Goal: Information Seeking & Learning: Learn about a topic

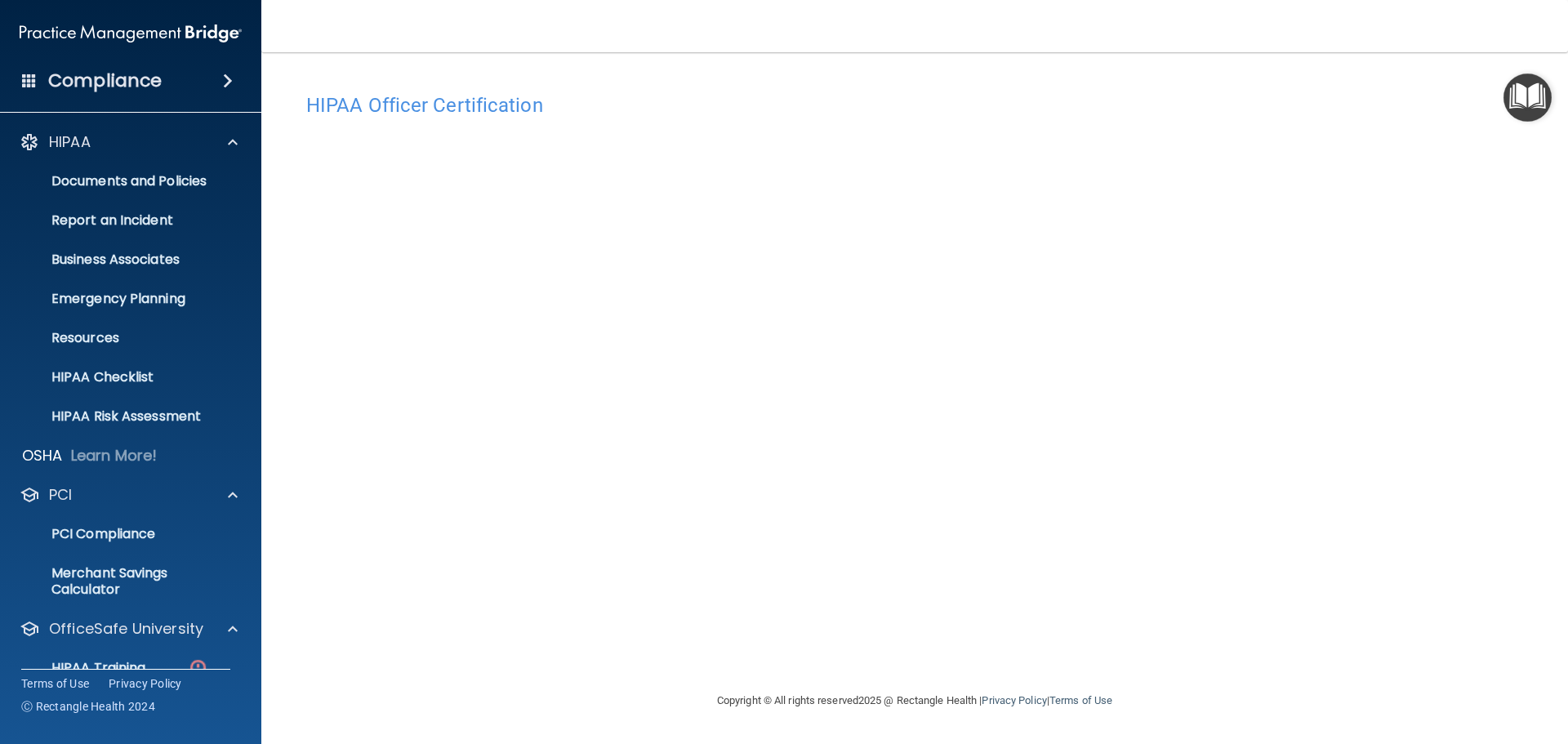
scroll to position [303, 0]
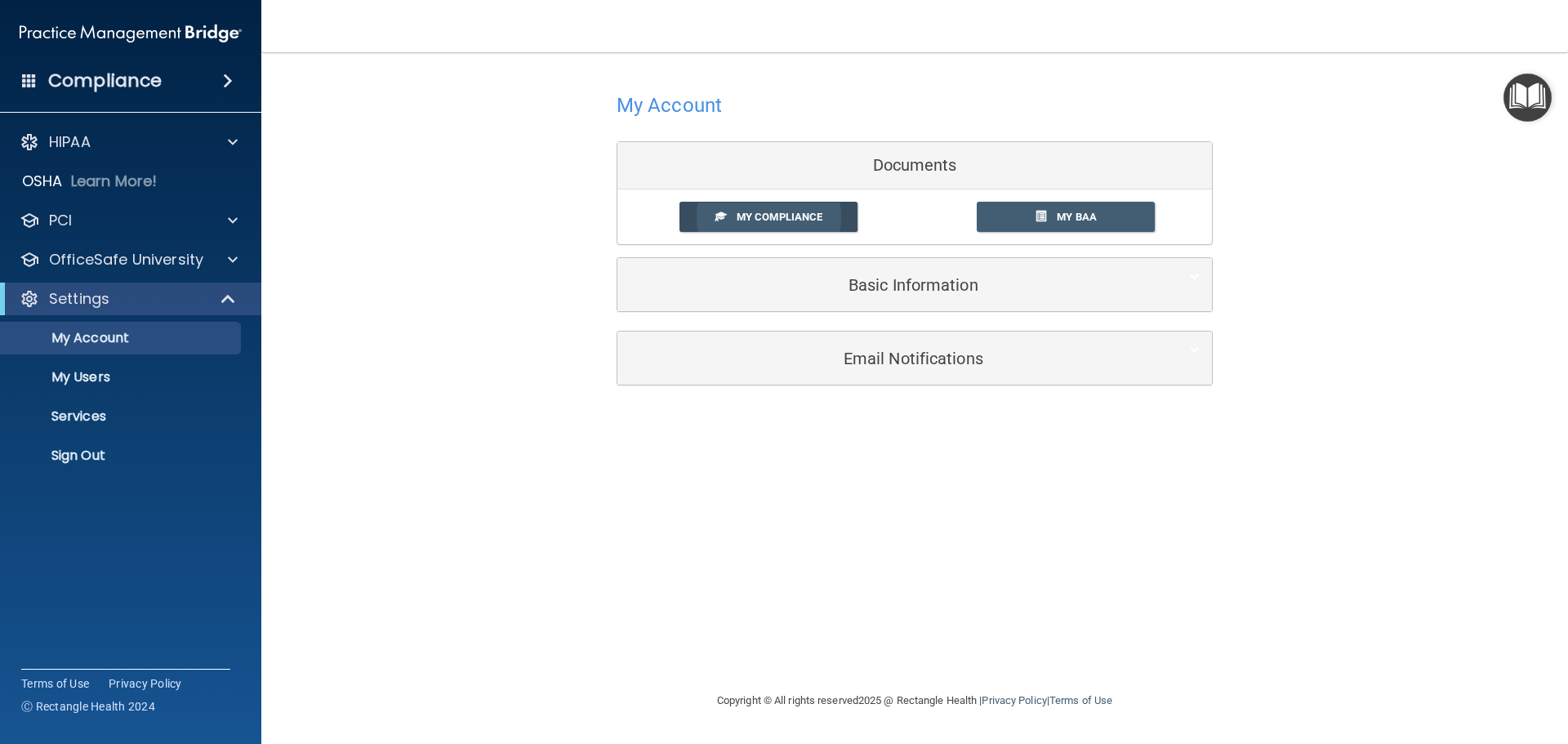
click at [796, 214] on span "My Compliance" at bounding box center [779, 217] width 85 height 12
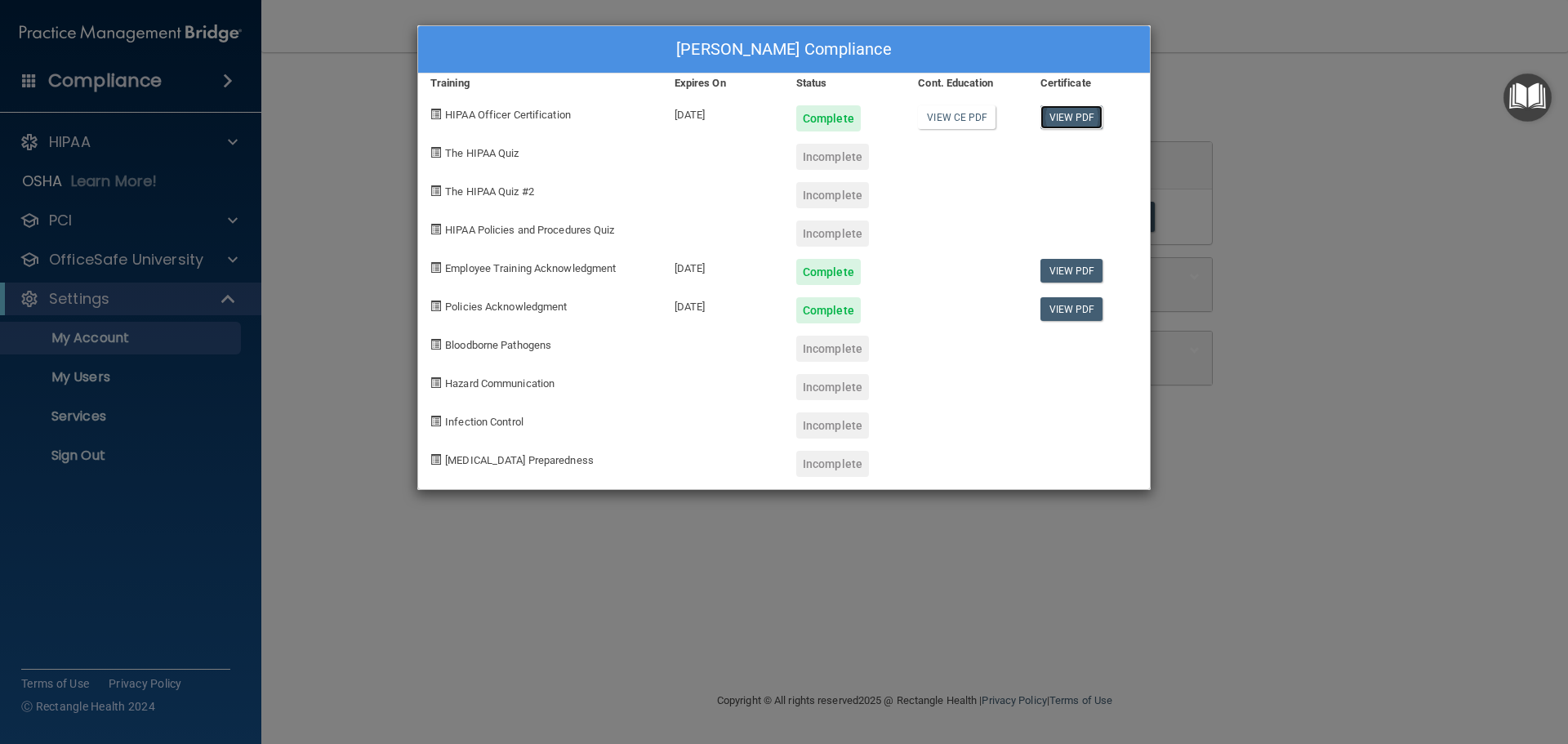
click at [1073, 121] on link "View PDF" at bounding box center [1071, 117] width 63 height 24
click at [1070, 268] on link "View PDF" at bounding box center [1071, 271] width 63 height 24
click at [292, 203] on div "Chrissy Demers's Compliance Training Expires On Status Cont. Education Certific…" at bounding box center [784, 372] width 1568 height 744
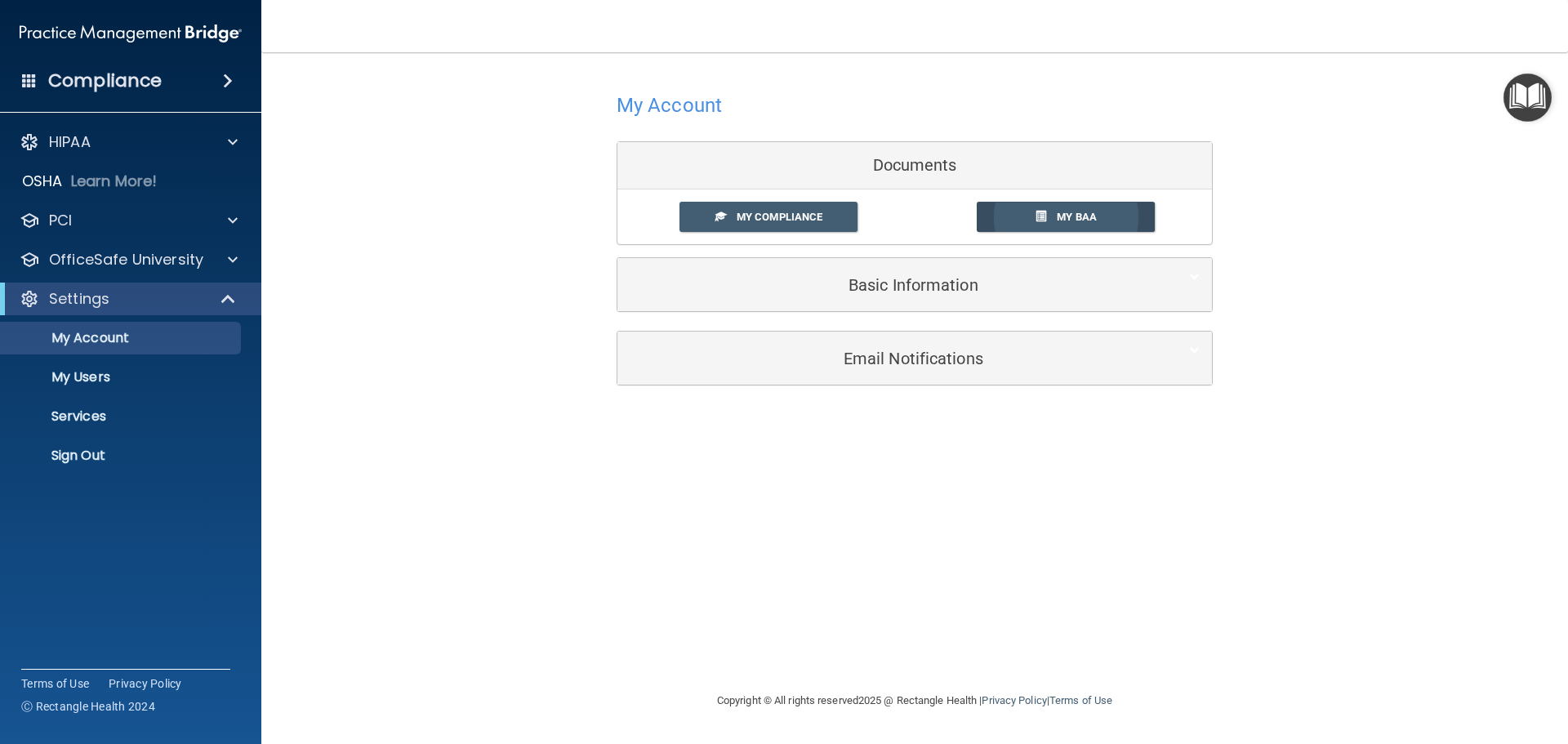
click at [1100, 223] on link "My BAA" at bounding box center [1066, 216] width 179 height 30
click at [67, 381] on p "My Users" at bounding box center [122, 377] width 223 height 17
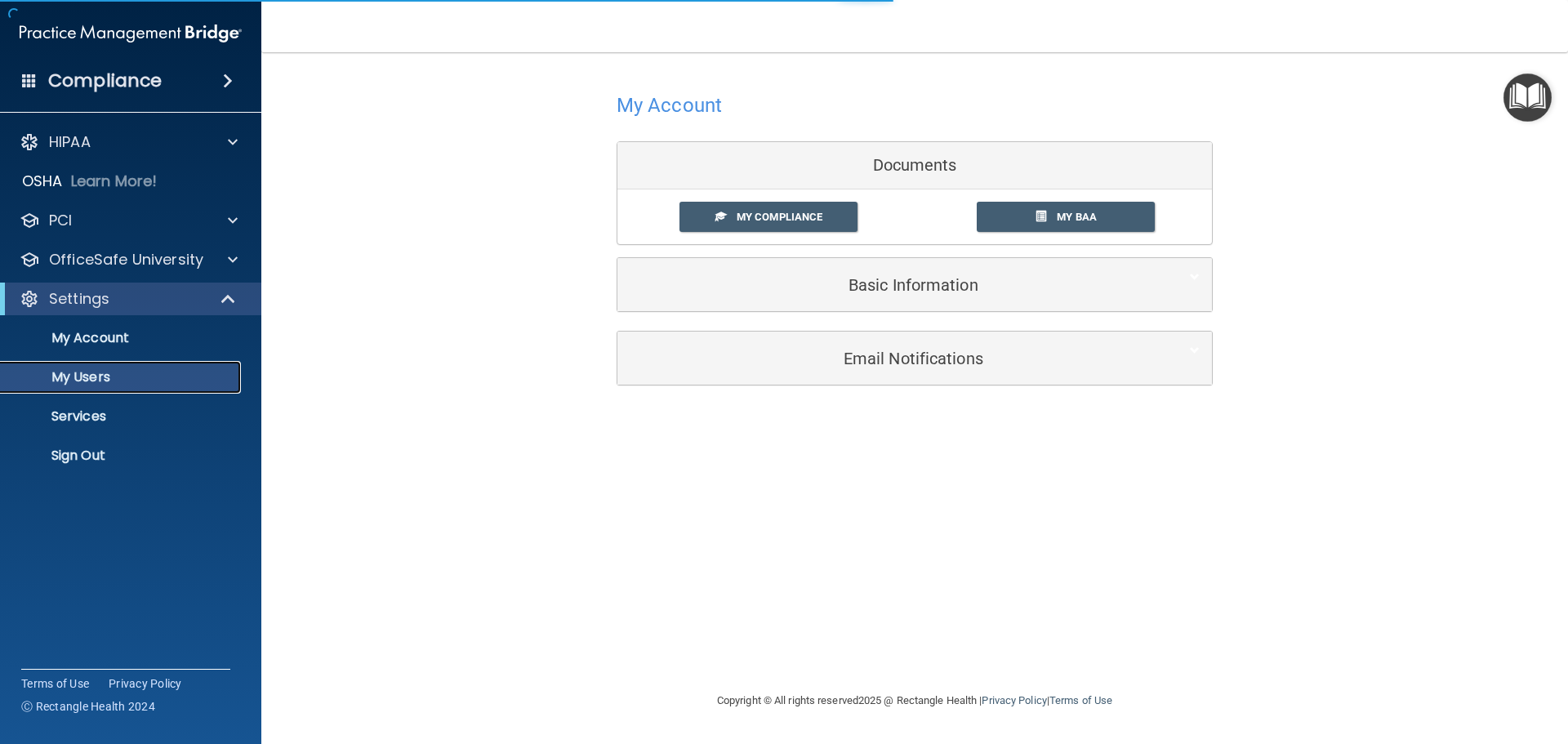
select select "20"
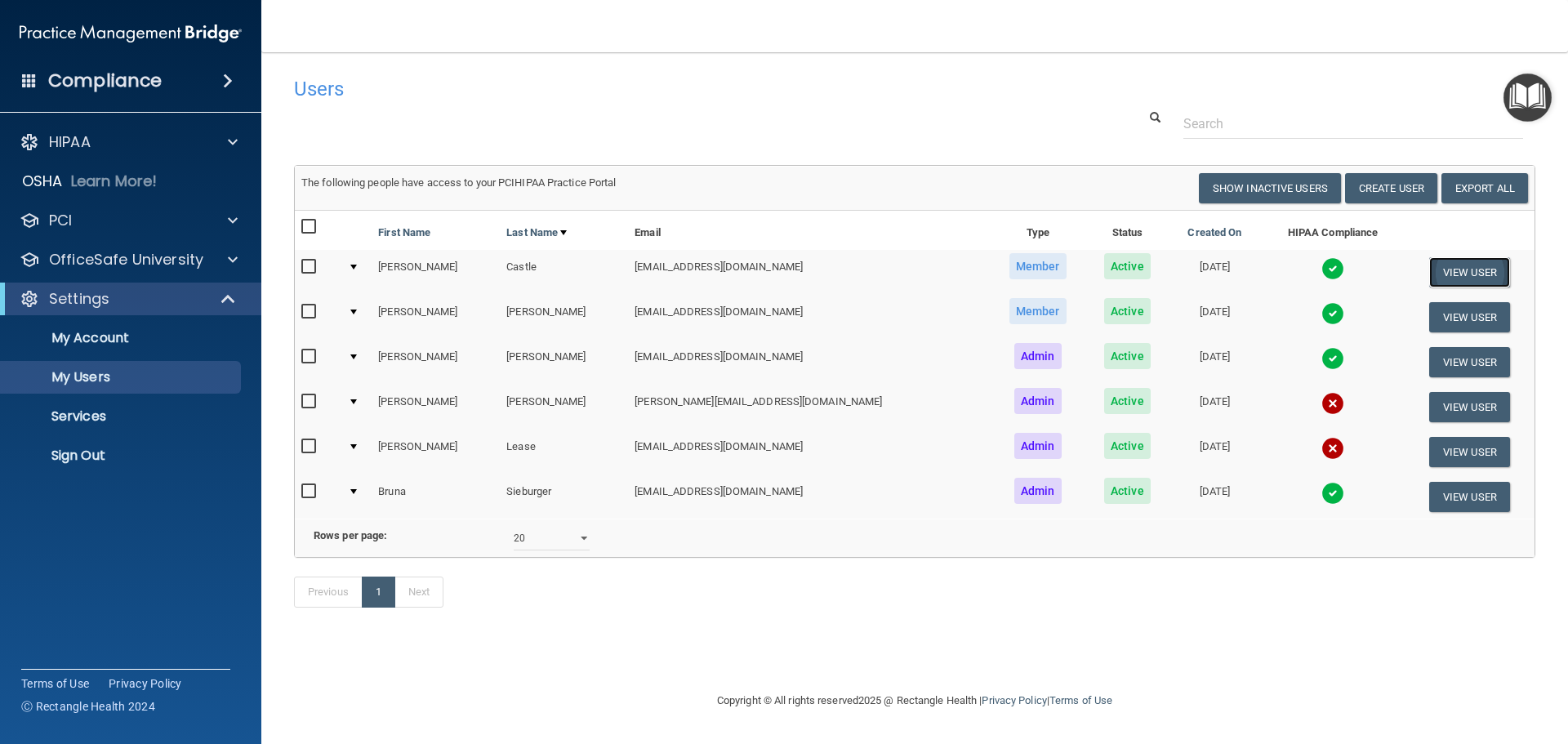
click at [1467, 267] on button "View User" at bounding box center [1469, 272] width 81 height 30
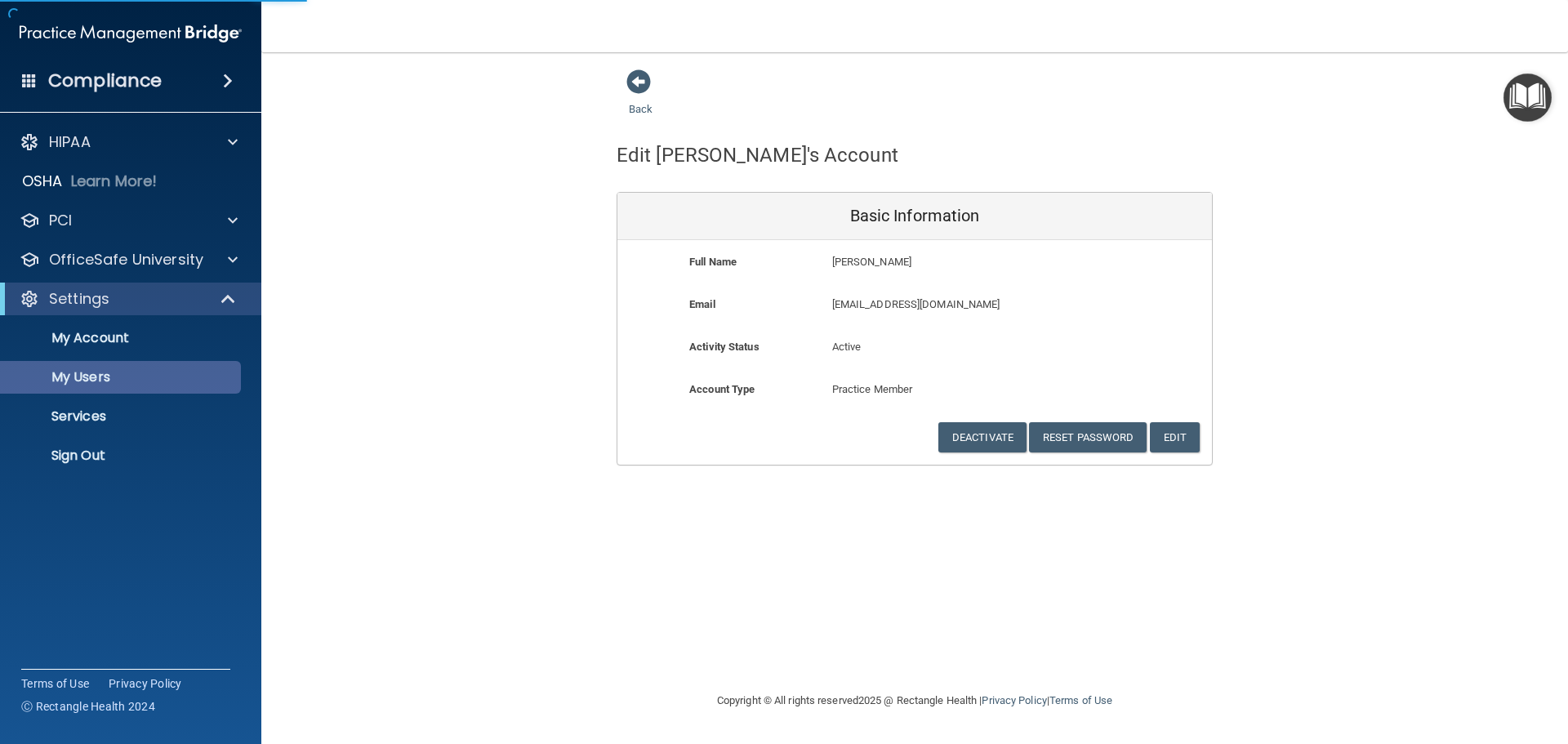
select select "20"
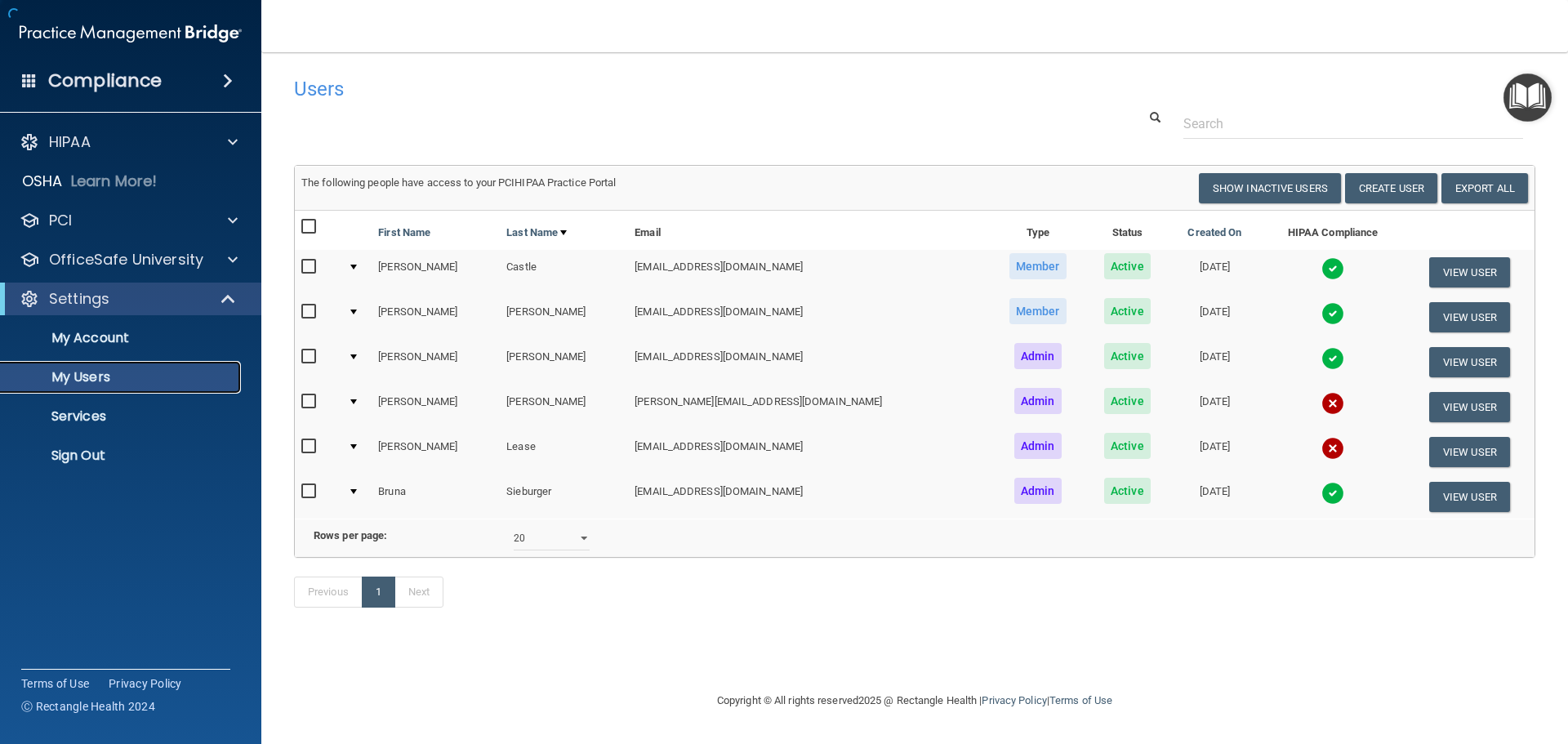
click at [82, 376] on p "My Users" at bounding box center [122, 377] width 223 height 17
click at [1442, 317] on button "View User" at bounding box center [1469, 317] width 81 height 30
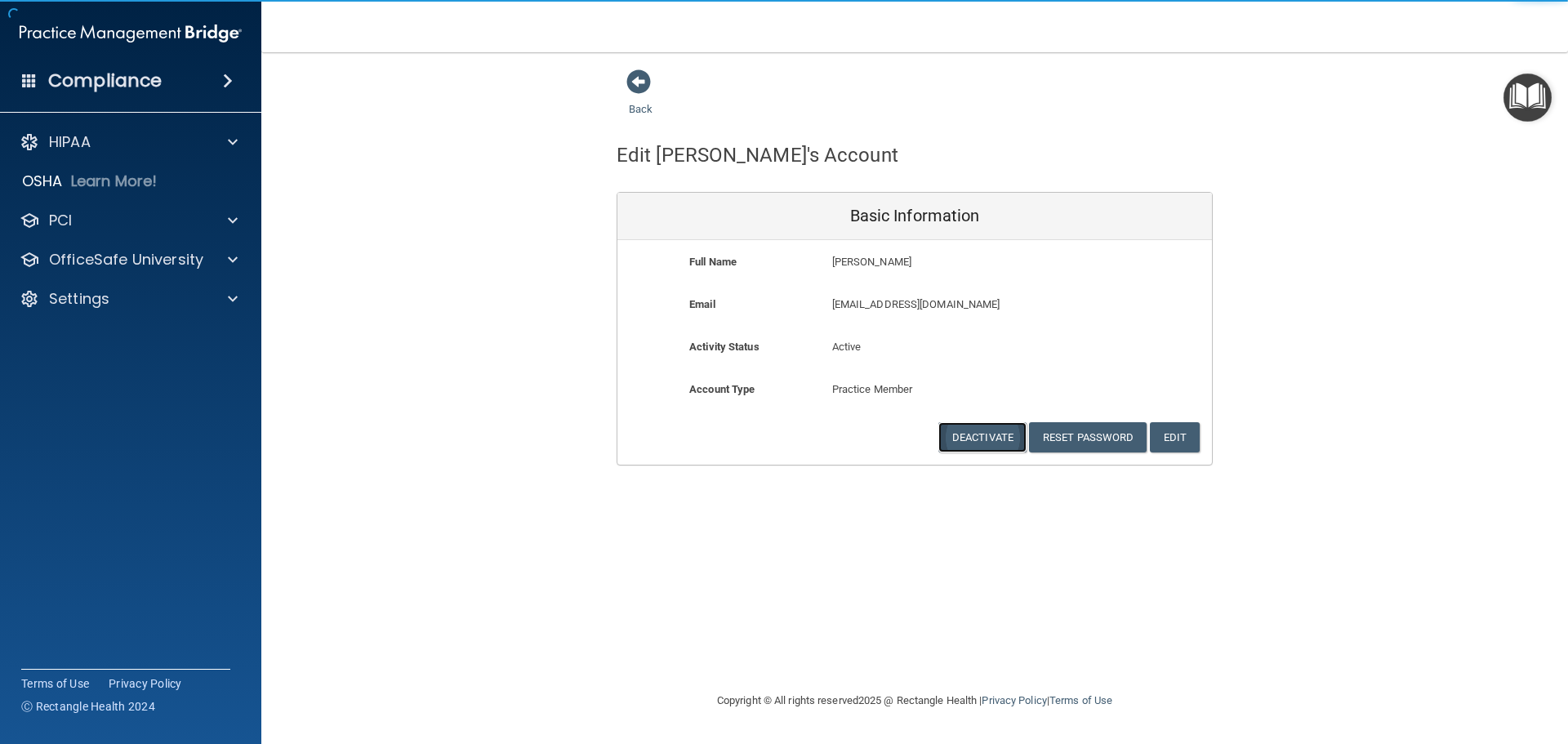
click at [985, 430] on button "Deactivate" at bounding box center [983, 437] width 88 height 30
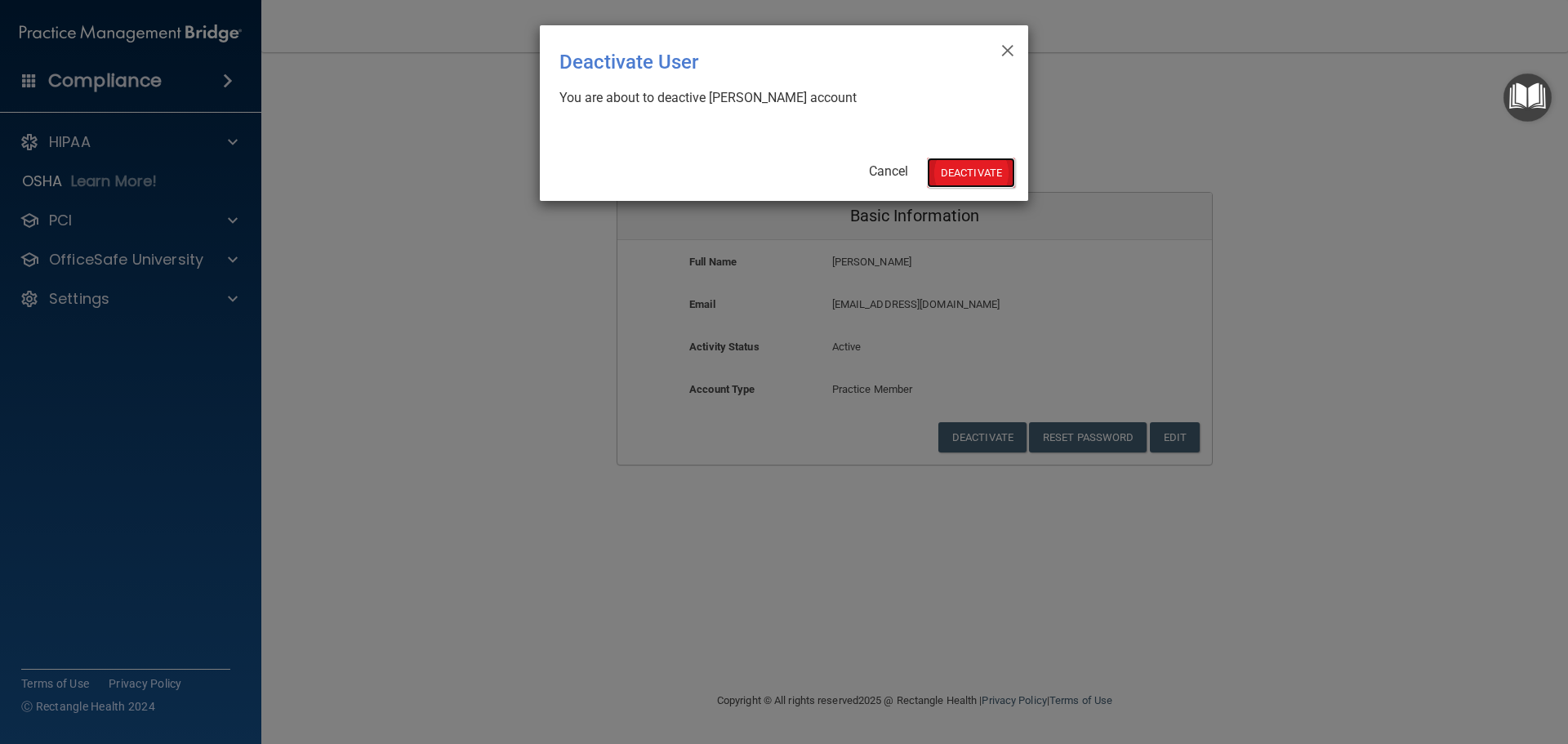
click at [974, 165] on button "Deactivate" at bounding box center [971, 172] width 88 height 30
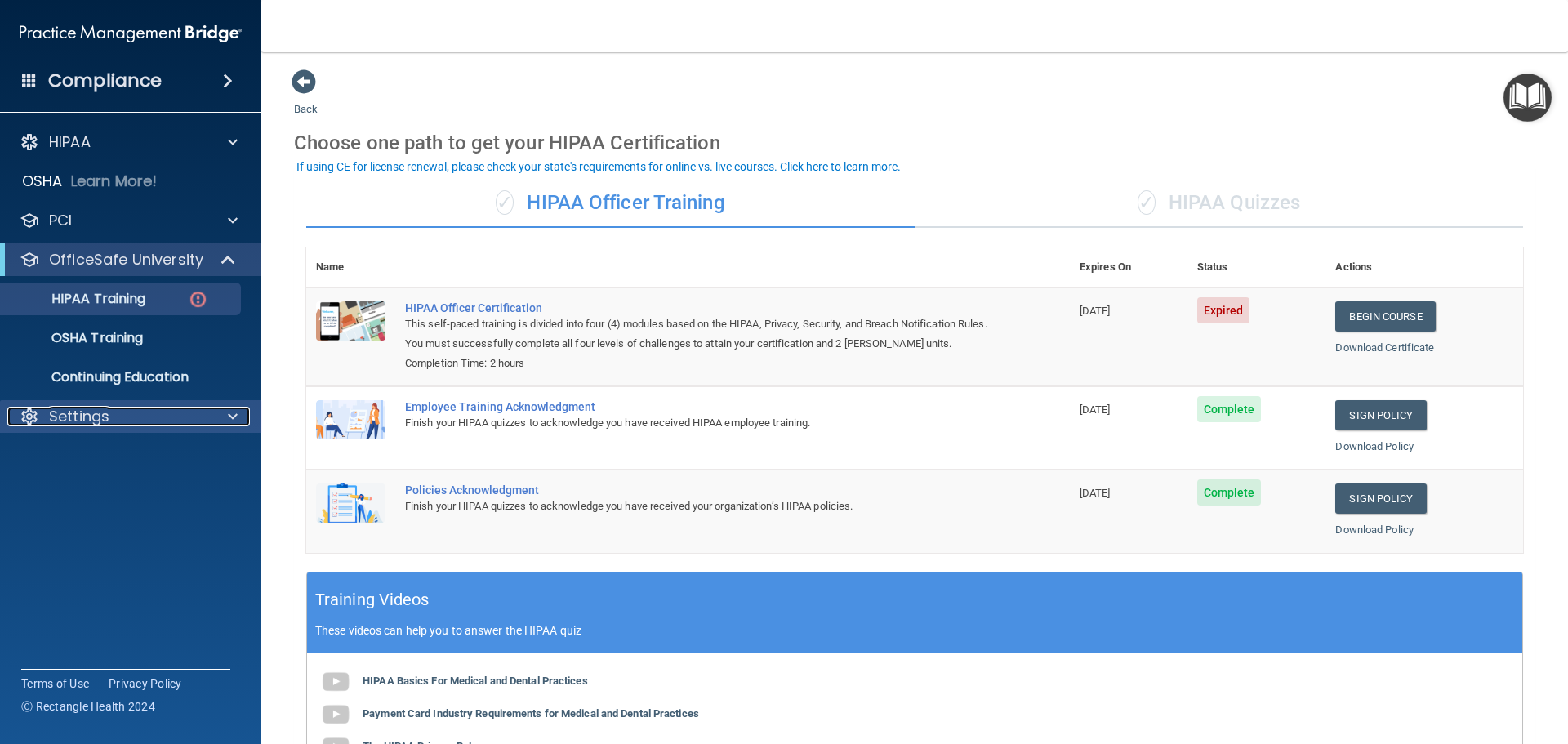
click at [94, 416] on p "Settings" at bounding box center [80, 416] width 61 height 20
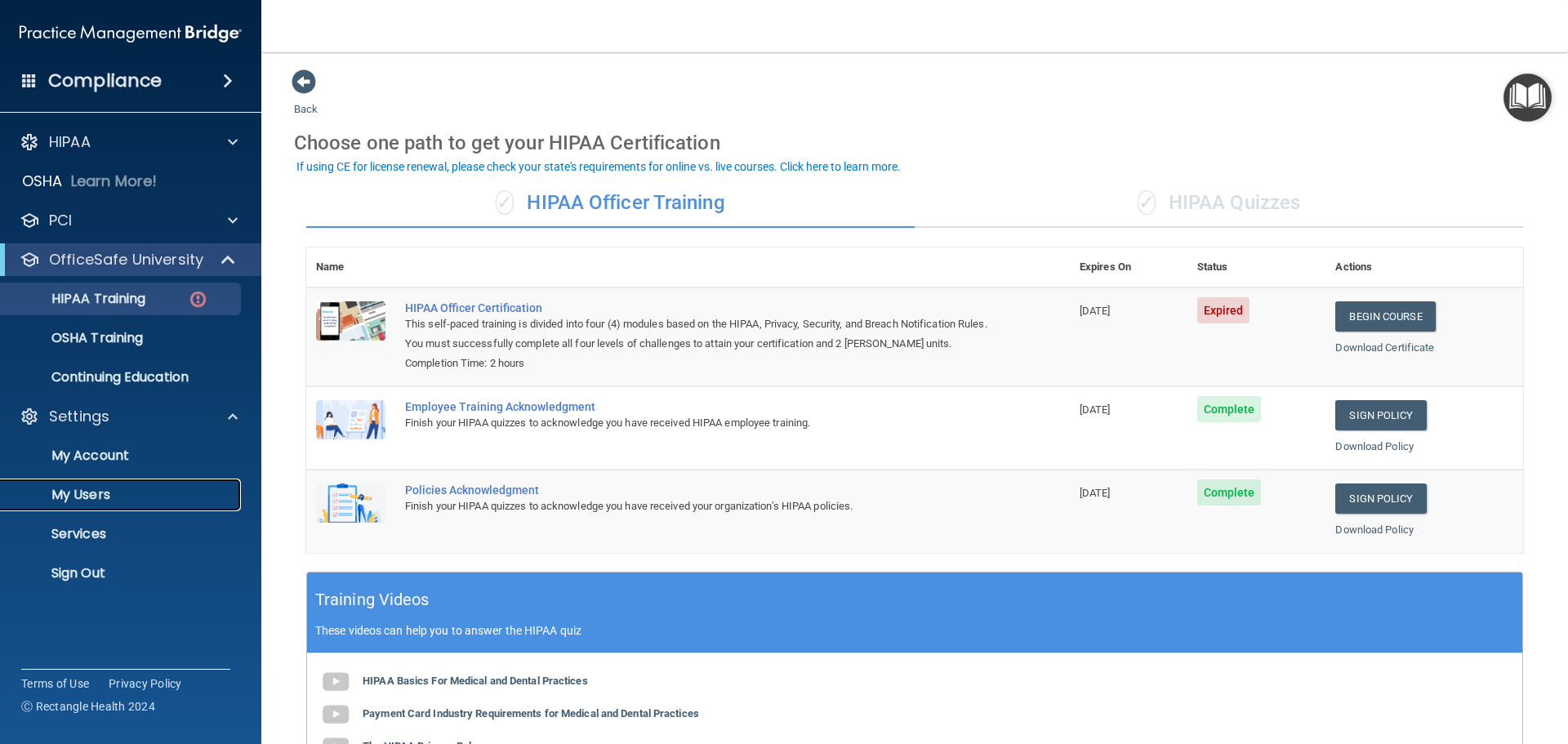
click at [70, 500] on p "My Users" at bounding box center [122, 495] width 223 height 17
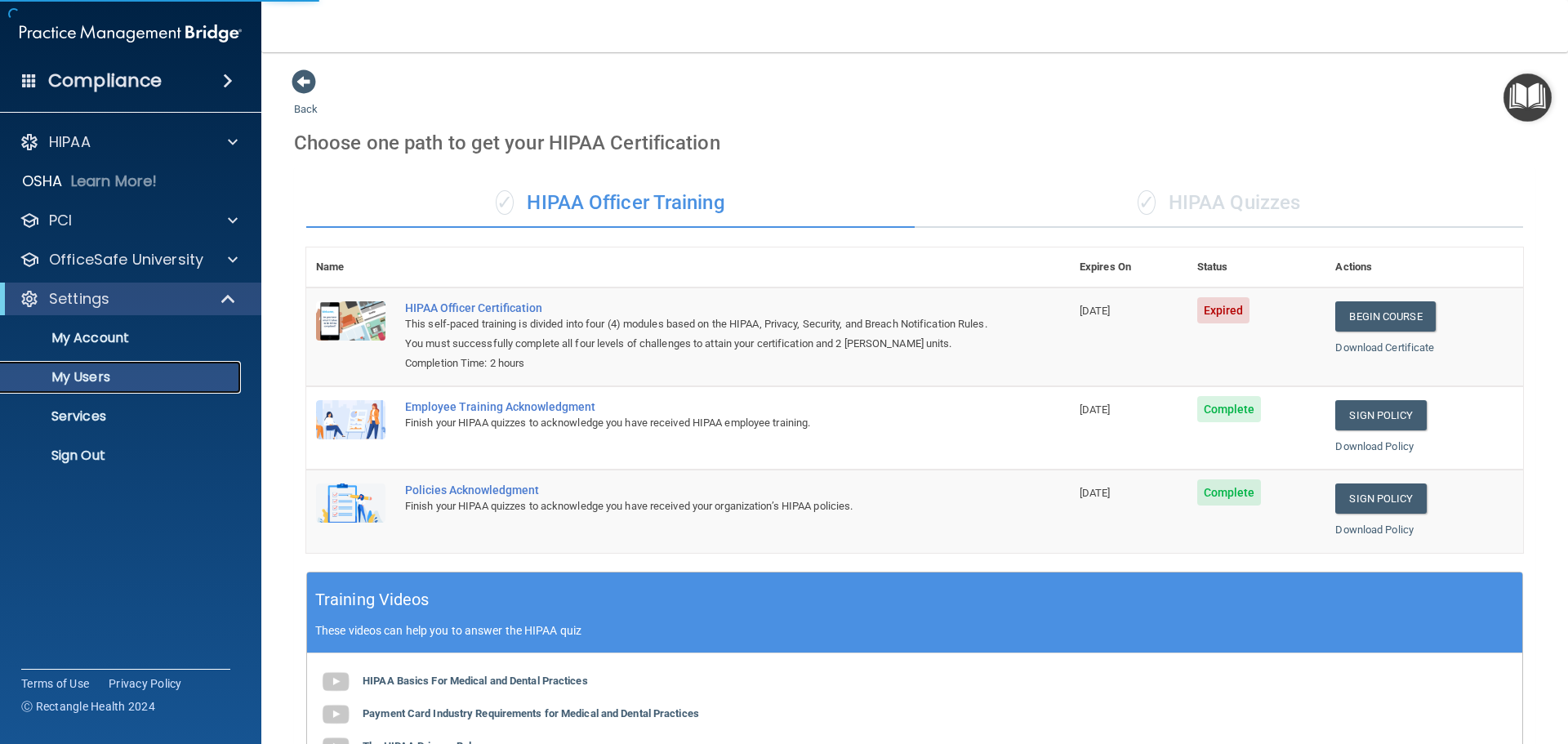
select select "20"
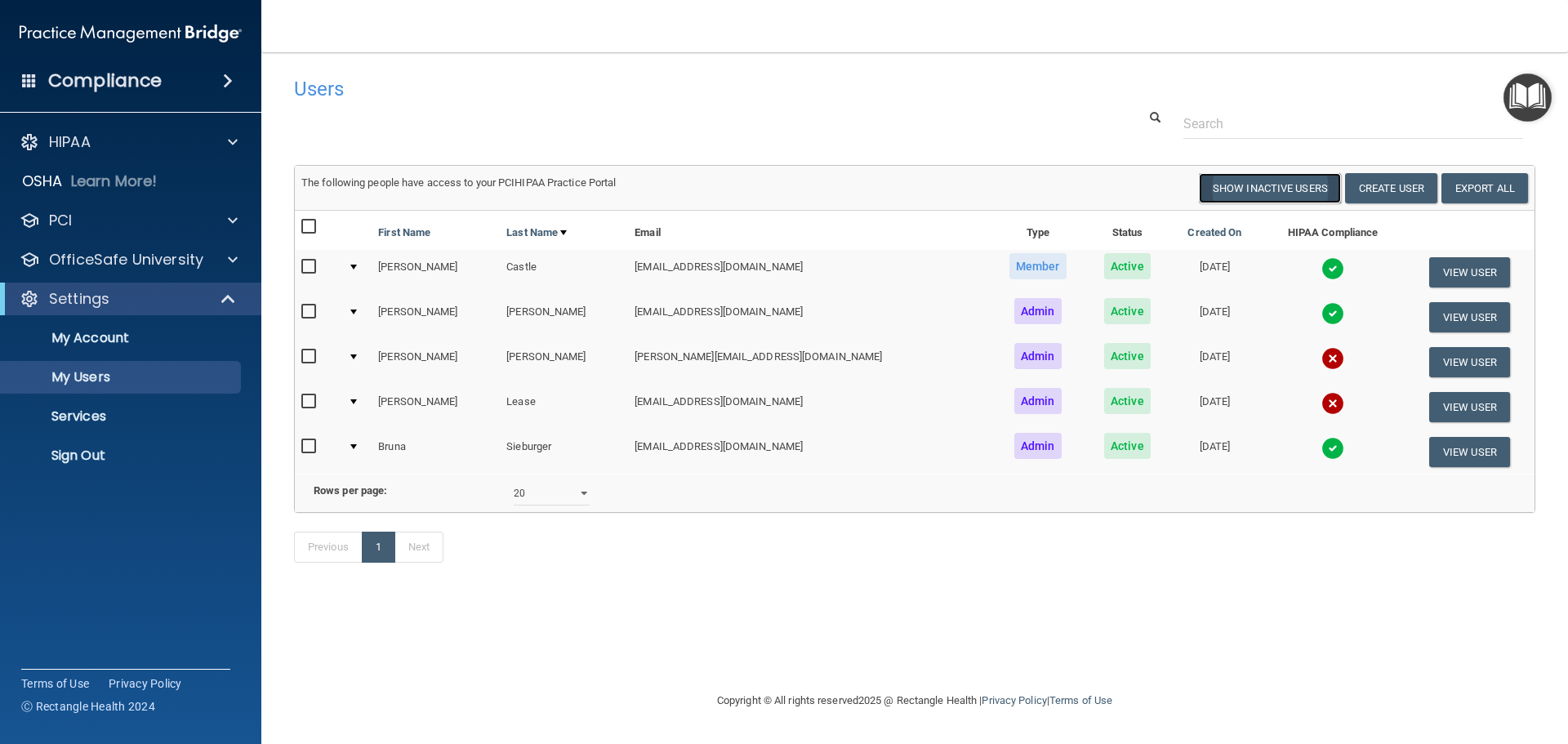
click at [1242, 182] on button "Show Inactive Users" at bounding box center [1270, 187] width 142 height 30
select select "20"
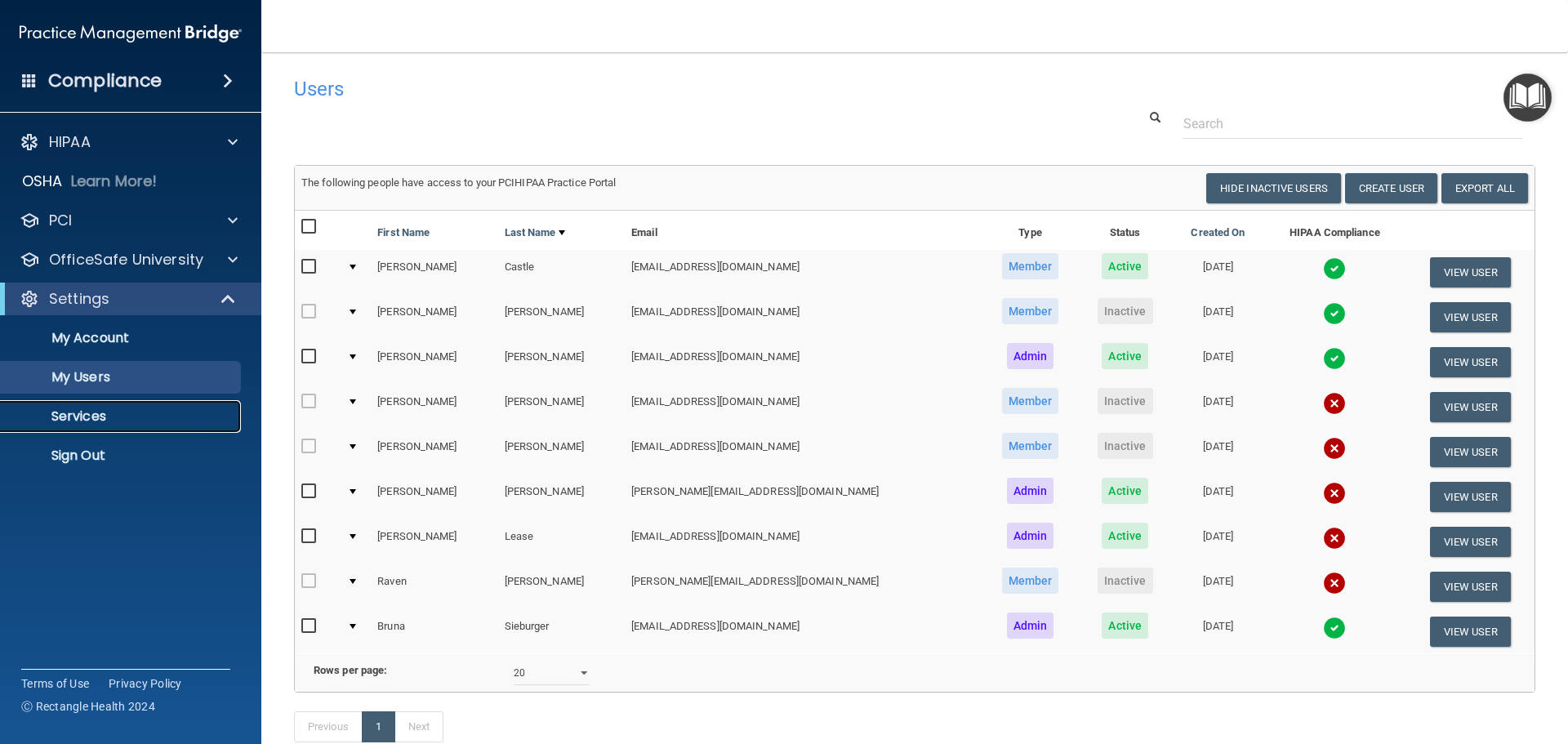
click at [76, 413] on p "Services" at bounding box center [122, 416] width 223 height 17
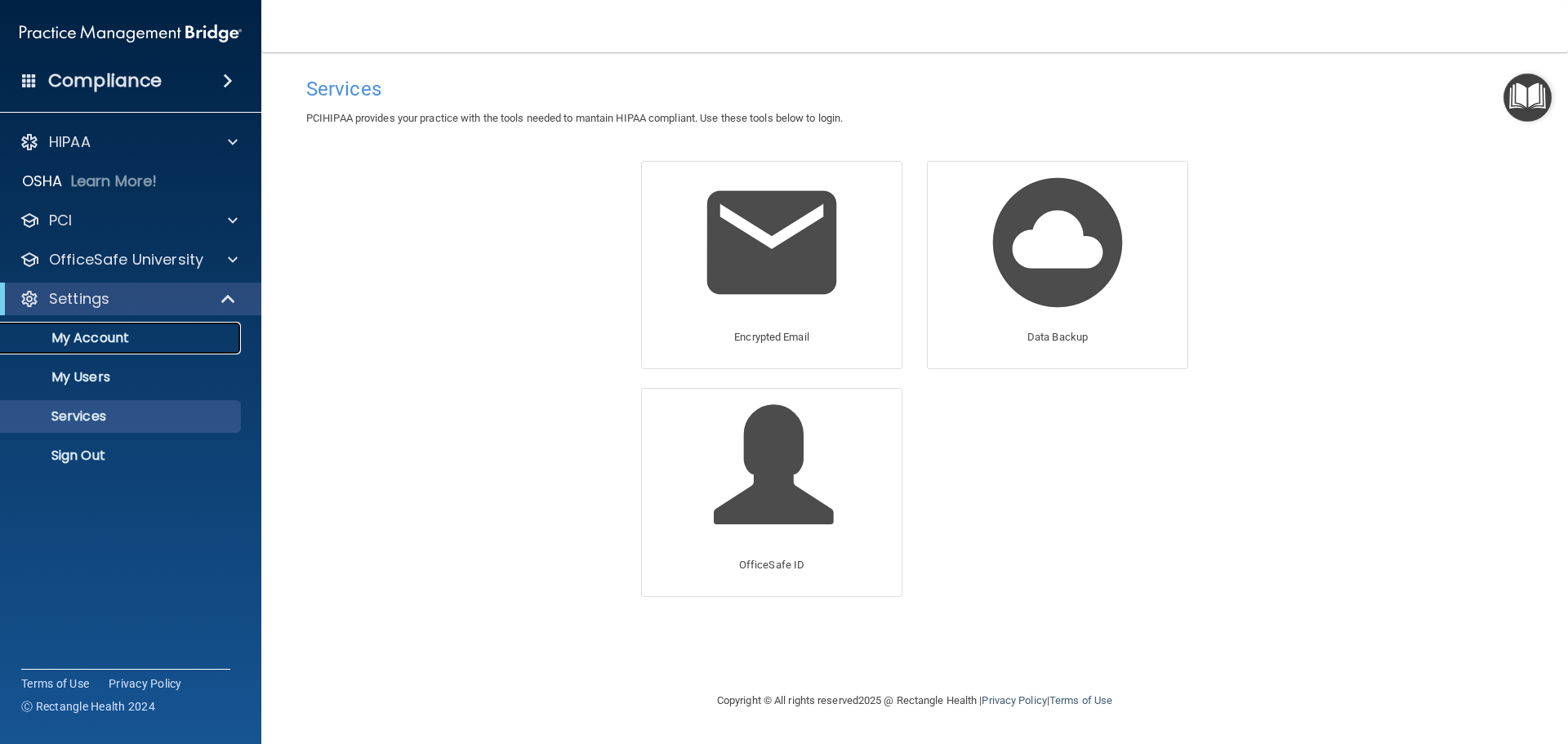
click at [80, 335] on p "My Account" at bounding box center [122, 338] width 223 height 17
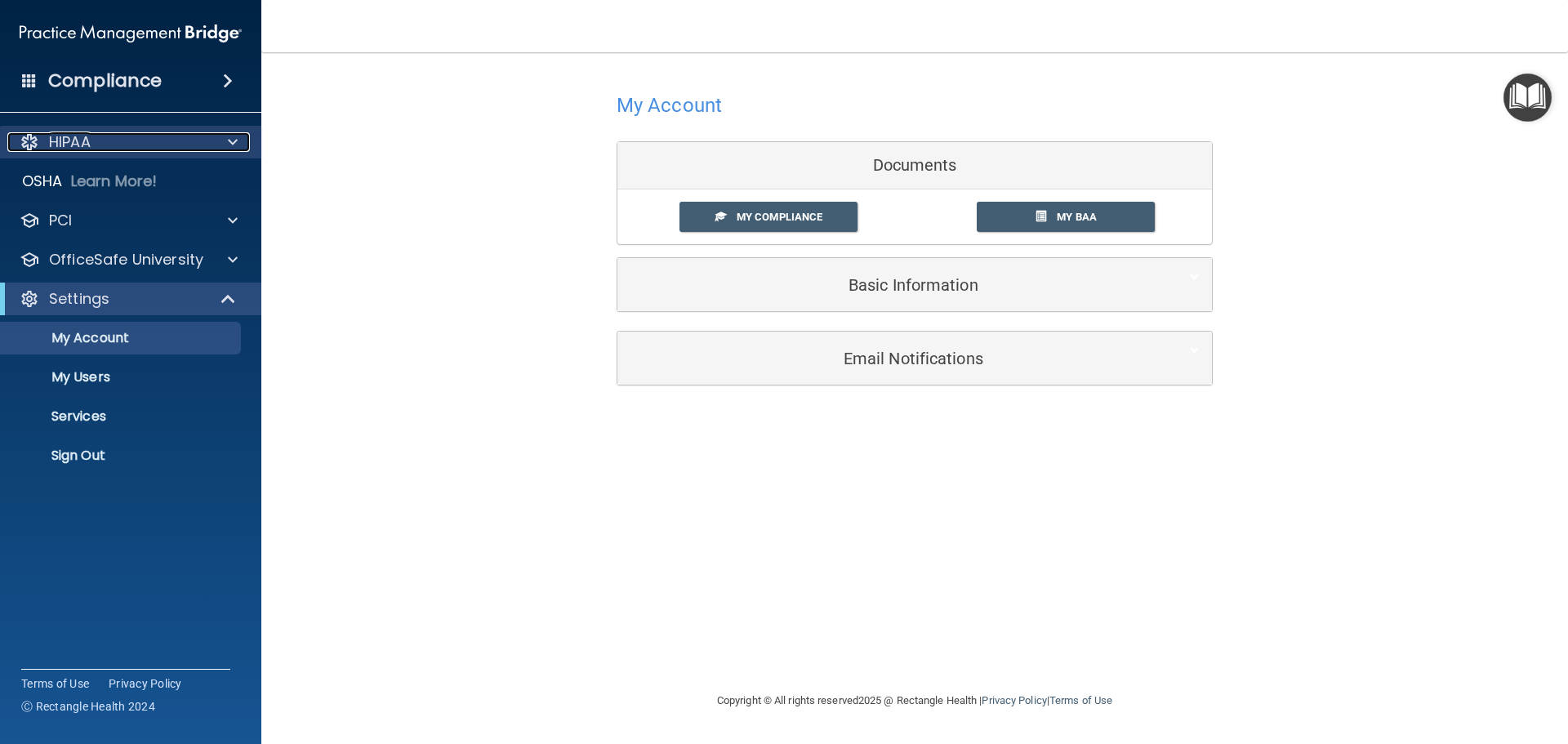
click at [75, 148] on p "HIPAA" at bounding box center [70, 142] width 41 height 20
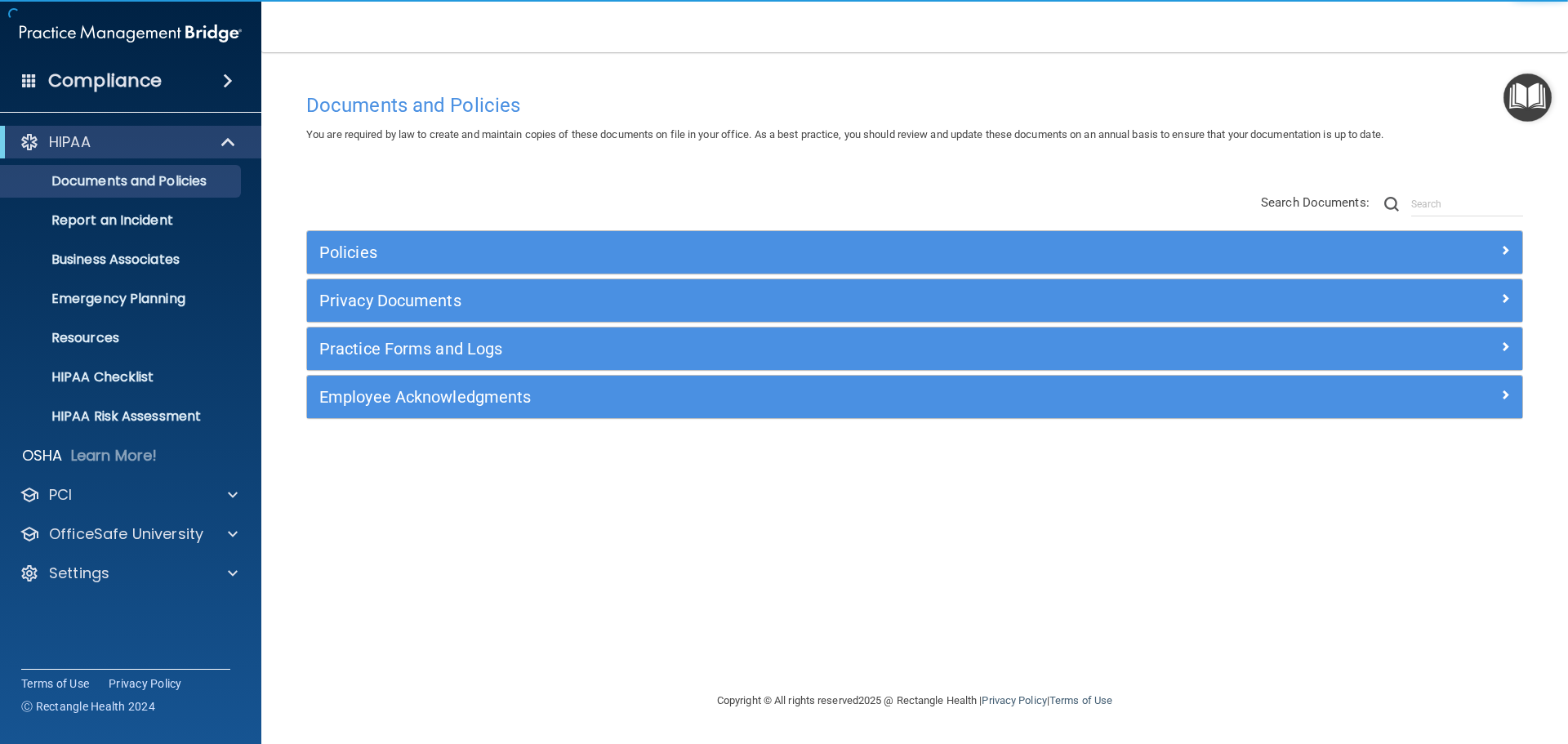
click at [121, 83] on h4 "Compliance" at bounding box center [105, 80] width 114 height 23
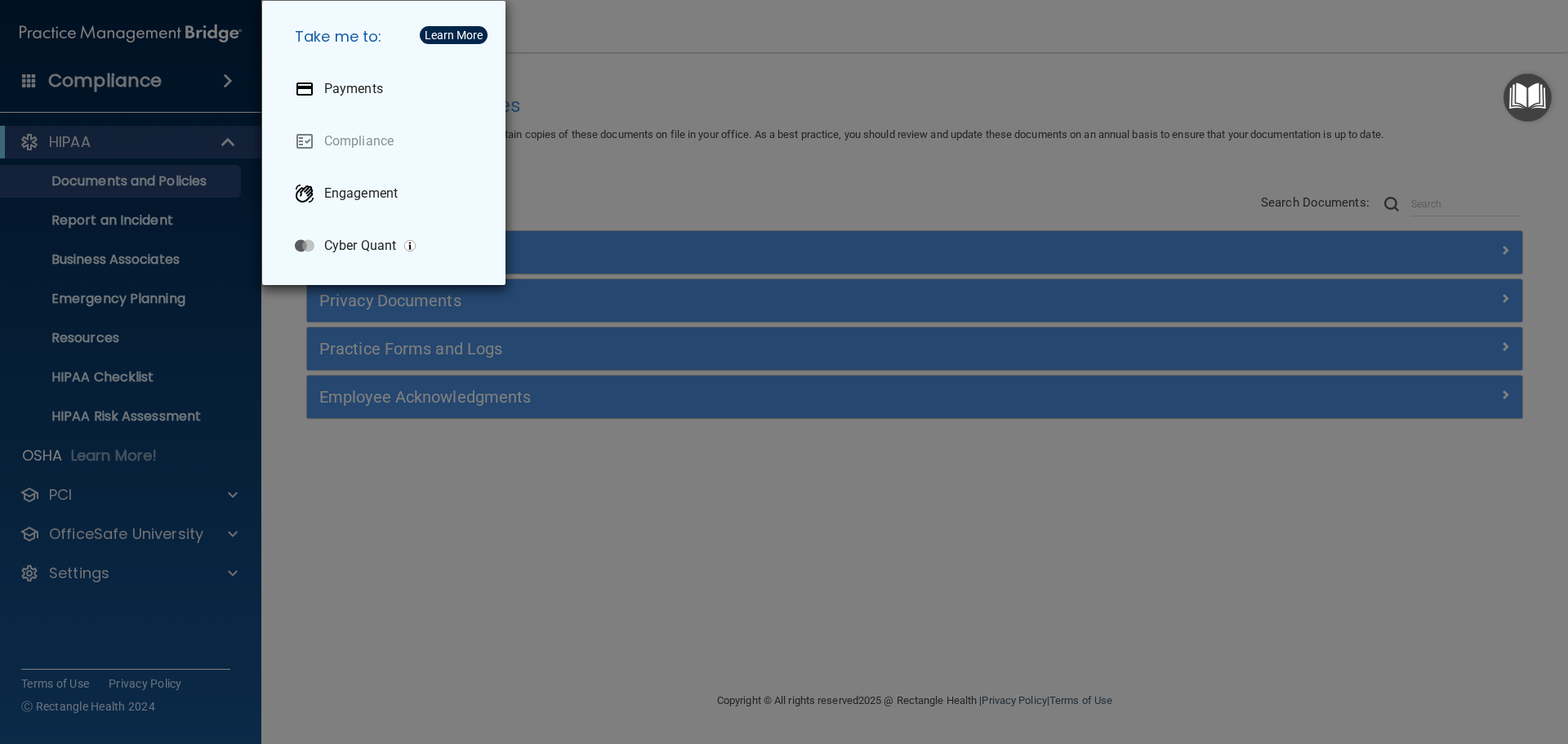
click at [121, 83] on div "Take me to: Payments Compliance Engagement Cyber Quant" at bounding box center [784, 372] width 1568 height 744
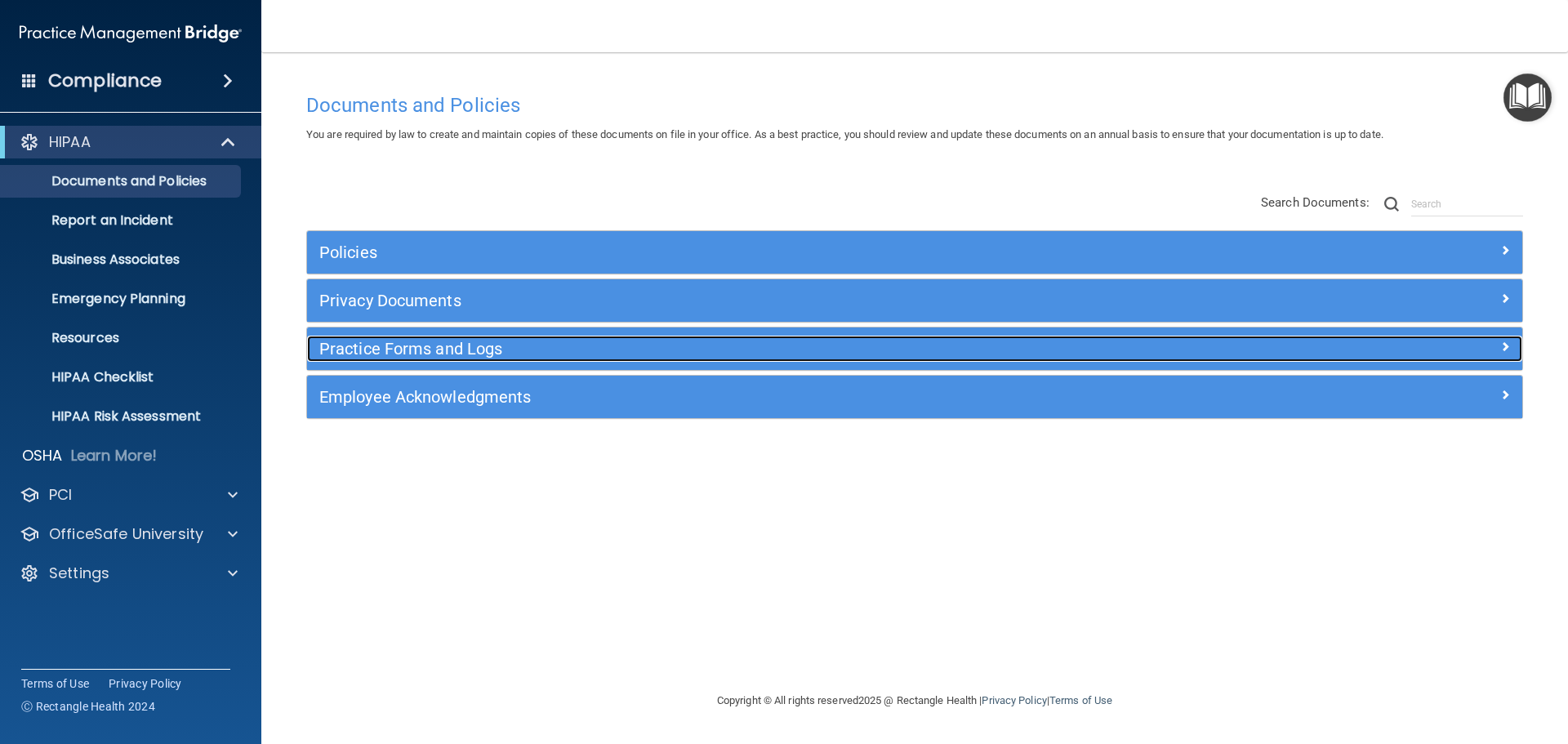
click at [386, 349] on h5 "Practice Forms and Logs" at bounding box center [762, 348] width 887 height 18
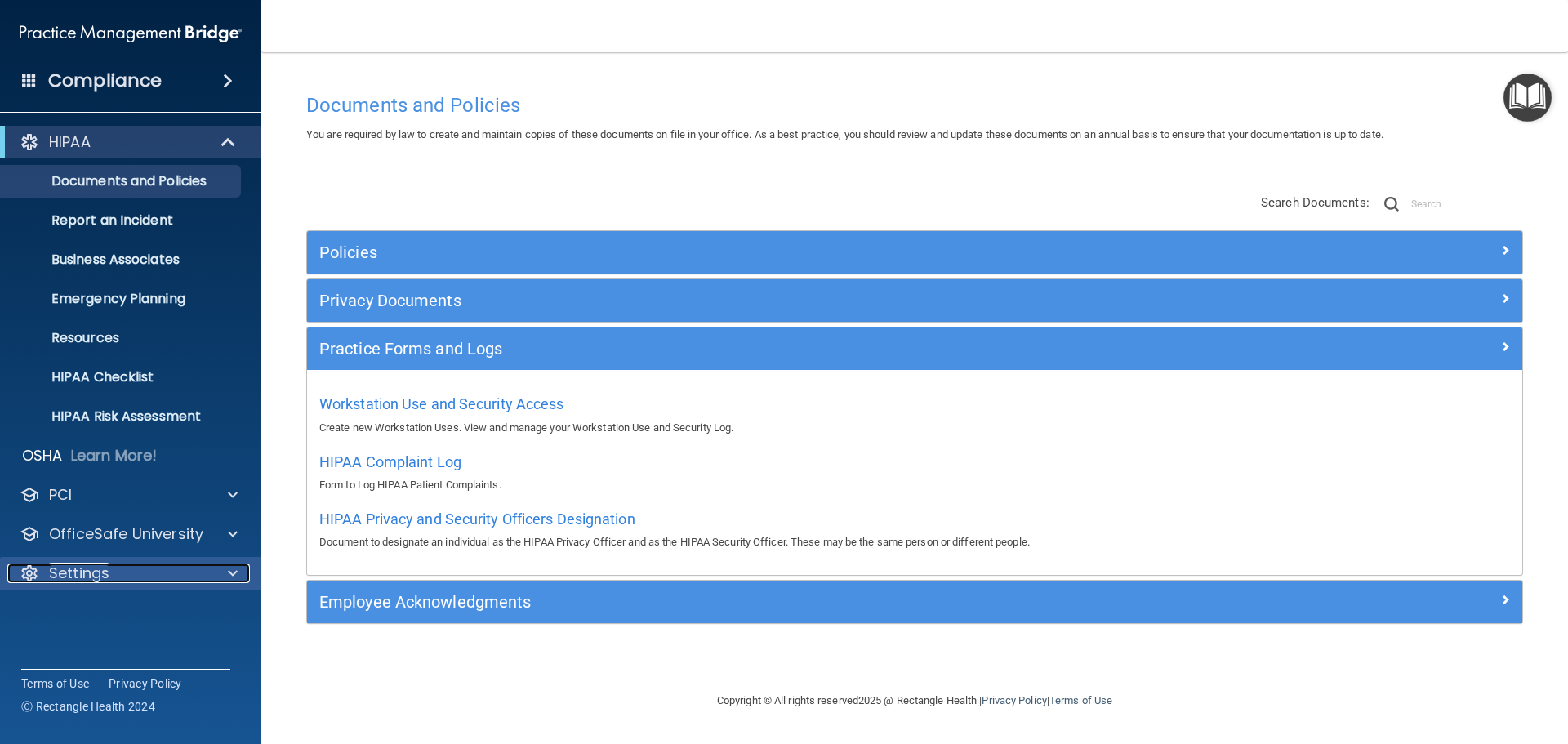
click at [238, 564] on div at bounding box center [231, 573] width 41 height 20
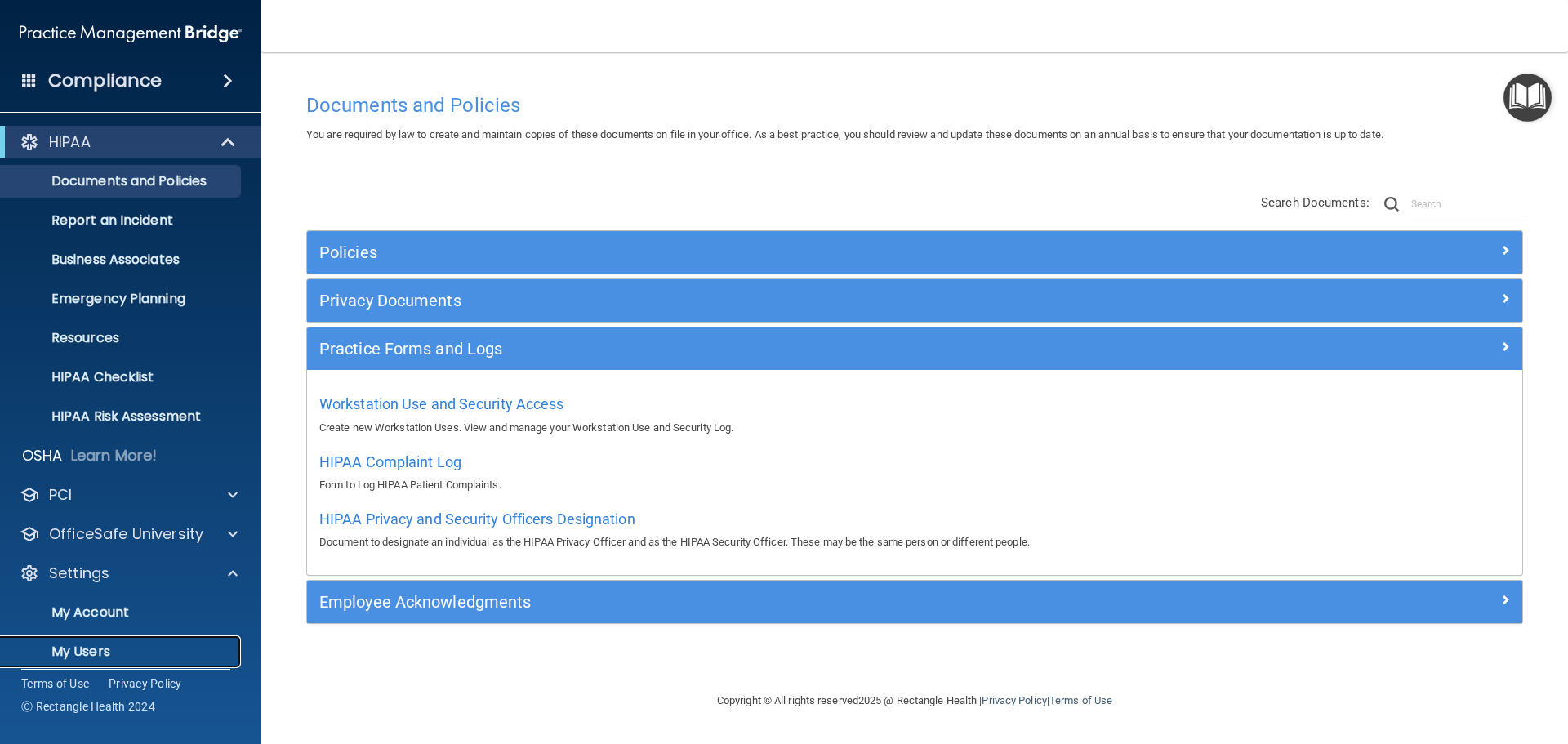
click at [91, 652] on p "My Users" at bounding box center [122, 651] width 223 height 17
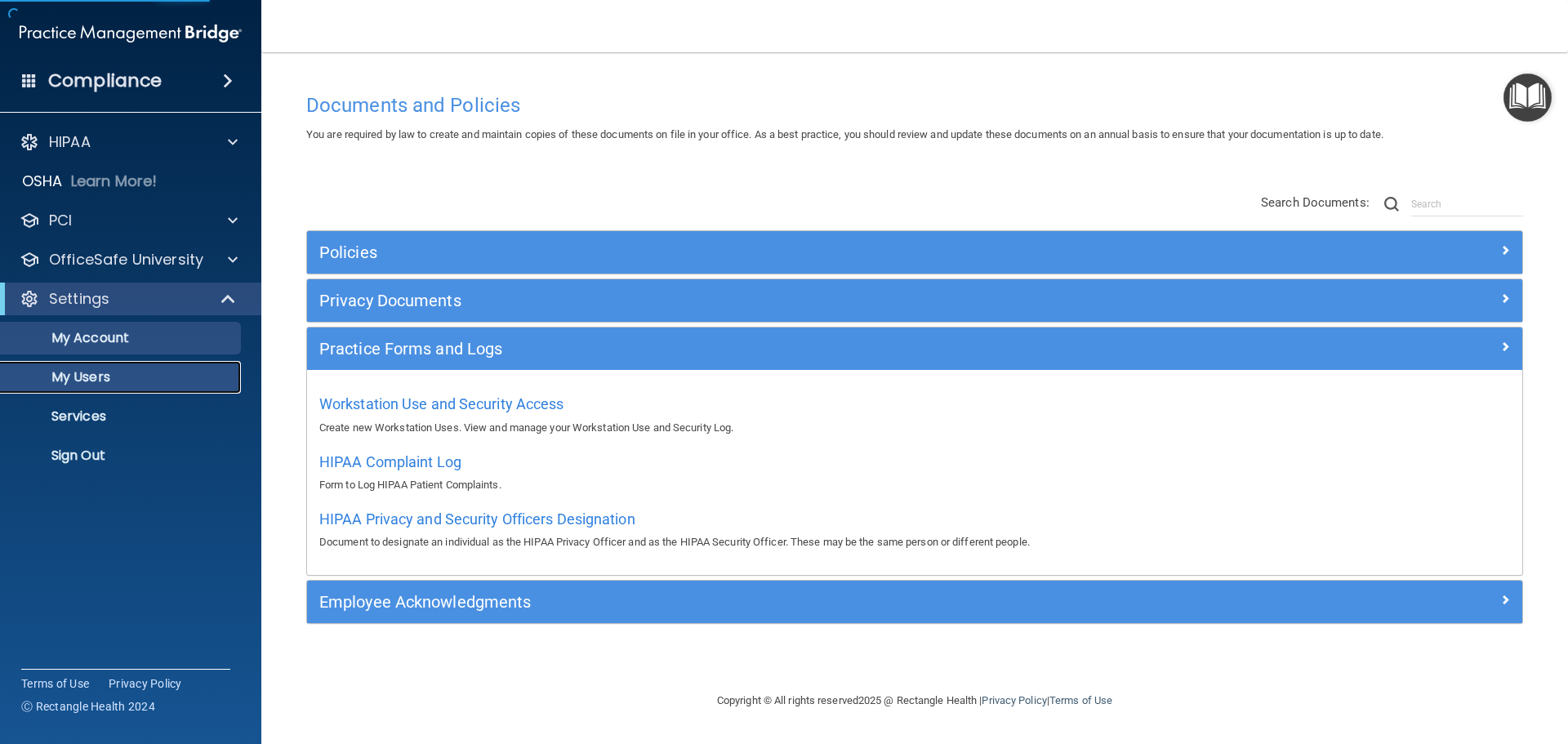
select select "20"
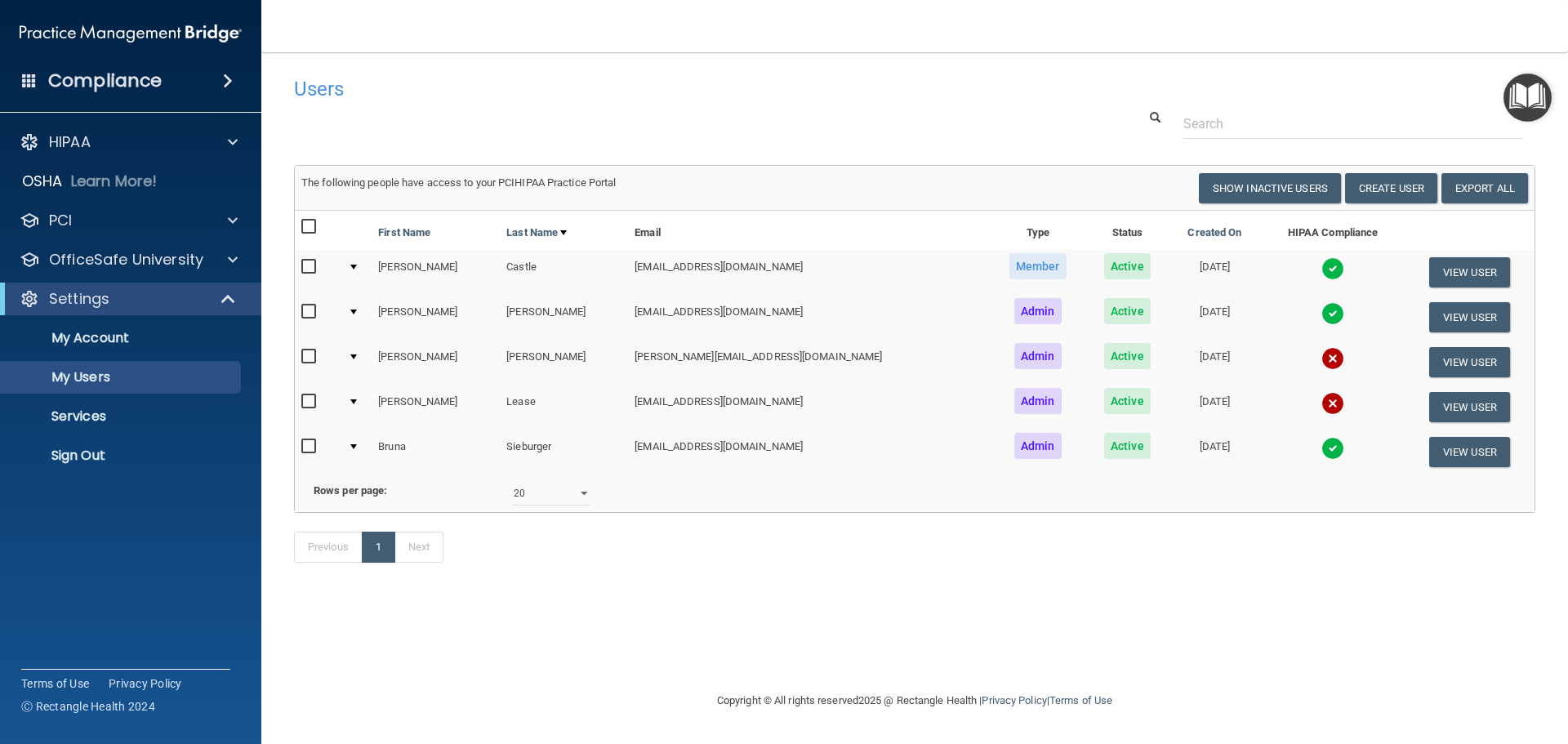
click at [356, 266] on div at bounding box center [353, 266] width 7 height 5
click at [356, 264] on div at bounding box center [353, 266] width 7 height 5
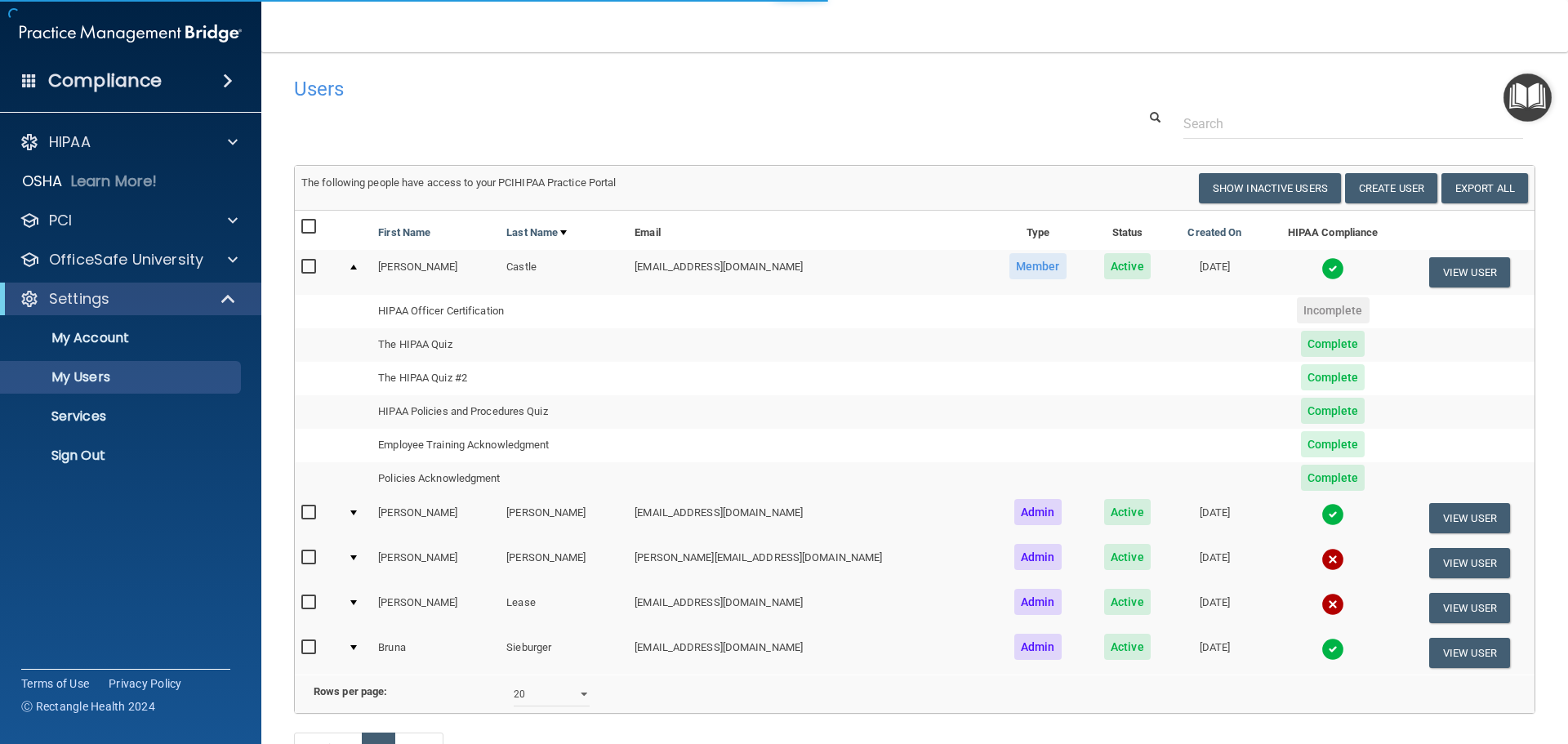
click at [363, 264] on td at bounding box center [356, 271] width 30 height 44
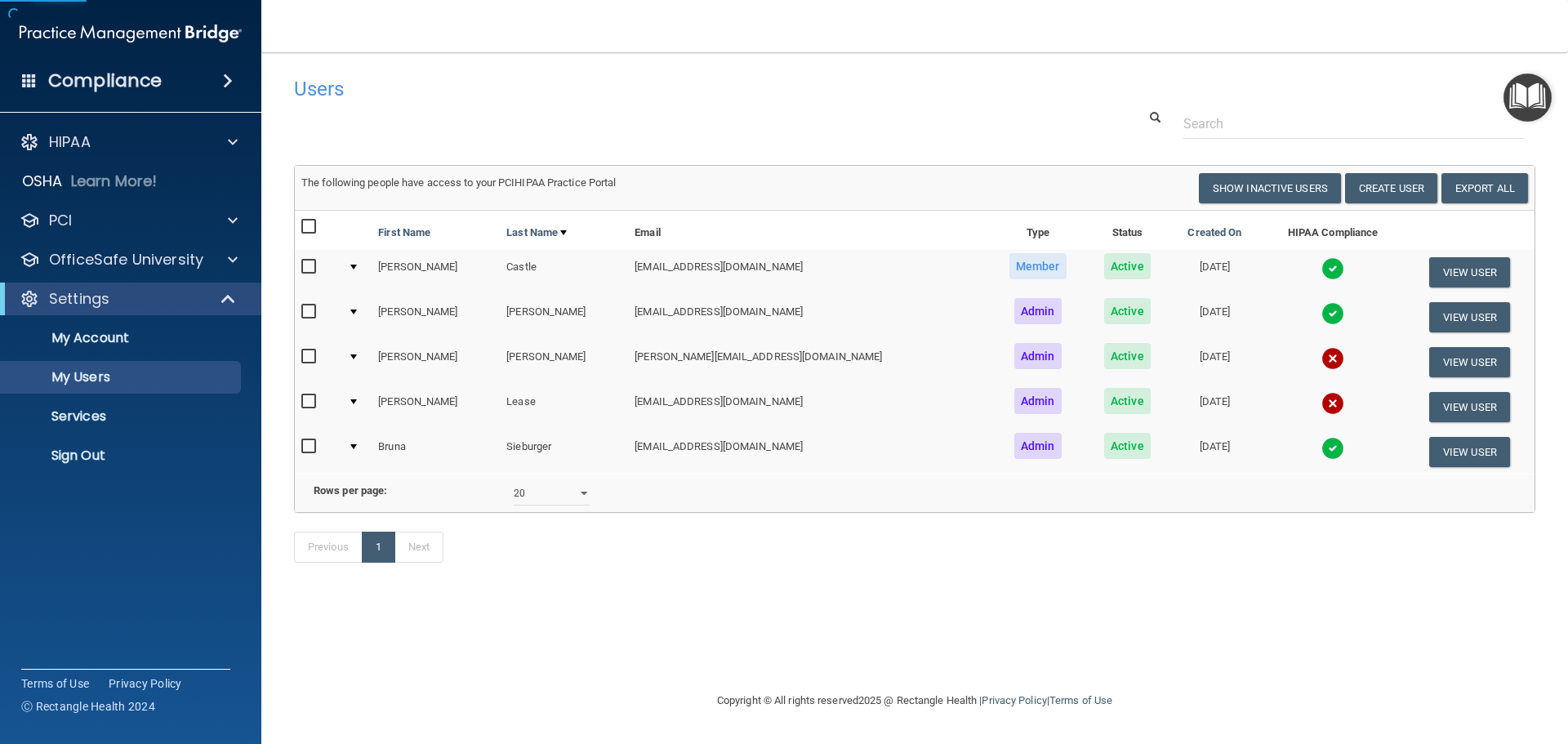
click at [356, 264] on div at bounding box center [353, 266] width 7 height 5
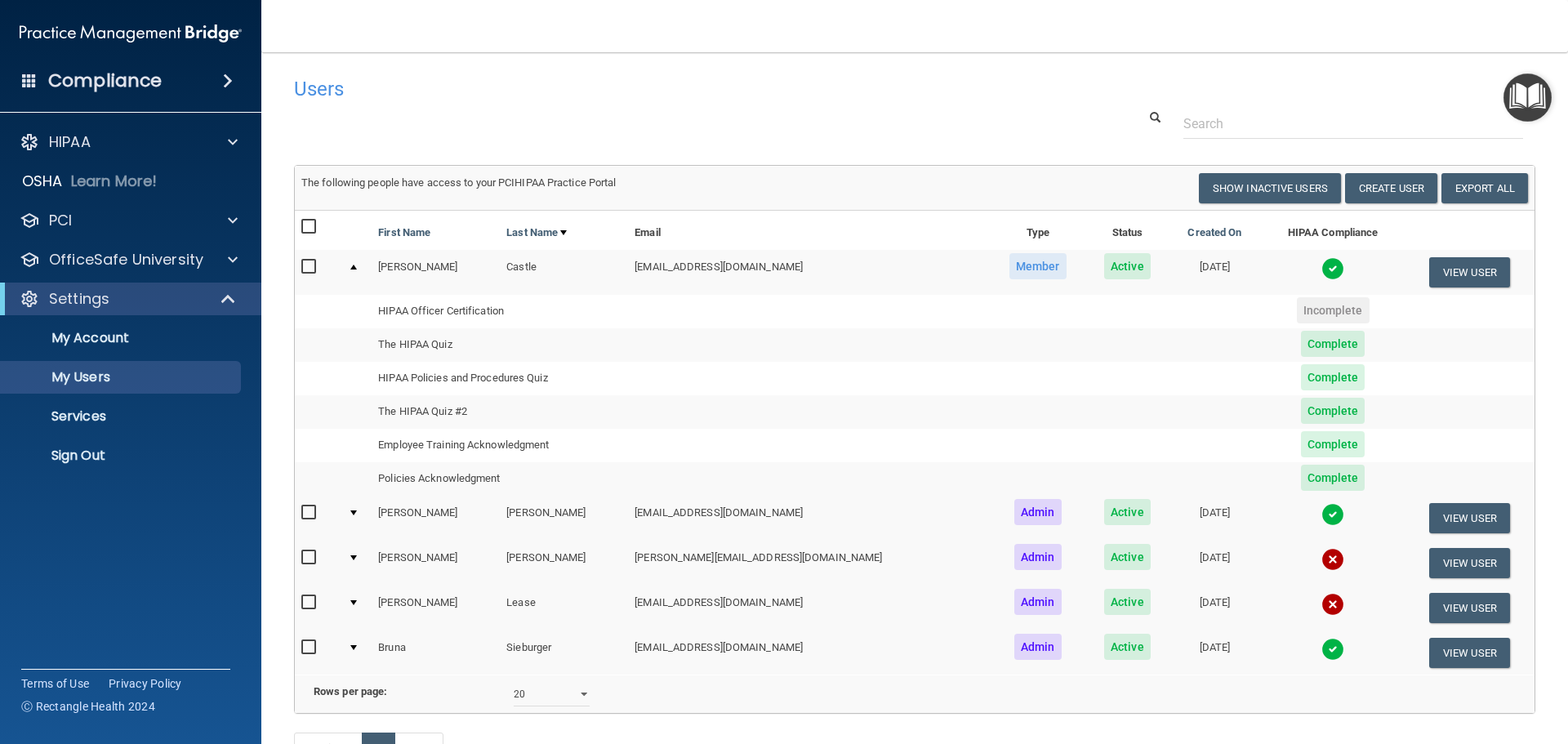
scroll to position [81, 0]
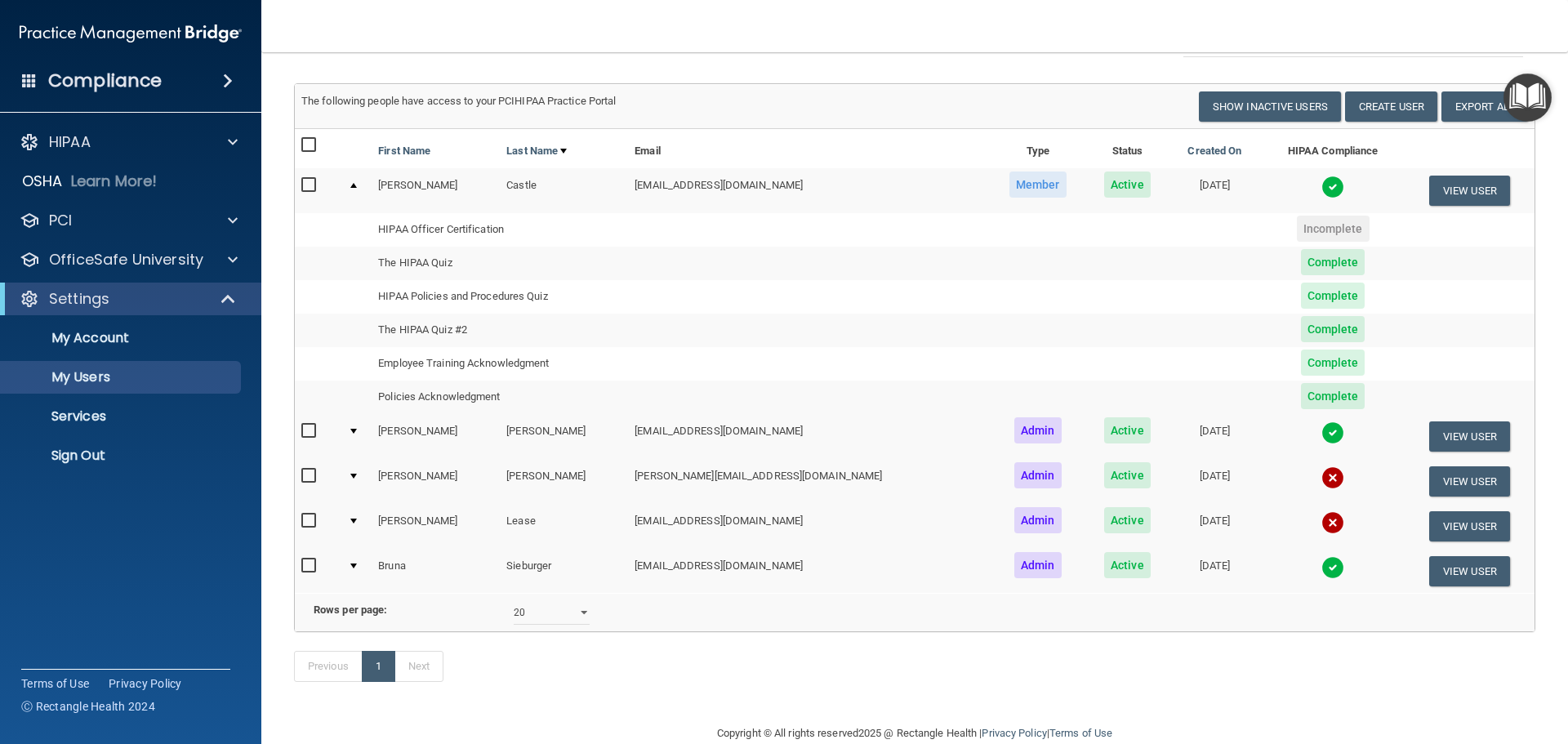
click at [356, 563] on div at bounding box center [353, 565] width 7 height 5
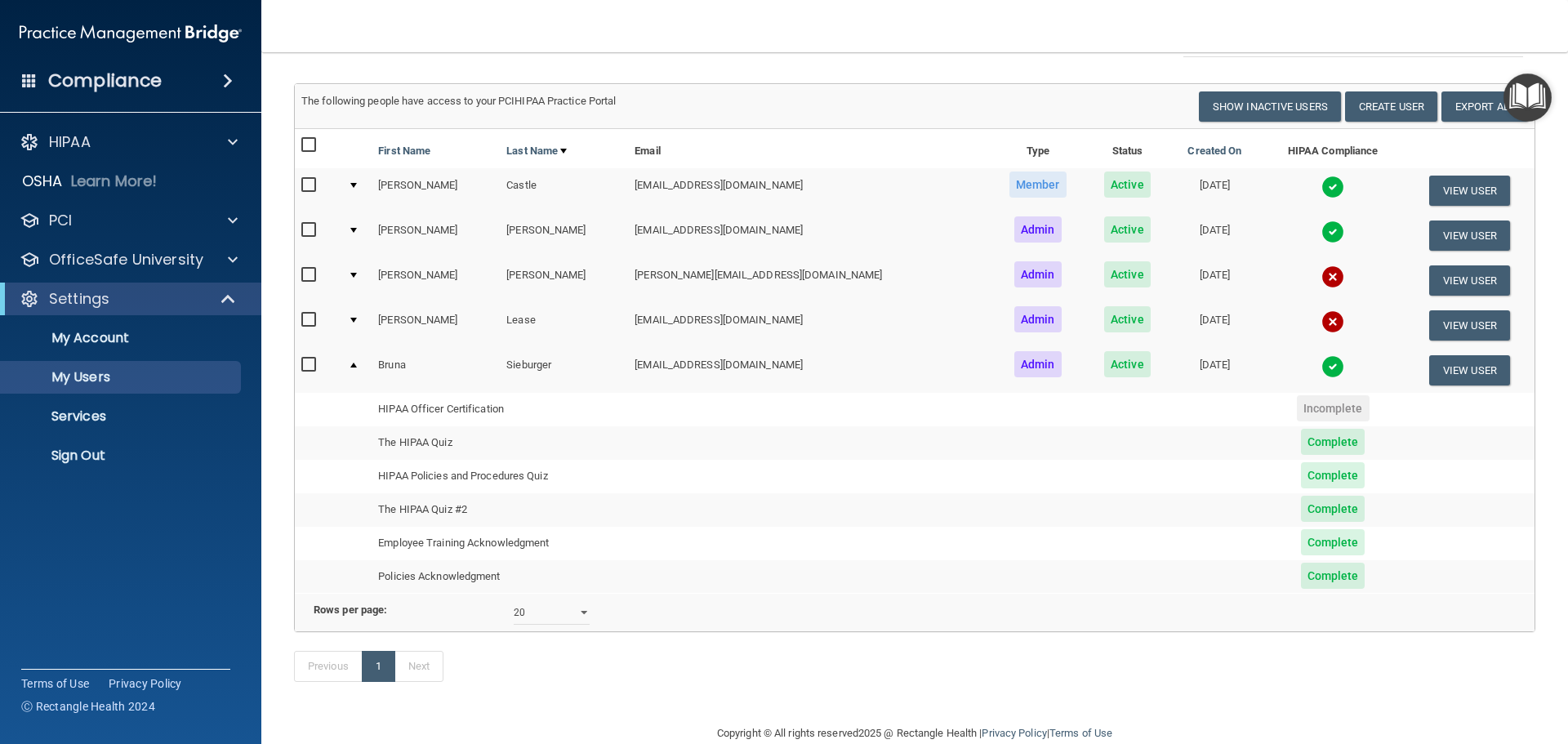
click at [356, 318] on div at bounding box center [353, 319] width 7 height 5
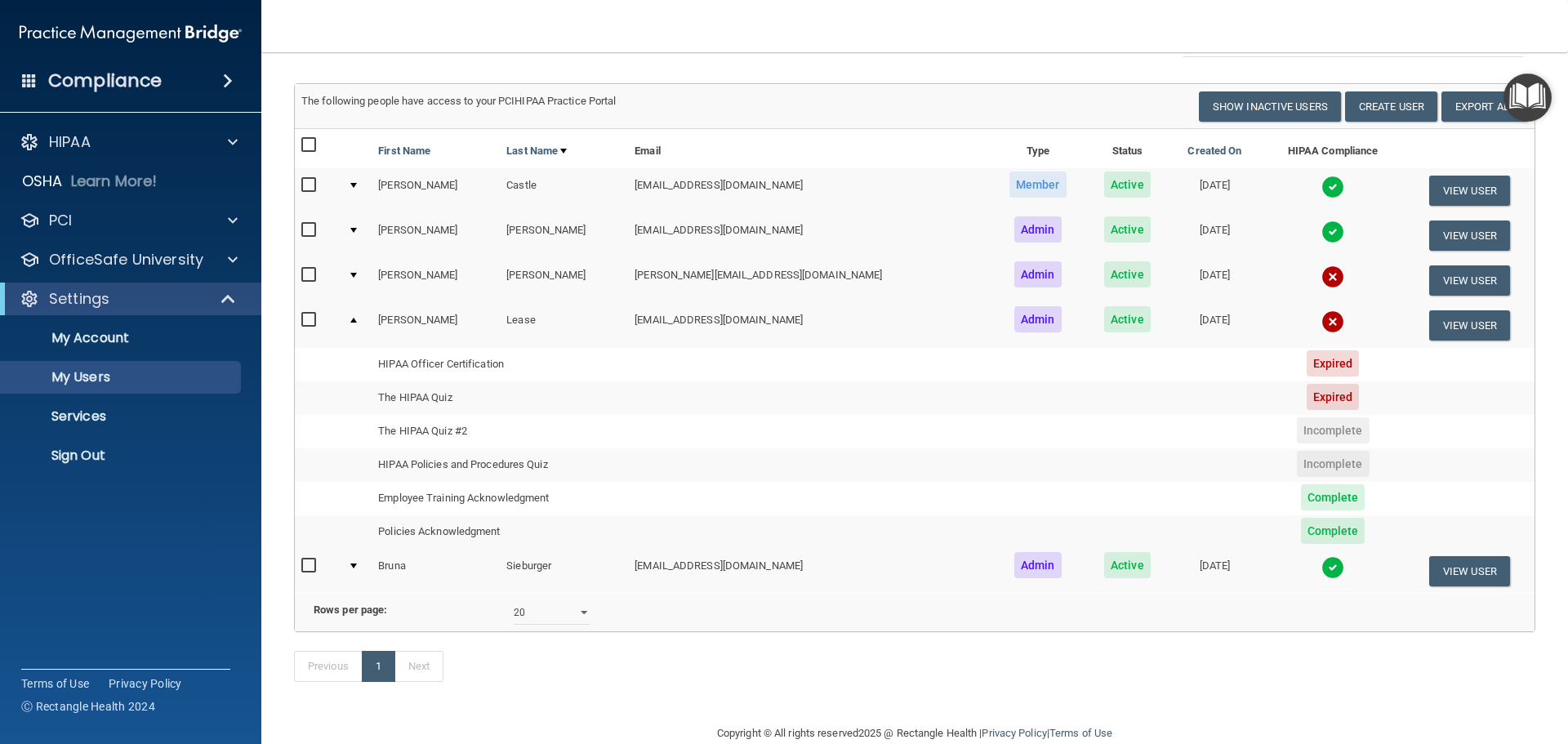
click at [356, 230] on div at bounding box center [353, 230] width 7 height 5
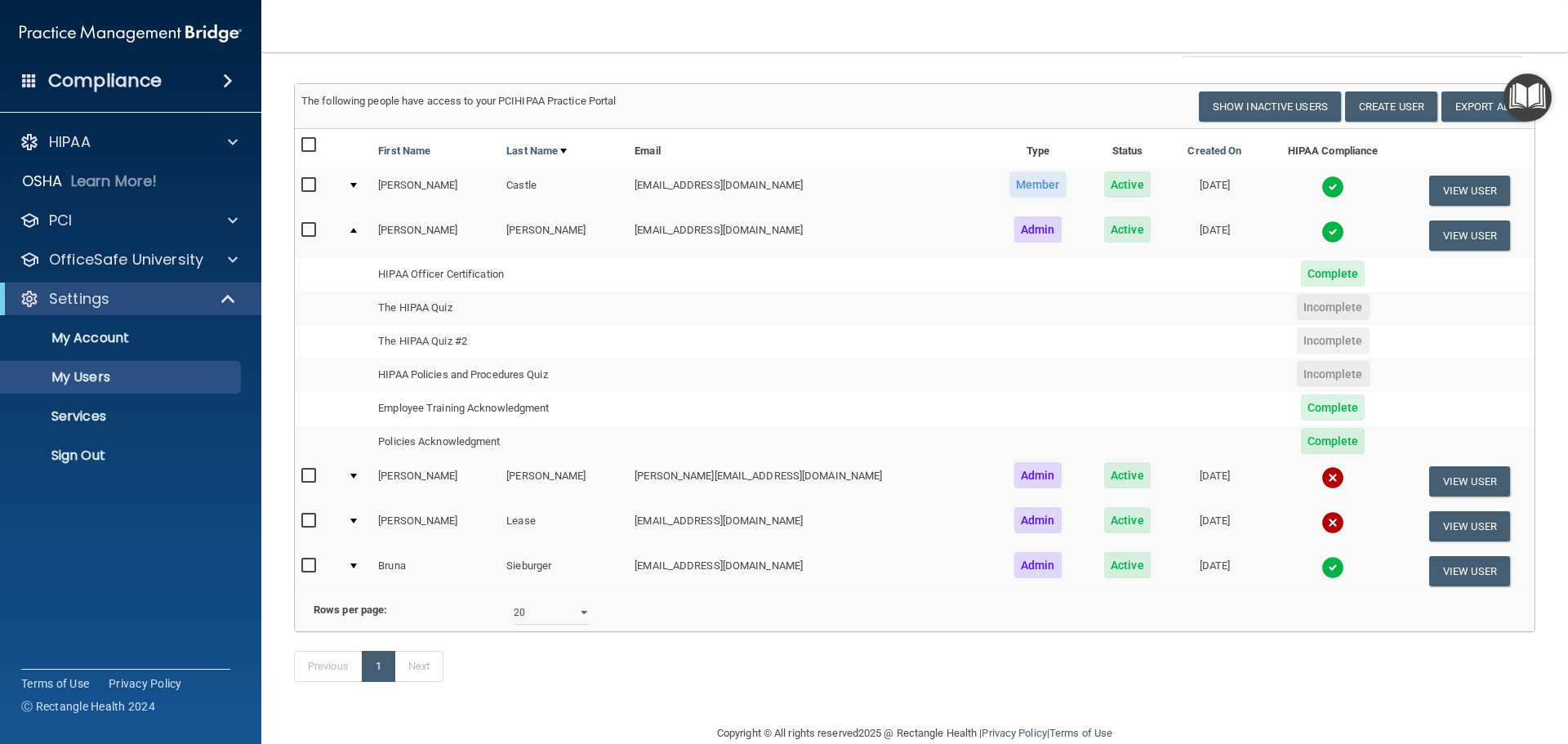
click at [412, 307] on td "The HIPAA Quiz" at bounding box center [499, 308] width 256 height 33
click at [1442, 231] on button "View User" at bounding box center [1469, 236] width 81 height 30
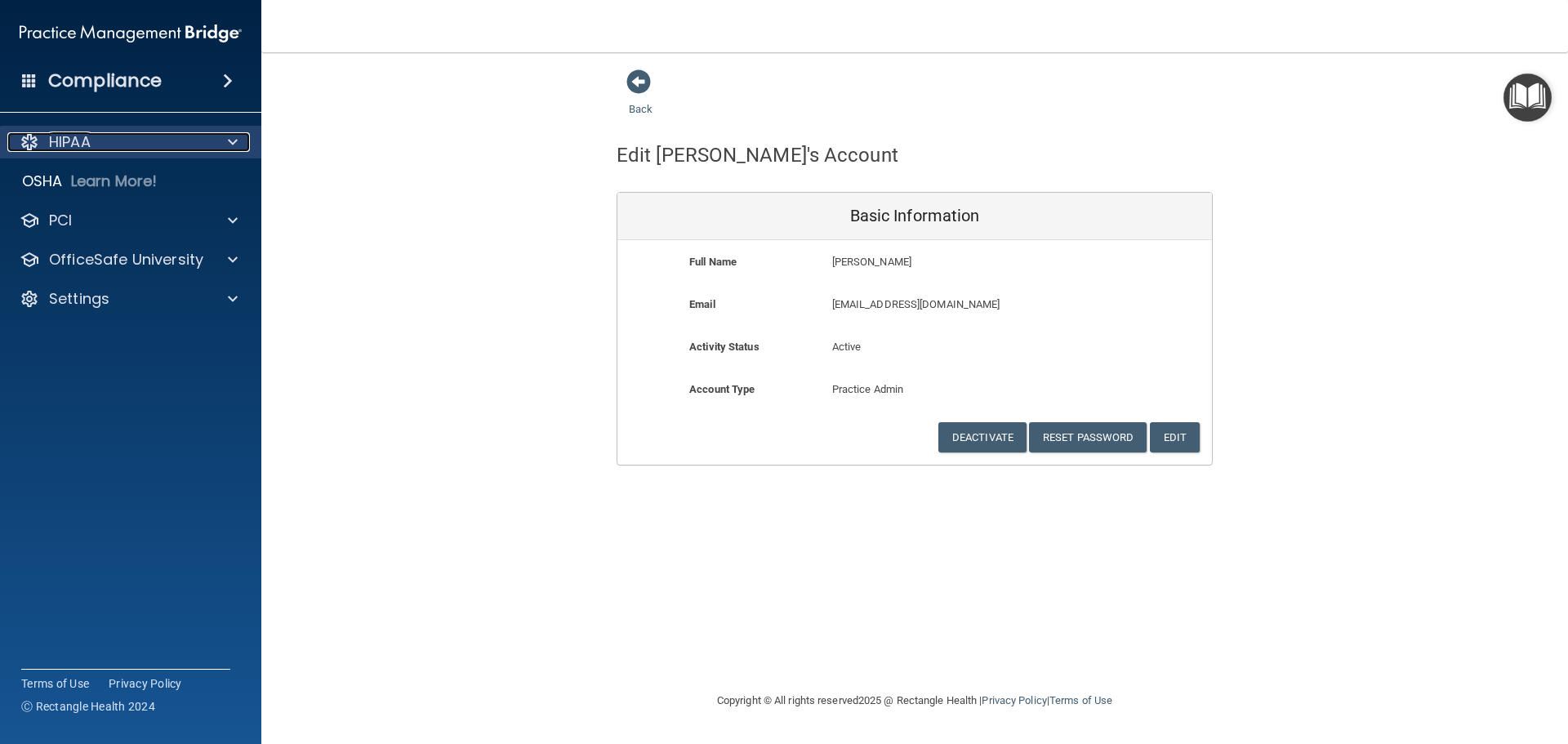
click at [58, 138] on p "HIPAA" at bounding box center [70, 142] width 41 height 20
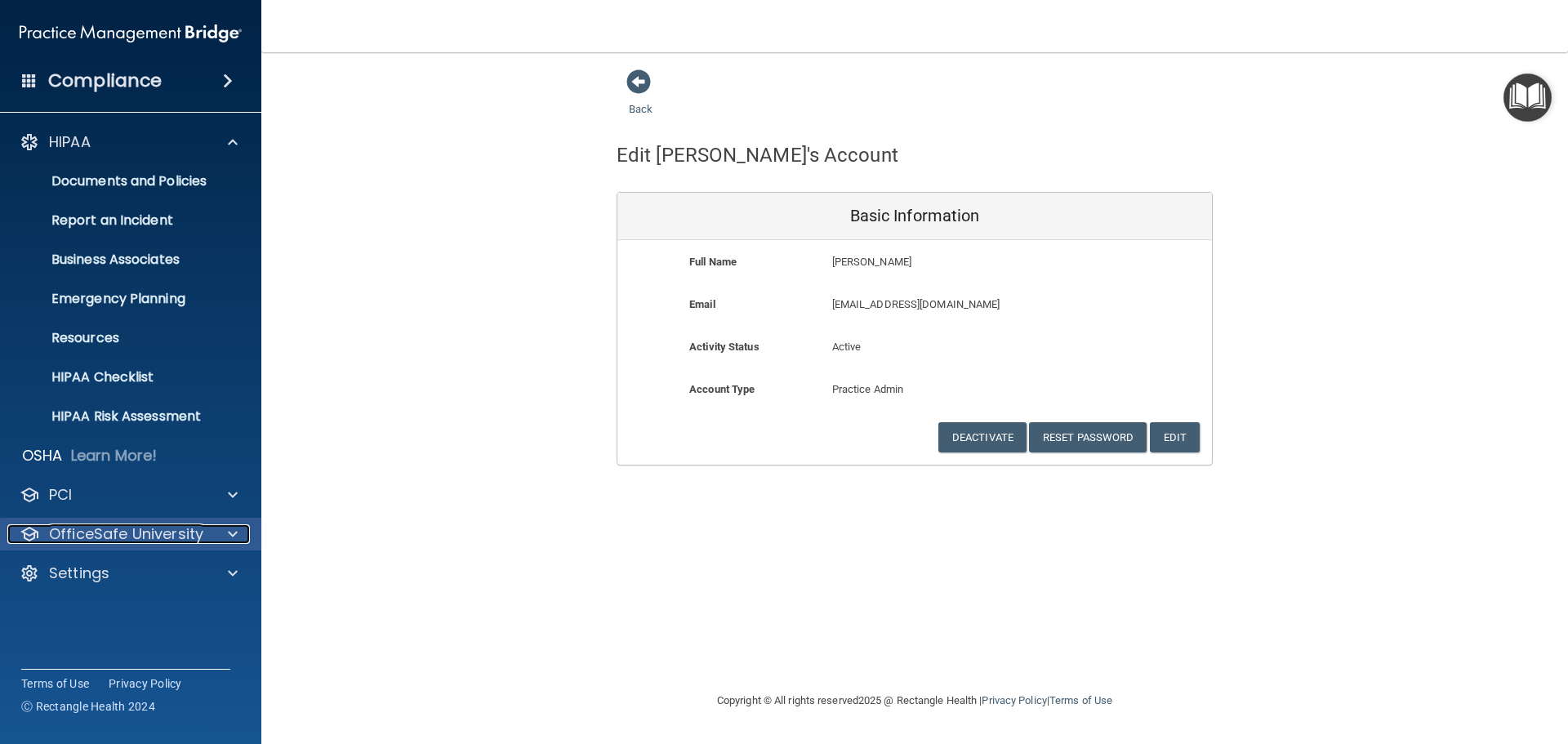
click at [158, 526] on p "OfficeSafe University" at bounding box center [126, 534] width 154 height 20
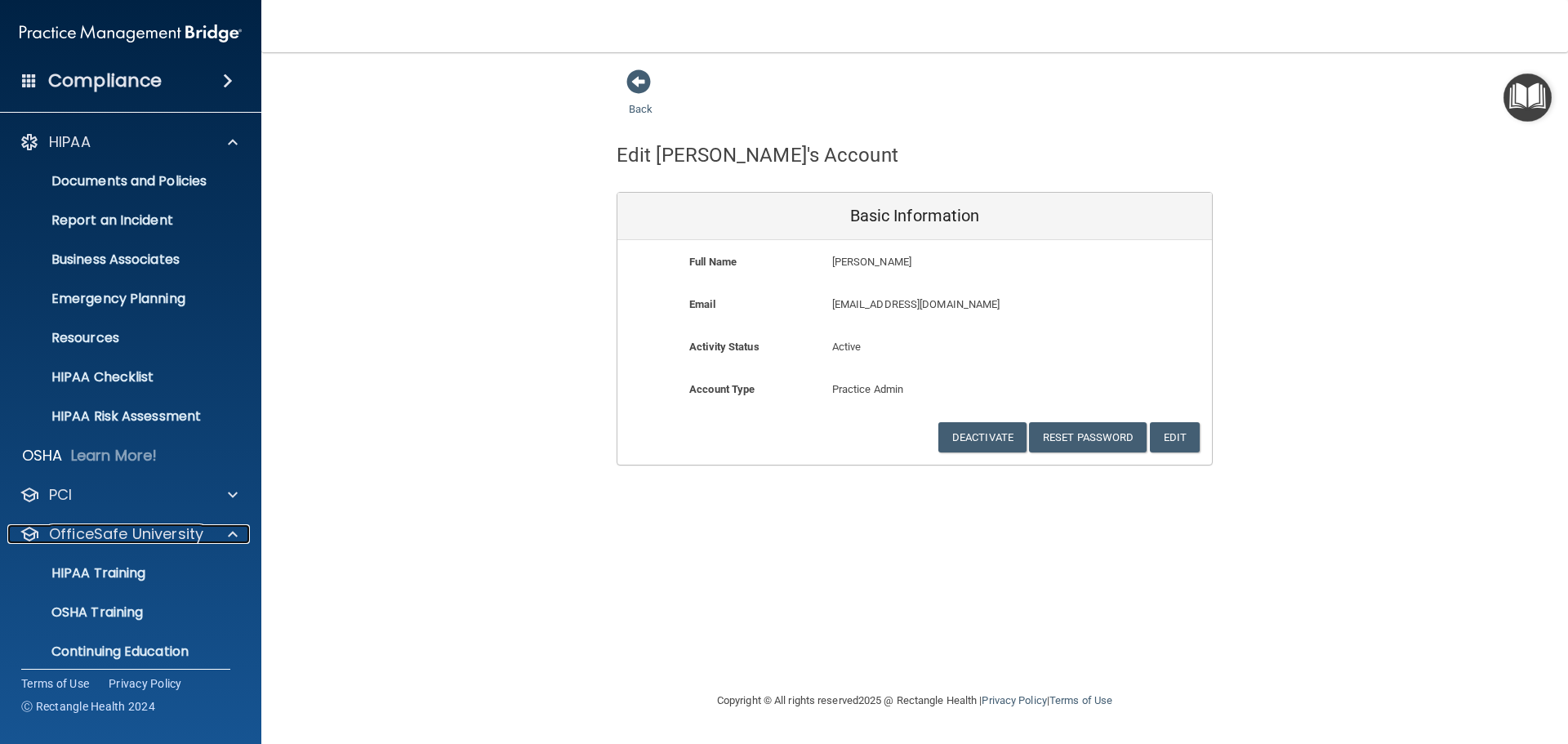
scroll to position [51, 0]
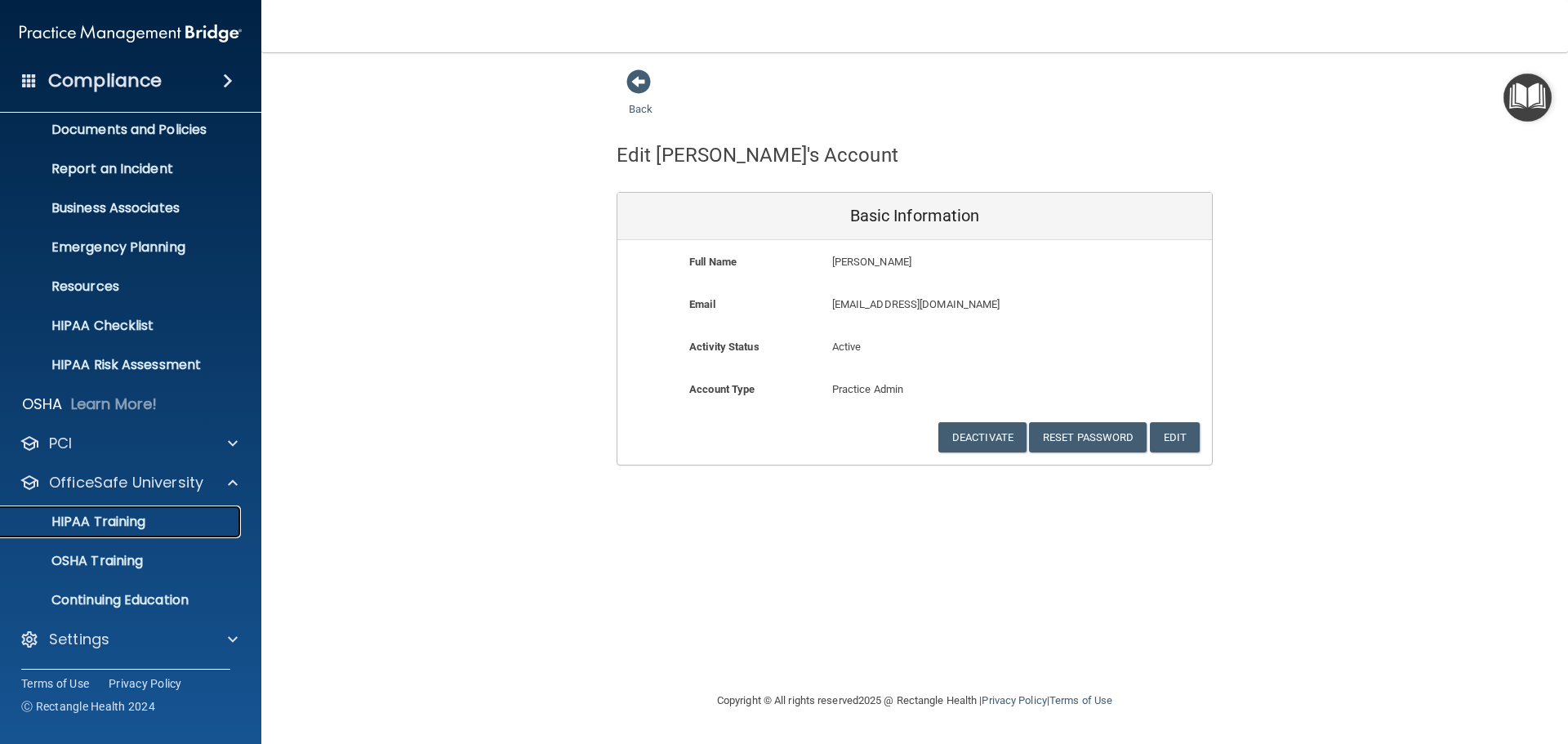
click at [126, 519] on p "HIPAA Training" at bounding box center [78, 521] width 135 height 17
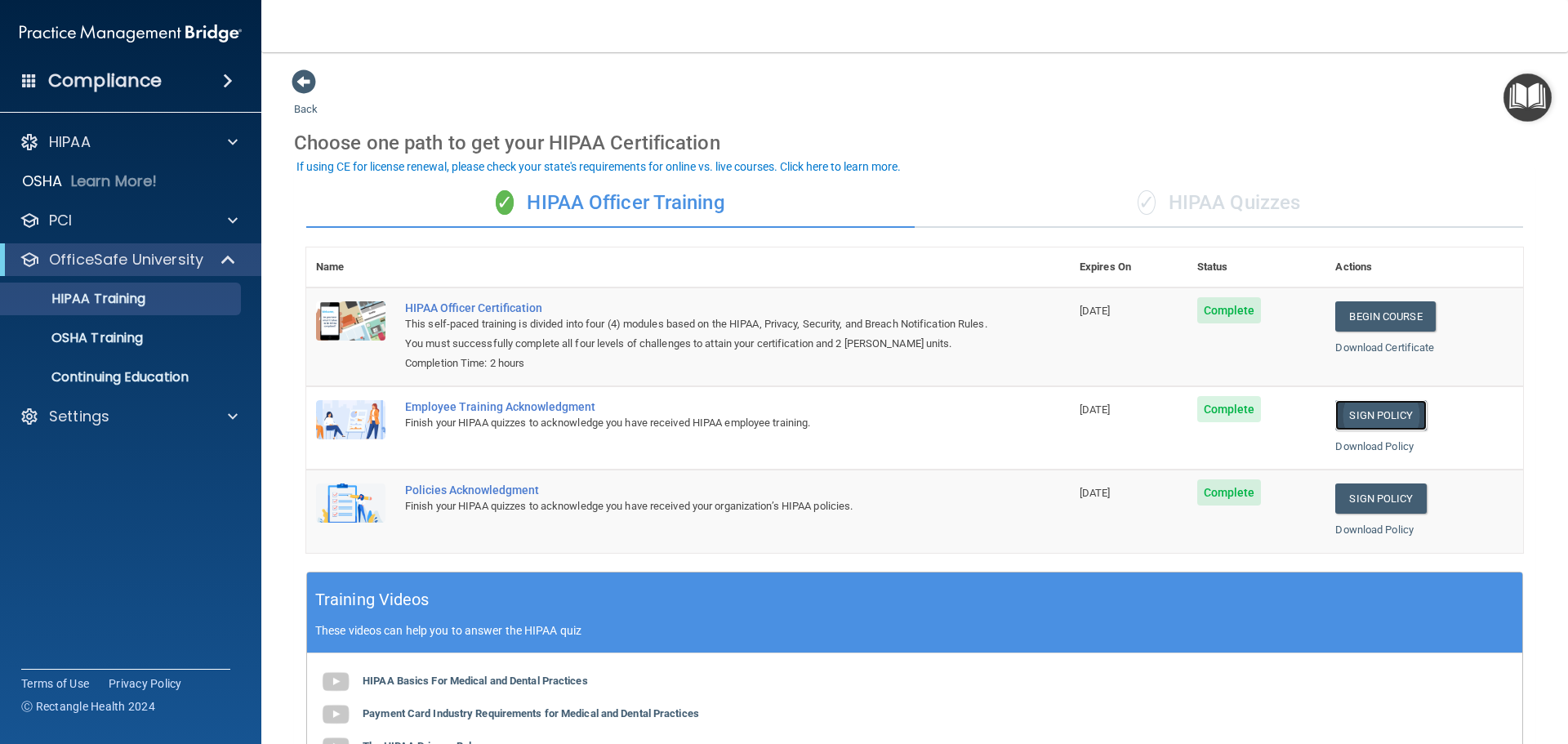
click at [1370, 412] on link "Sign Policy" at bounding box center [1380, 414] width 90 height 30
click at [1390, 502] on link "Sign Policy" at bounding box center [1380, 498] width 90 height 30
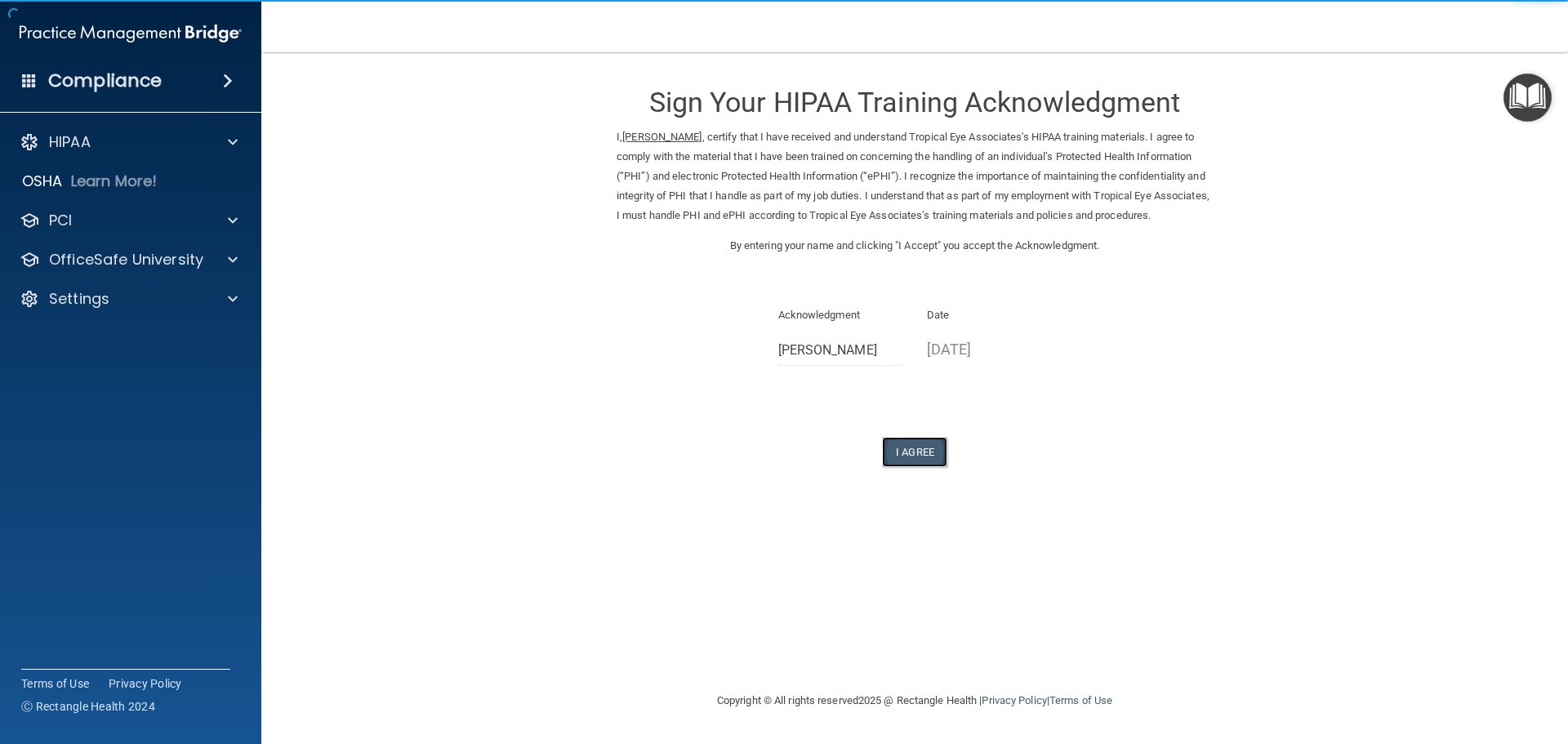
click at [909, 463] on button "I Agree" at bounding box center [914, 452] width 66 height 30
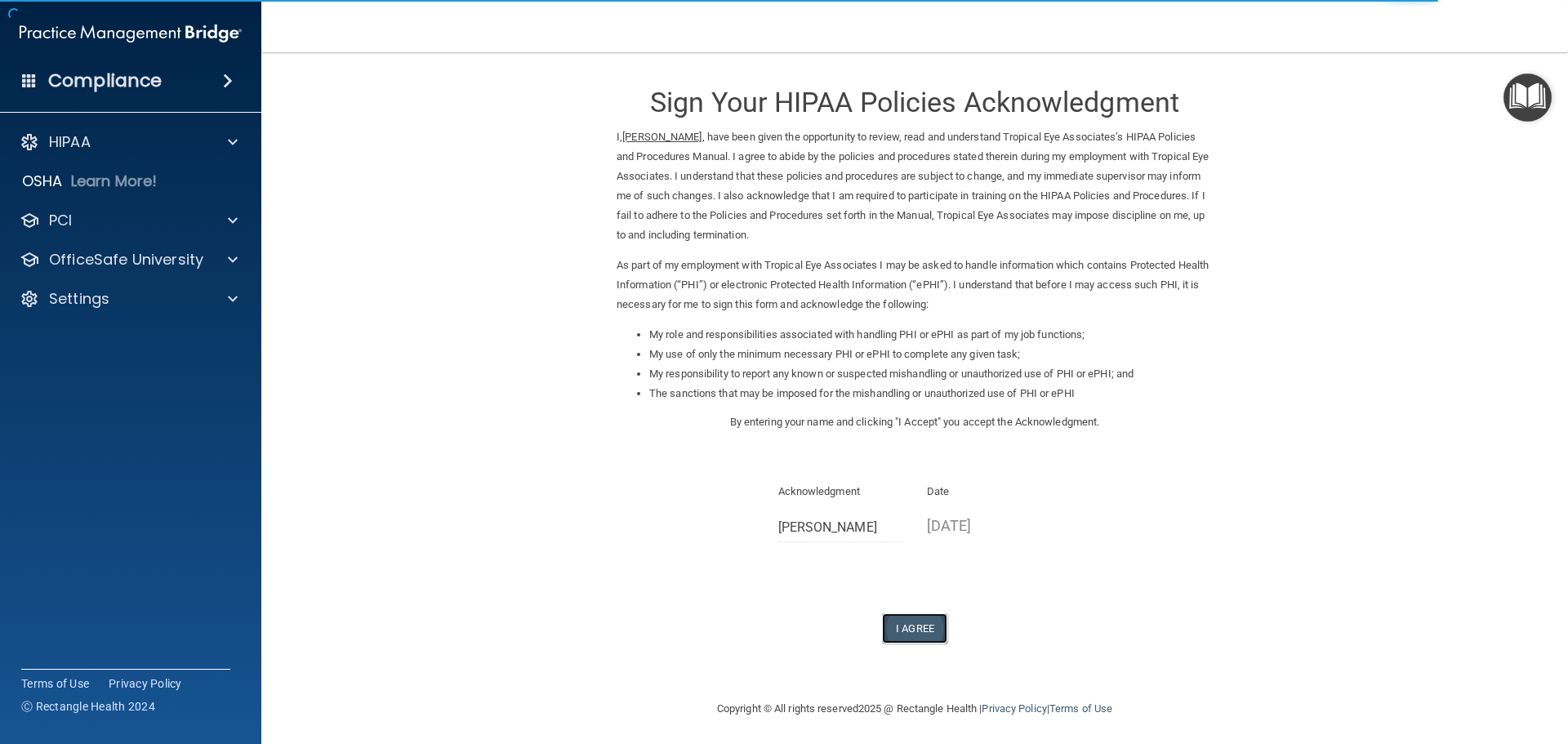
click at [909, 627] on button "I Agree" at bounding box center [914, 628] width 66 height 30
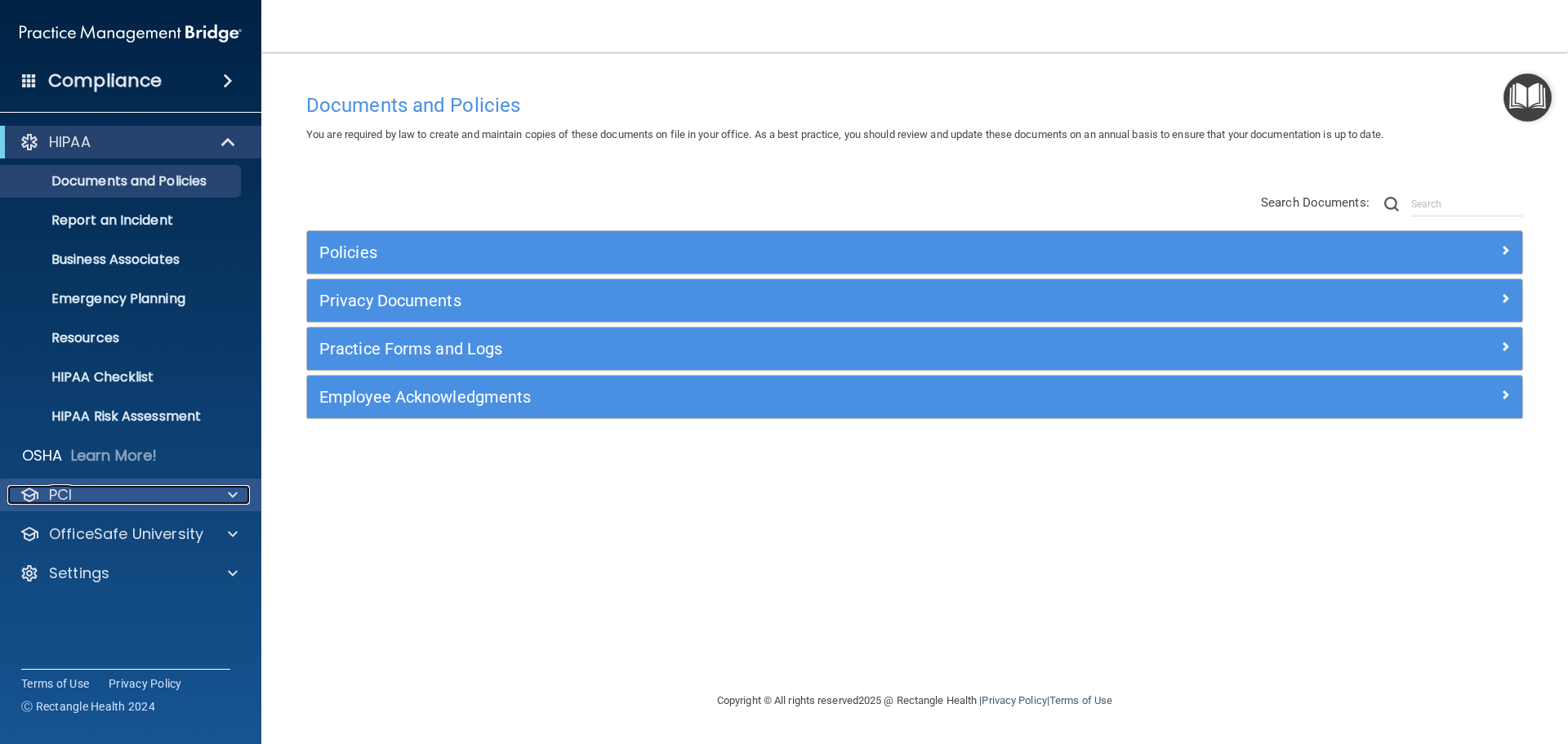
click at [243, 491] on div at bounding box center [231, 495] width 41 height 20
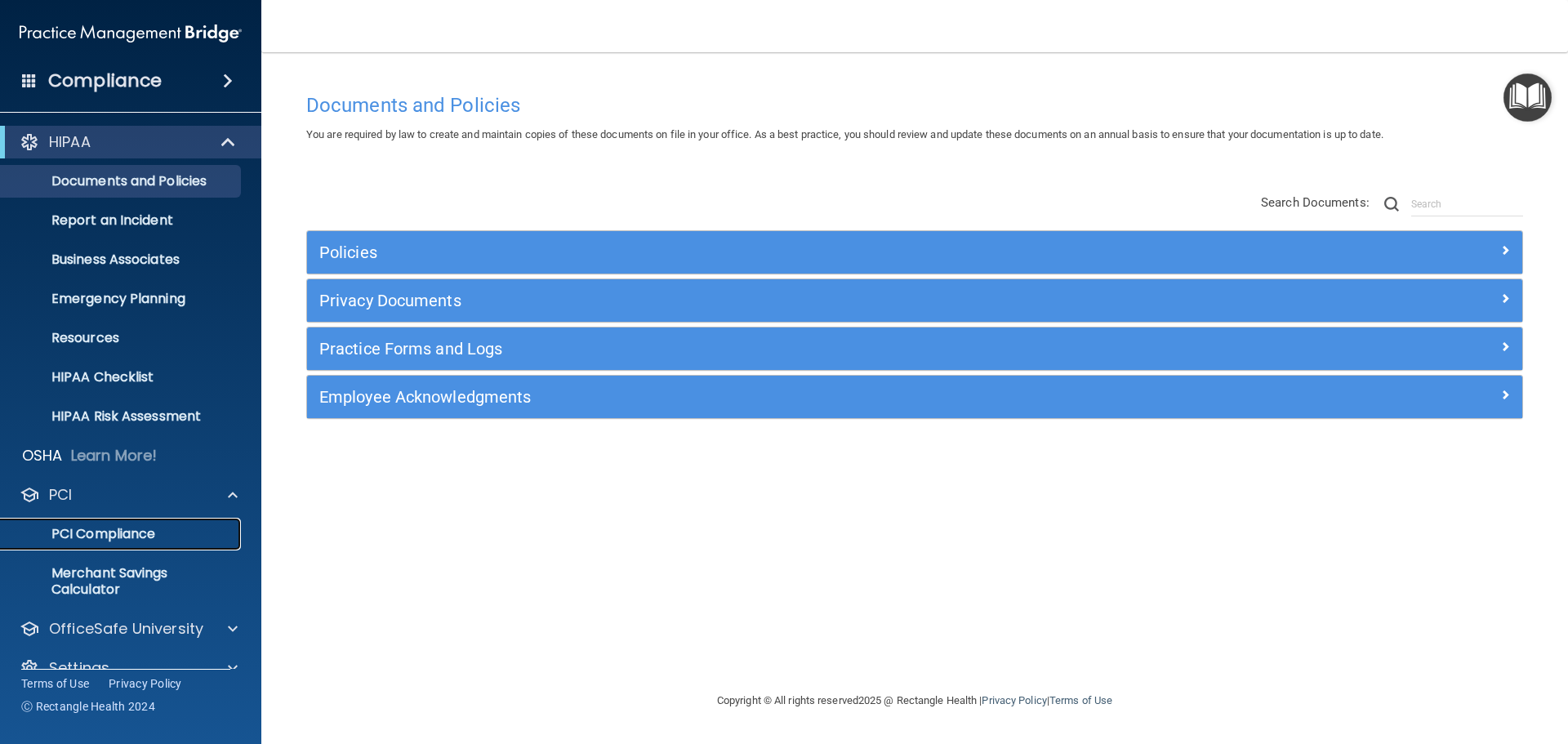
click at [135, 534] on p "PCI Compliance" at bounding box center [122, 534] width 223 height 17
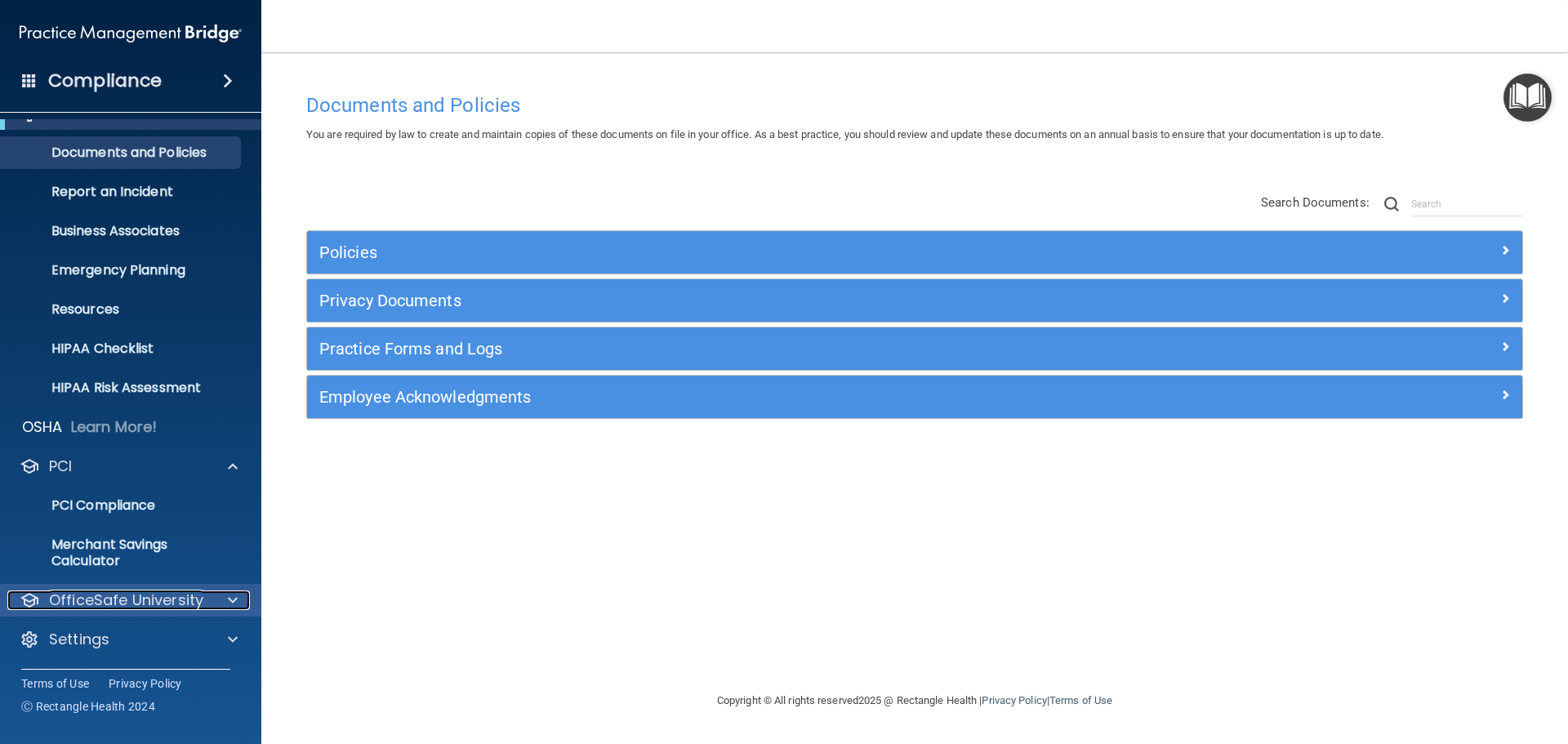
click at [226, 599] on div at bounding box center [231, 600] width 41 height 20
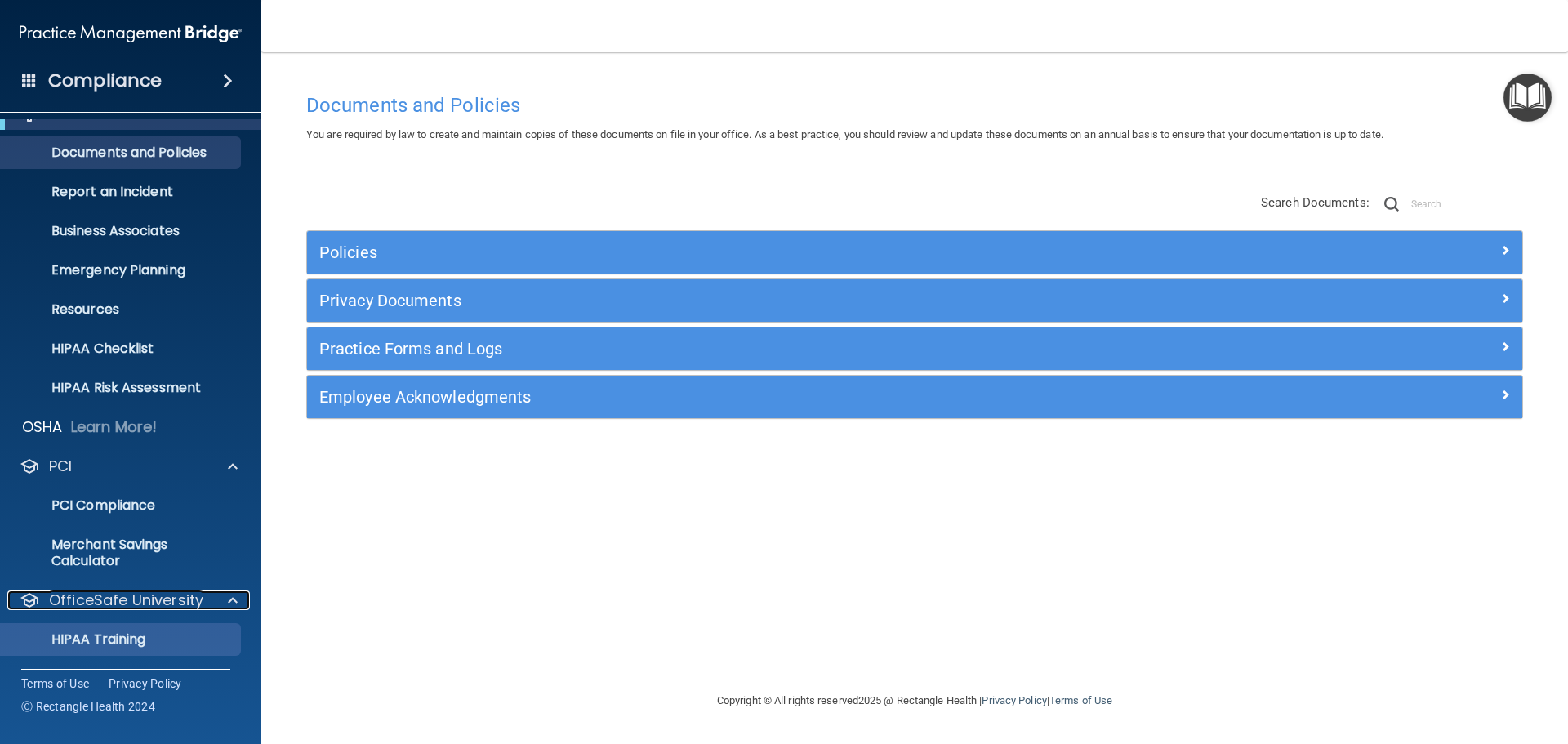
scroll to position [146, 0]
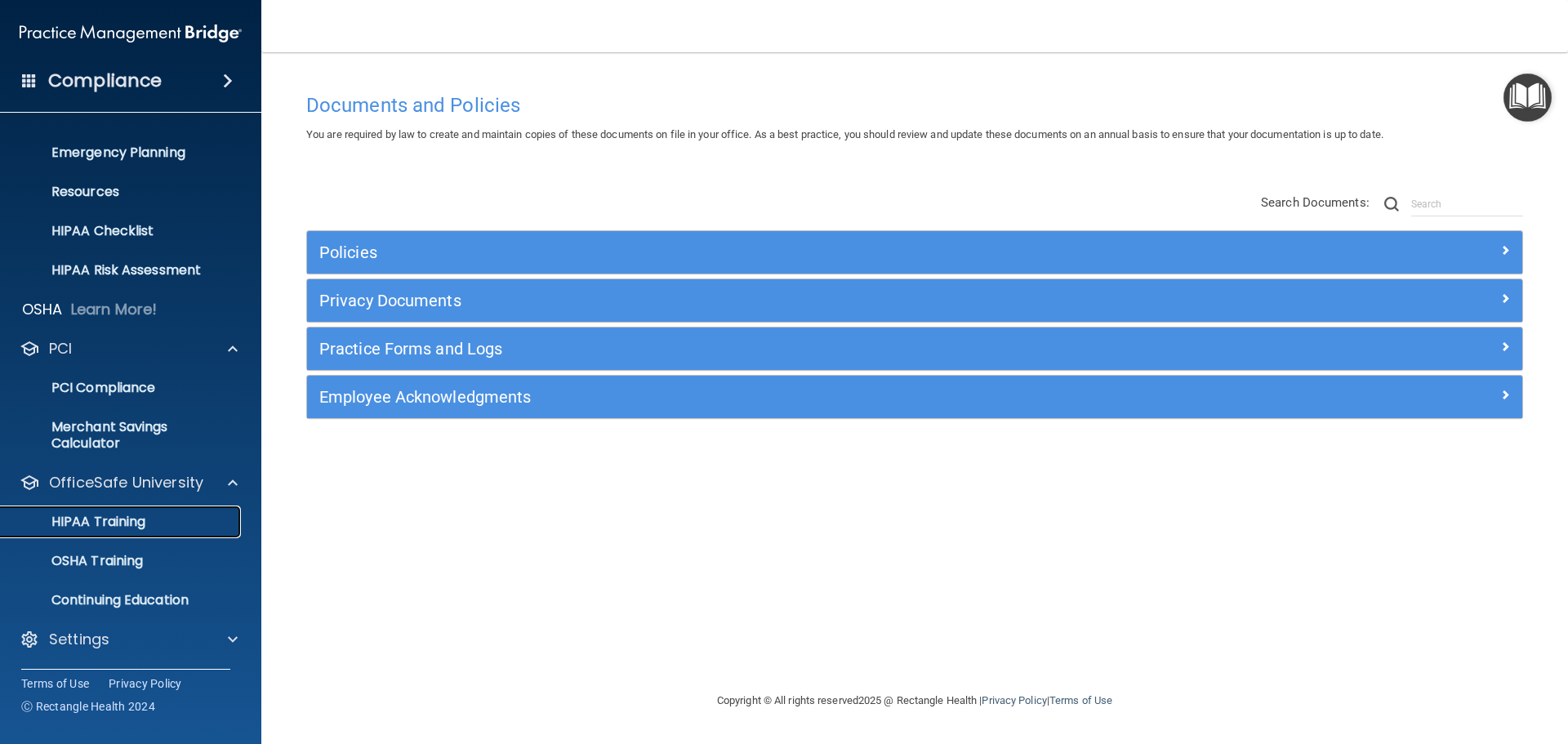
click at [123, 525] on p "HIPAA Training" at bounding box center [78, 521] width 135 height 17
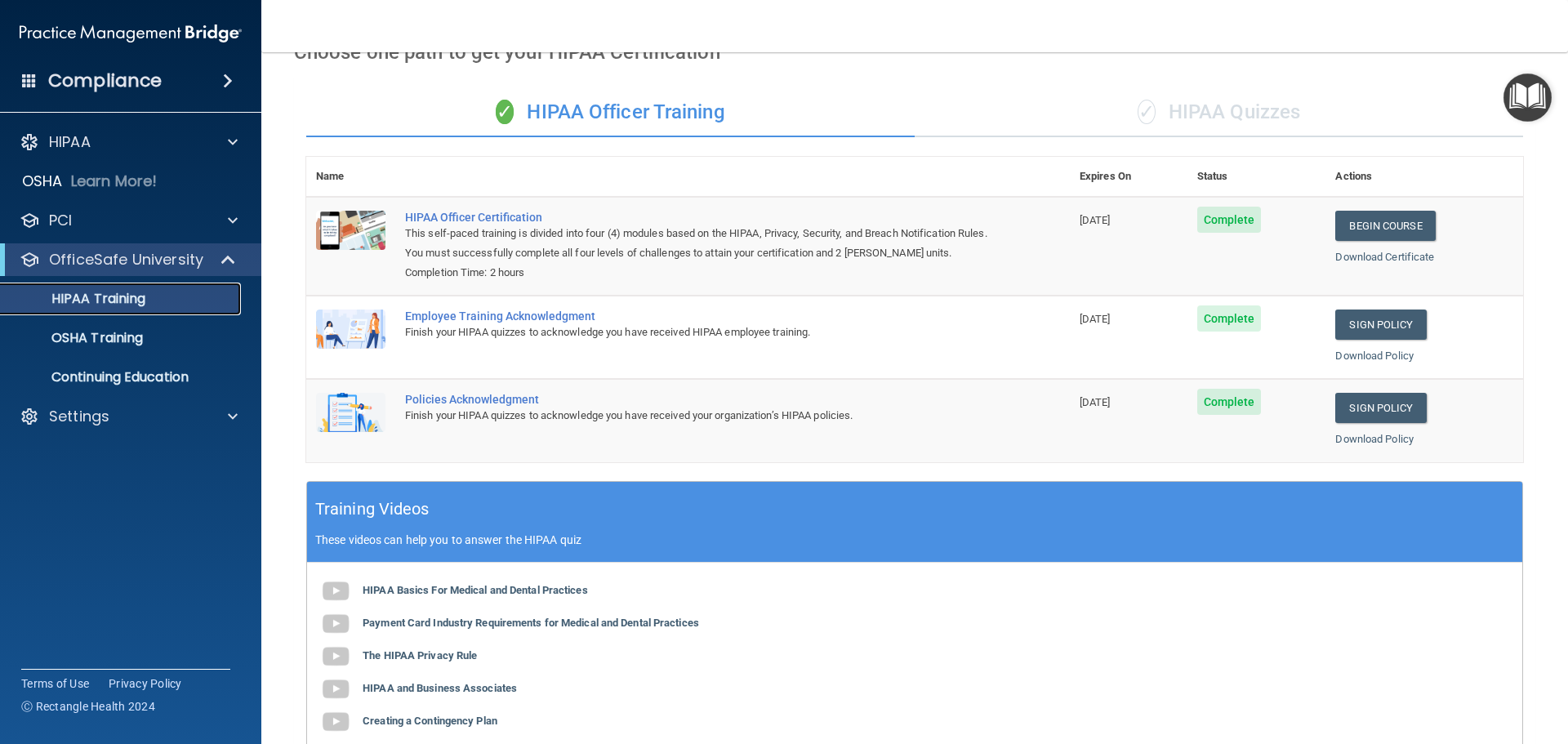
scroll to position [9, 0]
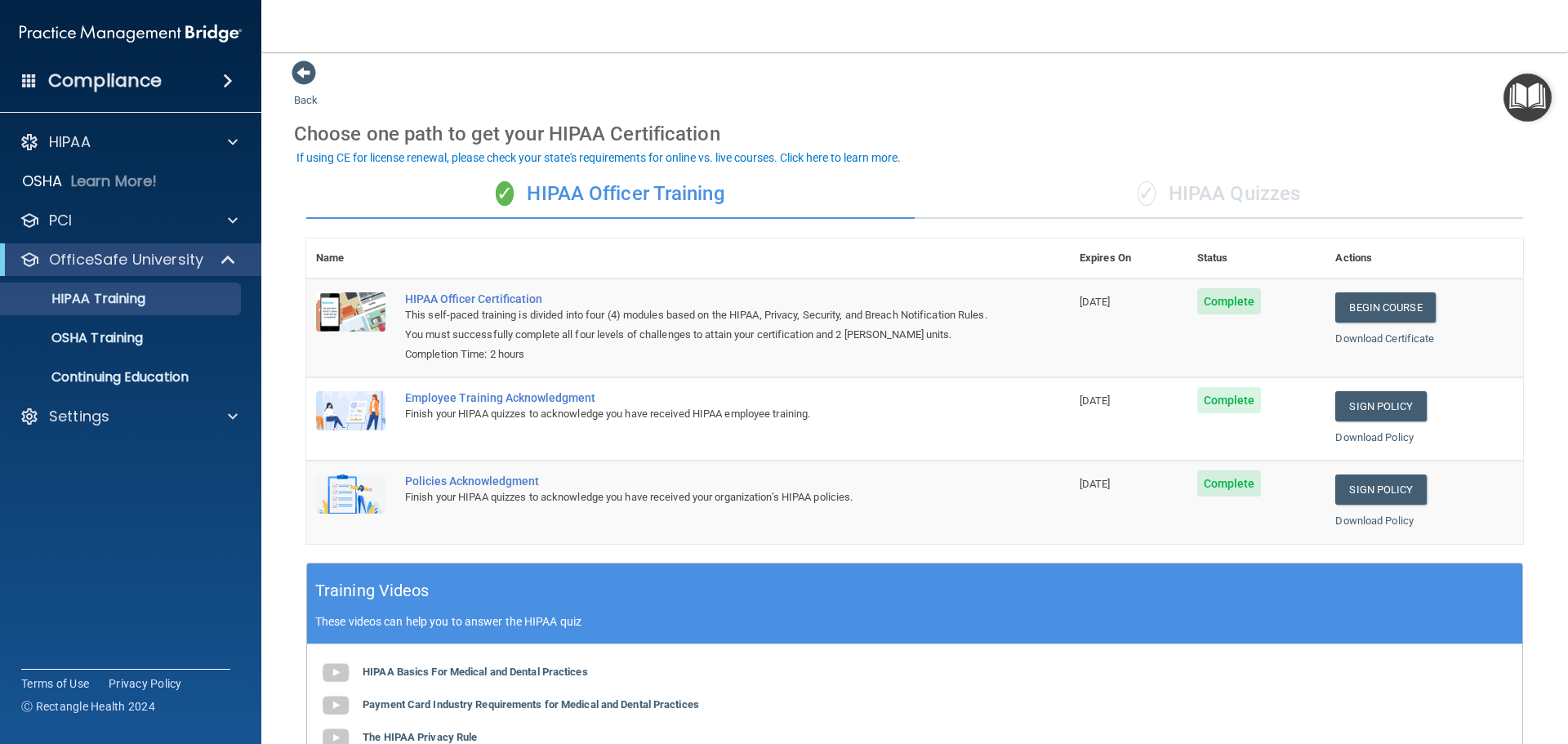
click at [1208, 193] on div "✓ HIPAA Quizzes" at bounding box center [1218, 194] width 609 height 49
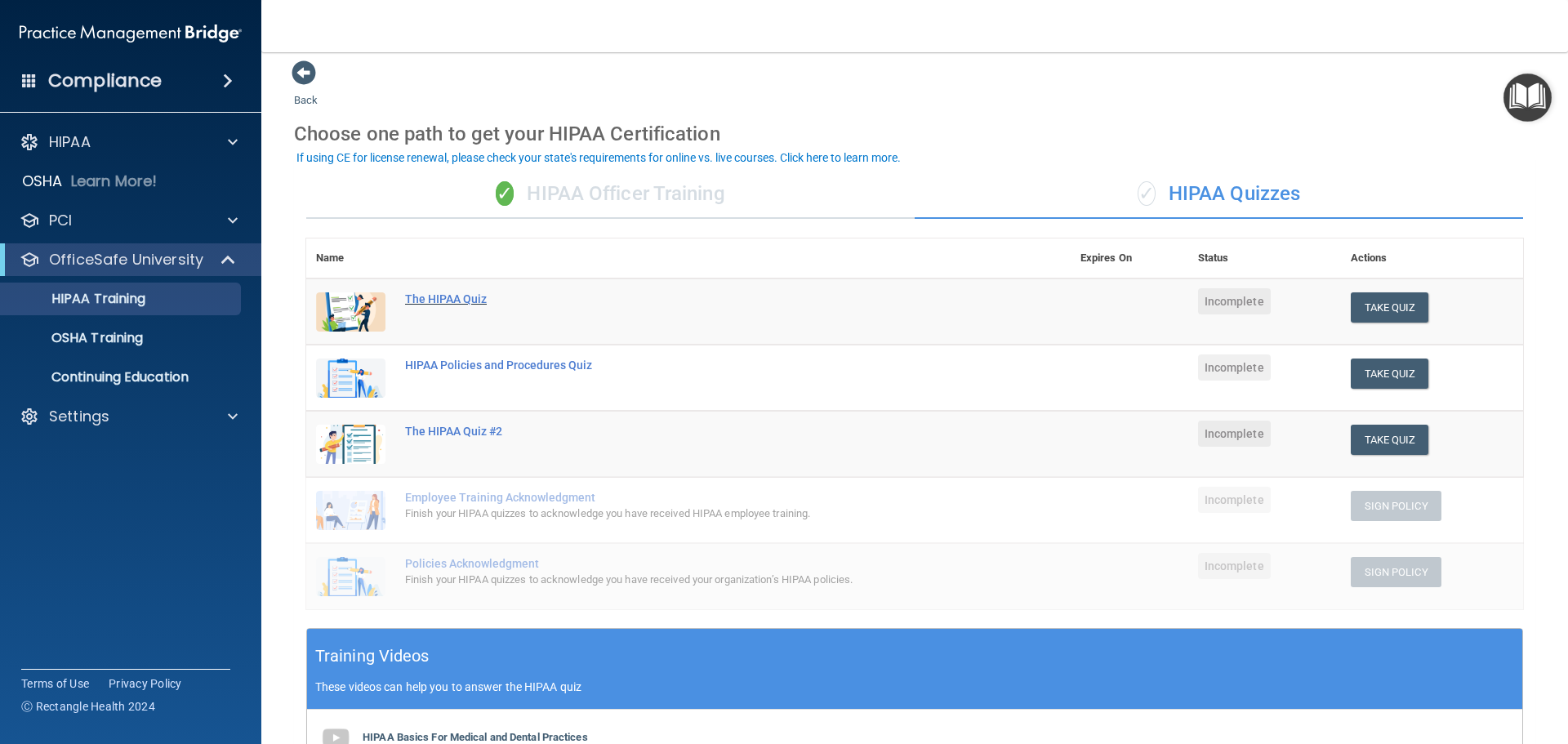
click at [458, 292] on div "The HIPAA Quiz" at bounding box center [696, 298] width 584 height 13
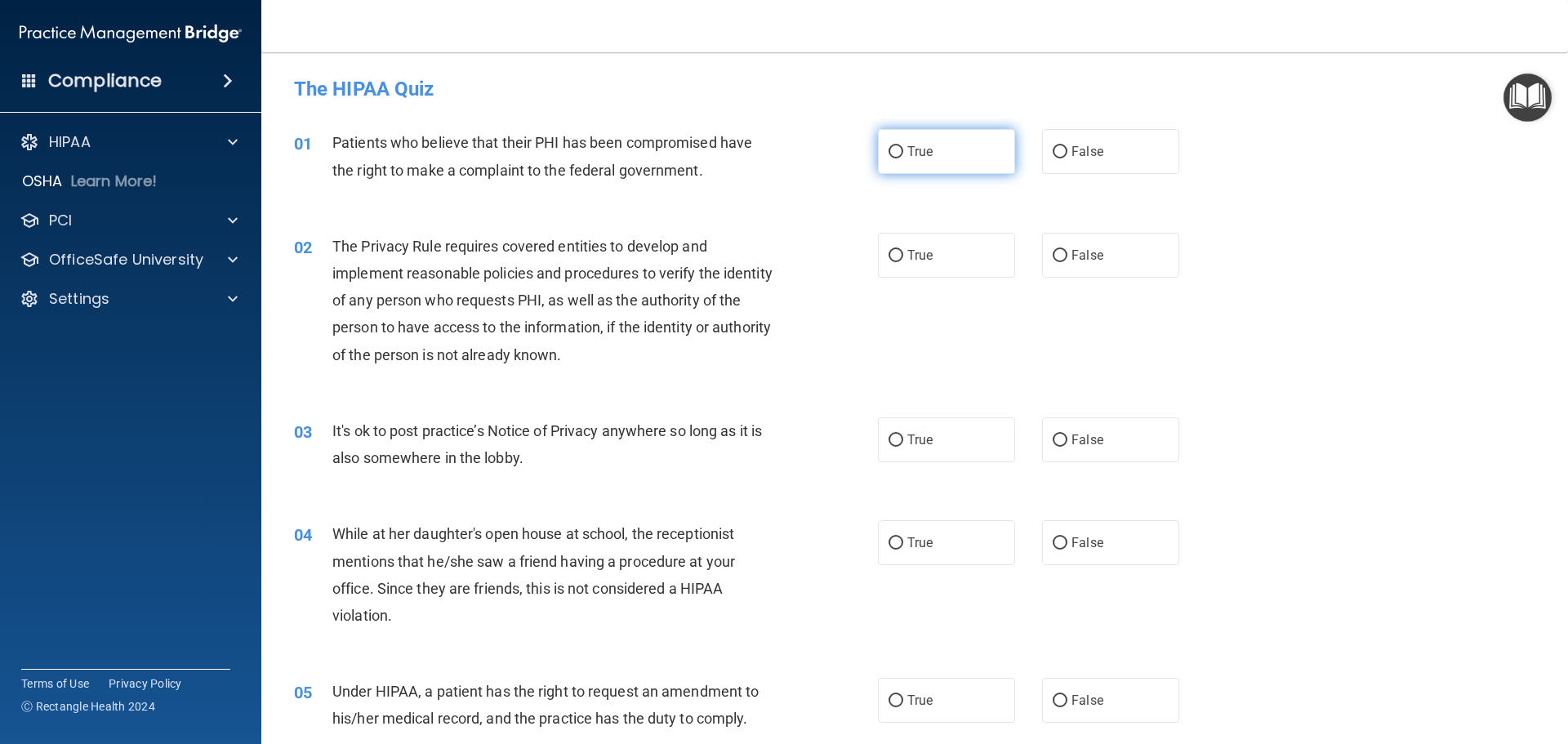
click at [892, 153] on input "True" at bounding box center [895, 152] width 15 height 12
radio input "true"
click at [890, 254] on input "True" at bounding box center [895, 255] width 15 height 12
radio input "true"
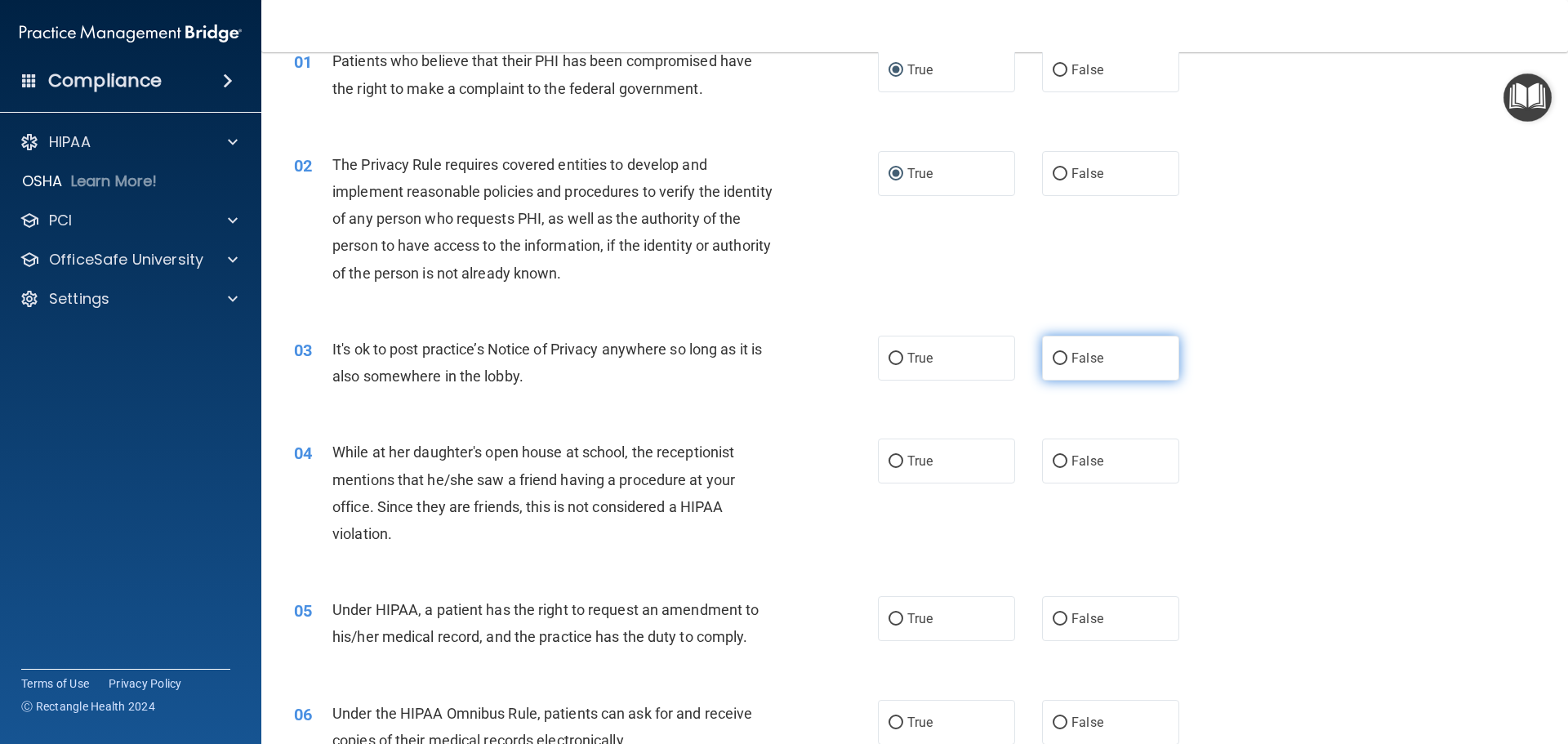
click at [1053, 353] on input "False" at bounding box center [1059, 358] width 15 height 12
radio input "true"
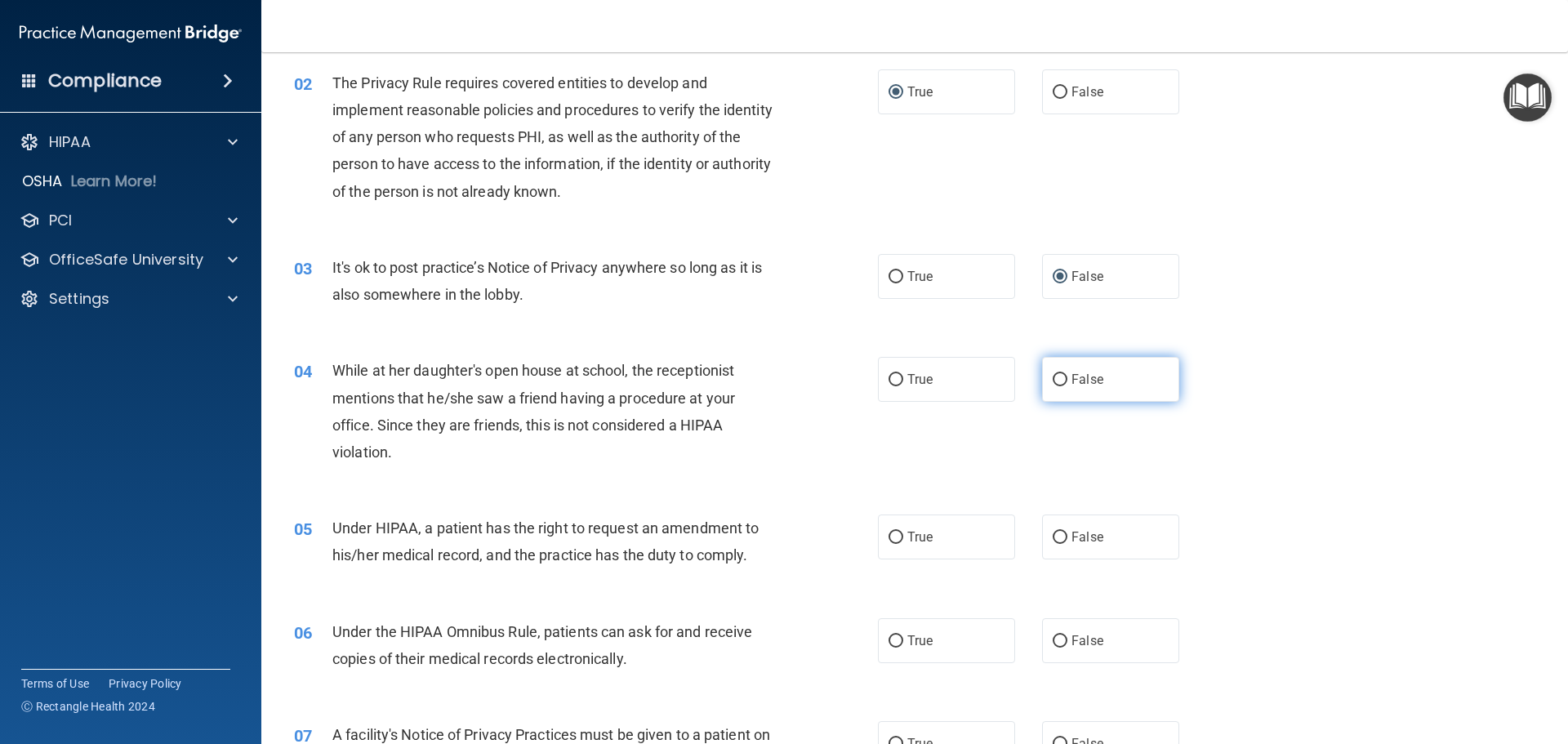
click at [1057, 383] on input "False" at bounding box center [1059, 380] width 15 height 12
radio input "true"
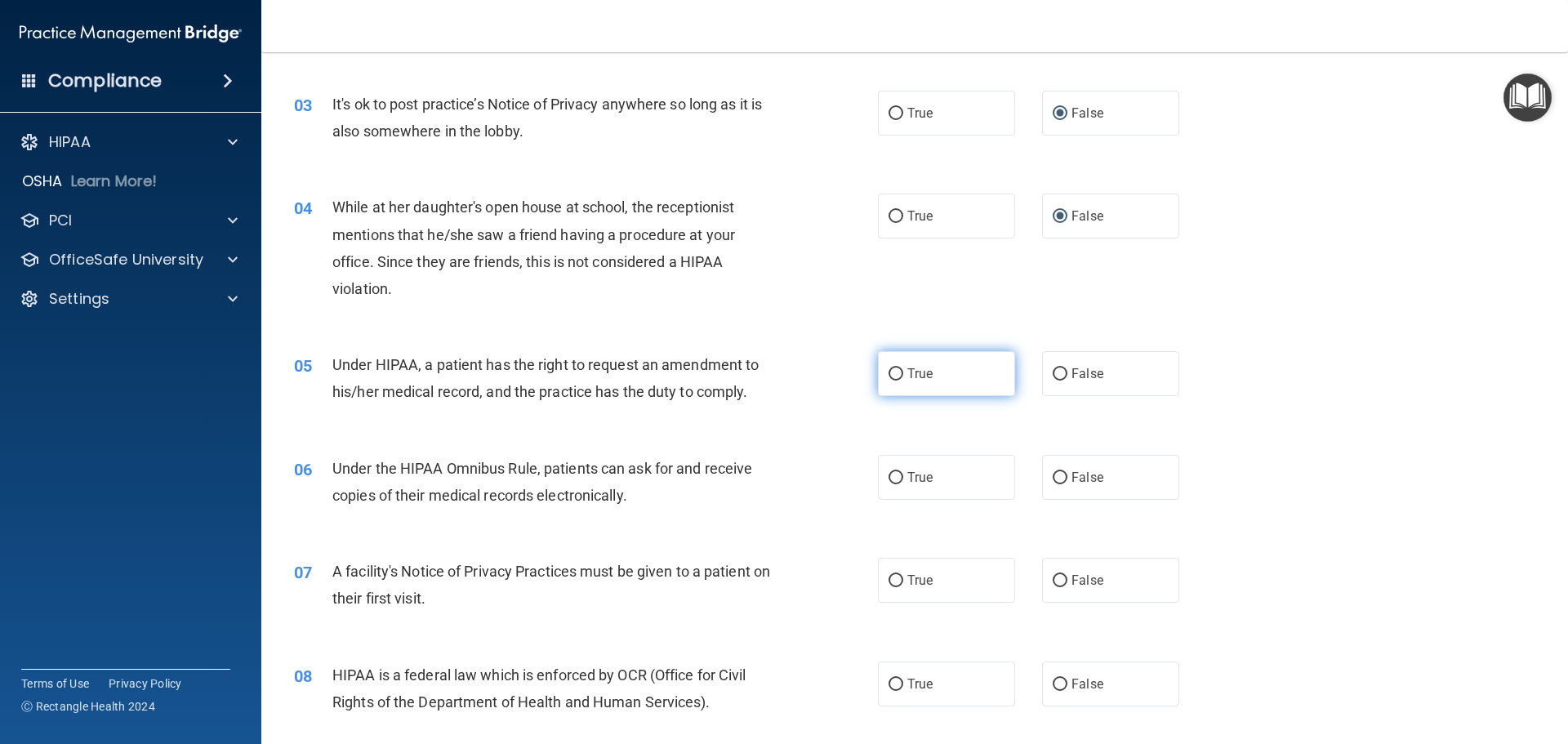
click at [891, 371] on input "True" at bounding box center [895, 374] width 15 height 12
radio input "true"
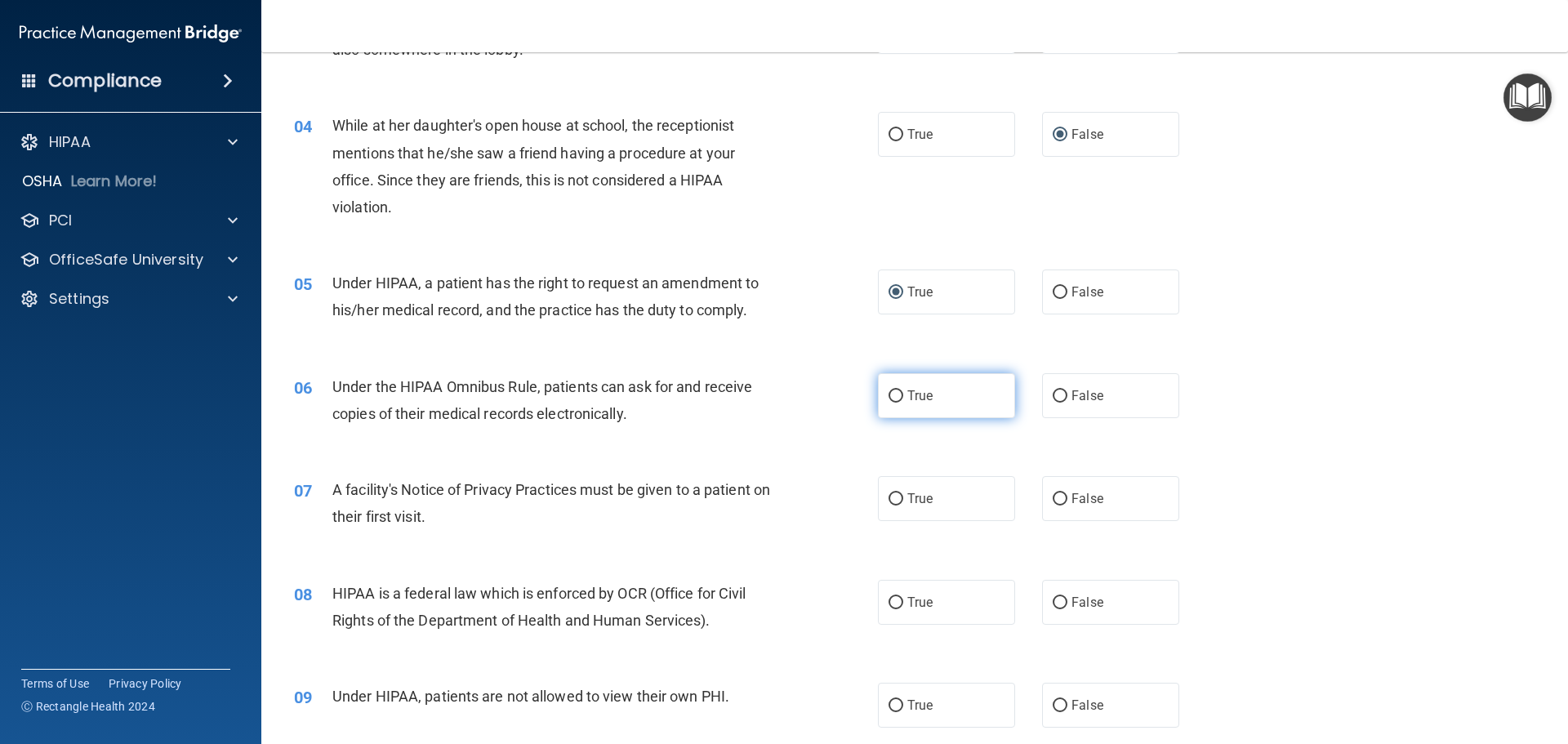
click at [892, 391] on input "True" at bounding box center [895, 397] width 15 height 12
radio input "true"
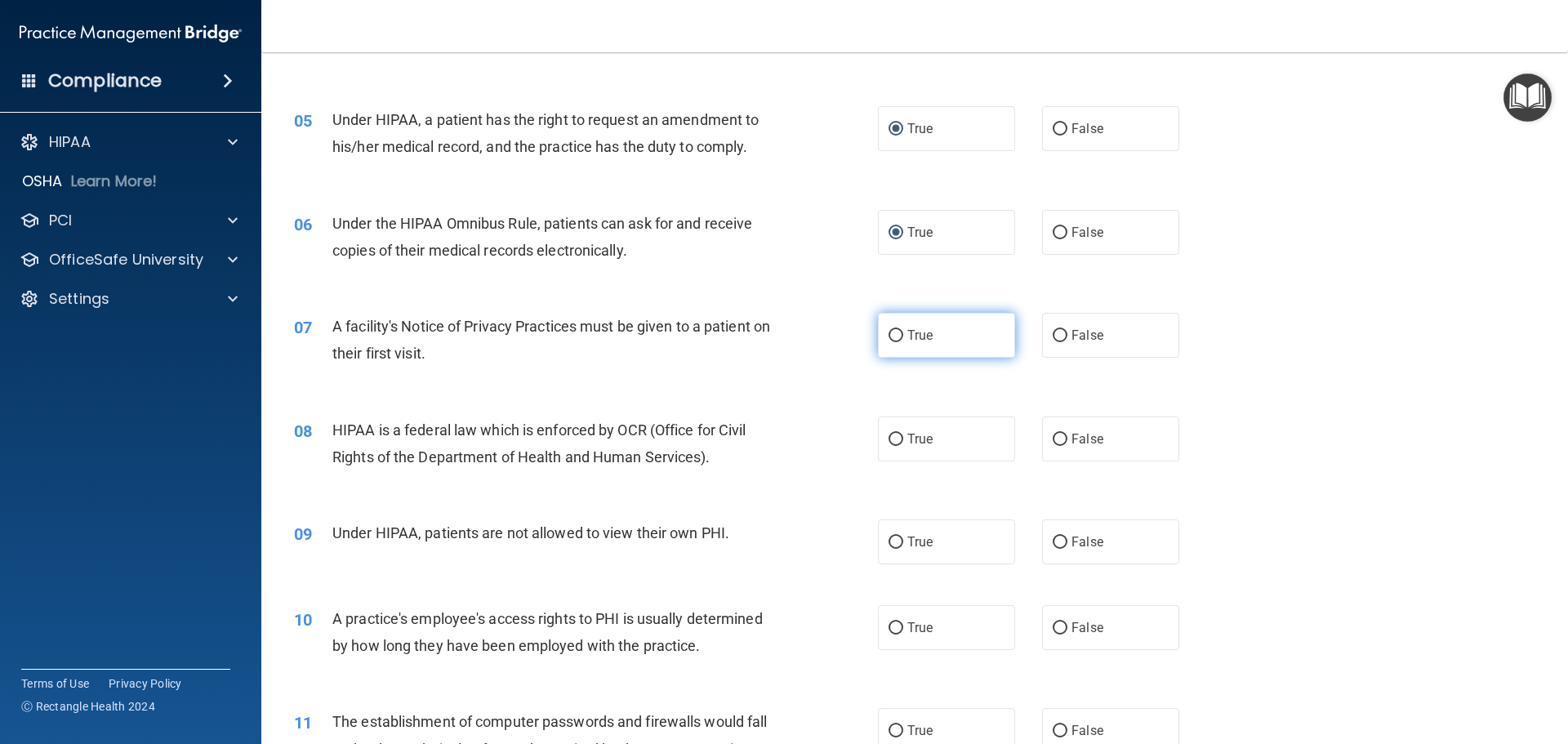
click at [897, 335] on label "True" at bounding box center [946, 336] width 137 height 45
click at [897, 335] on input "True" at bounding box center [895, 336] width 15 height 12
radio input "true"
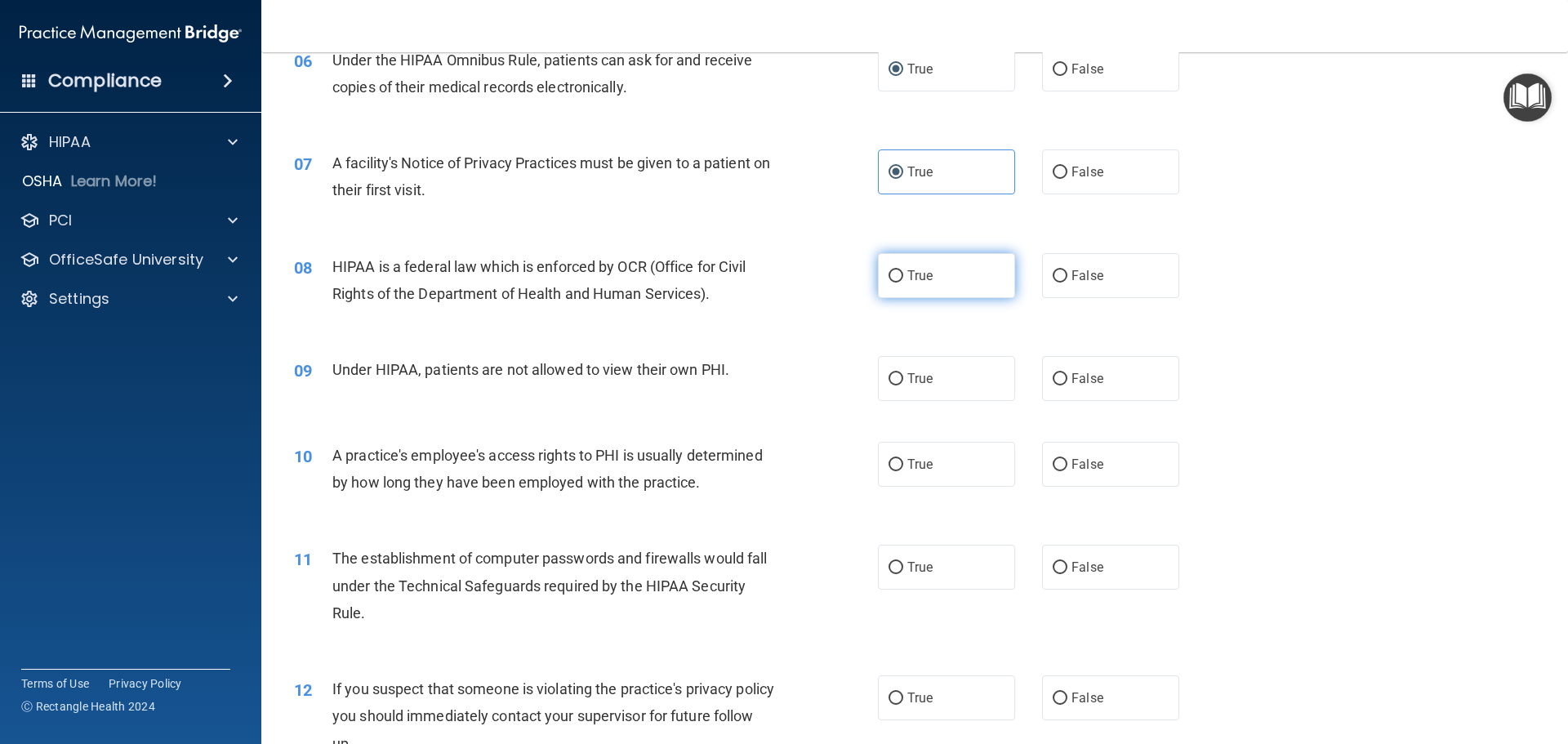
click at [919, 264] on label "True" at bounding box center [946, 276] width 137 height 45
click at [903, 270] on input "True" at bounding box center [895, 276] width 15 height 12
radio input "true"
click at [1074, 371] on span "False" at bounding box center [1087, 379] width 31 height 16
click at [1067, 373] on input "False" at bounding box center [1059, 379] width 15 height 12
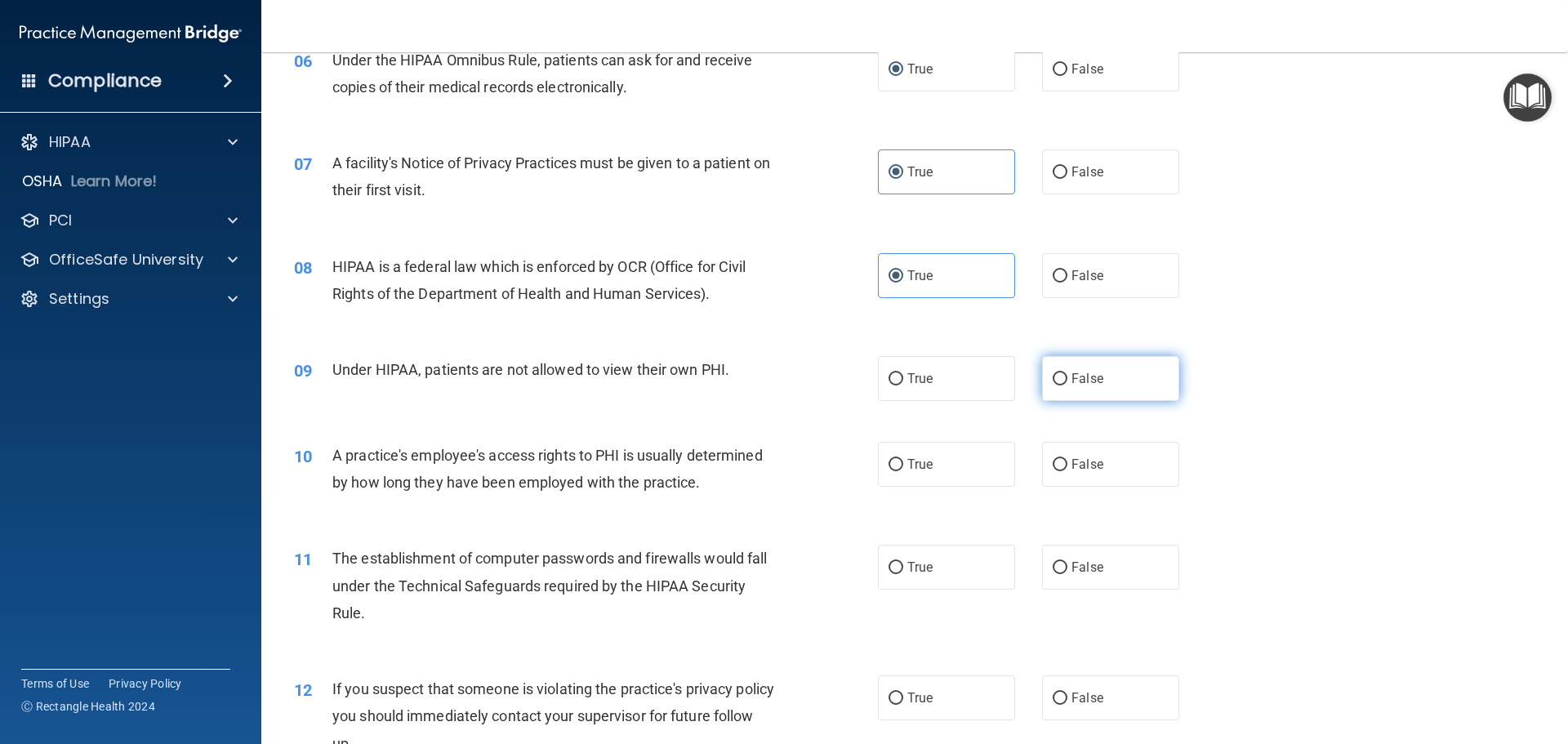
radio input "true"
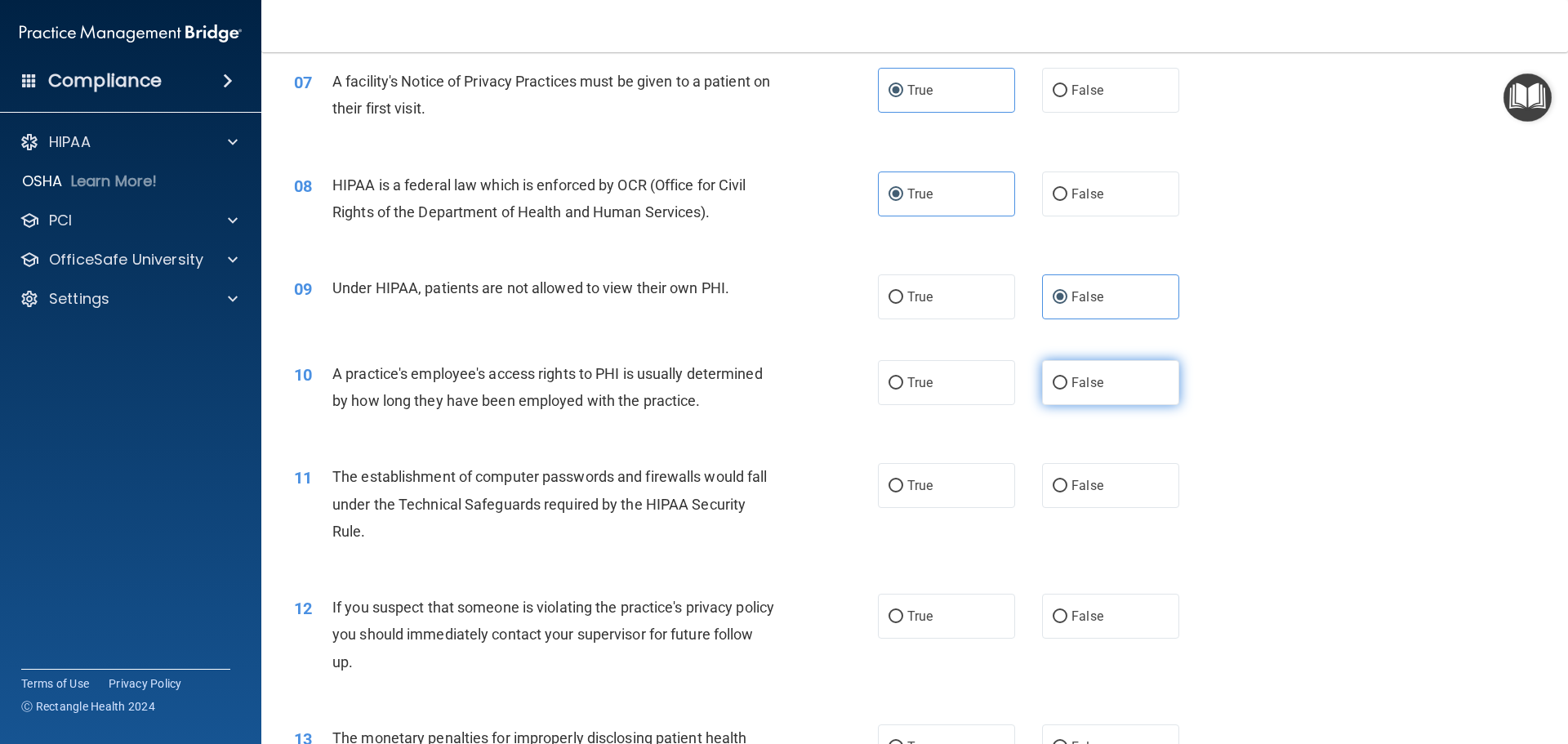
click at [1074, 379] on span "False" at bounding box center [1087, 383] width 31 height 16
click at [1067, 379] on input "False" at bounding box center [1059, 383] width 15 height 12
radio input "true"
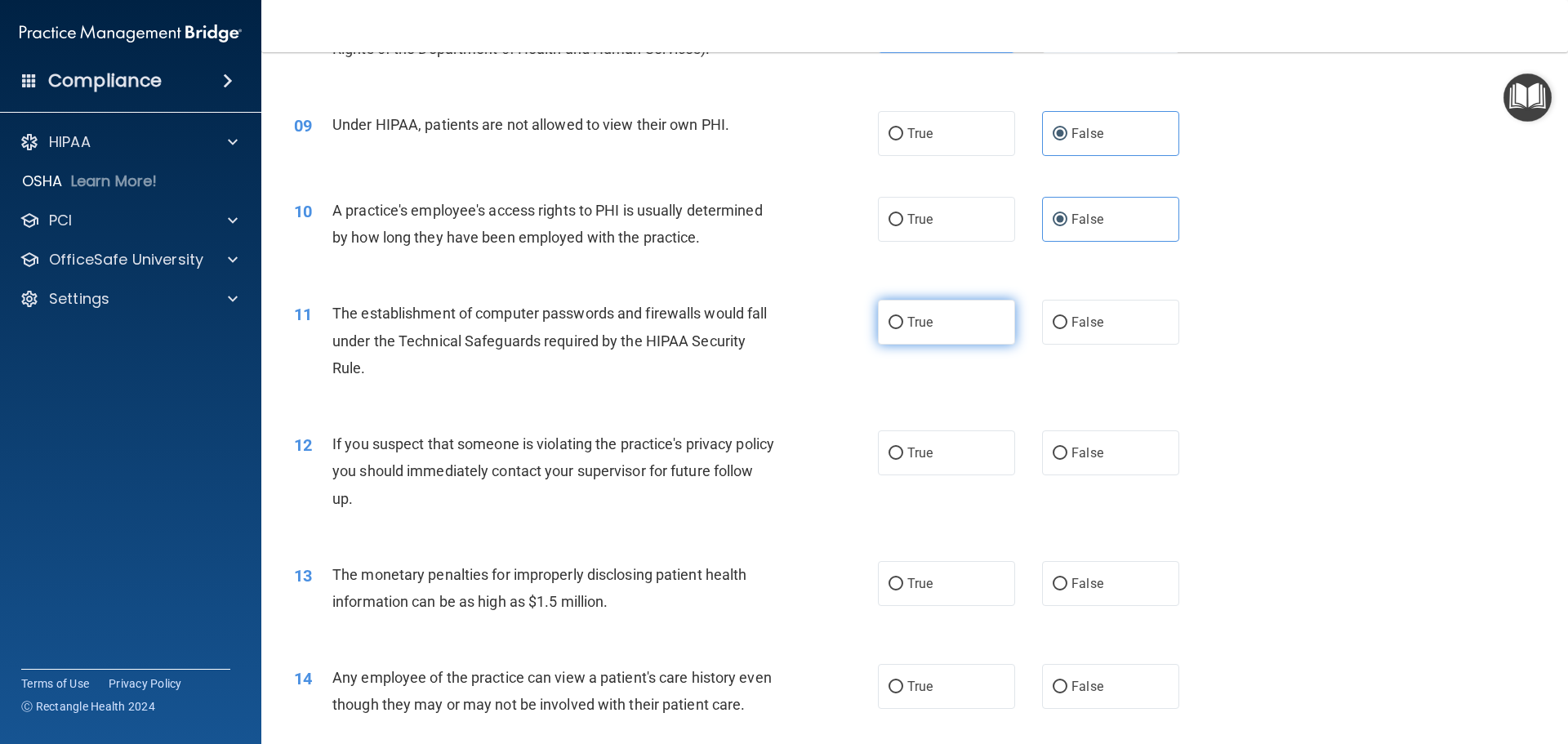
click at [929, 320] on label "True" at bounding box center [946, 322] width 137 height 45
click at [903, 320] on input "True" at bounding box center [895, 323] width 15 height 12
radio input "true"
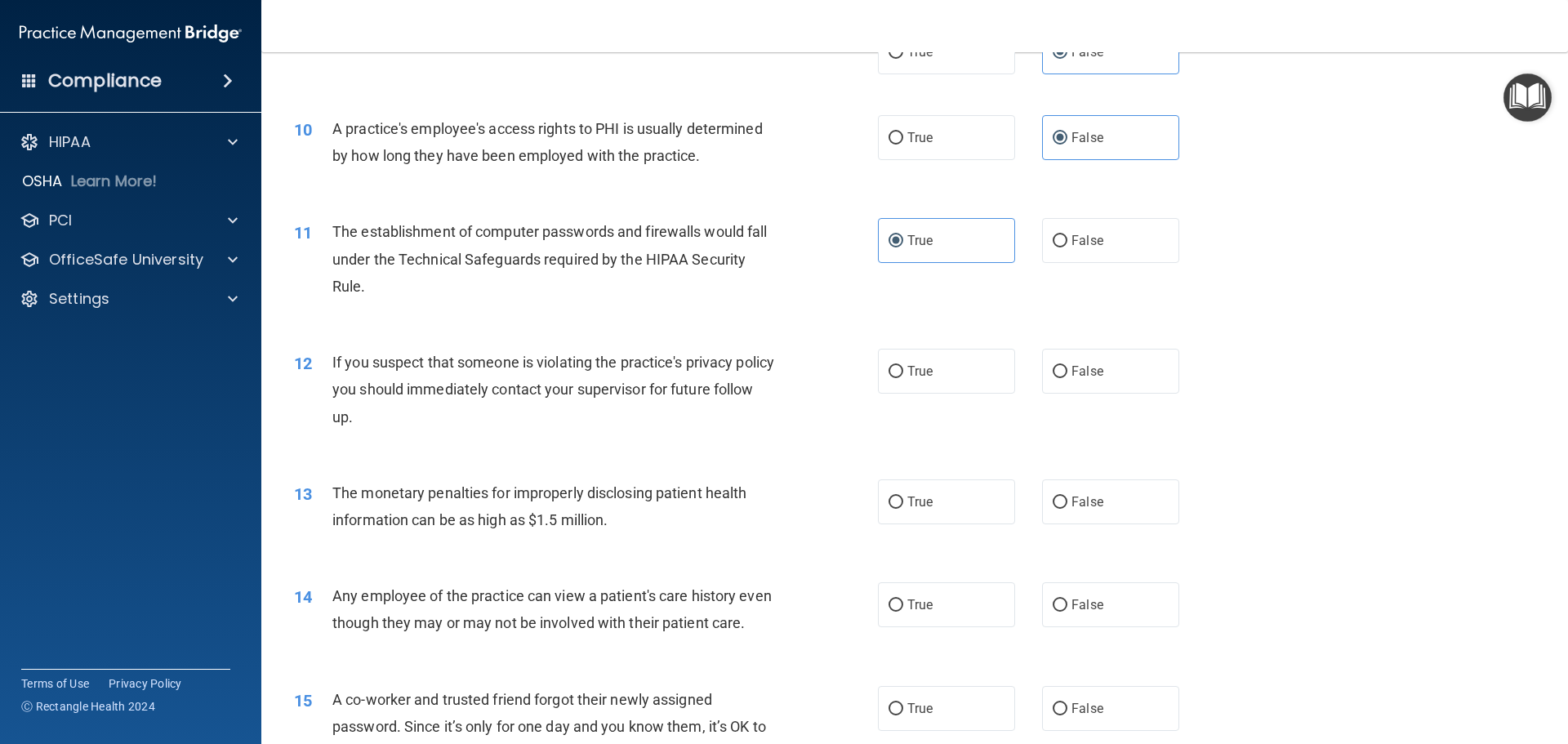
scroll to position [1143, 0]
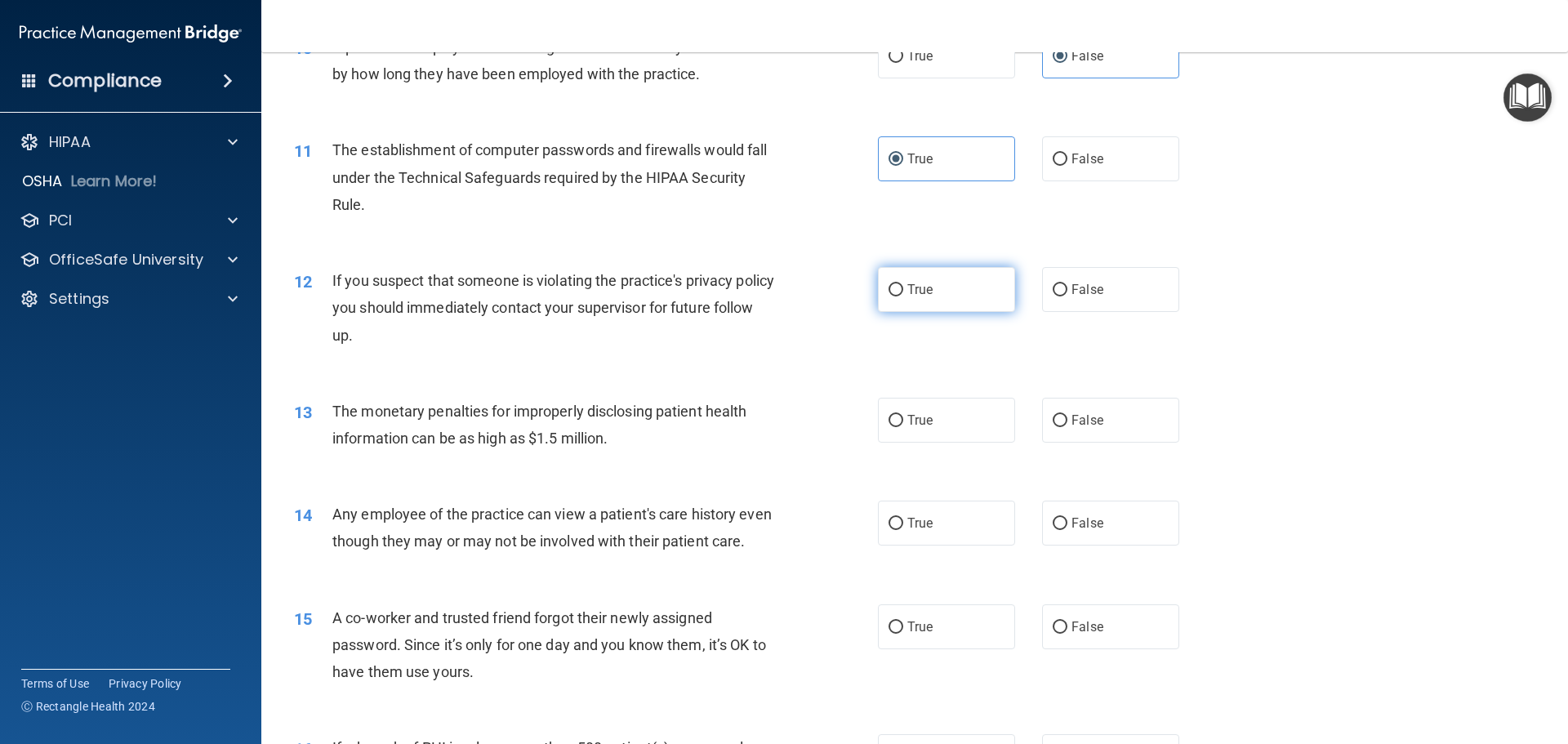
click at [911, 292] on span "True" at bounding box center [920, 290] width 26 height 16
click at [903, 292] on input "True" at bounding box center [895, 290] width 15 height 12
radio input "true"
click at [930, 417] on label "True" at bounding box center [946, 420] width 137 height 45
click at [903, 417] on input "True" at bounding box center [895, 420] width 15 height 12
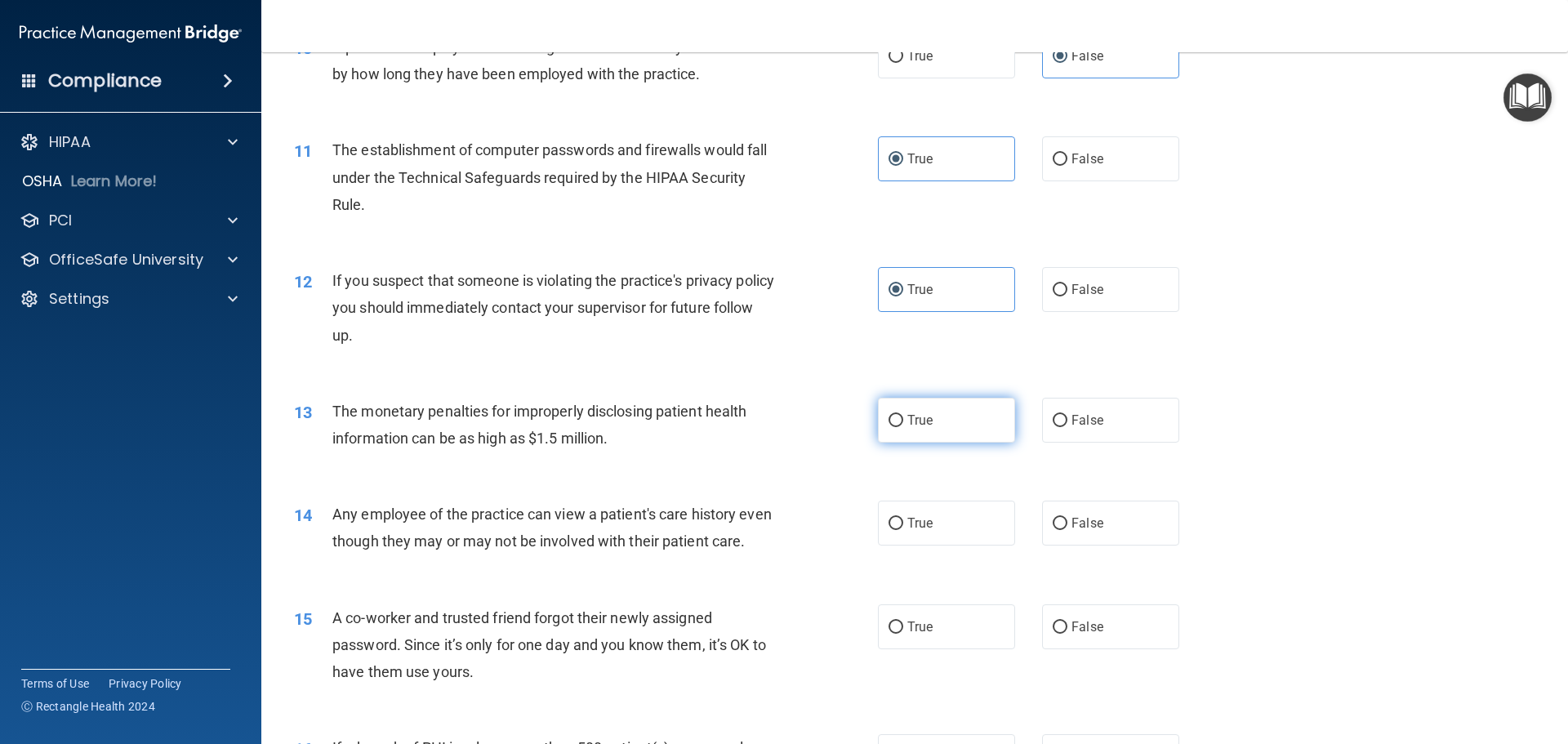
radio input "true"
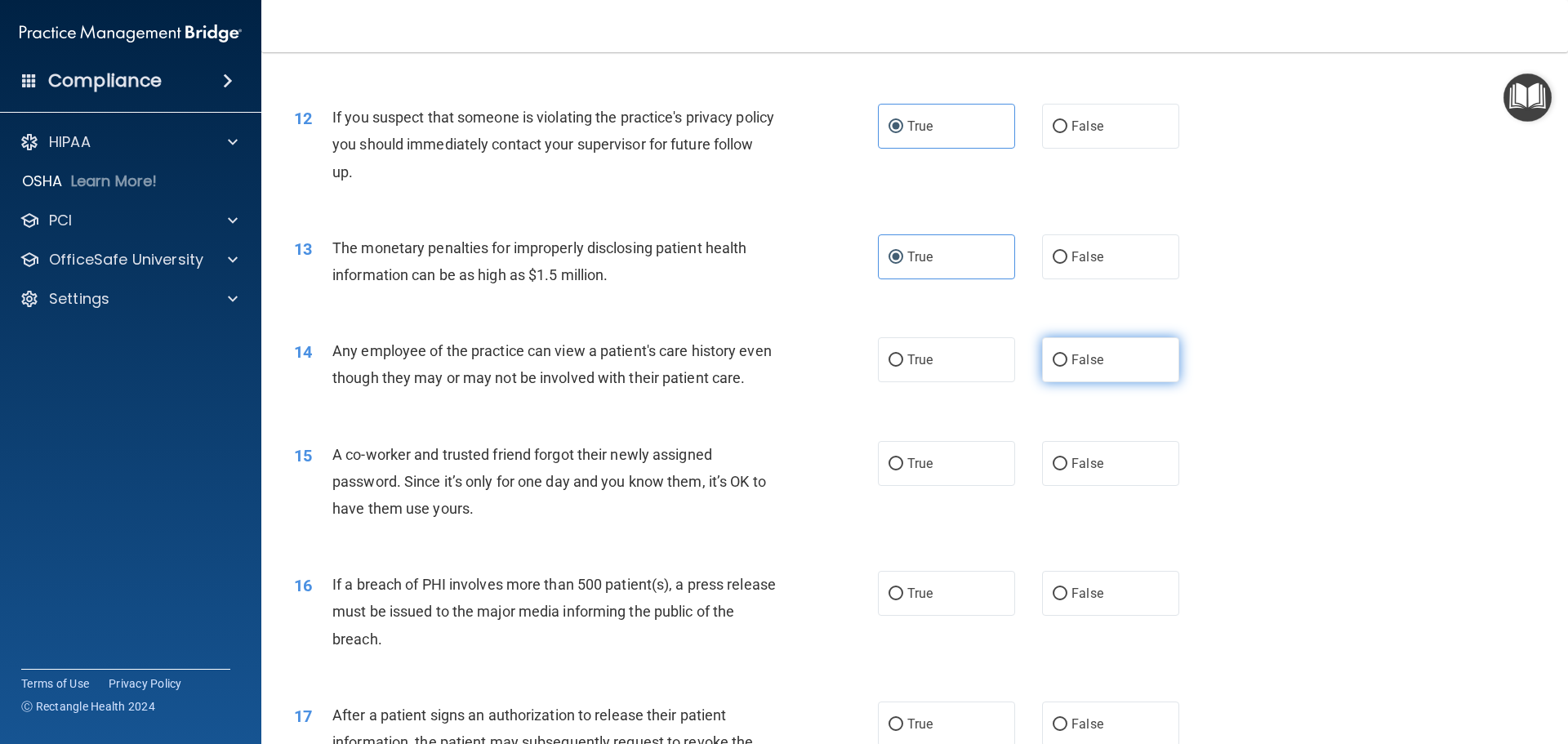
click at [1093, 359] on span "False" at bounding box center [1087, 359] width 31 height 16
click at [1067, 359] on input "False" at bounding box center [1059, 360] width 15 height 12
radio input "true"
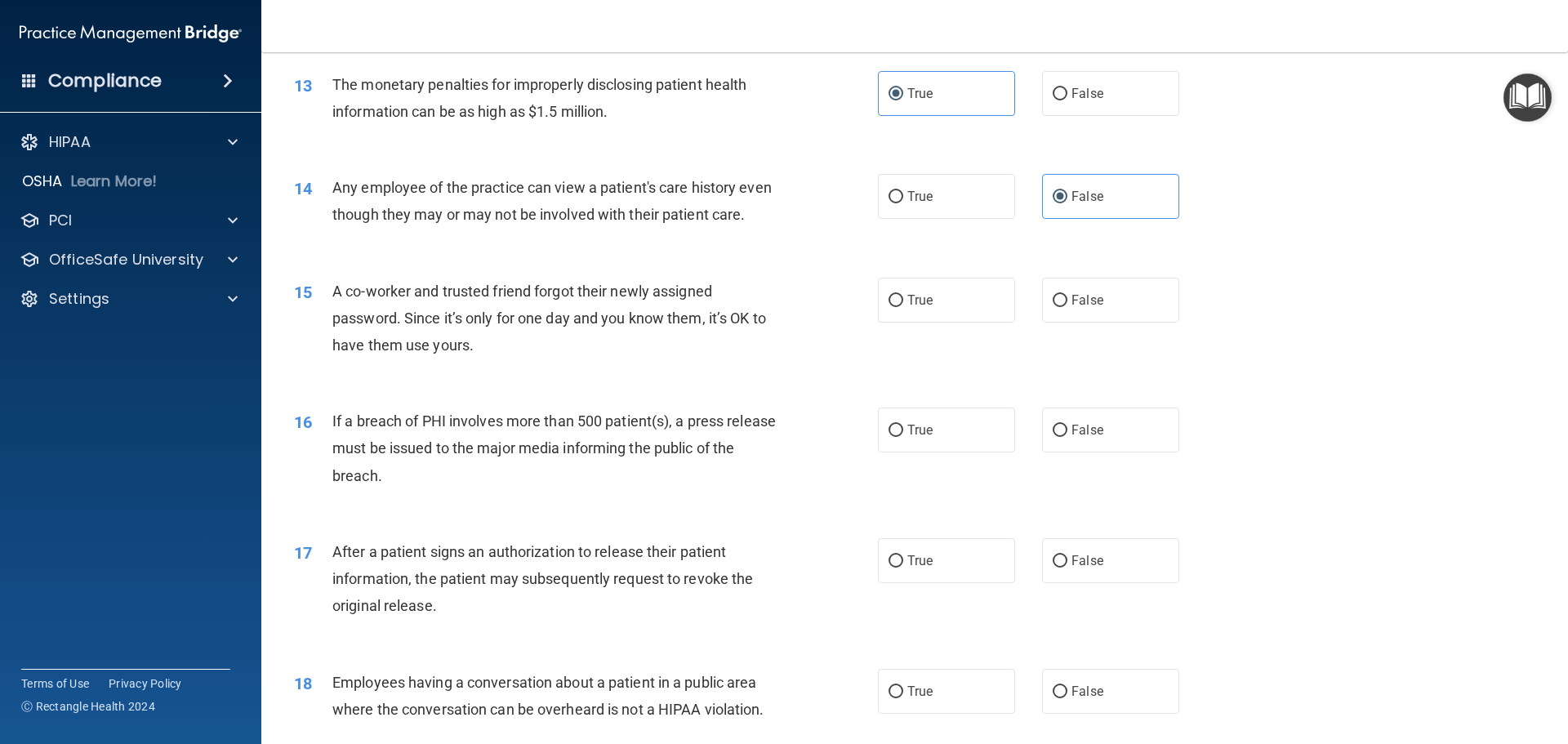
scroll to position [1551, 0]
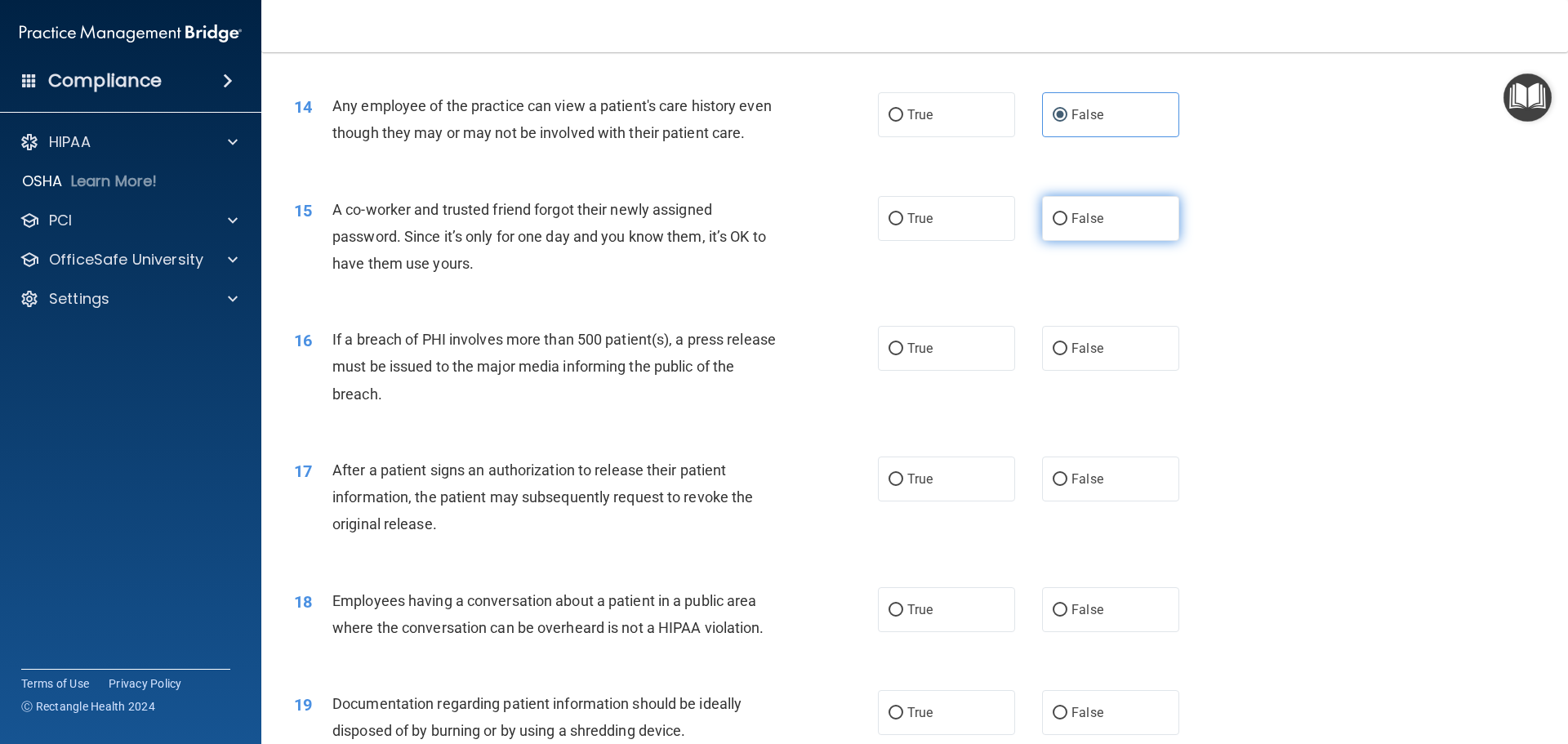
click at [1054, 226] on input "False" at bounding box center [1059, 219] width 15 height 12
radio input "true"
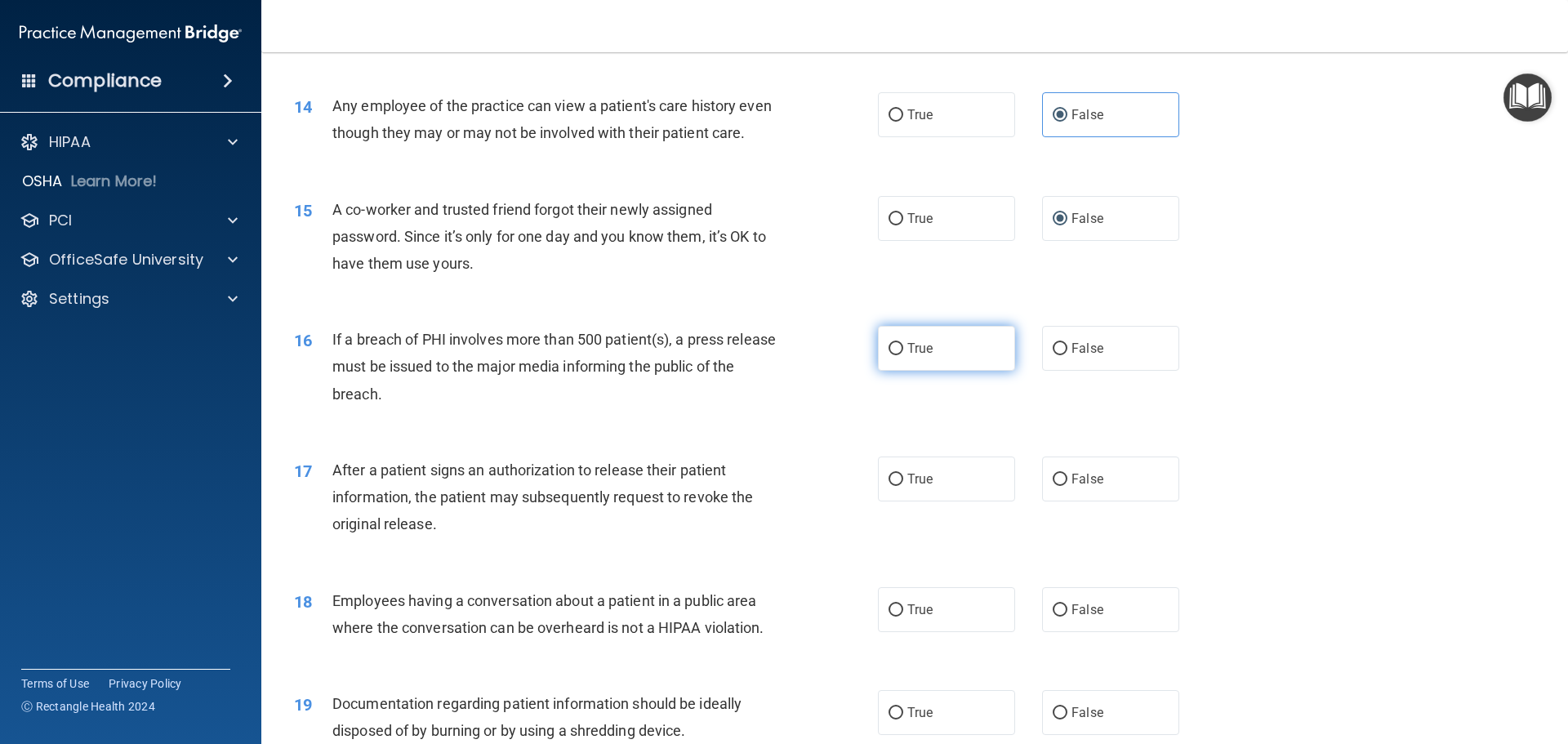
click at [889, 355] on input "True" at bounding box center [895, 348] width 15 height 12
radio input "true"
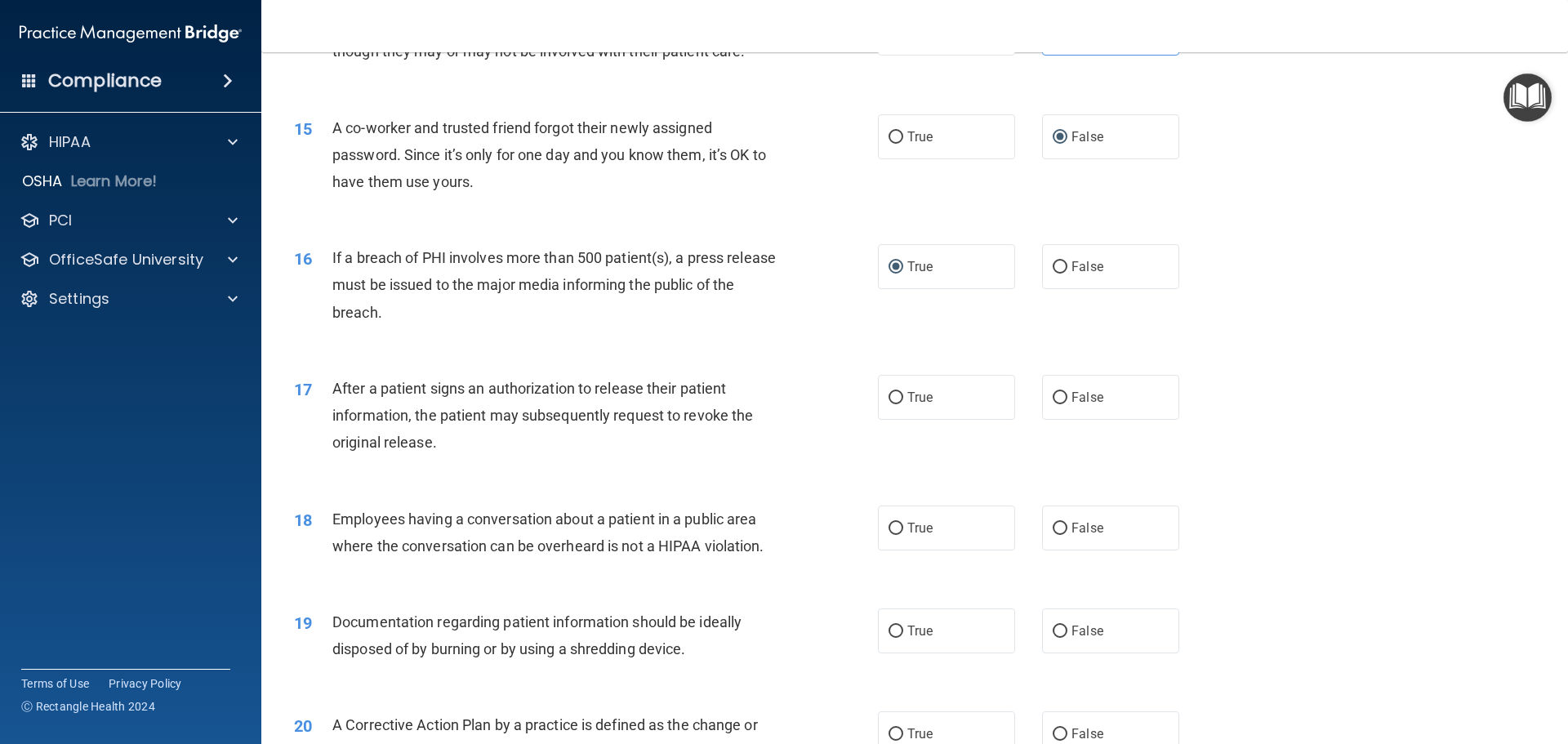
scroll to position [1714, 0]
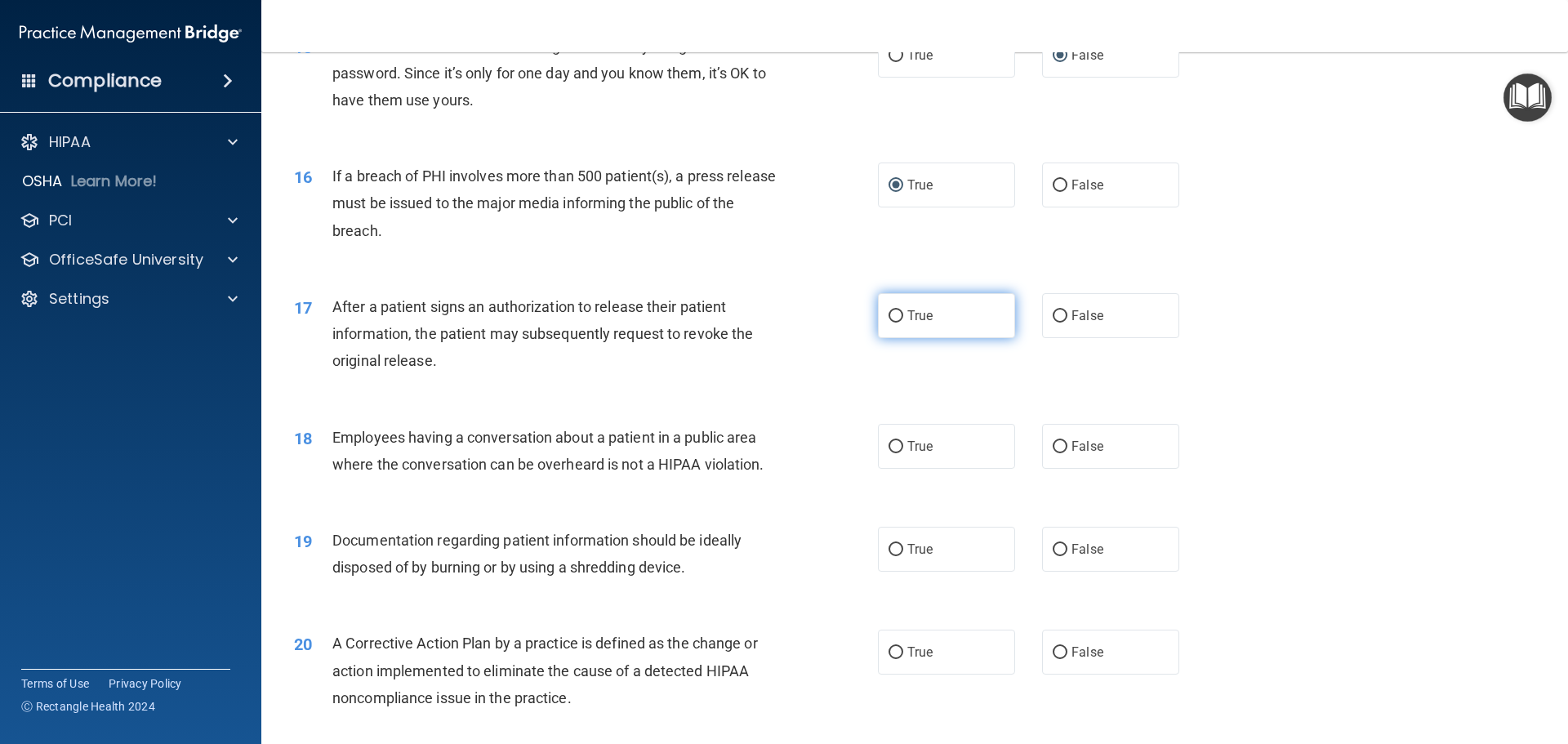
click at [917, 332] on label "True" at bounding box center [946, 316] width 137 height 45
click at [903, 322] on input "True" at bounding box center [895, 316] width 15 height 12
radio input "true"
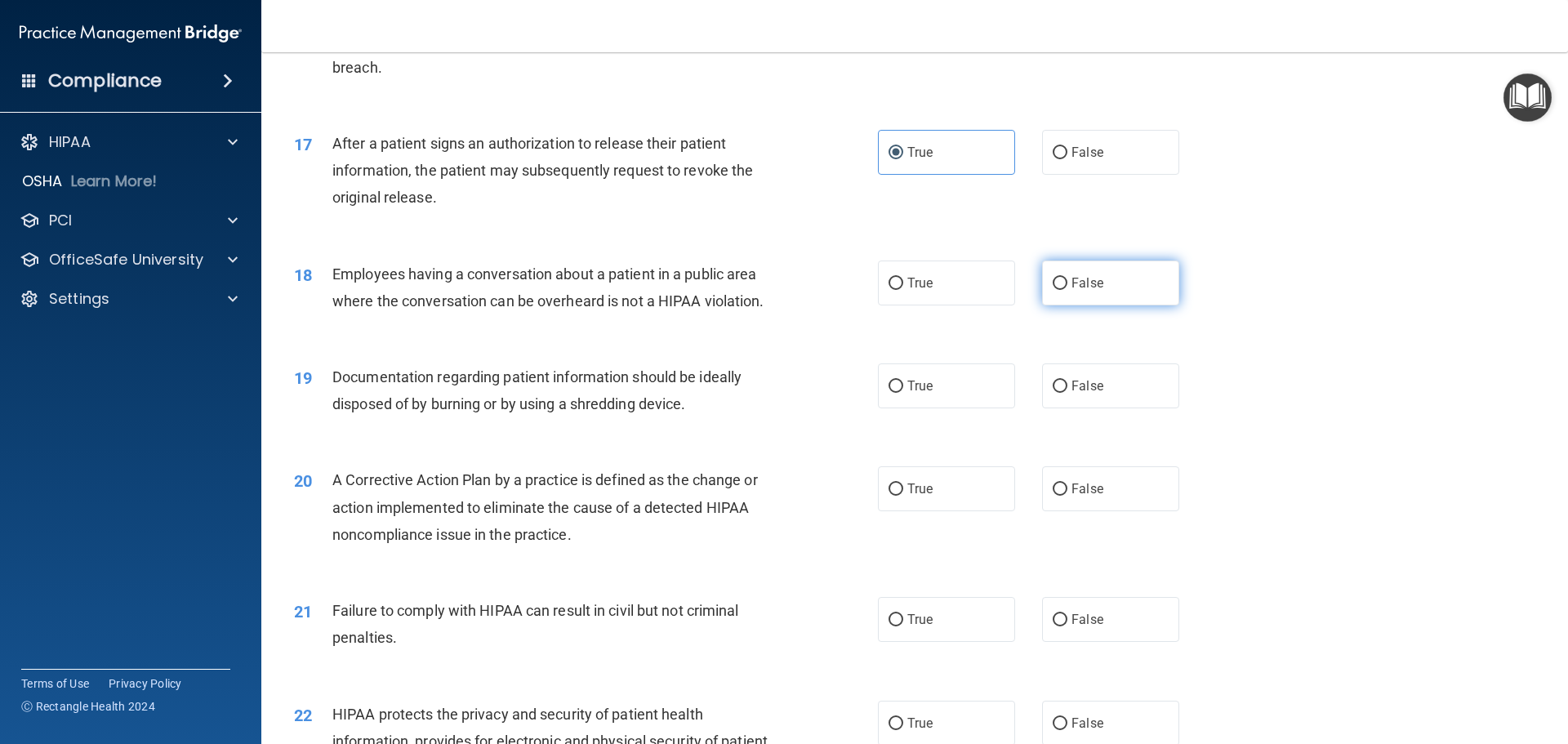
click at [1099, 305] on label "False" at bounding box center [1110, 283] width 137 height 45
click at [1067, 290] on input "False" at bounding box center [1059, 284] width 15 height 12
radio input "true"
click at [911, 394] on span "True" at bounding box center [920, 386] width 26 height 16
click at [903, 393] on input "True" at bounding box center [895, 387] width 15 height 12
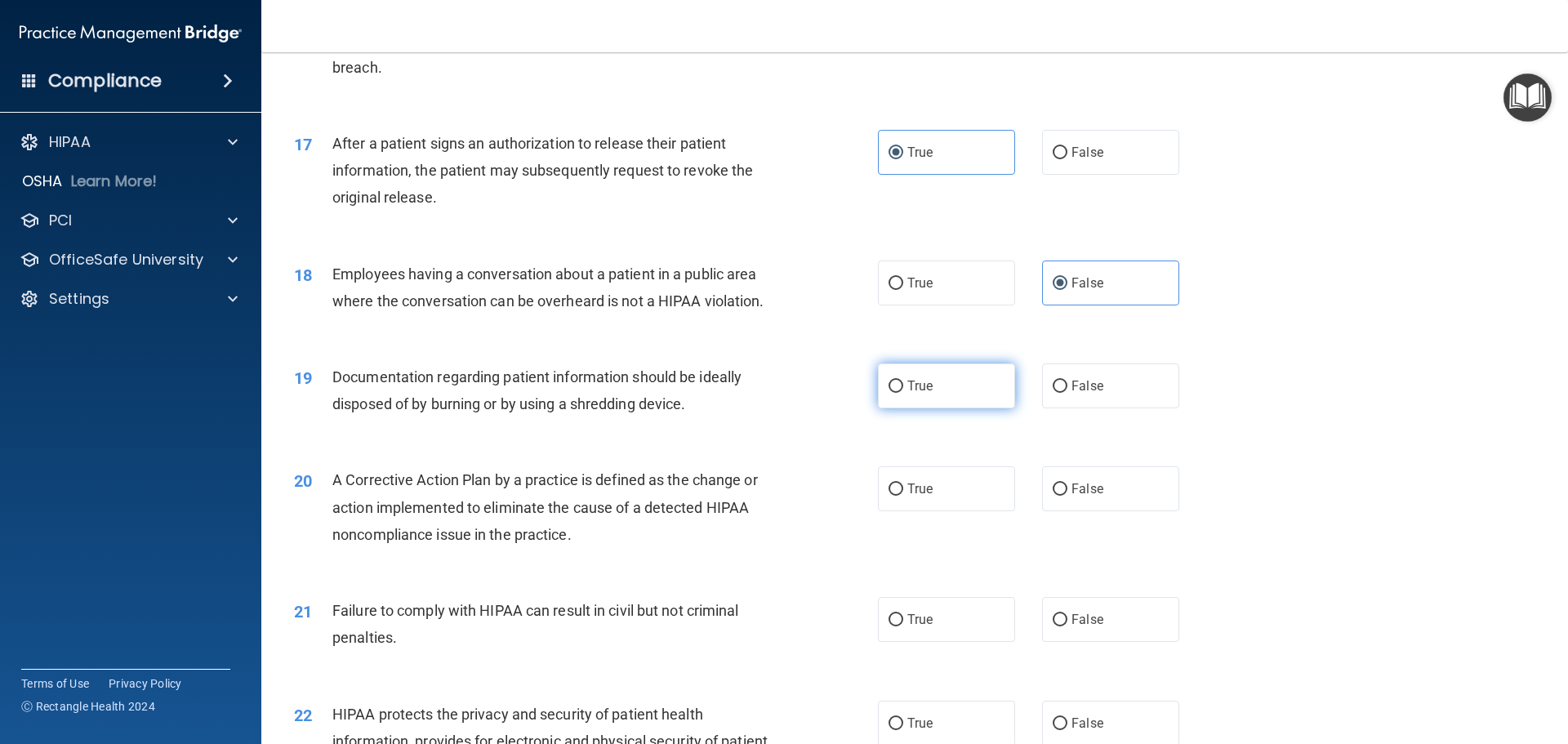
radio input "true"
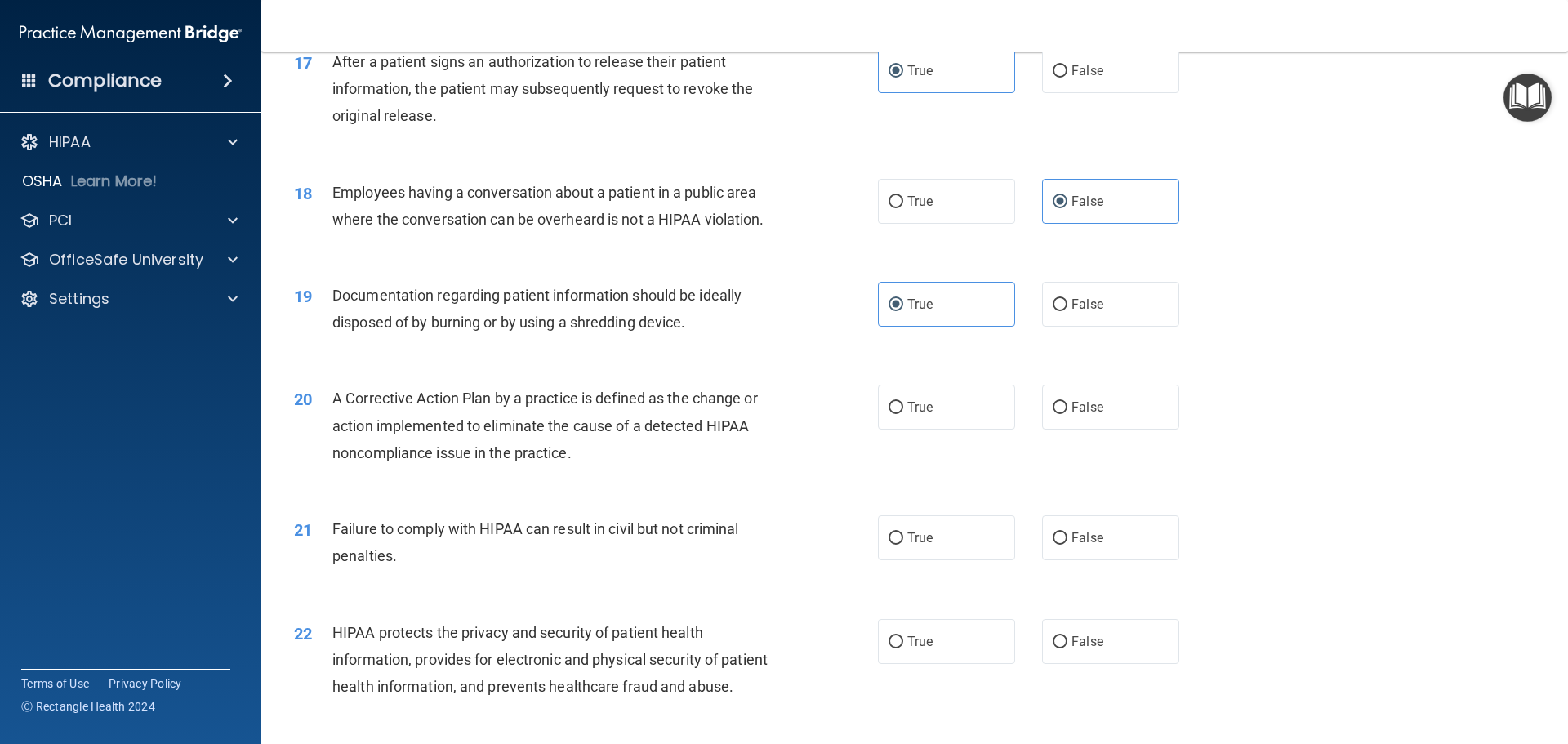
scroll to position [2041, 0]
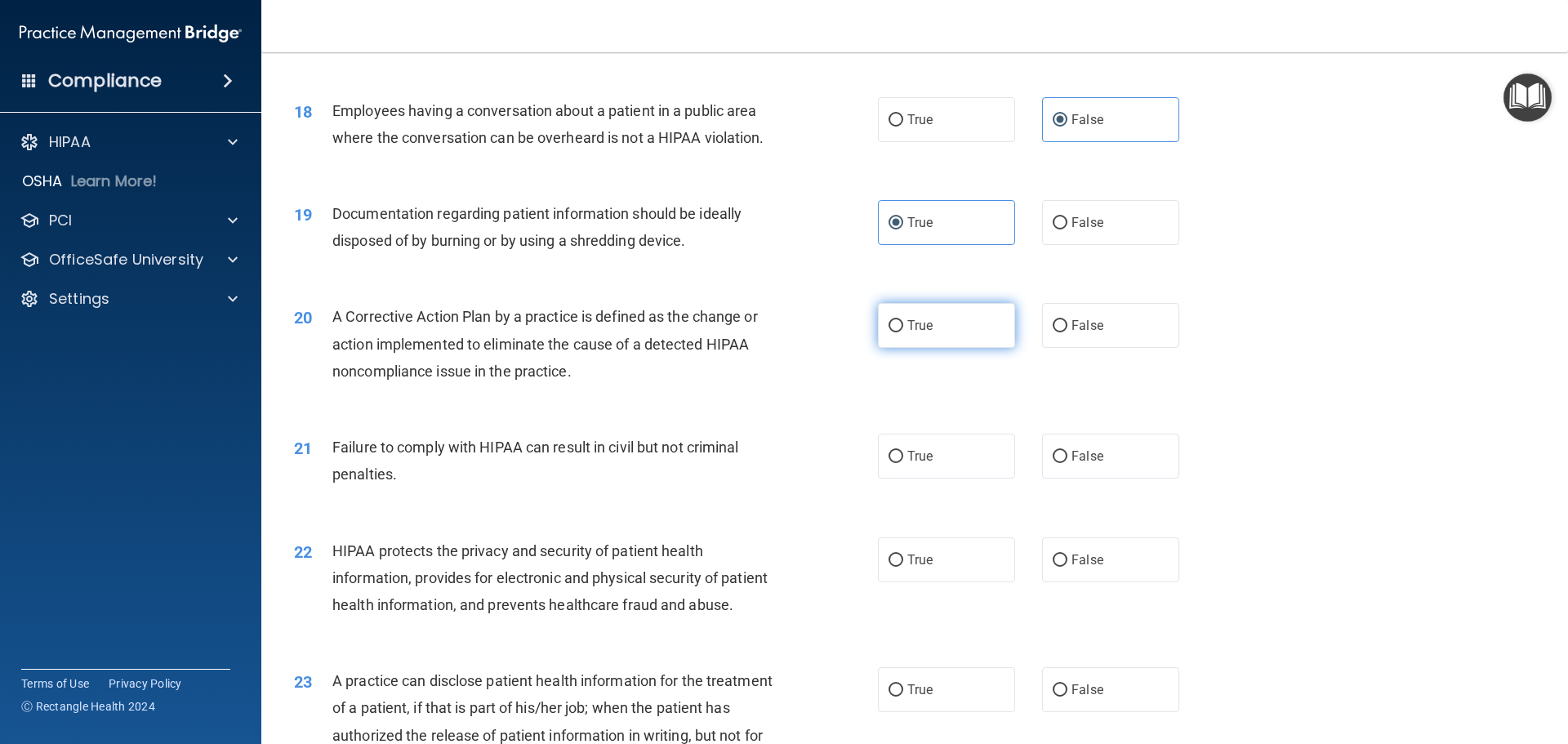
click at [912, 333] on span "True" at bounding box center [920, 325] width 26 height 16
click at [903, 332] on input "True" at bounding box center [895, 326] width 15 height 12
radio input "true"
click at [1073, 463] on span "False" at bounding box center [1087, 456] width 31 height 16
click at [1067, 463] on input "False" at bounding box center [1059, 456] width 15 height 12
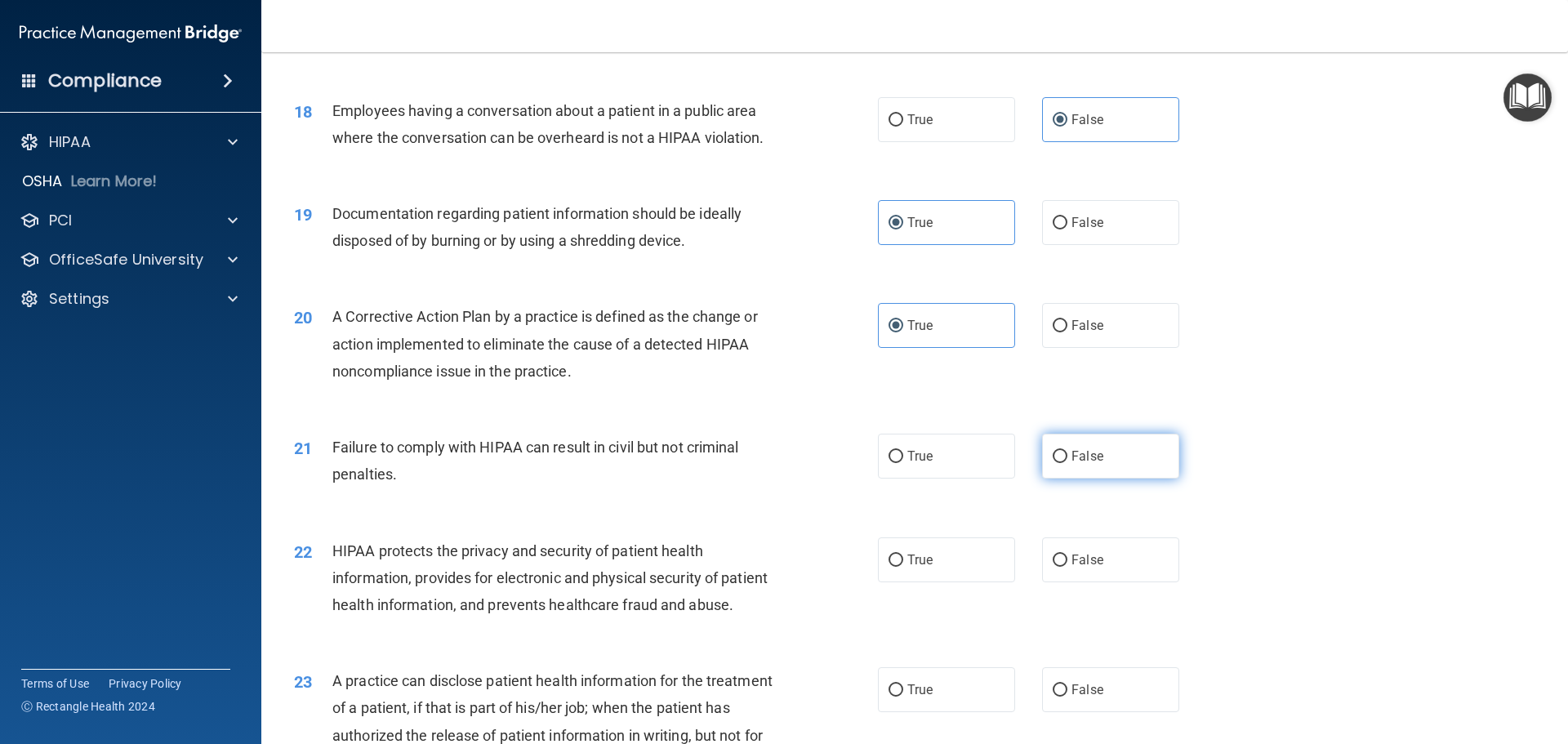
radio input "true"
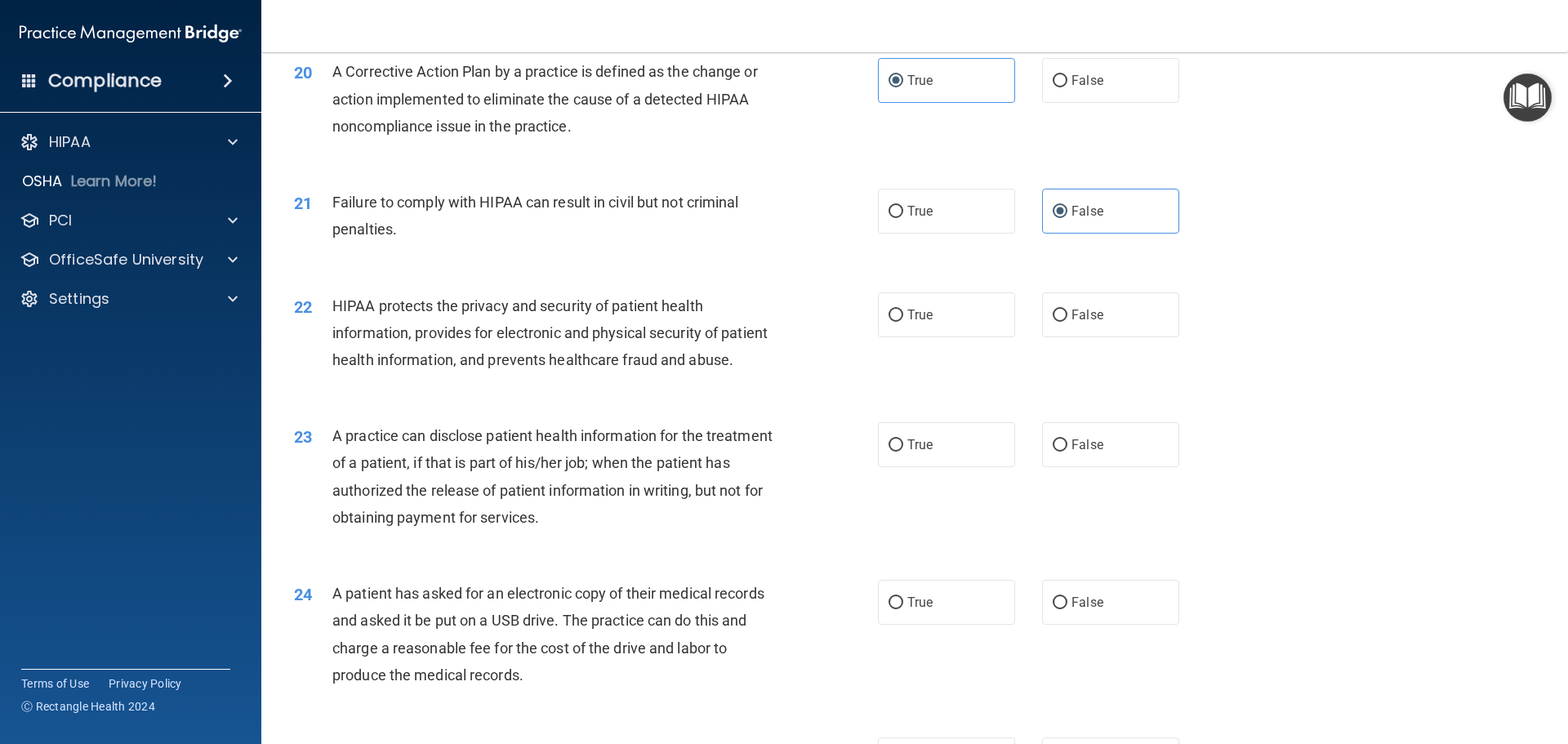
scroll to position [2367, 0]
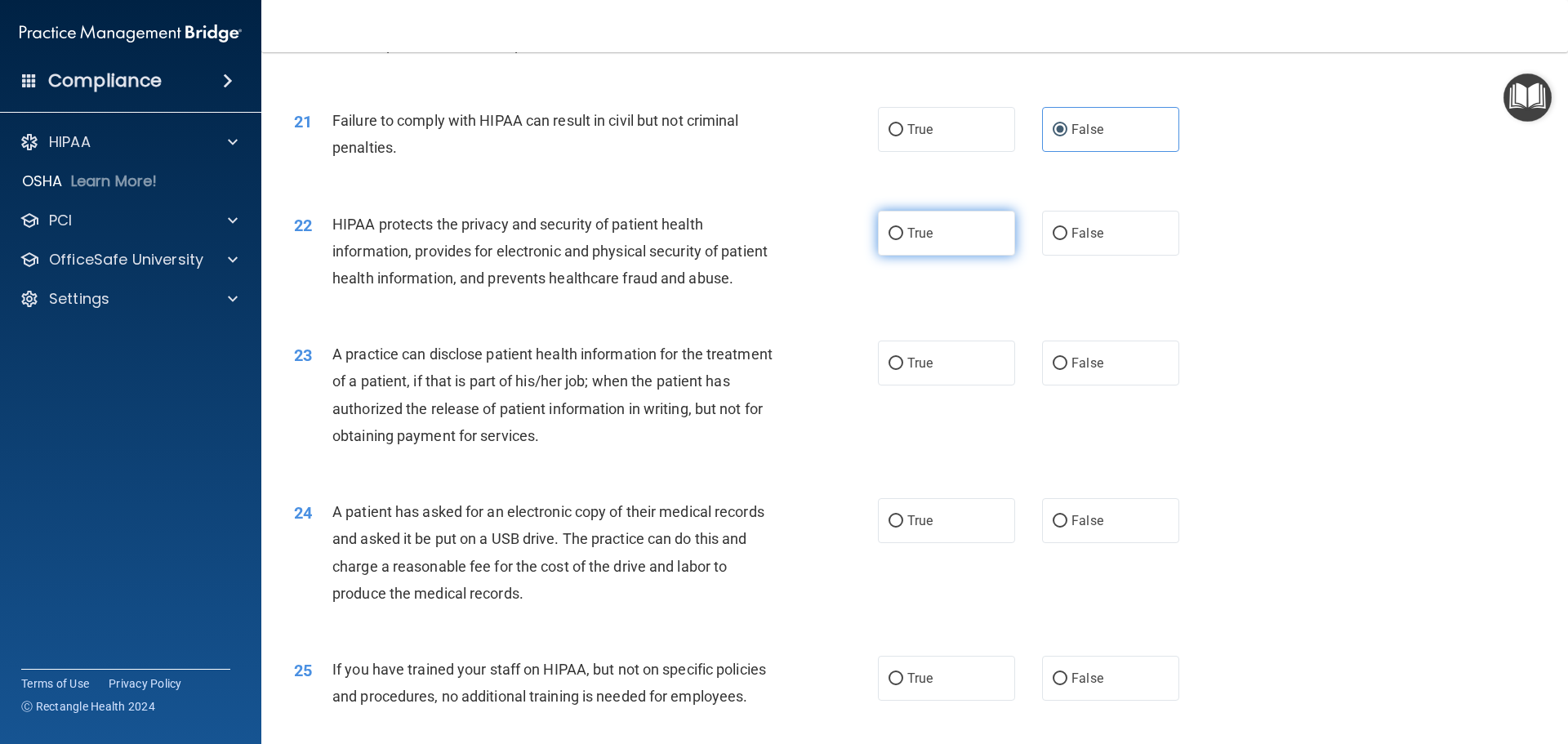
click at [892, 239] on input "True" at bounding box center [895, 234] width 15 height 12
radio input "true"
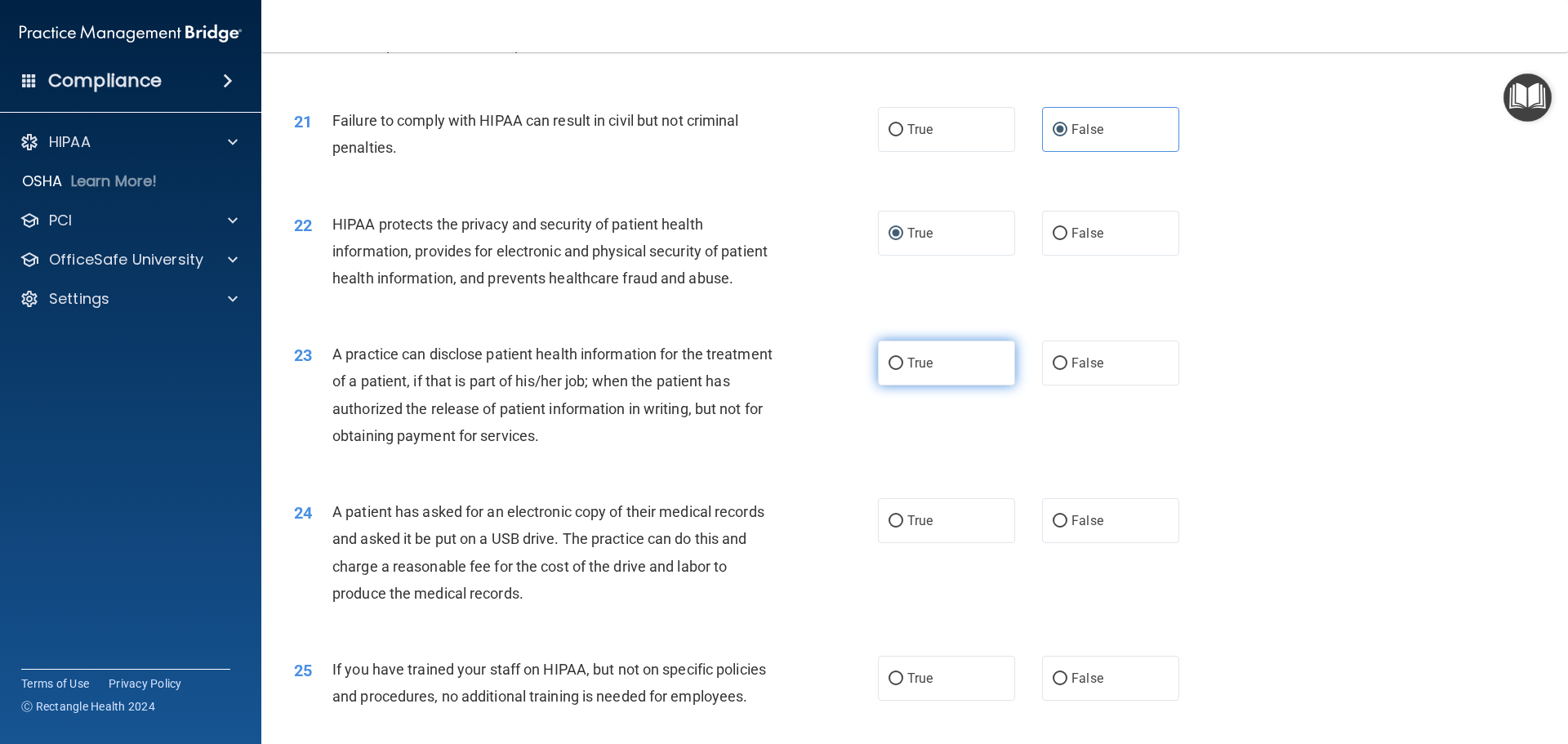
click at [900, 386] on label "True" at bounding box center [946, 363] width 137 height 45
click at [900, 370] on input "True" at bounding box center [895, 363] width 15 height 12
radio input "true"
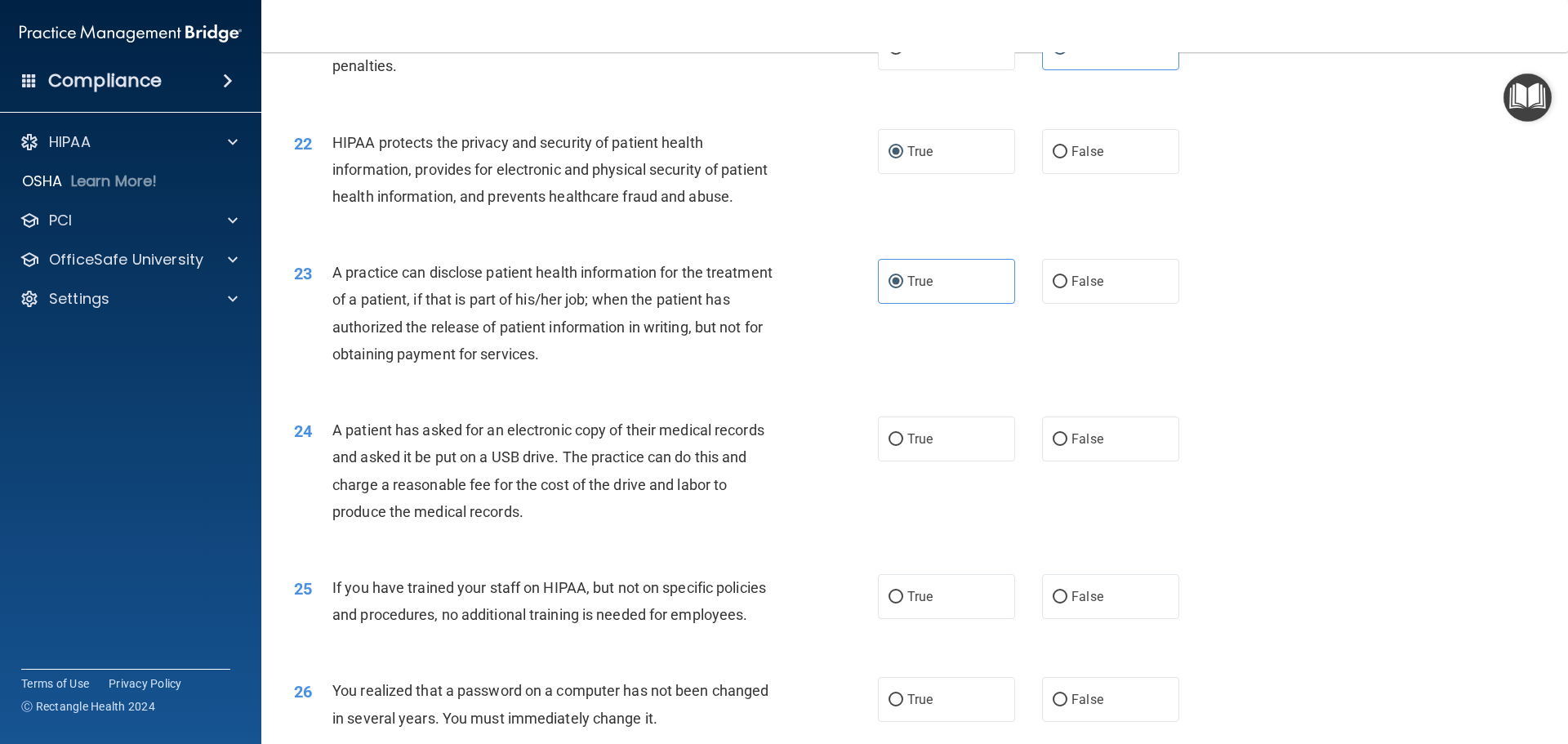
scroll to position [2612, 0]
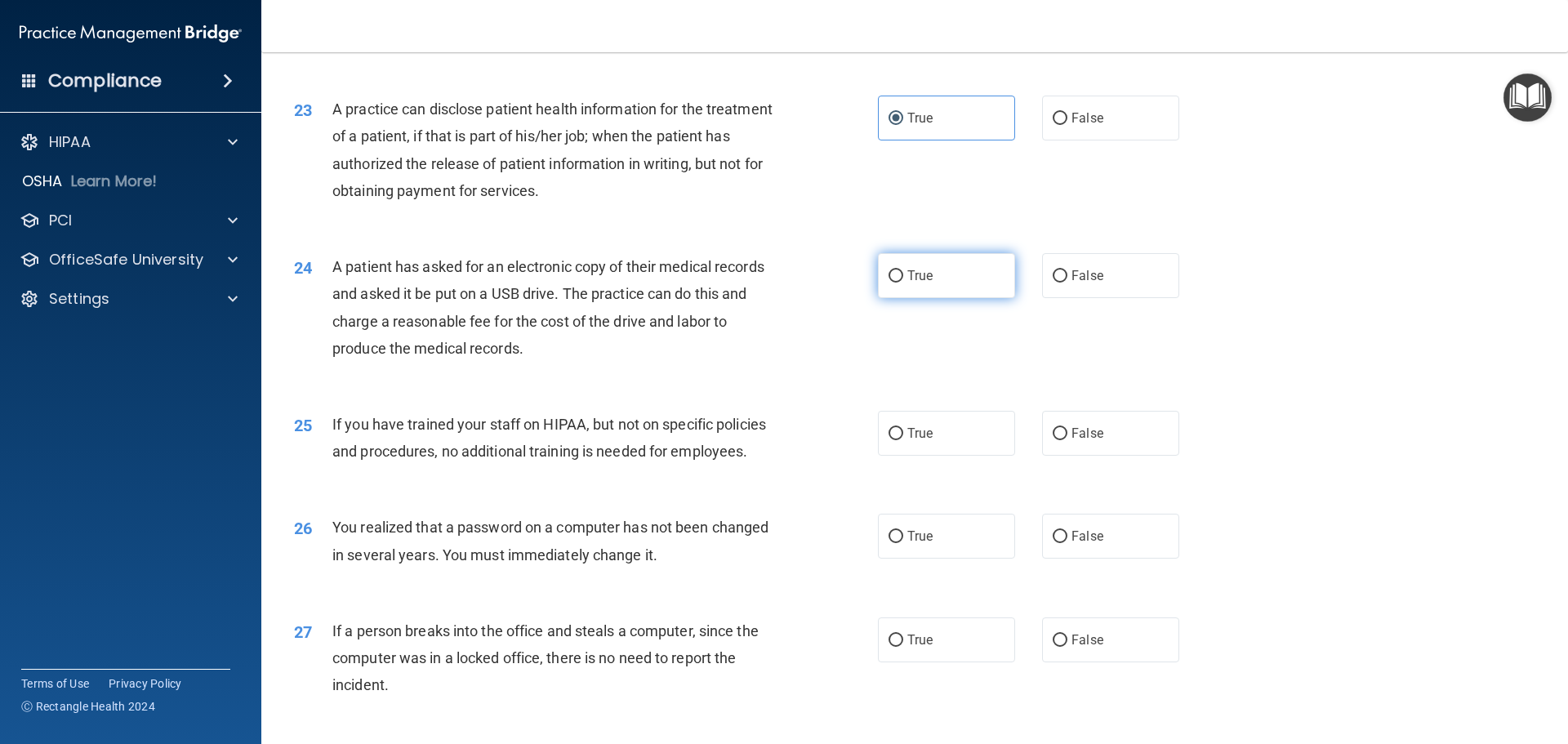
click at [907, 284] on span "True" at bounding box center [920, 276] width 26 height 16
click at [903, 283] on input "True" at bounding box center [895, 276] width 15 height 12
radio input "true"
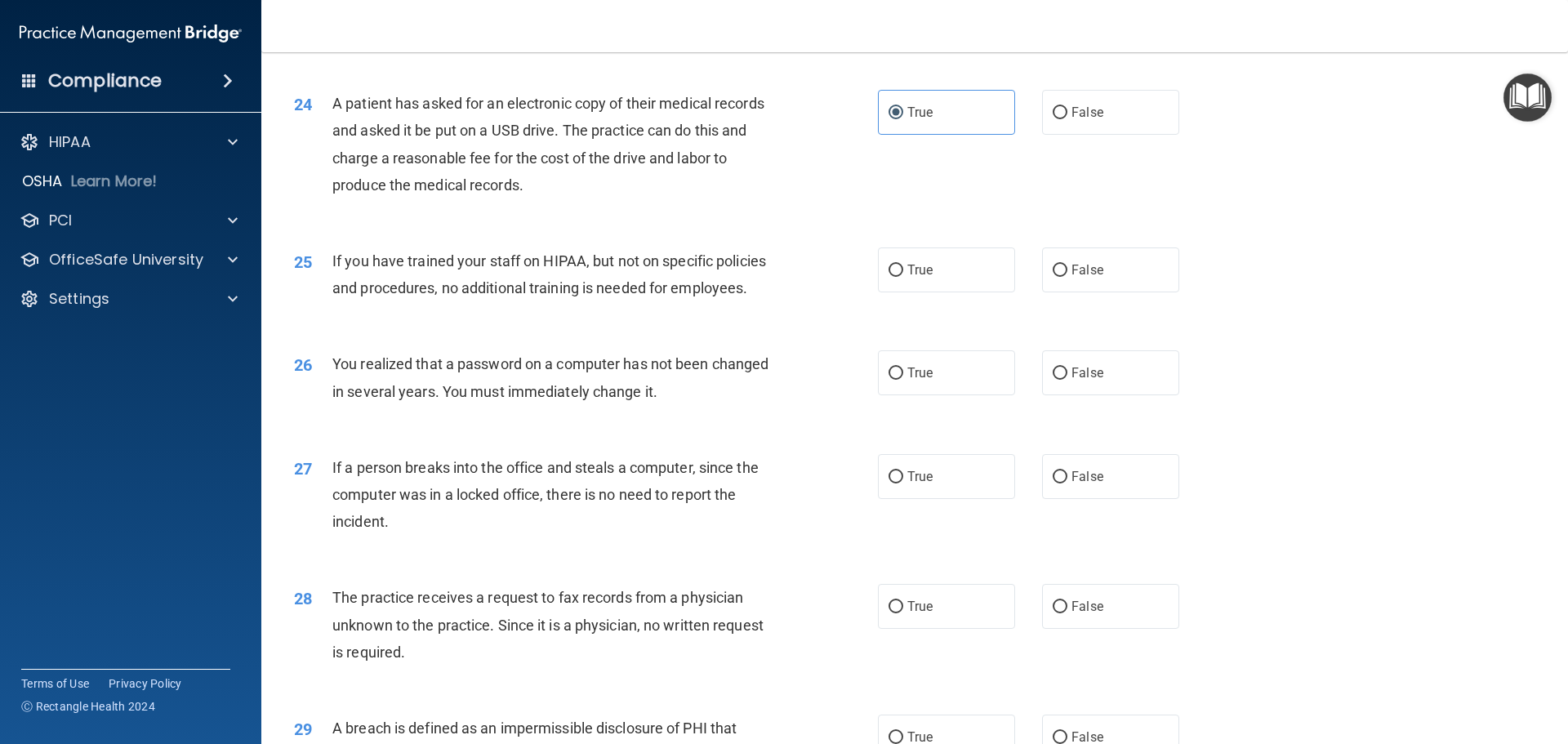
scroll to position [2857, 0]
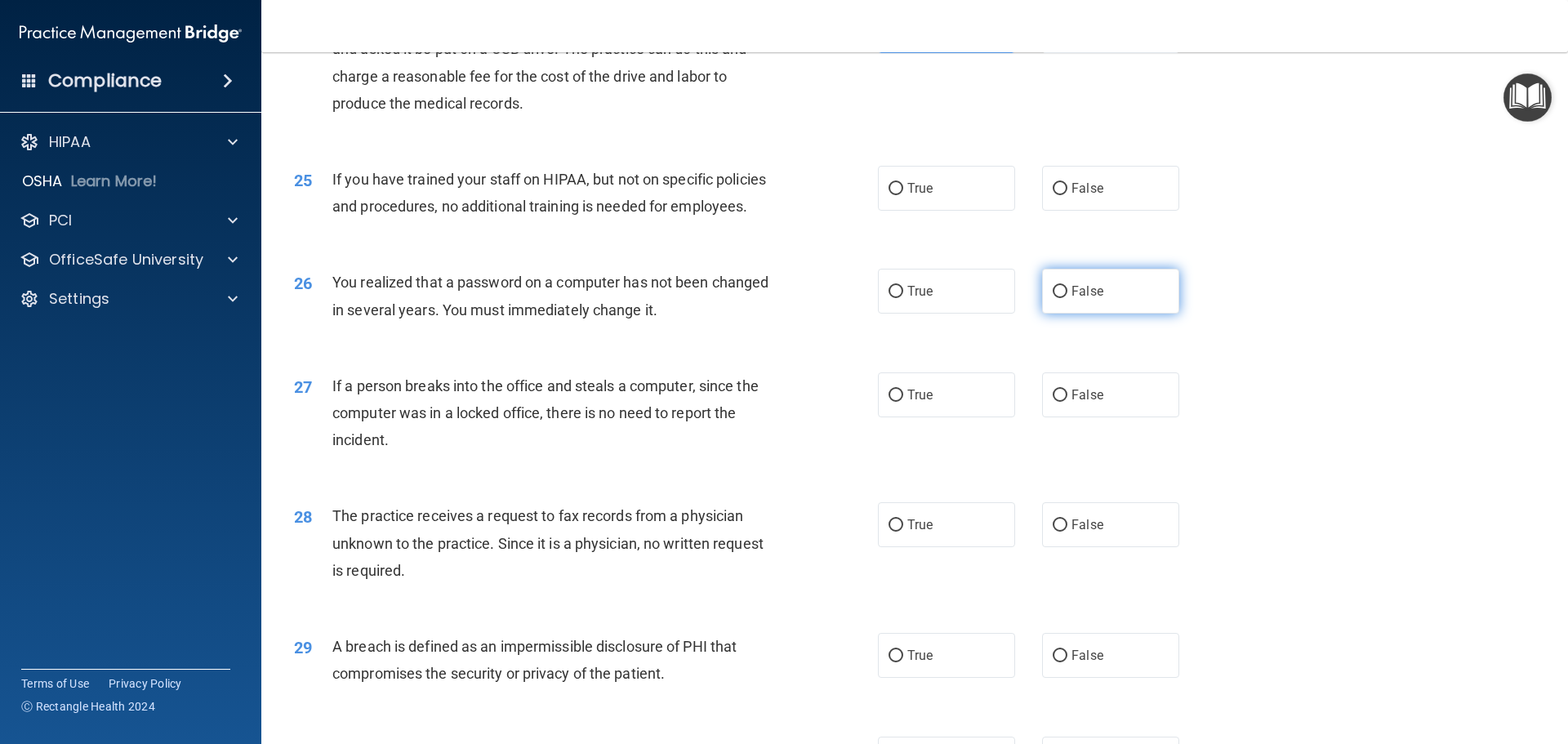
click at [1074, 298] on span "False" at bounding box center [1087, 292] width 31 height 16
click at [1067, 298] on input "False" at bounding box center [1059, 292] width 15 height 12
radio input "true"
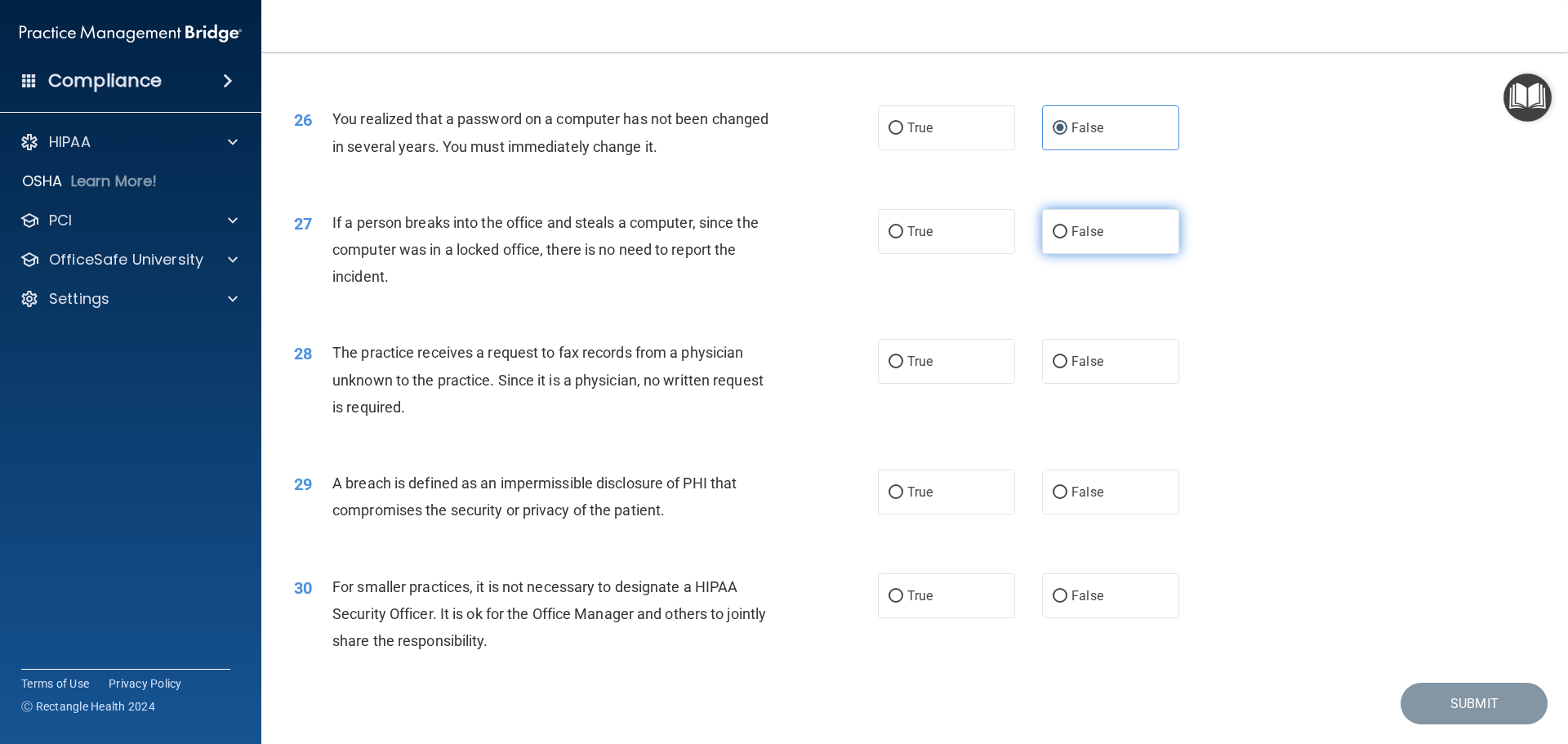
click at [1074, 239] on span "False" at bounding box center [1087, 232] width 31 height 16
click at [1067, 239] on input "False" at bounding box center [1059, 232] width 15 height 12
radio input "true"
click at [1071, 369] on span "False" at bounding box center [1087, 361] width 31 height 16
click at [1067, 368] on input "False" at bounding box center [1059, 362] width 15 height 12
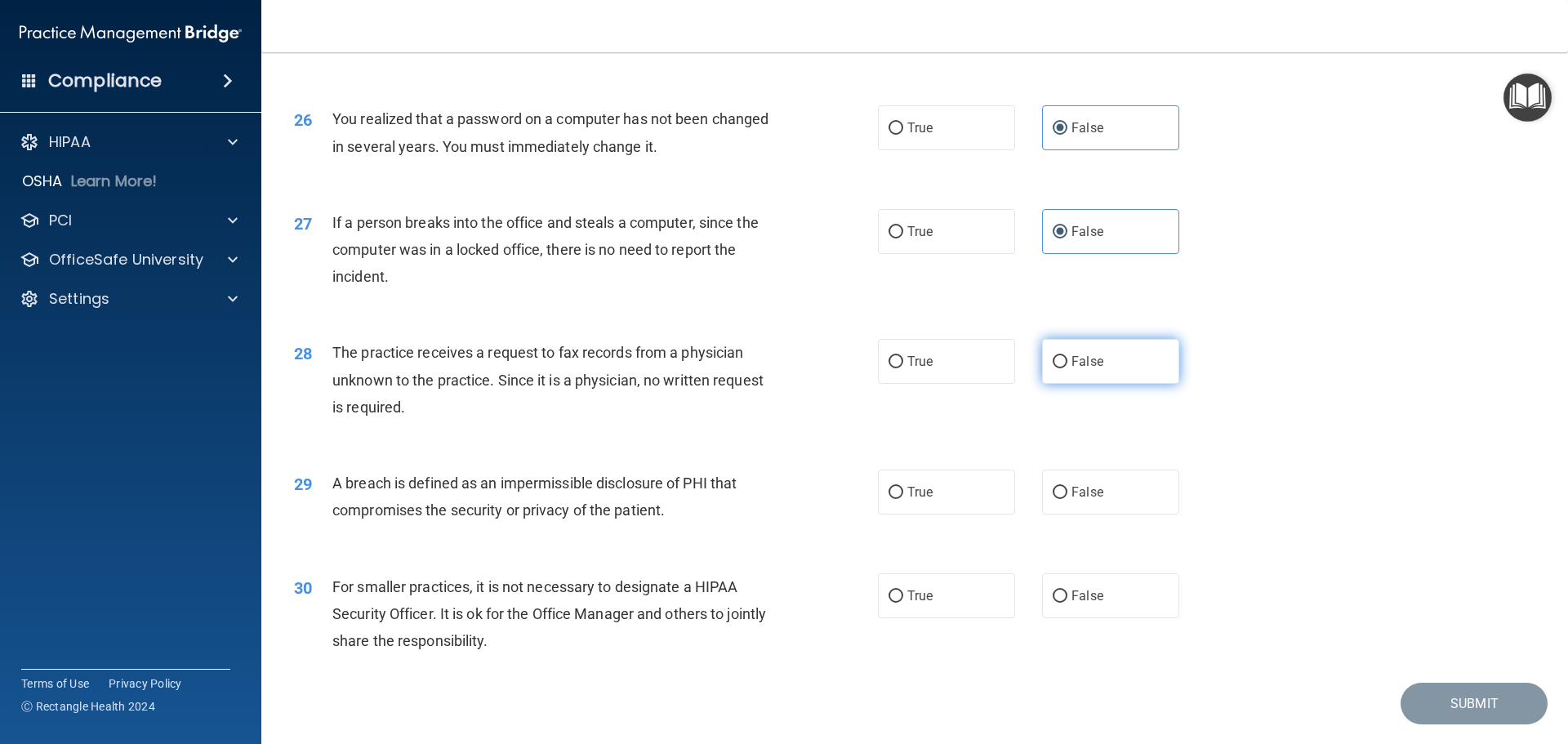
radio input "true"
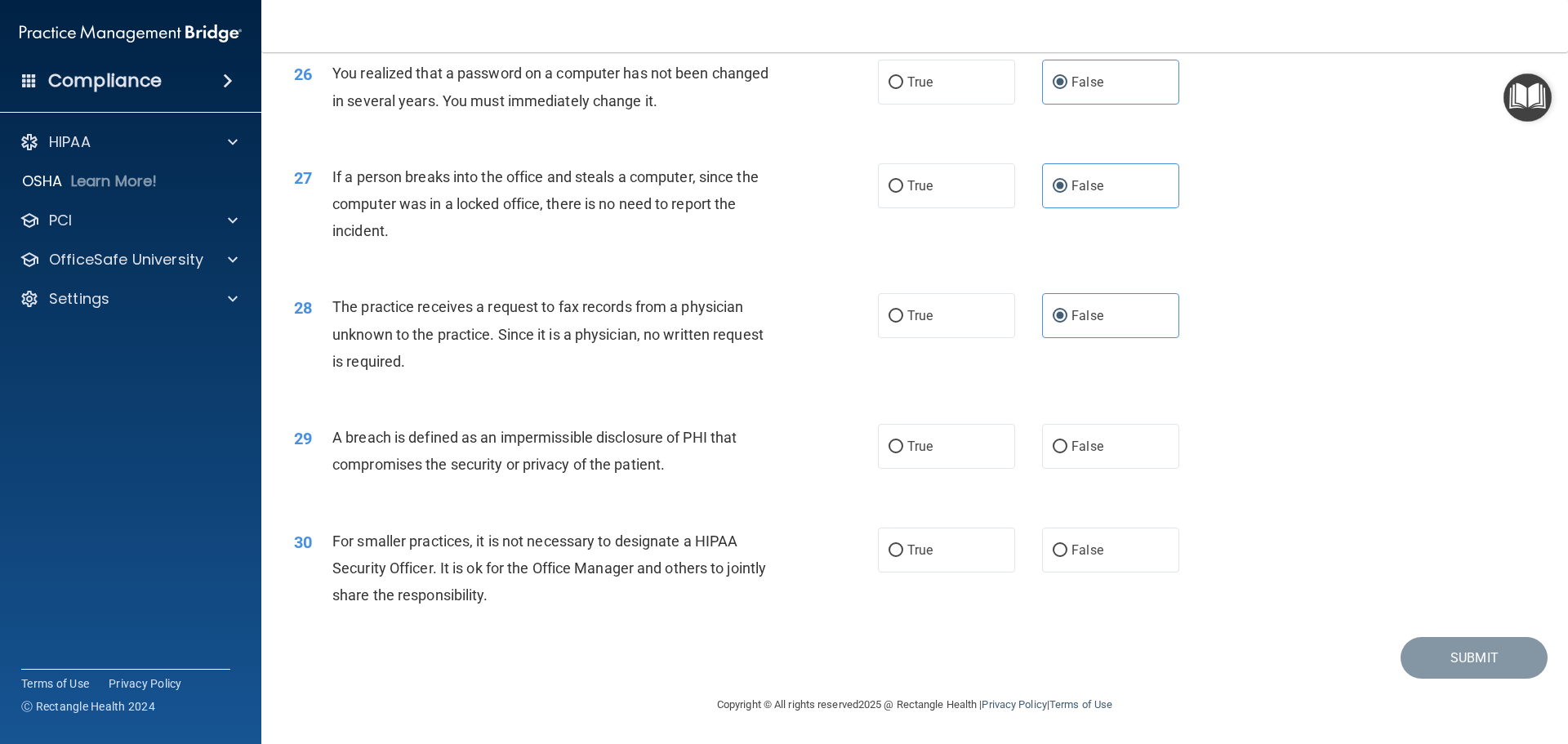
scroll to position [3119, 0]
click at [889, 320] on input "True" at bounding box center [895, 316] width 15 height 12
radio input "true"
radio input "false"
click at [923, 458] on label "True" at bounding box center [946, 447] width 137 height 45
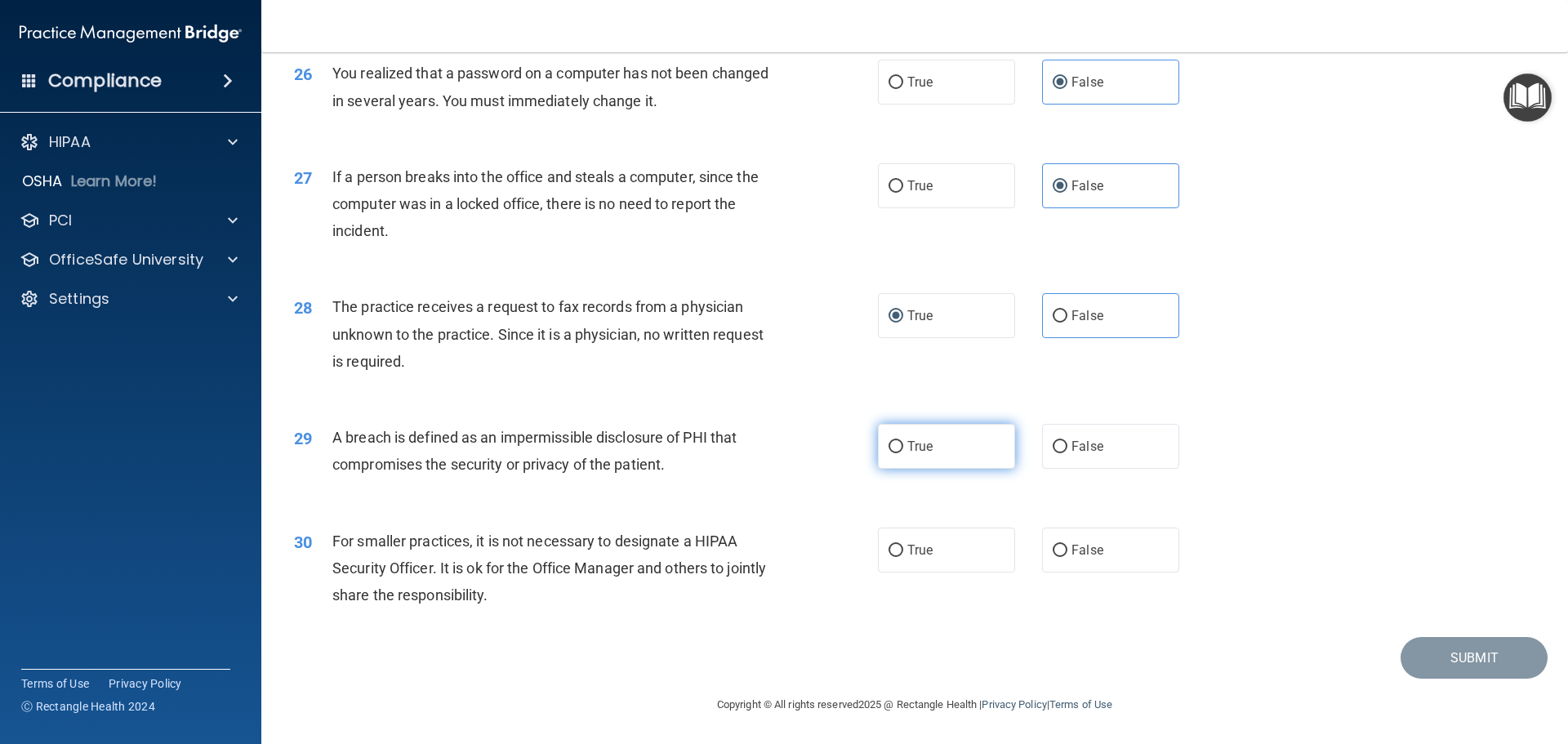
click at [903, 453] on input "True" at bounding box center [895, 447] width 15 height 12
radio input "true"
click at [1071, 551] on span "False" at bounding box center [1087, 550] width 31 height 16
click at [1067, 551] on input "False" at bounding box center [1059, 551] width 15 height 12
radio input "true"
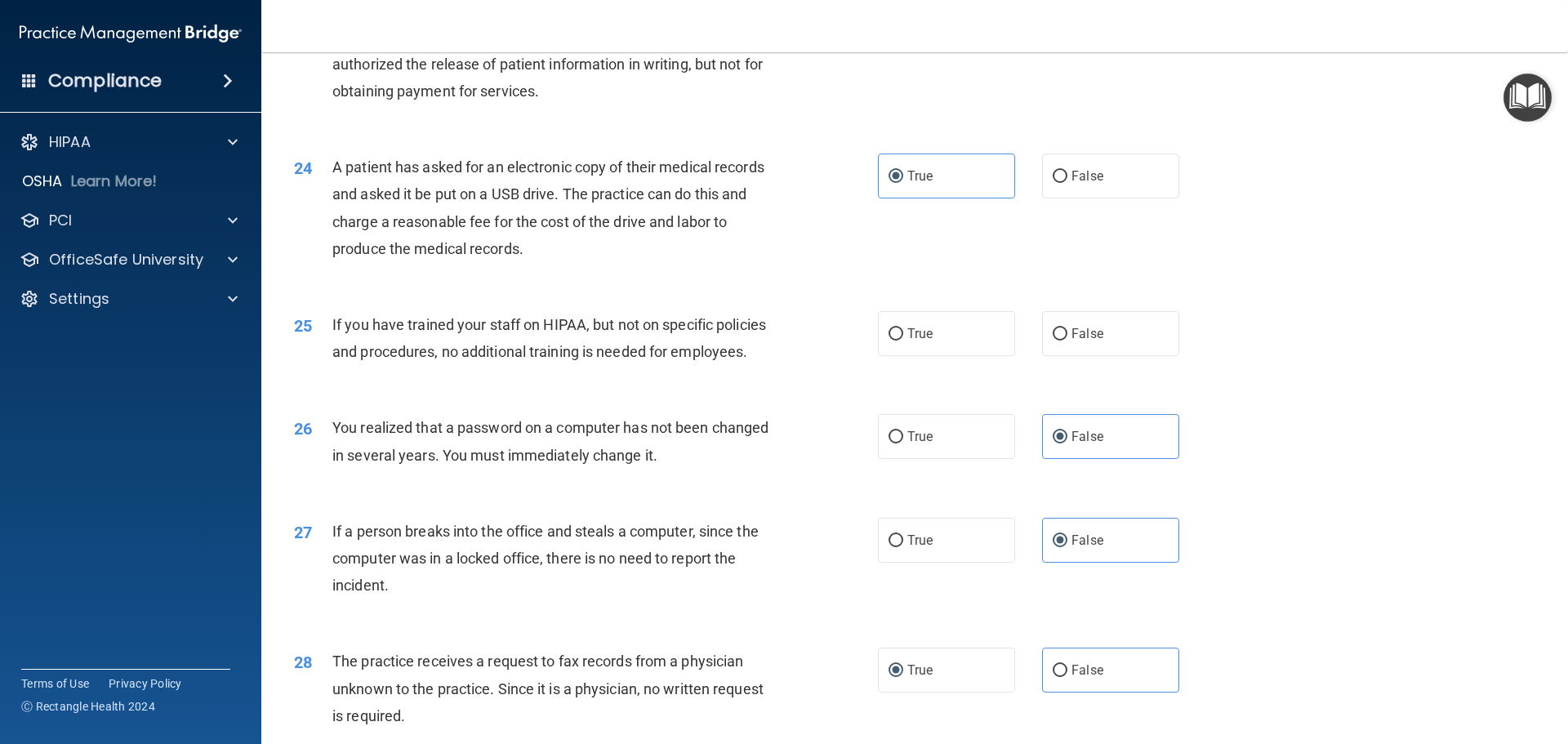
scroll to position [2630, 0]
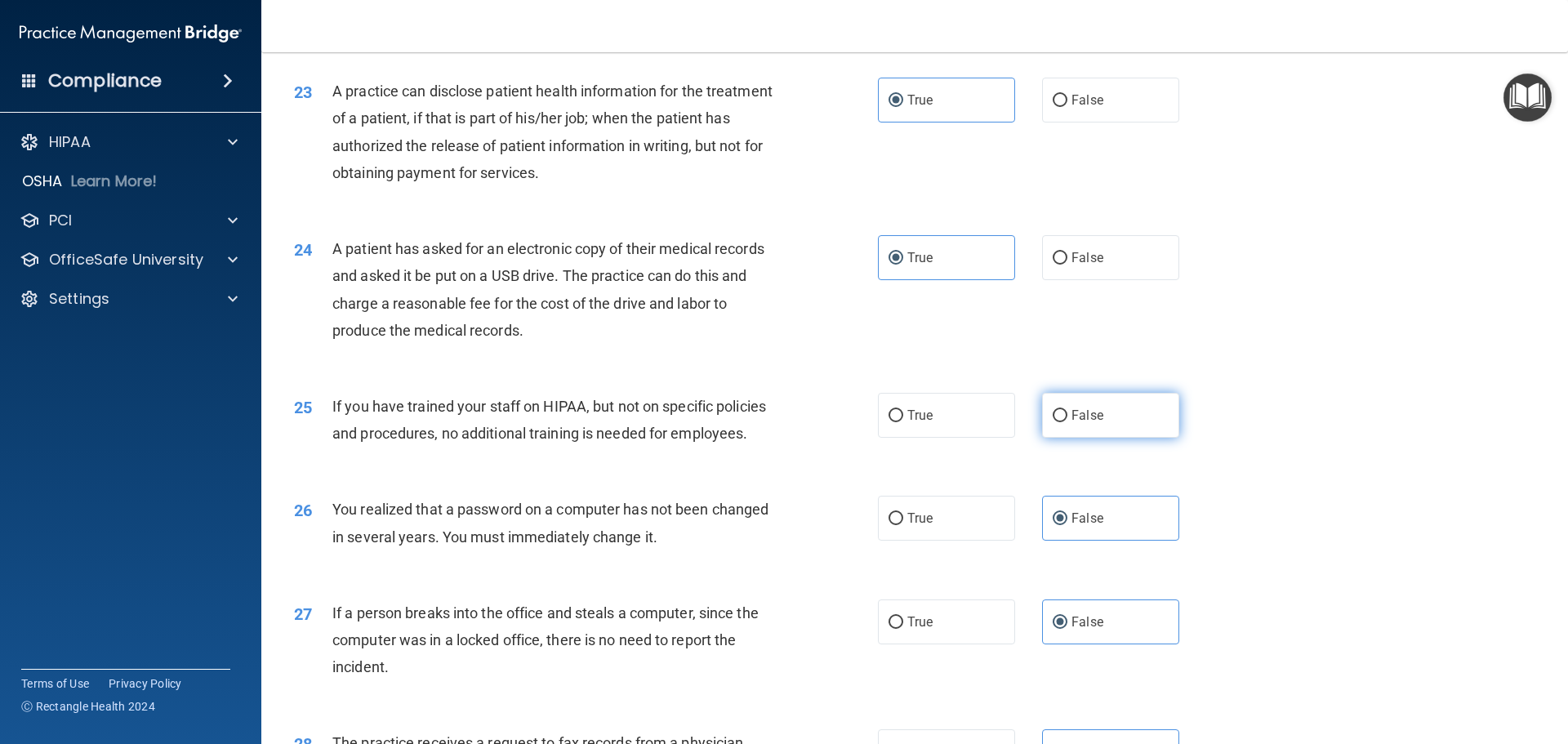
drag, startPoint x: 1082, startPoint y: 474, endPoint x: 1155, endPoint y: 470, distance: 73.1
click at [1084, 423] on span "False" at bounding box center [1087, 415] width 31 height 16
click at [1067, 422] on input "False" at bounding box center [1059, 415] width 15 height 12
radio input "true"
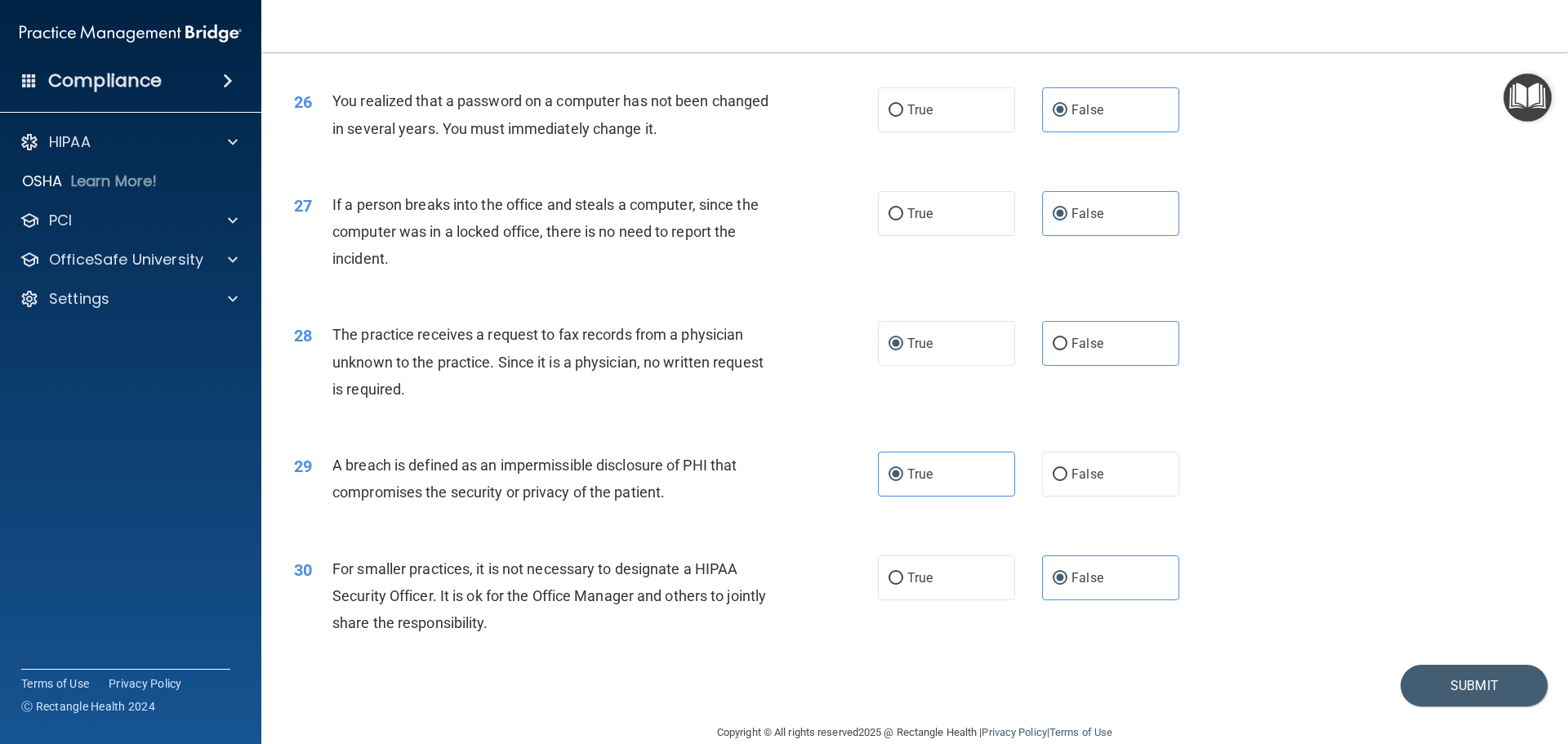
scroll to position [3119, 0]
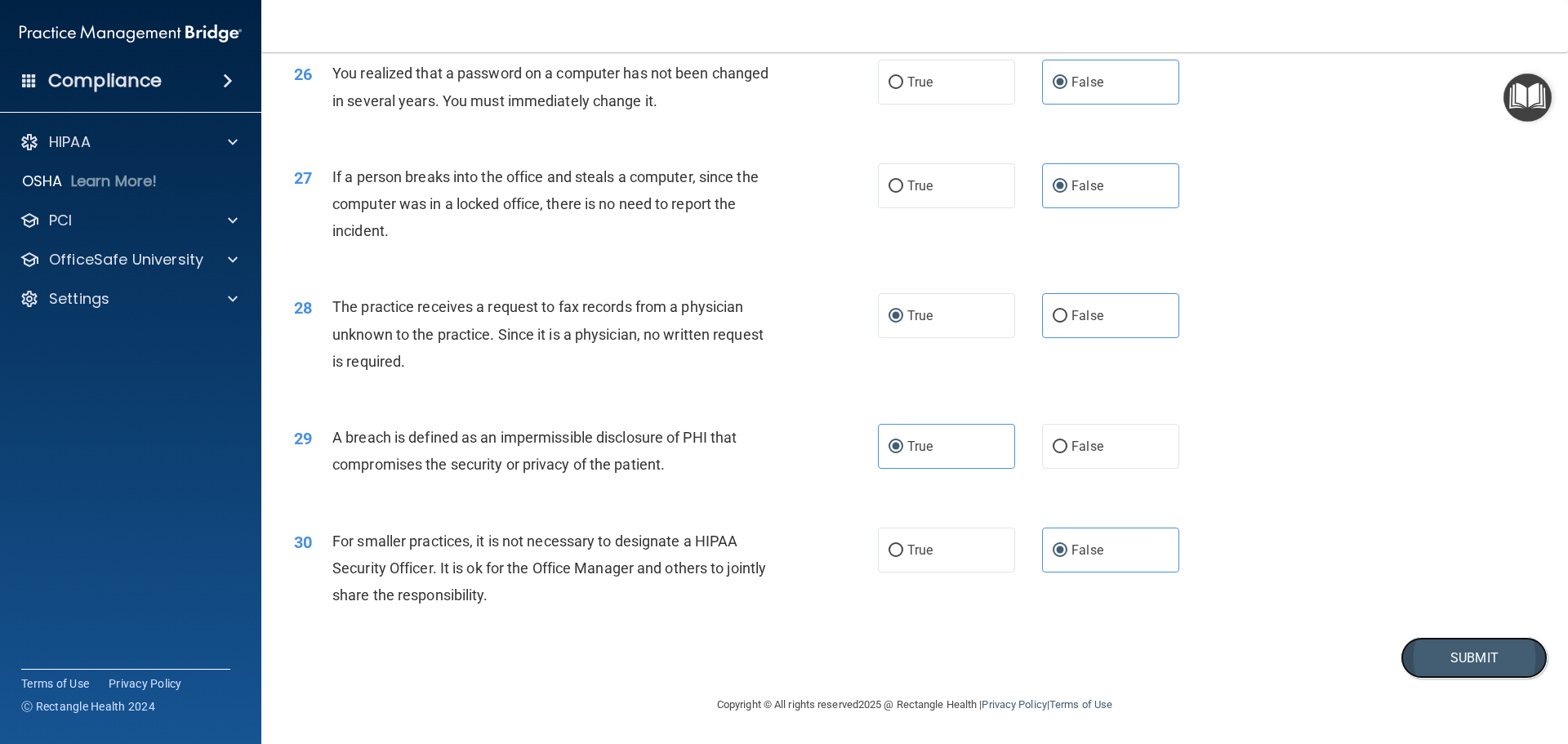
click at [1442, 658] on button "Submit" at bounding box center [1474, 658] width 147 height 41
click at [1438, 656] on button "Submit" at bounding box center [1474, 658] width 147 height 41
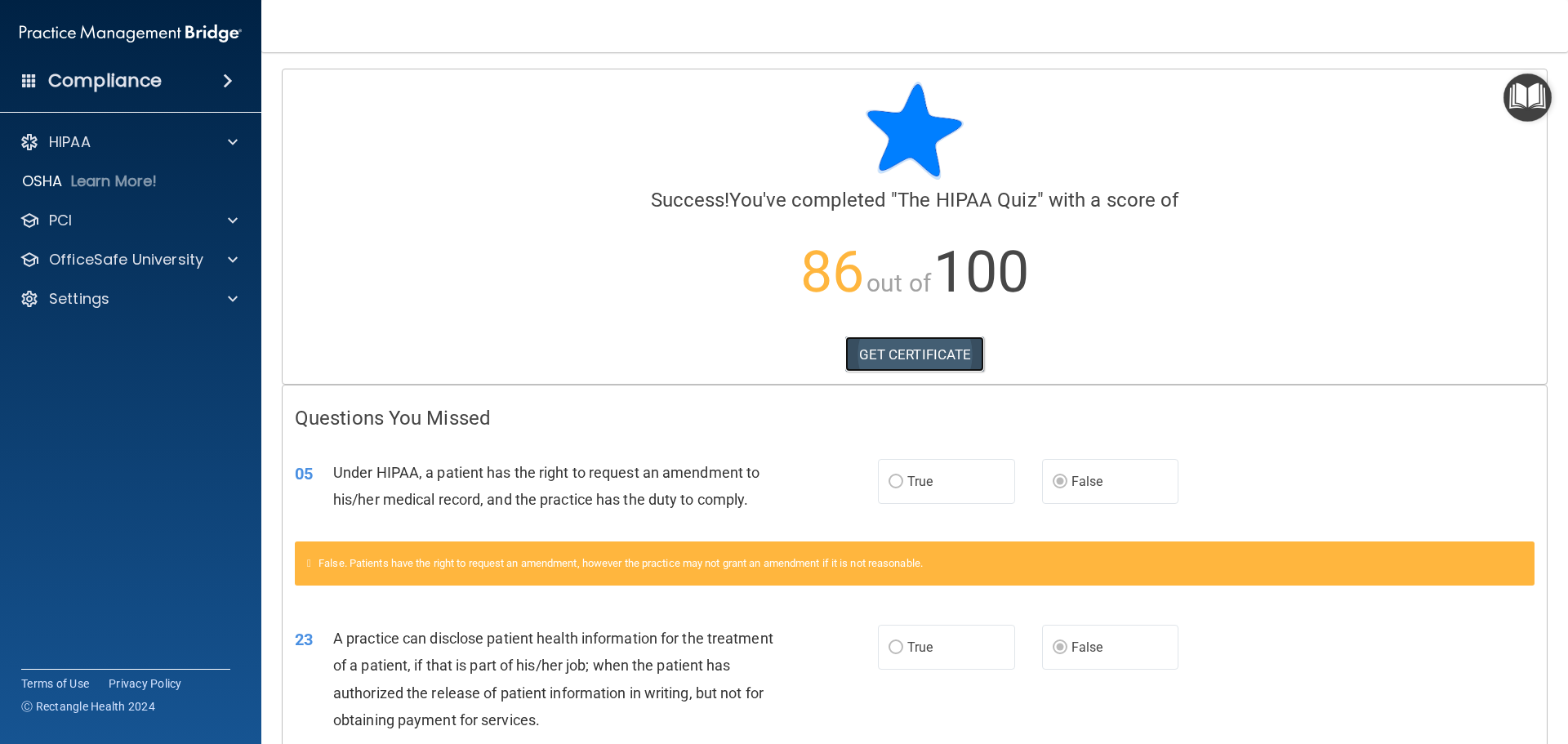
click at [898, 346] on link "GET CERTIFICATE" at bounding box center [915, 354] width 139 height 36
click at [89, 136] on p "HIPAA" at bounding box center [70, 142] width 41 height 20
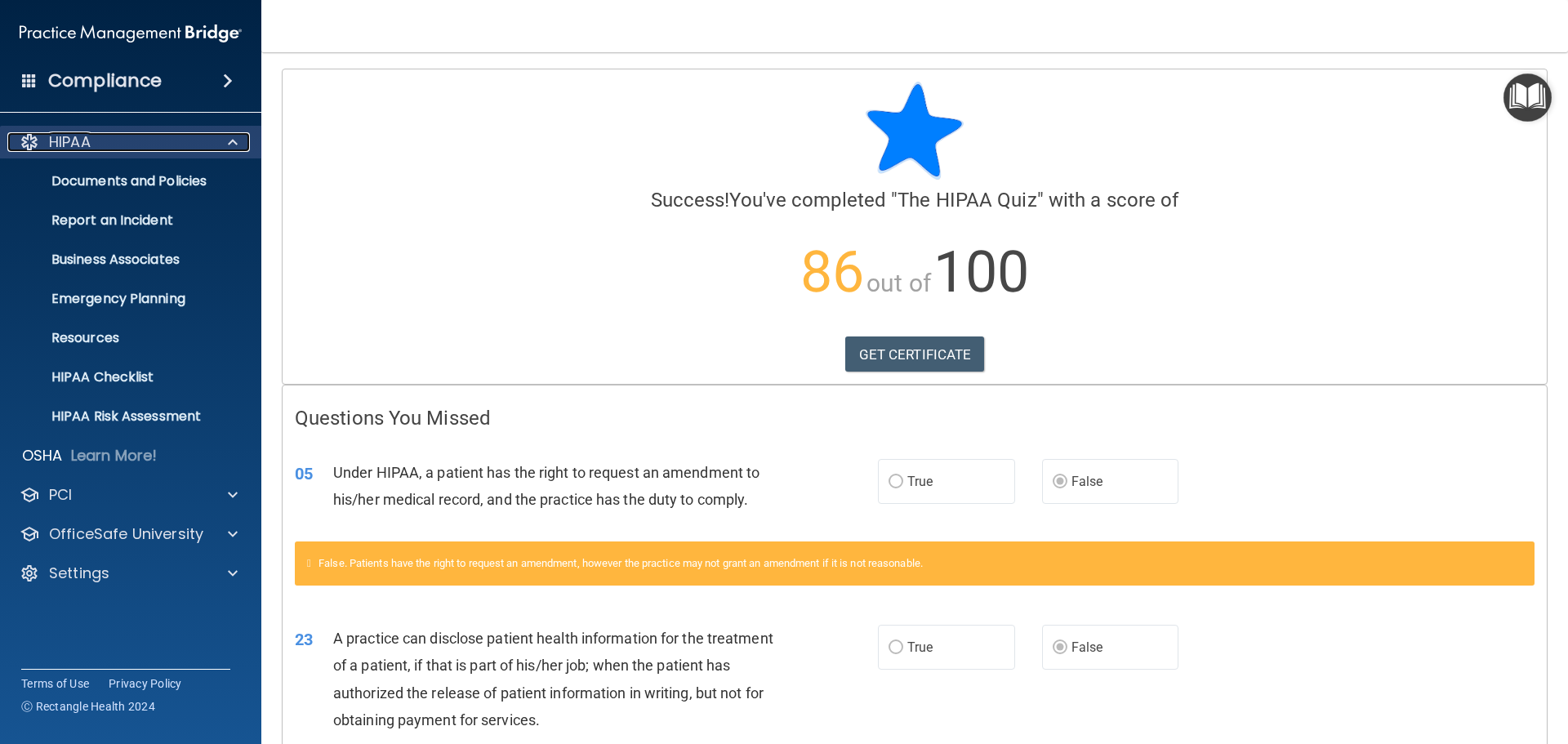
click at [89, 136] on p "HIPAA" at bounding box center [70, 142] width 41 height 20
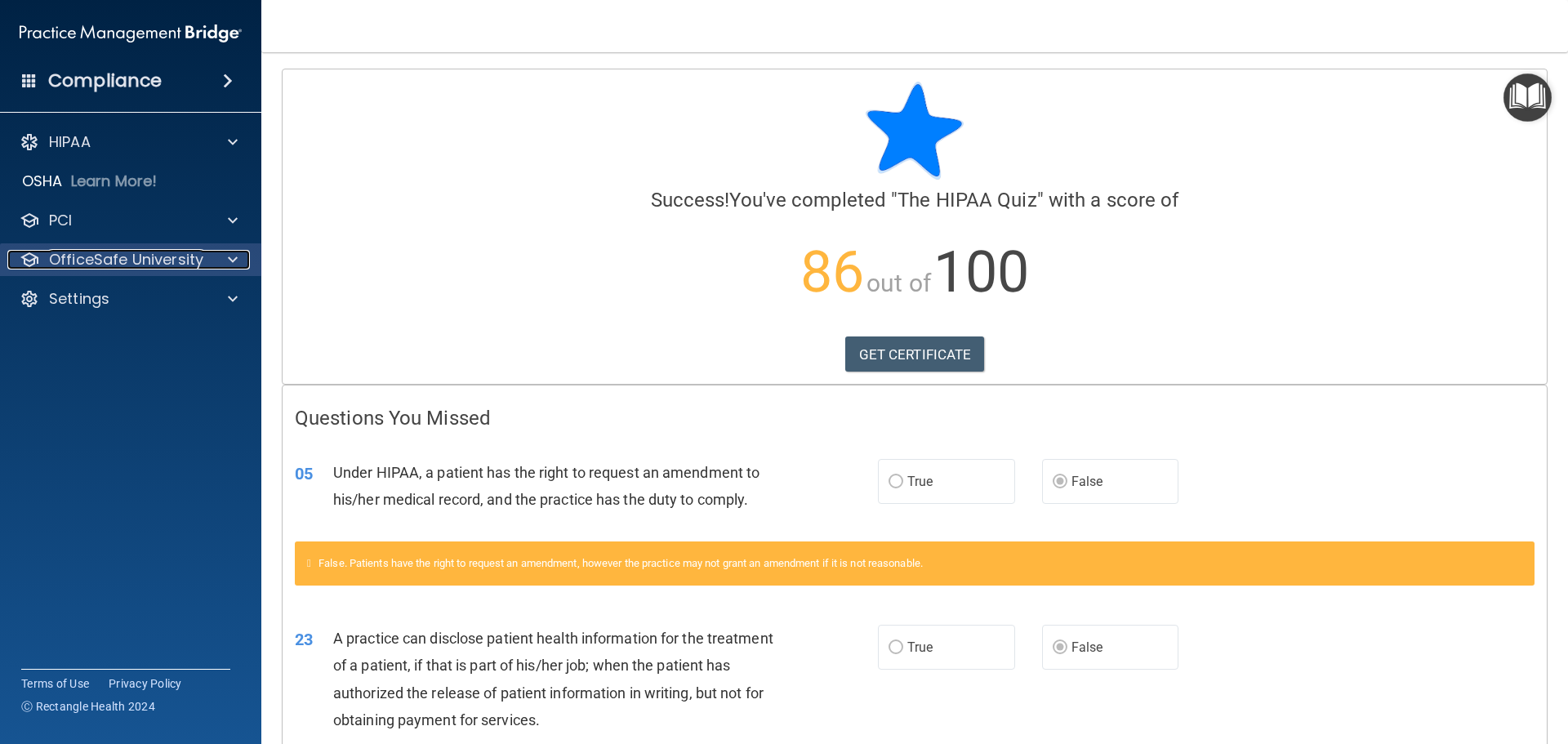
click at [141, 260] on p "OfficeSafe University" at bounding box center [126, 259] width 154 height 20
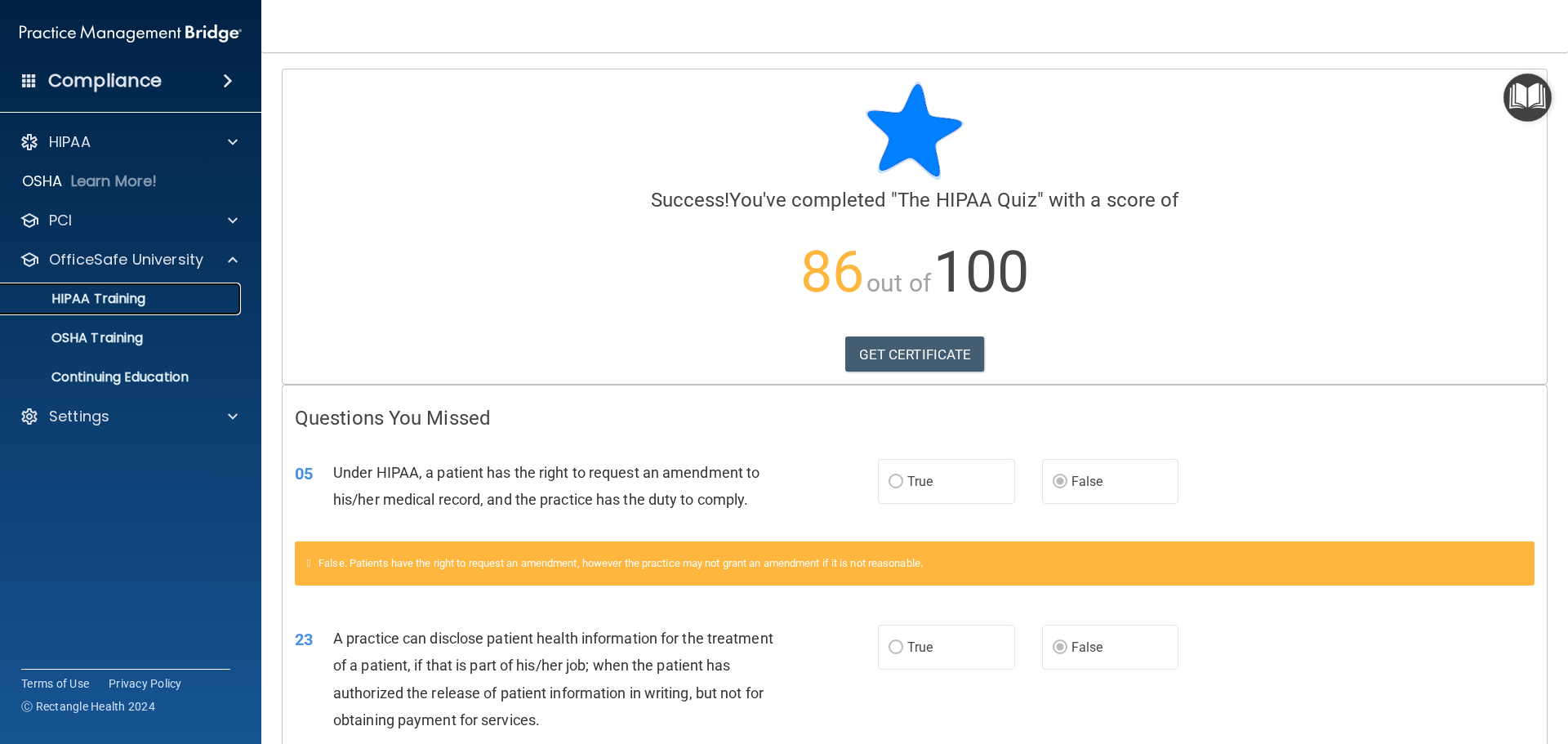
click at [124, 305] on p "HIPAA Training" at bounding box center [78, 298] width 135 height 17
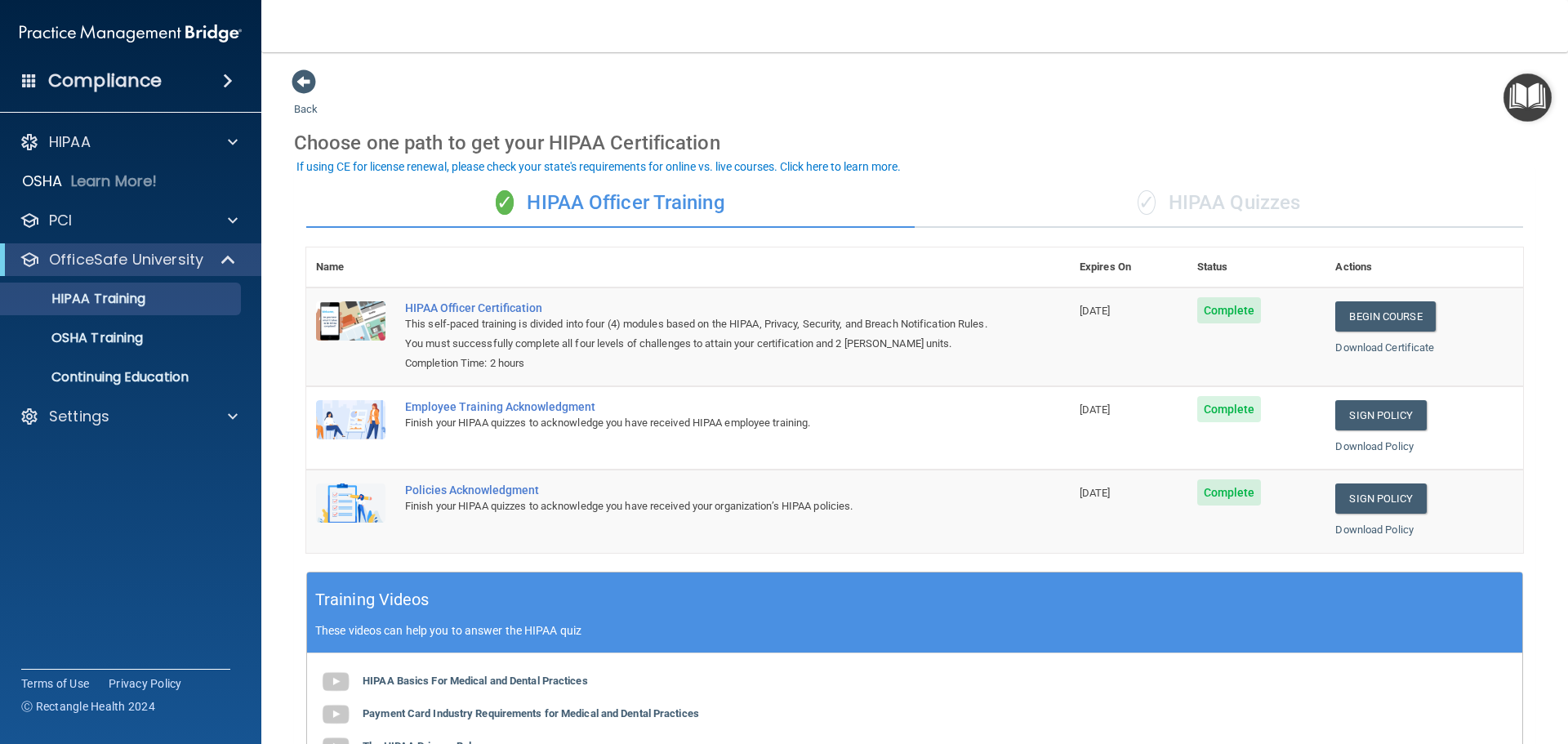
click at [1158, 200] on div "✓ HIPAA Quizzes" at bounding box center [1218, 203] width 609 height 49
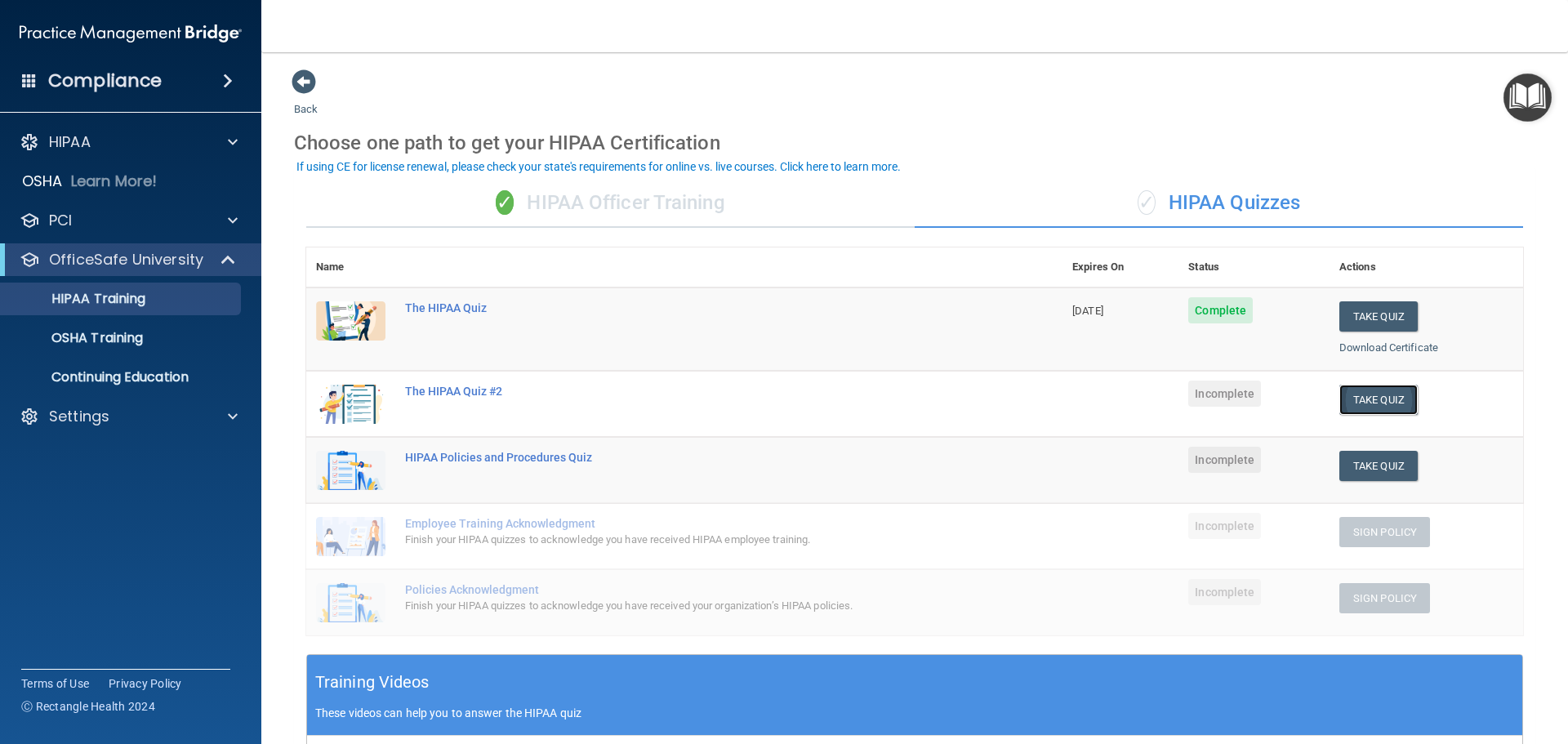
click at [1360, 393] on button "Take Quiz" at bounding box center [1379, 399] width 79 height 30
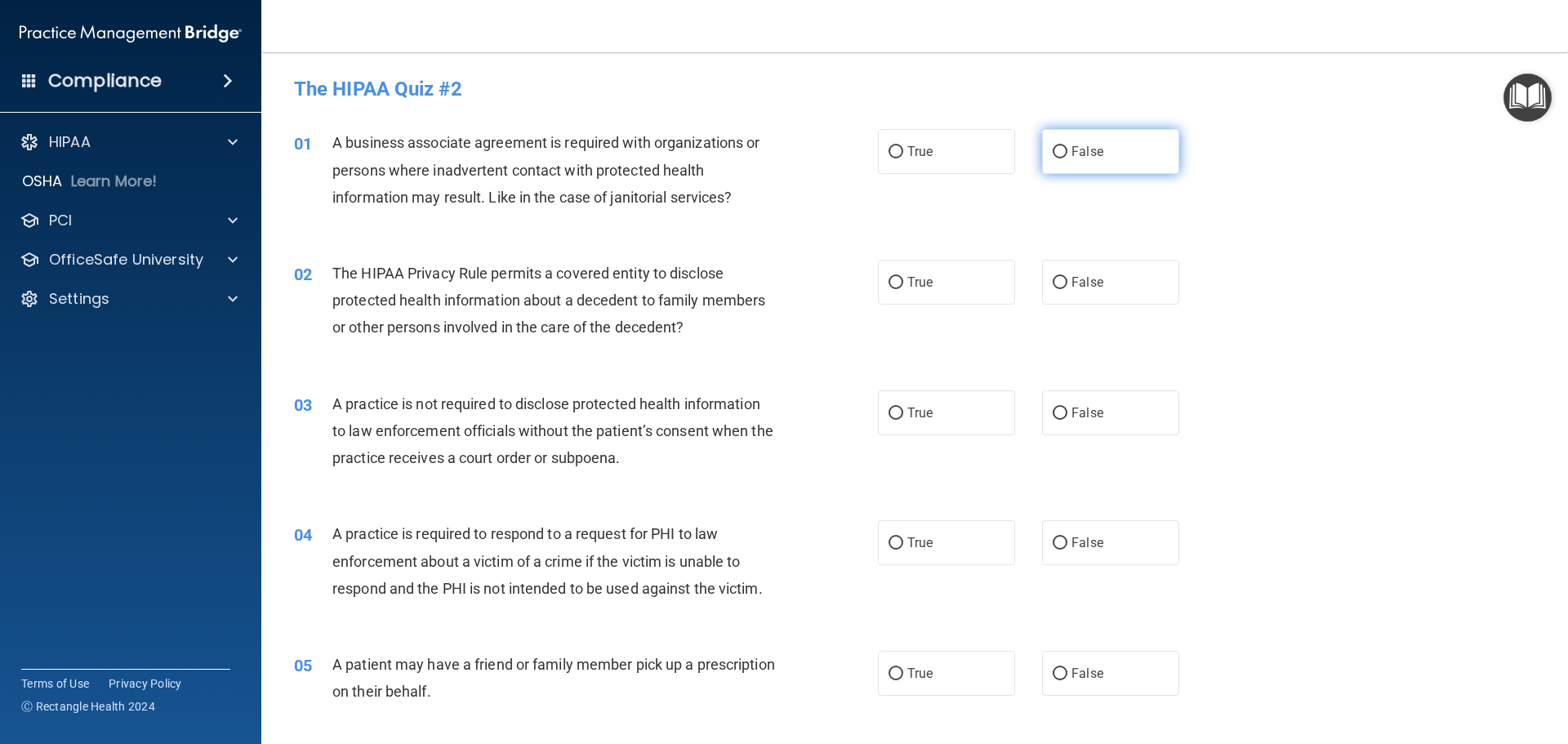
click at [1060, 145] on label "False" at bounding box center [1110, 151] width 137 height 45
click at [1060, 146] on input "False" at bounding box center [1059, 152] width 15 height 12
radio input "true"
click at [895, 284] on input "True" at bounding box center [895, 283] width 15 height 12
radio input "true"
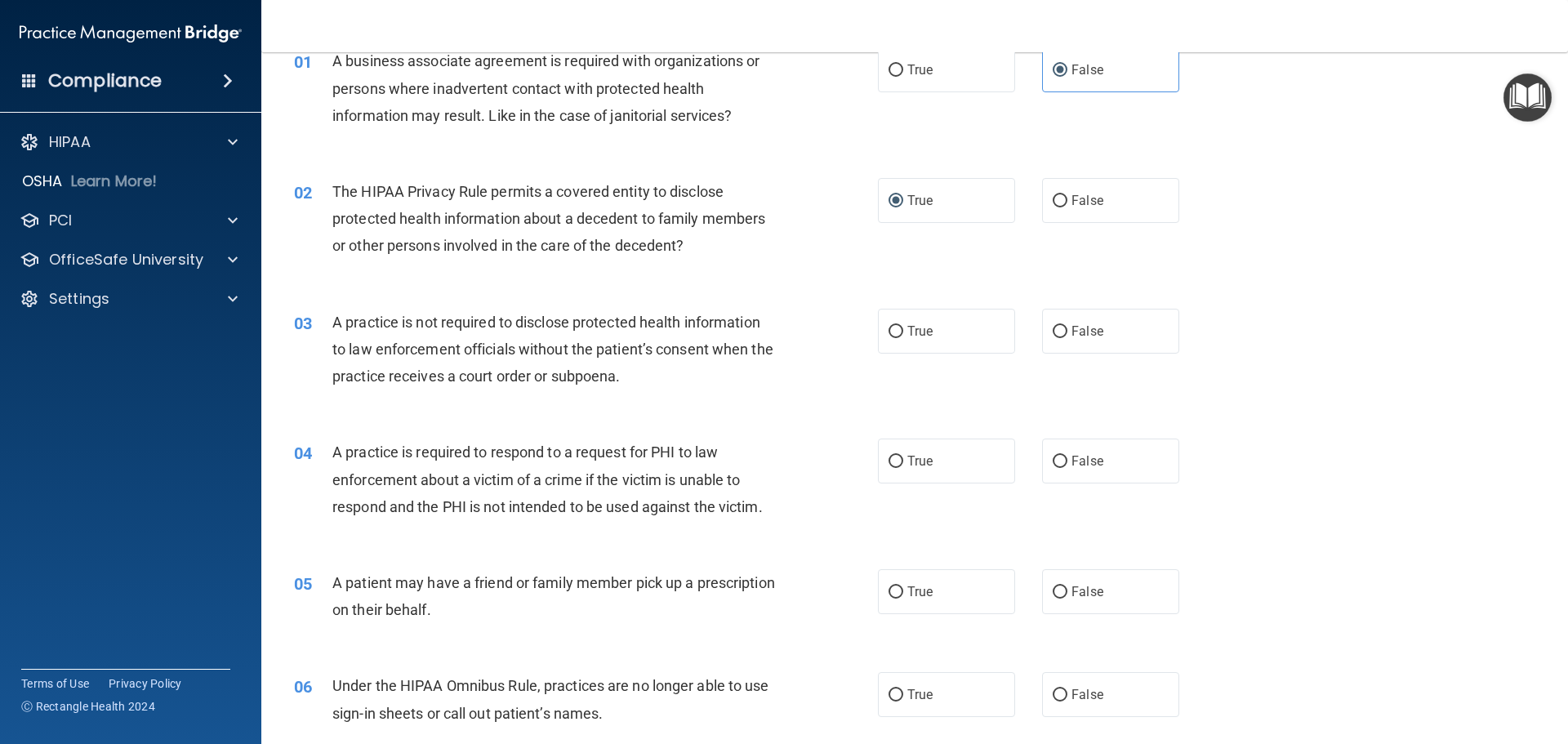
scroll to position [163, 0]
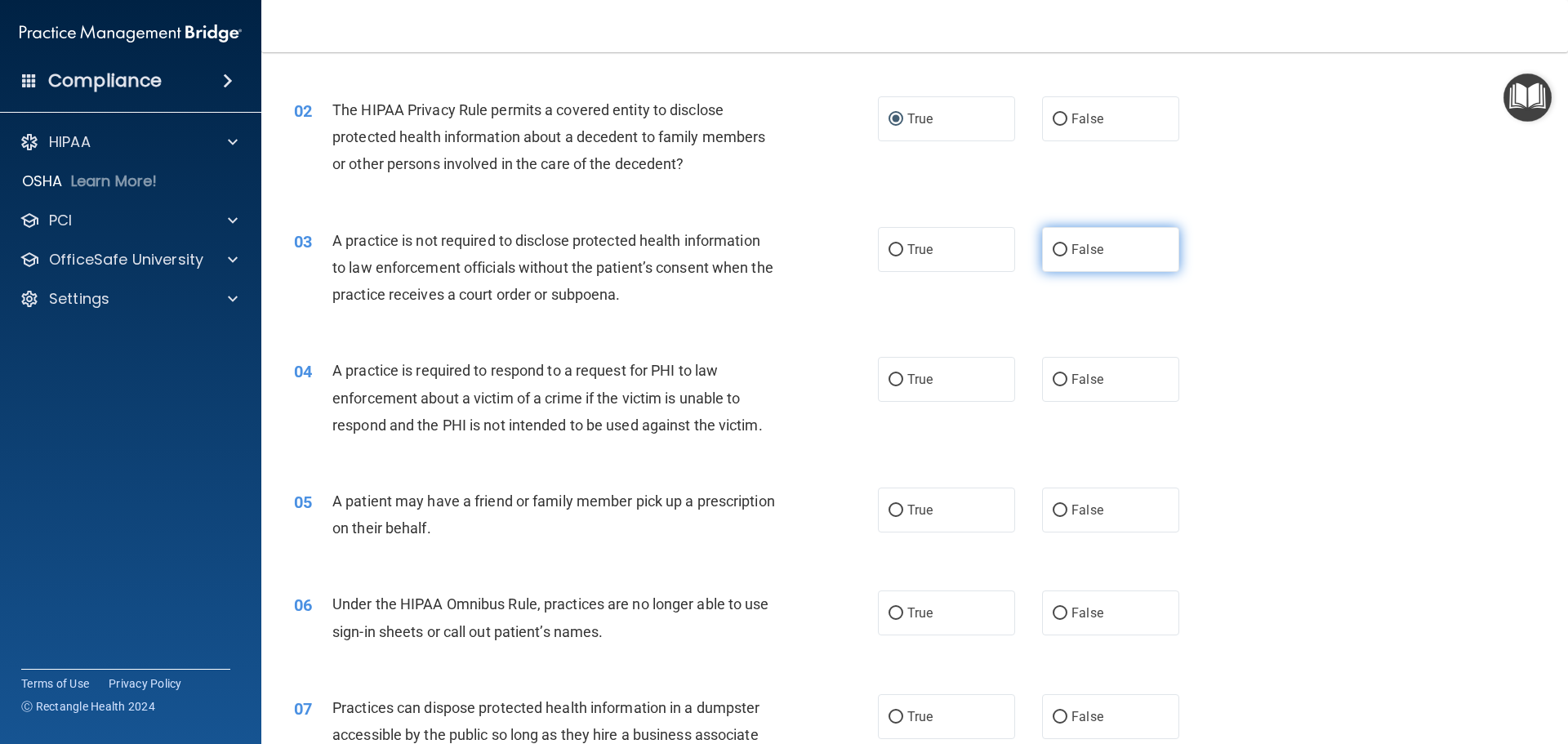
click at [1076, 248] on span "False" at bounding box center [1087, 249] width 31 height 16
click at [1067, 248] on input "False" at bounding box center [1059, 250] width 15 height 12
radio input "true"
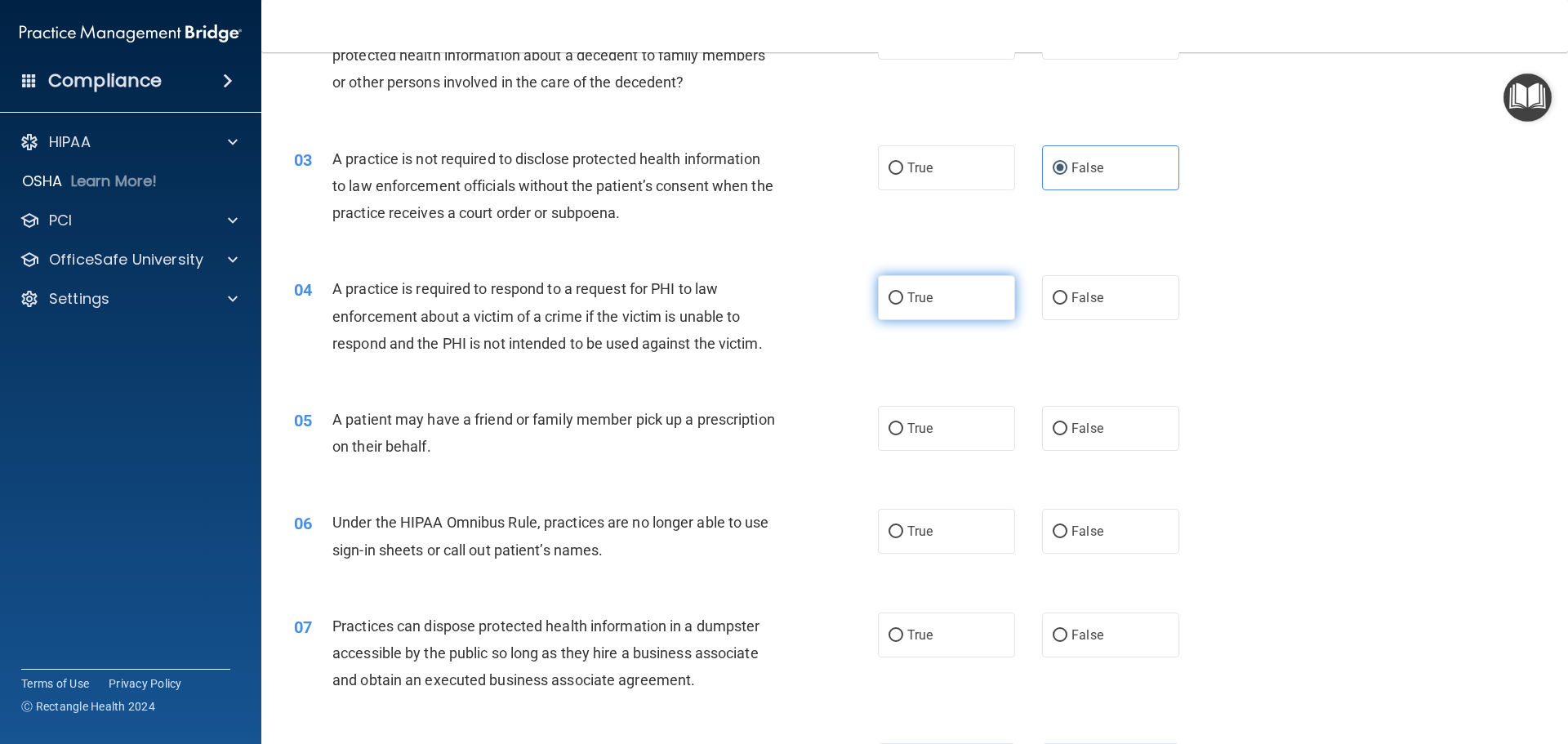
click at [907, 294] on span "True" at bounding box center [920, 297] width 26 height 16
click at [903, 294] on input "True" at bounding box center [895, 298] width 15 height 12
radio input "true"
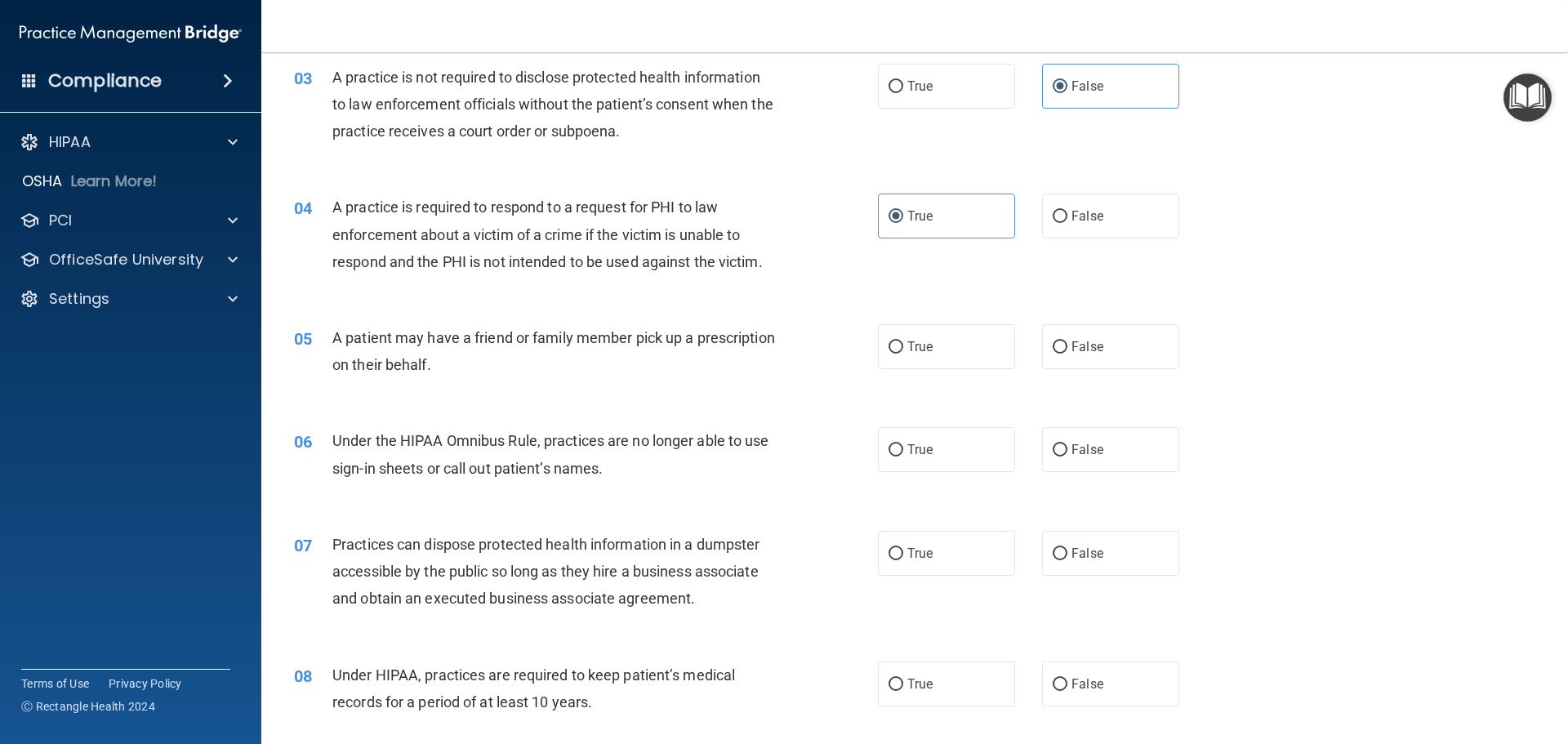
scroll to position [408, 0]
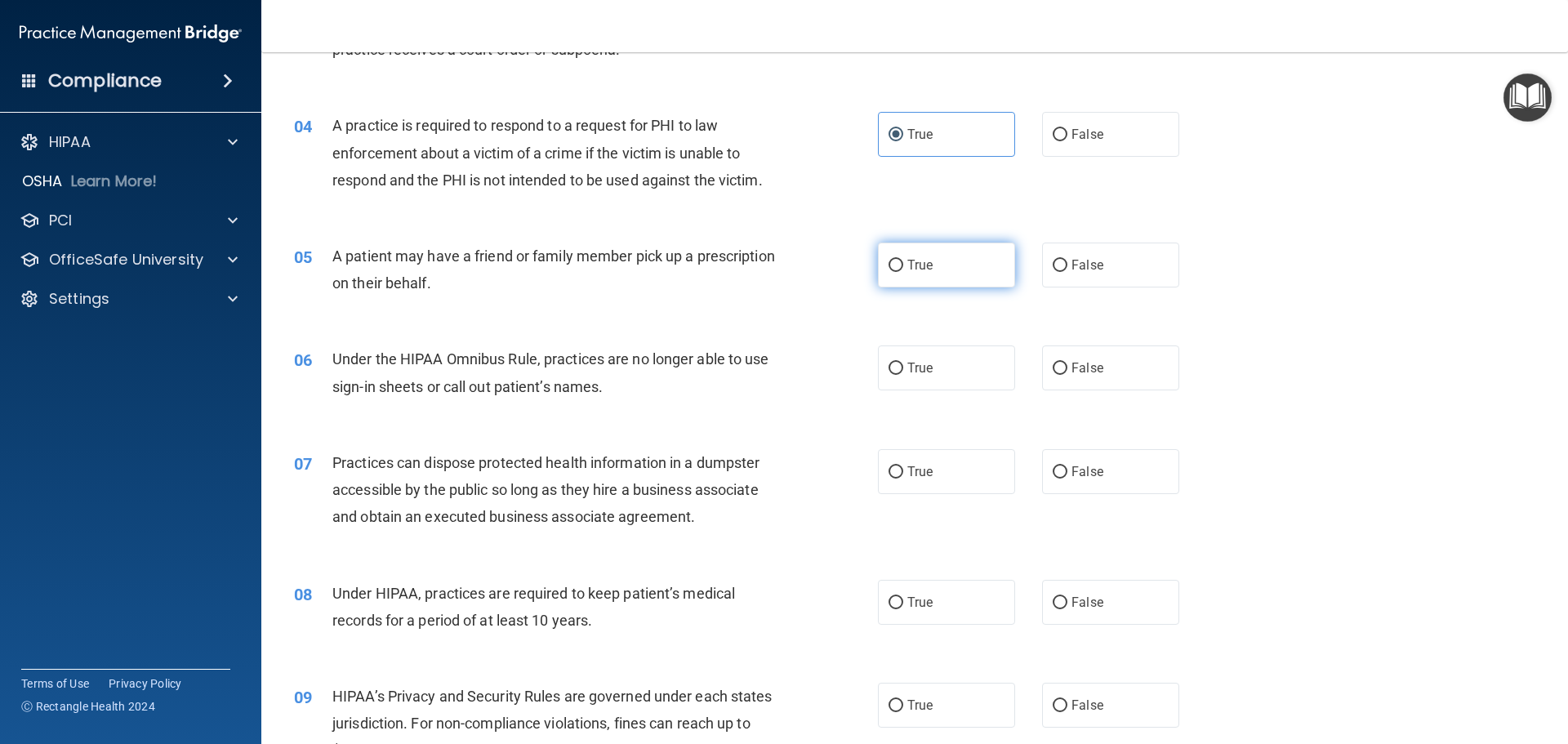
click at [892, 265] on input "True" at bounding box center [895, 265] width 15 height 12
radio input "true"
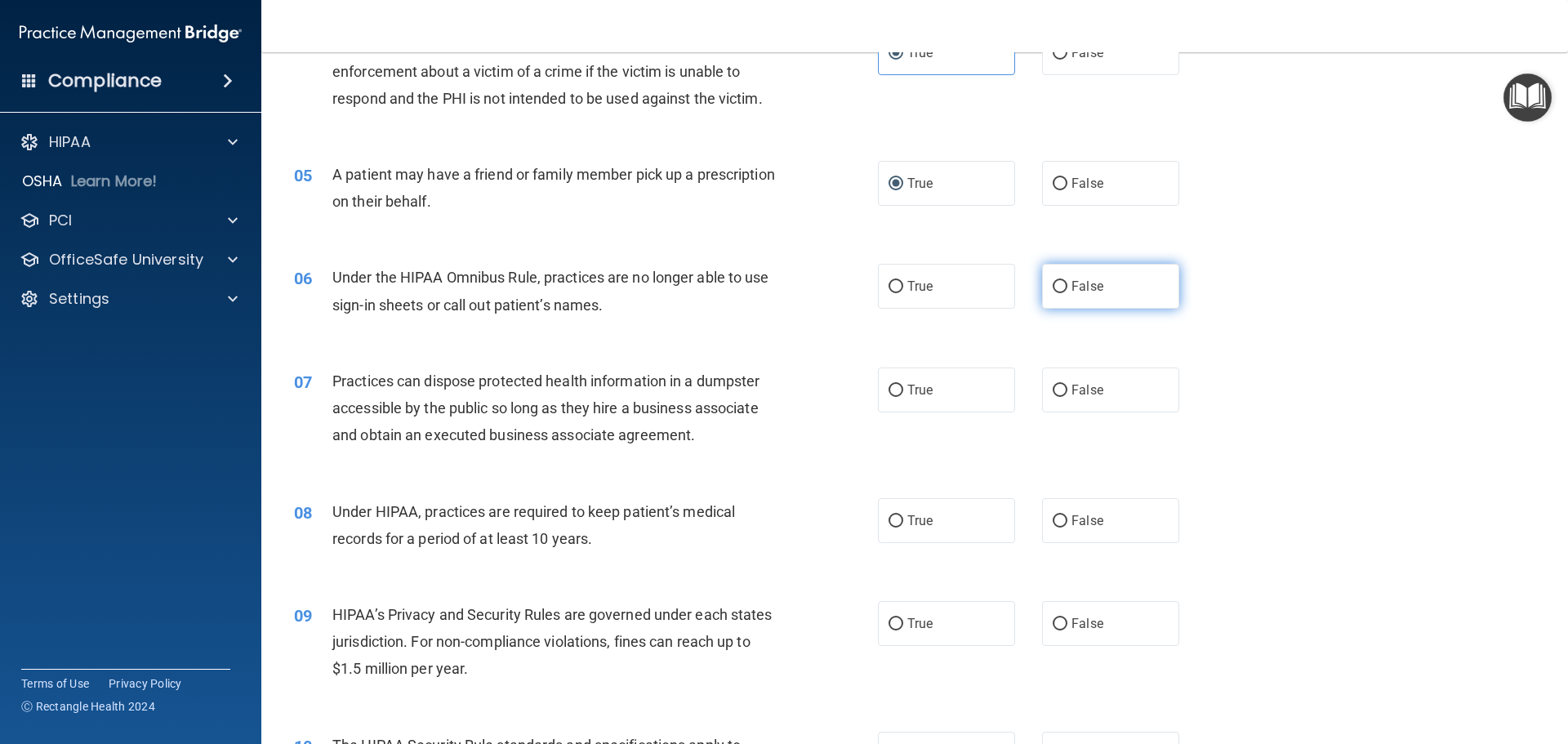
click at [1058, 293] on input "False" at bounding box center [1059, 287] width 15 height 12
radio input "true"
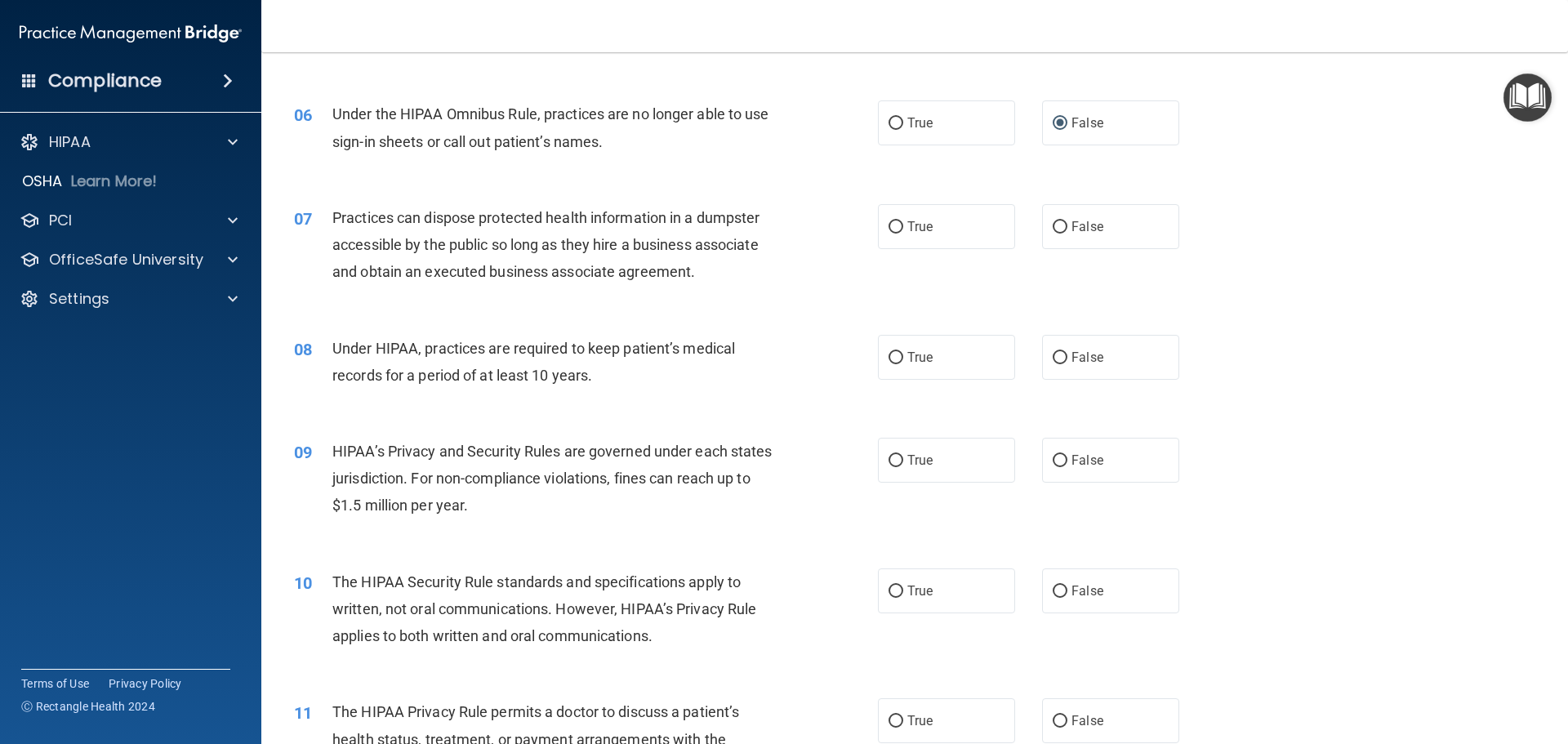
scroll to position [571, 0]
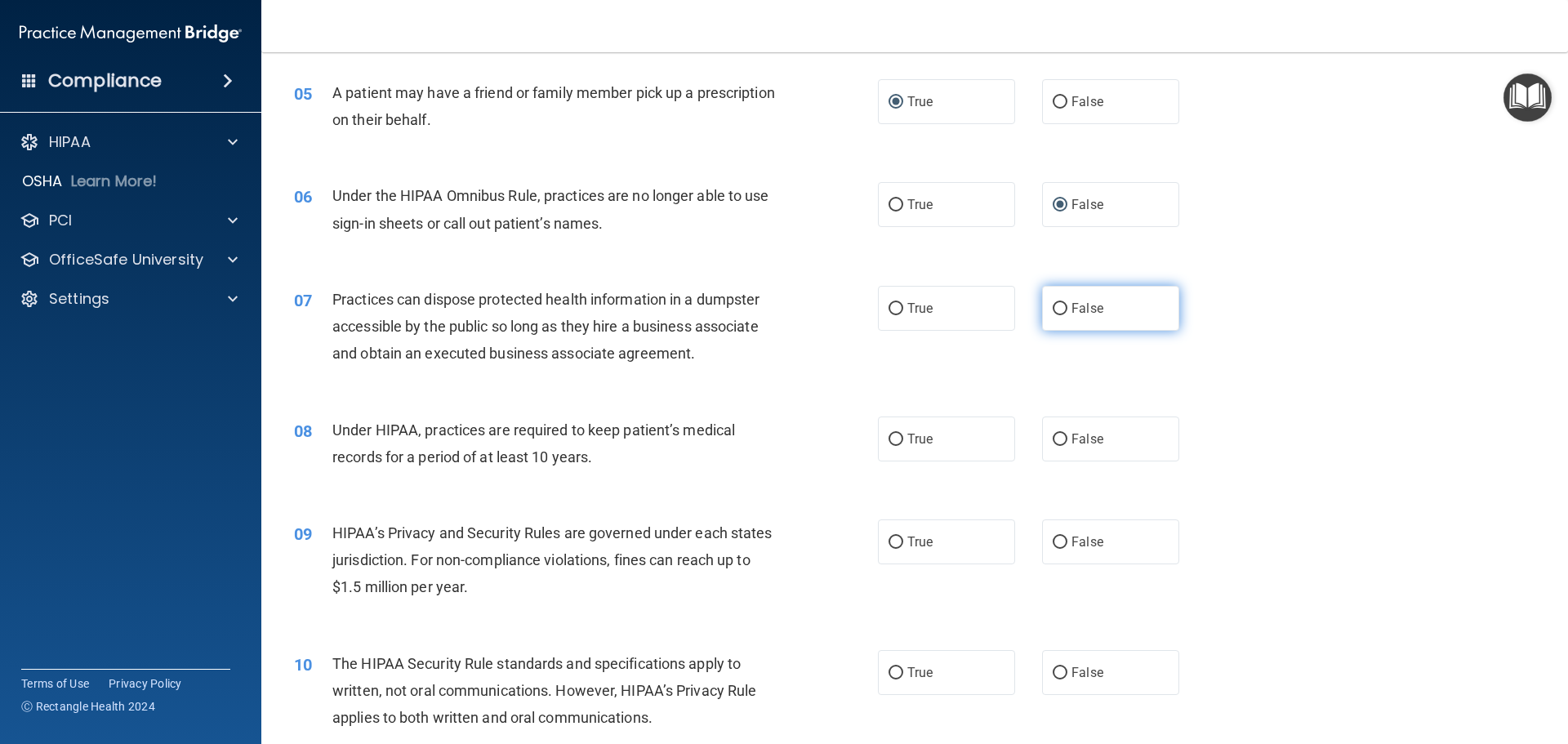
click at [1054, 306] on input "False" at bounding box center [1059, 309] width 15 height 12
radio input "true"
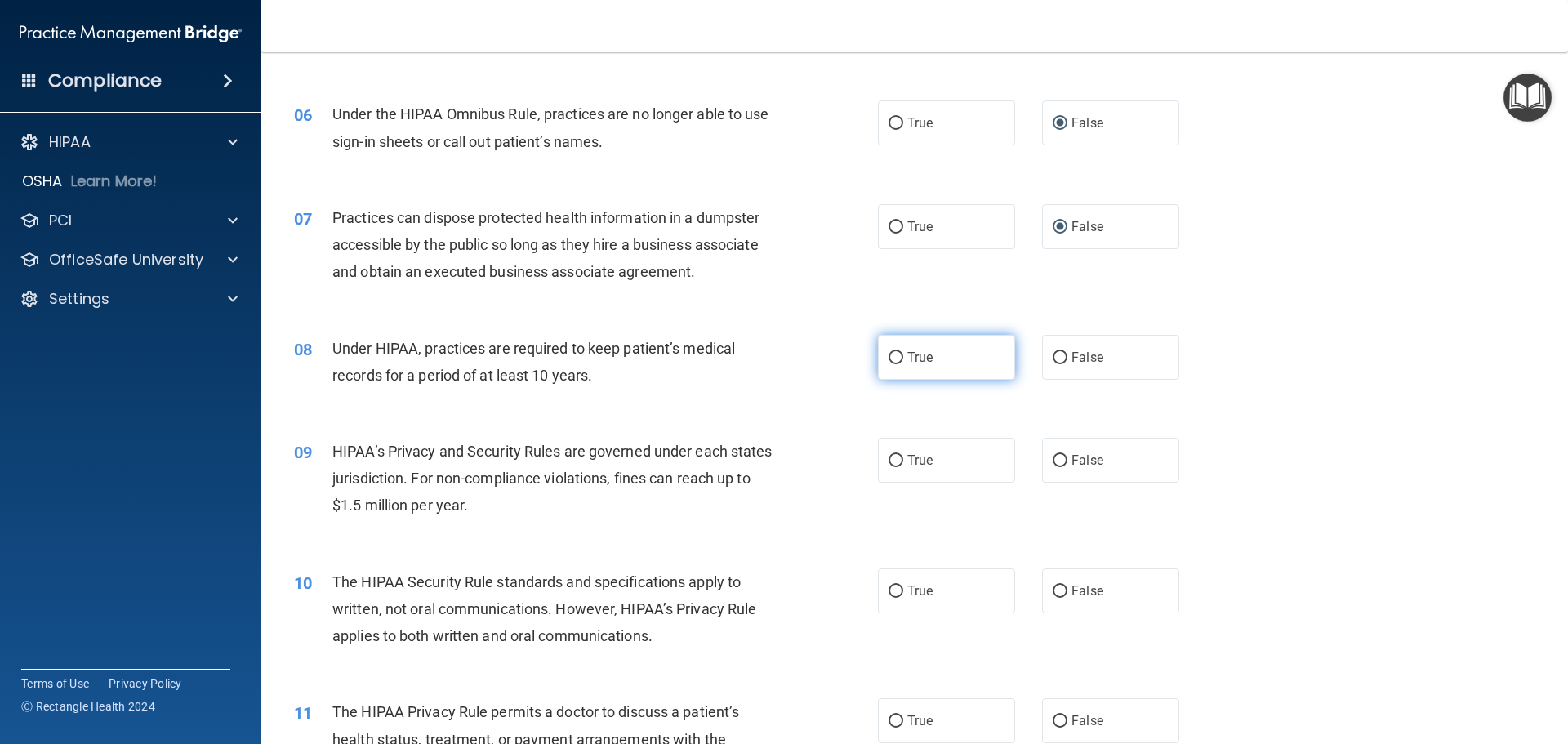
click at [934, 361] on label "True" at bounding box center [946, 357] width 137 height 45
click at [903, 361] on input "True" at bounding box center [895, 357] width 15 height 12
radio input "true"
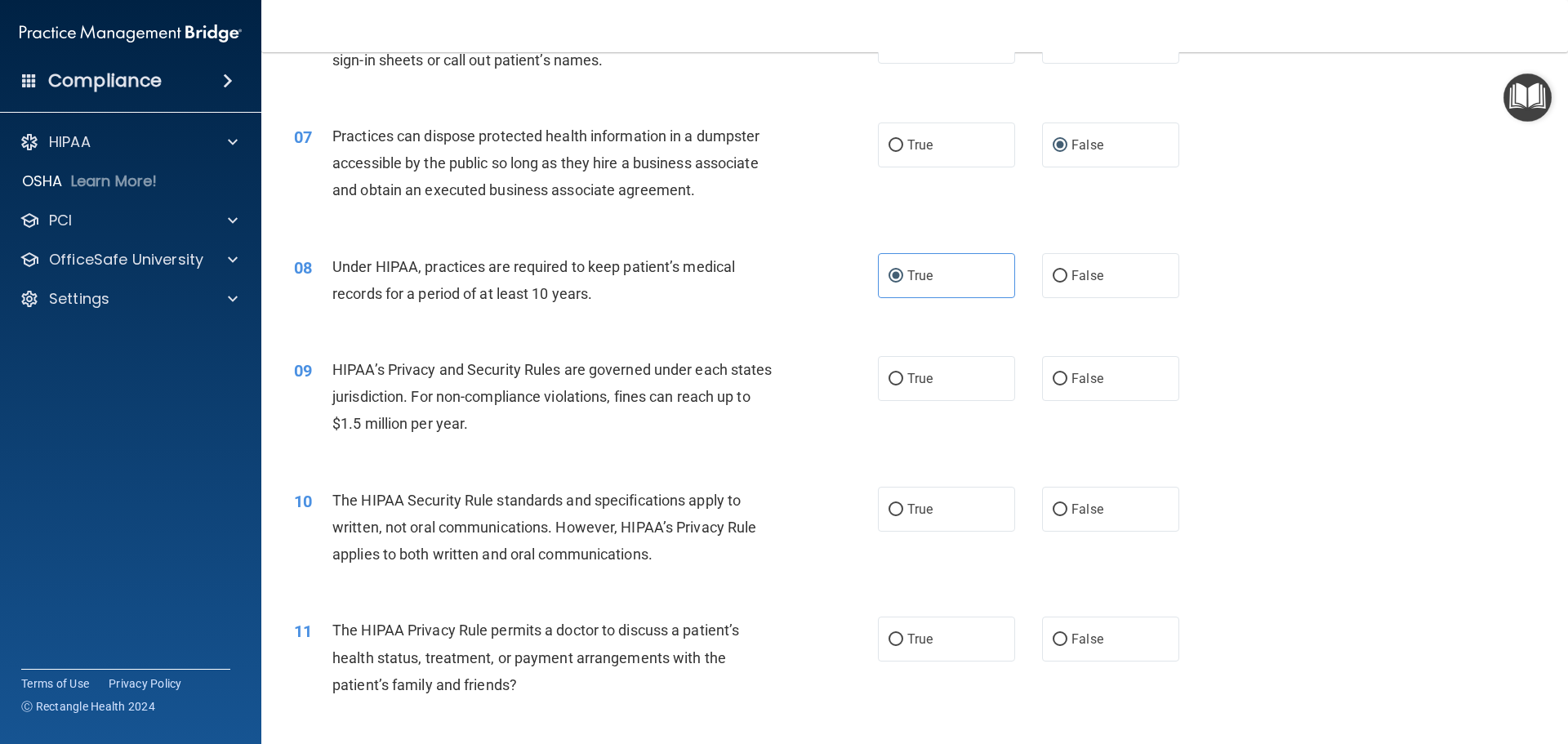
scroll to position [817, 0]
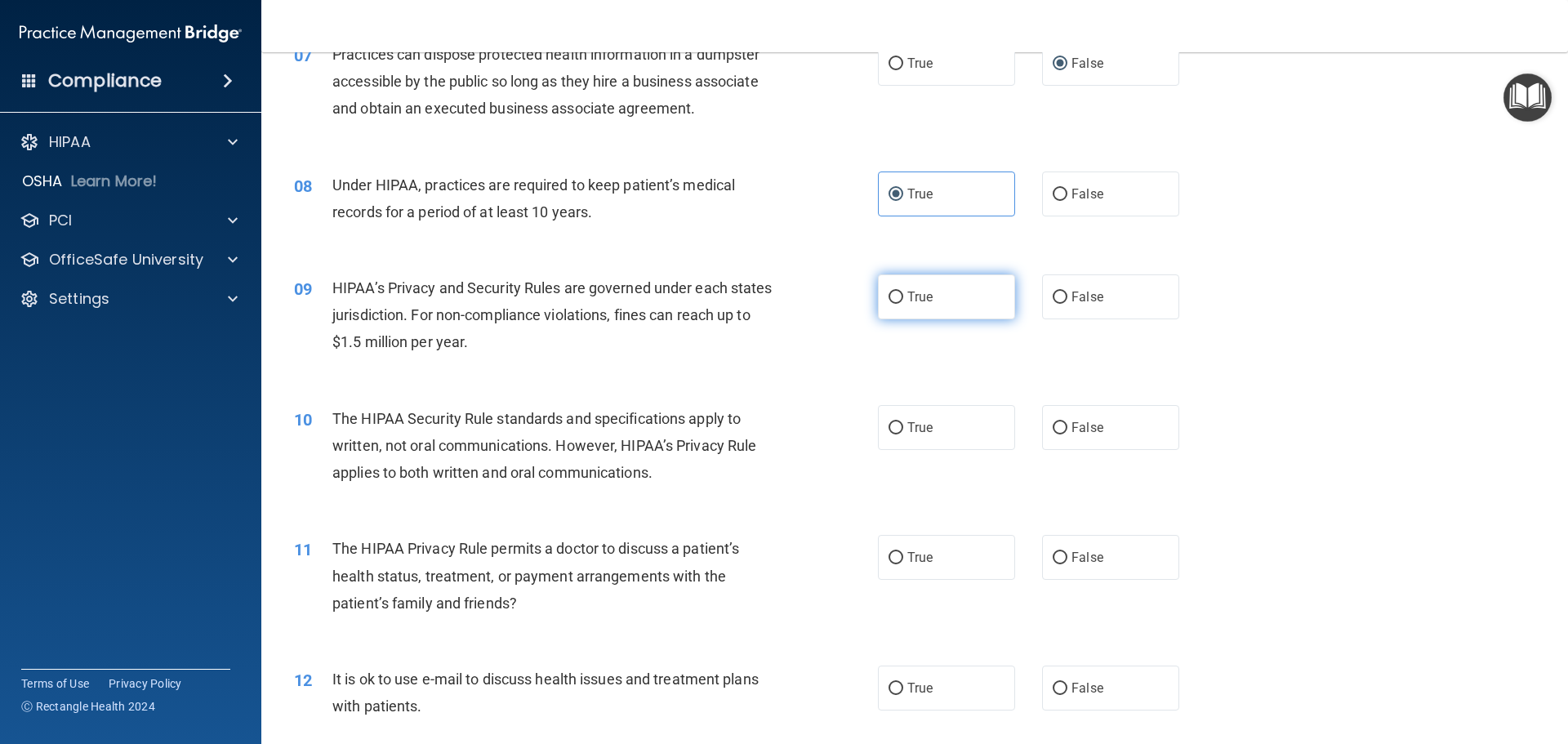
click at [934, 304] on label "True" at bounding box center [946, 296] width 137 height 45
click at [903, 303] on input "True" at bounding box center [895, 297] width 15 height 12
radio input "true"
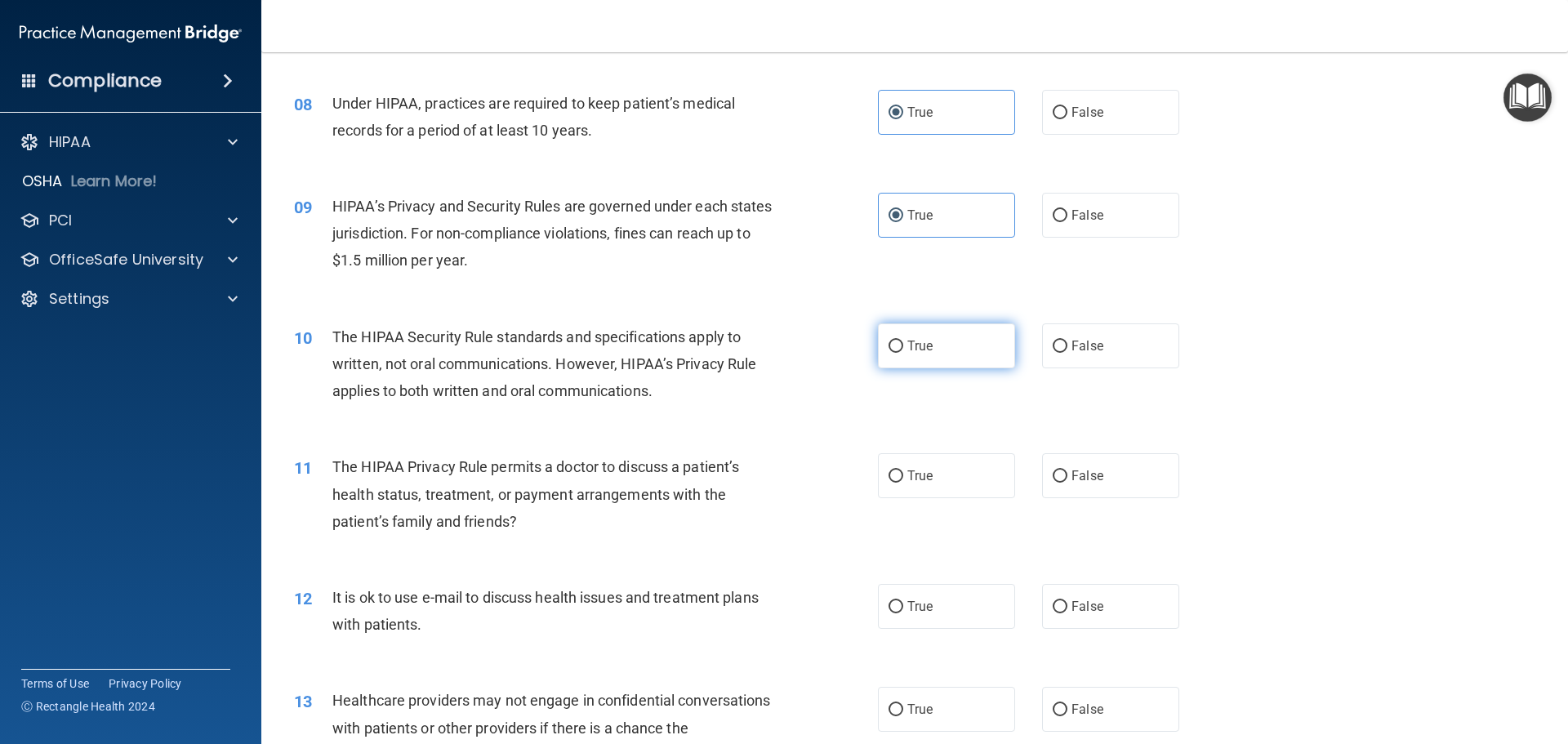
click at [890, 342] on input "True" at bounding box center [895, 346] width 15 height 12
radio input "true"
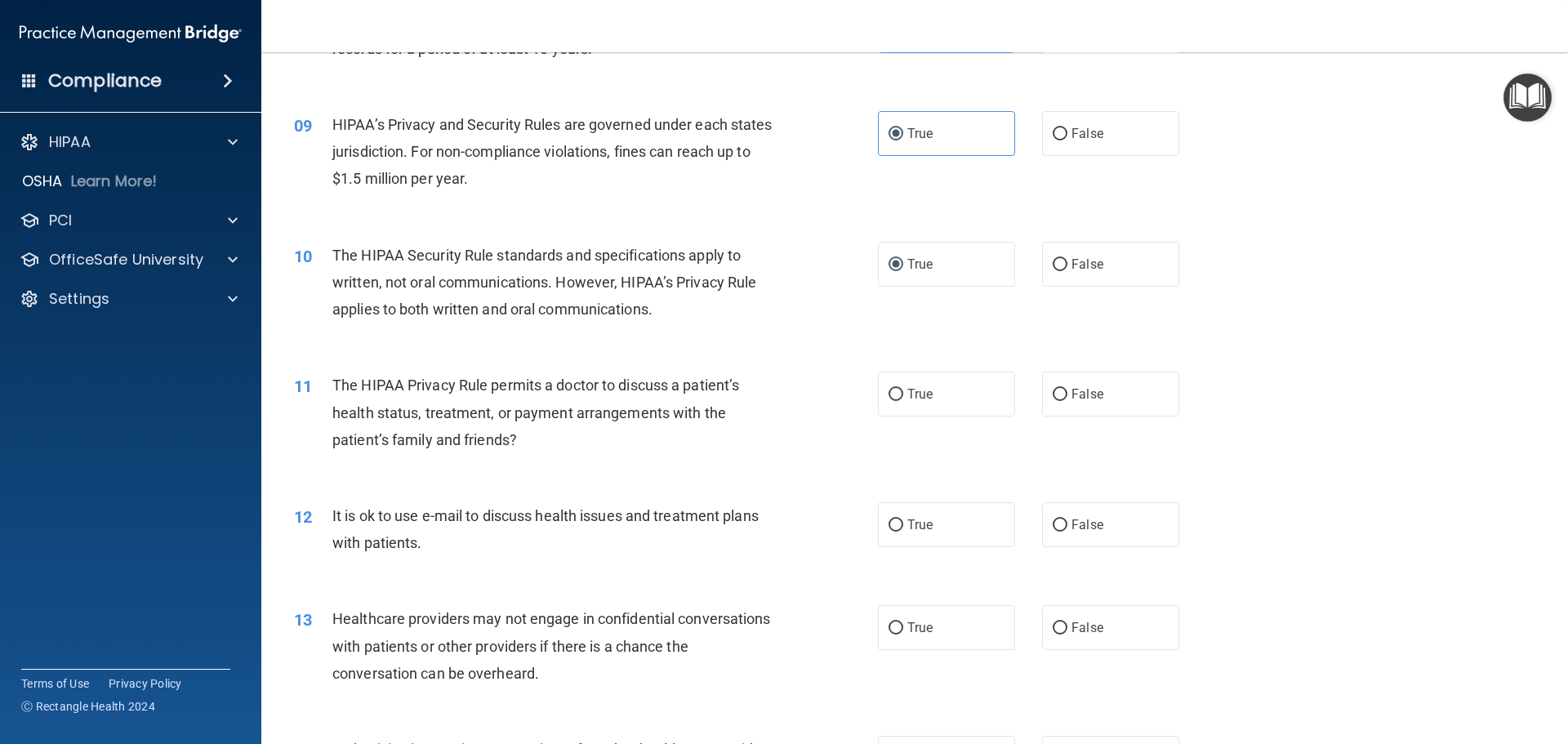
scroll to position [1061, 0]
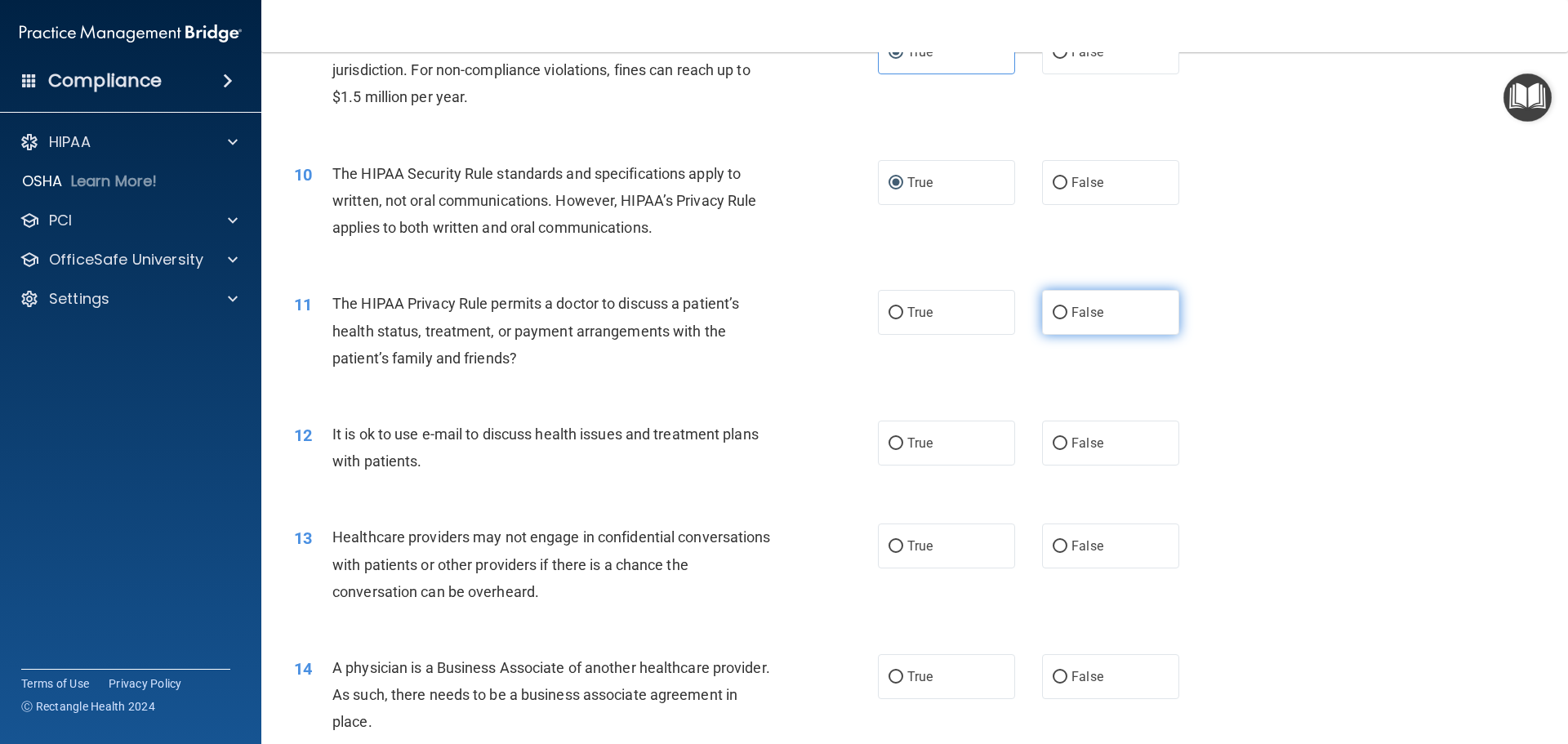
click at [1057, 313] on input "False" at bounding box center [1059, 313] width 15 height 12
radio input "true"
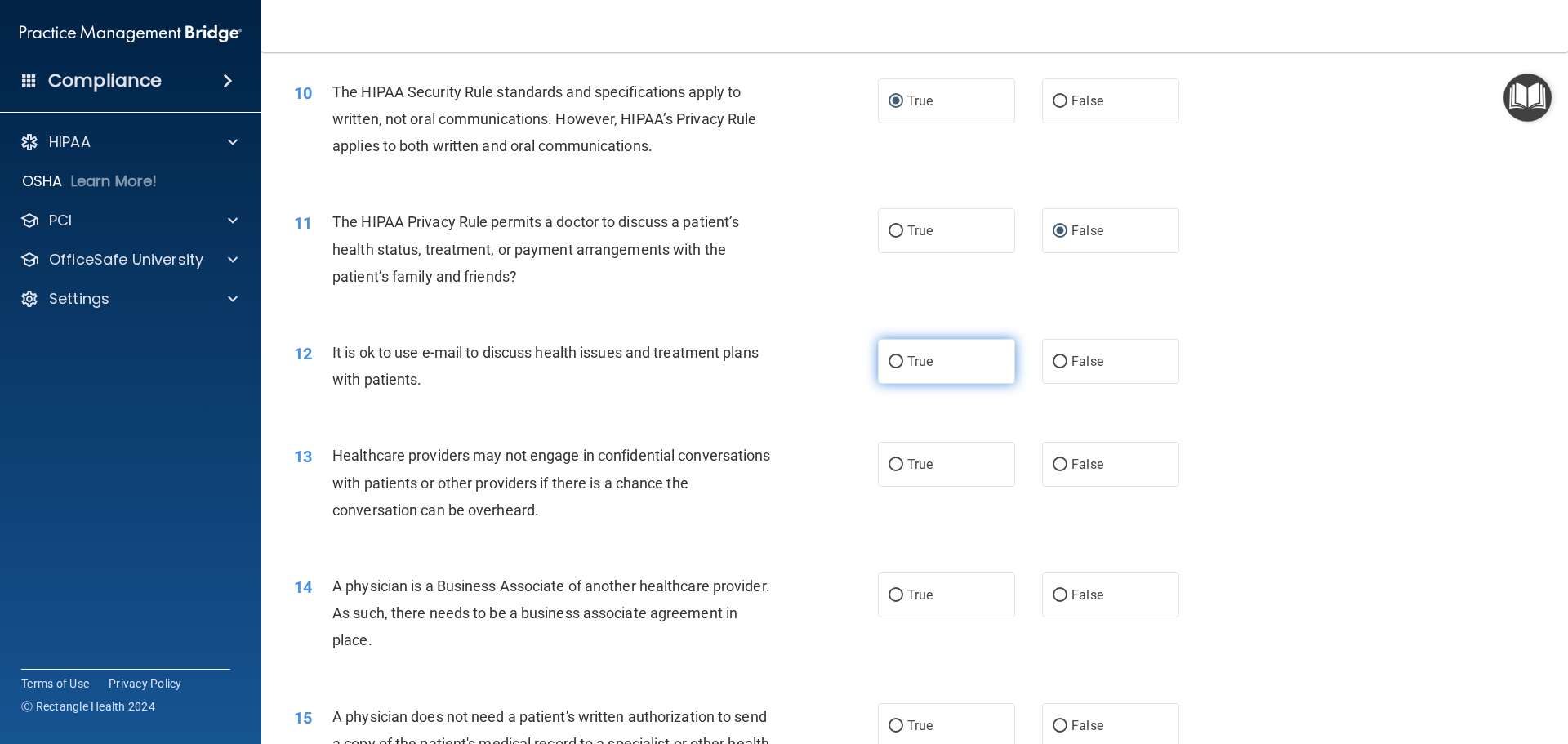
click at [895, 354] on label "True" at bounding box center [946, 361] width 137 height 45
click at [895, 356] on input "True" at bounding box center [895, 362] width 15 height 12
radio input "true"
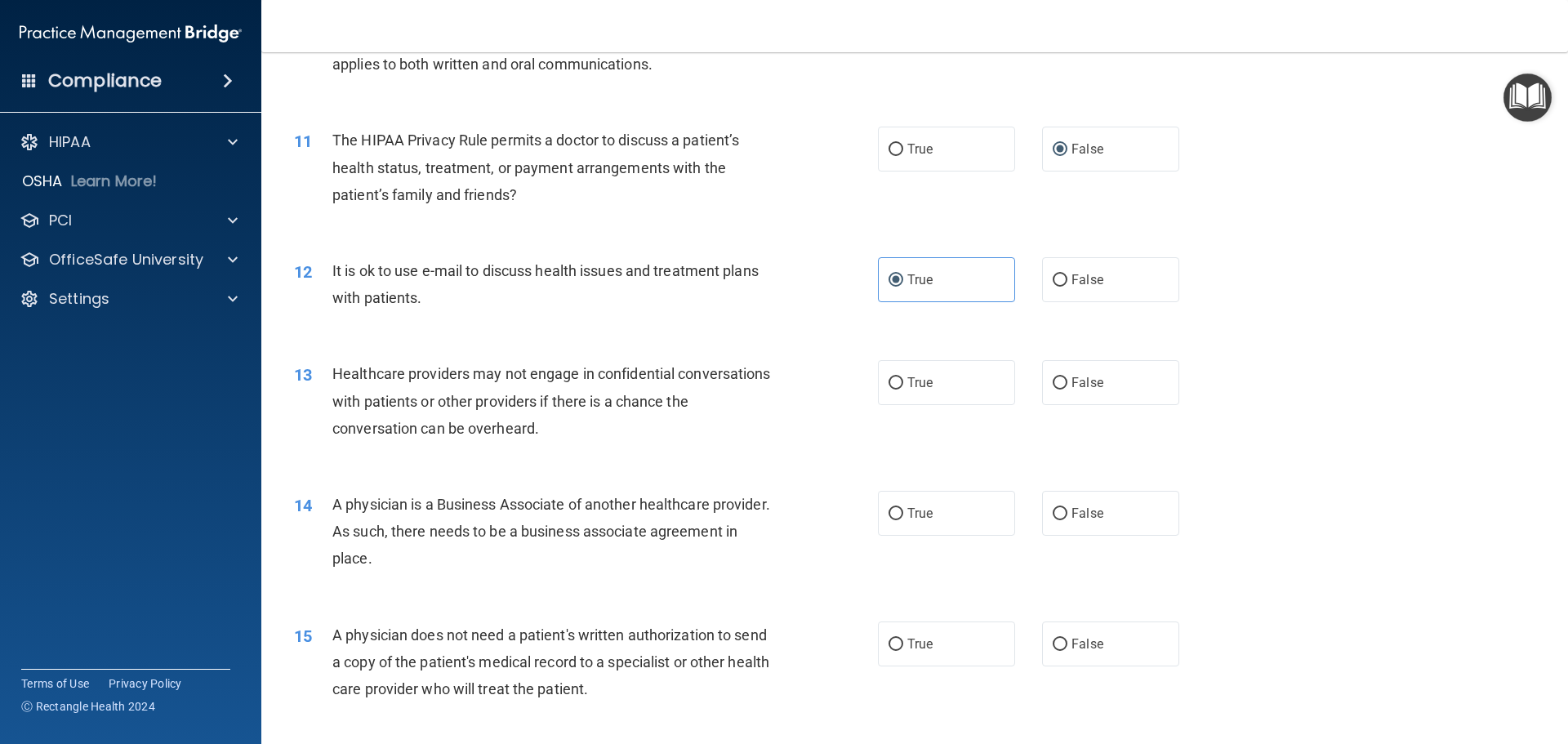
scroll to position [1306, 0]
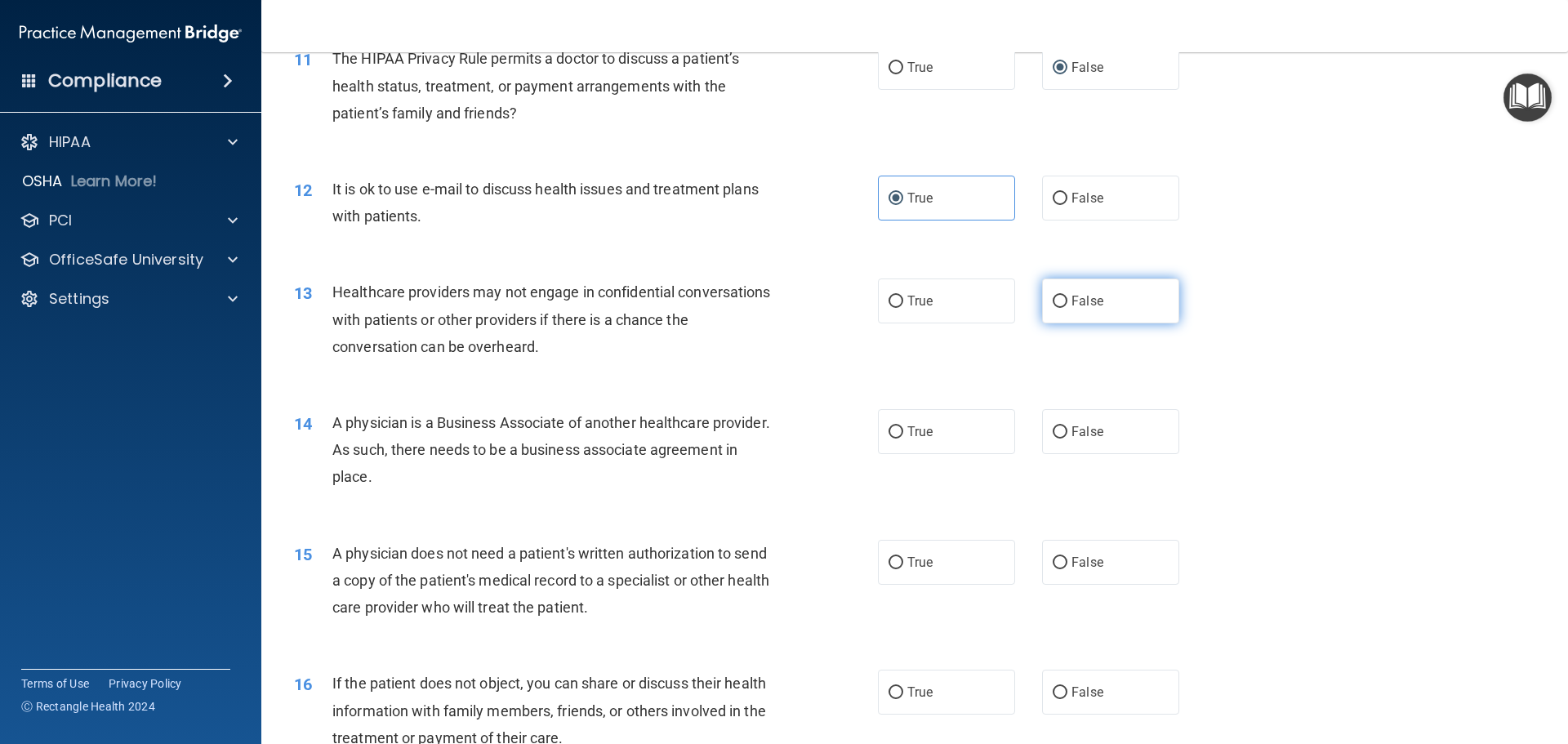
click at [1094, 303] on span "False" at bounding box center [1087, 301] width 31 height 16
click at [1067, 303] on input "False" at bounding box center [1059, 301] width 15 height 12
radio input "true"
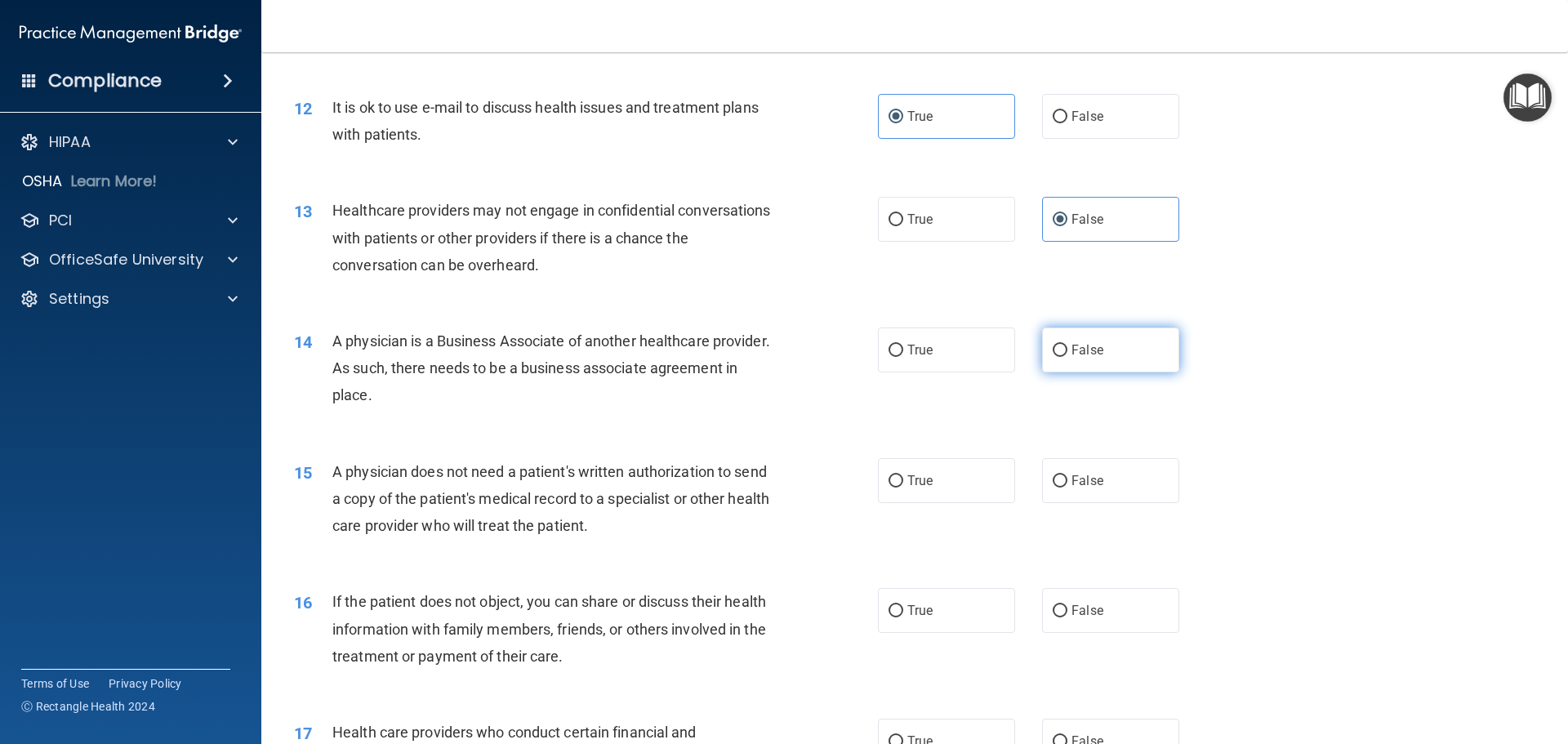
click at [1079, 344] on span "False" at bounding box center [1087, 349] width 31 height 16
click at [1067, 345] on input "False" at bounding box center [1059, 350] width 15 height 12
radio input "true"
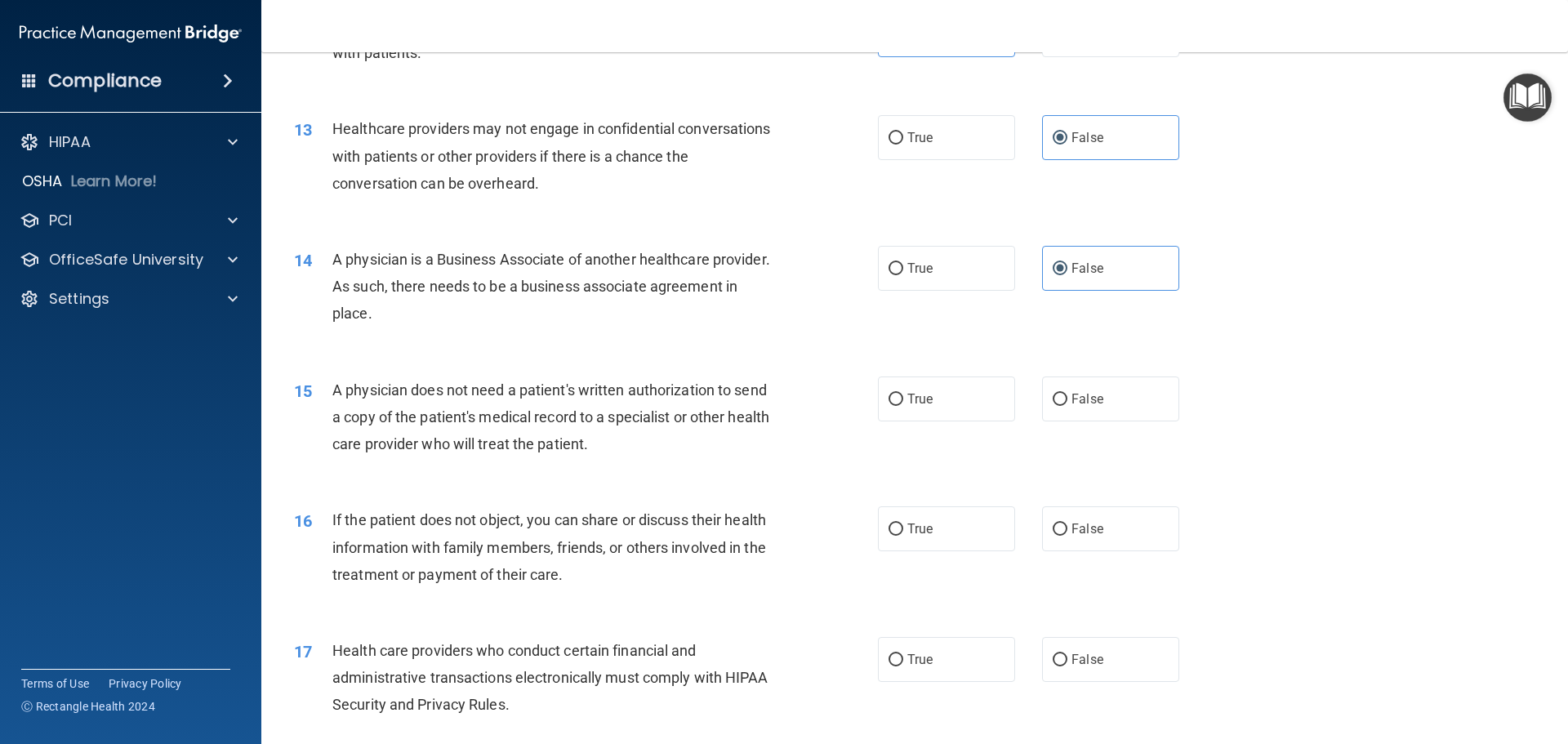
scroll to position [1551, 0]
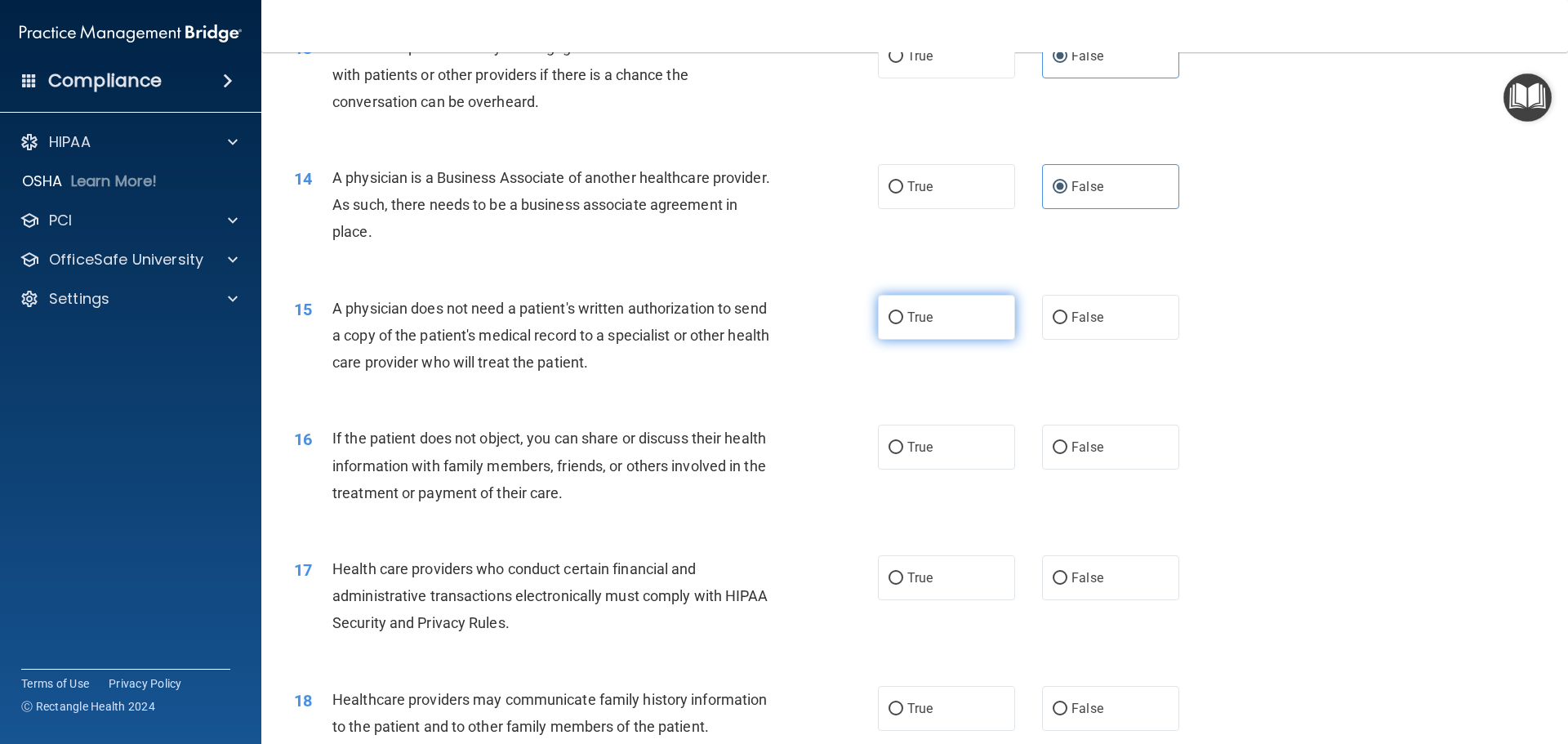
click at [894, 322] on input "True" at bounding box center [895, 318] width 15 height 12
radio input "true"
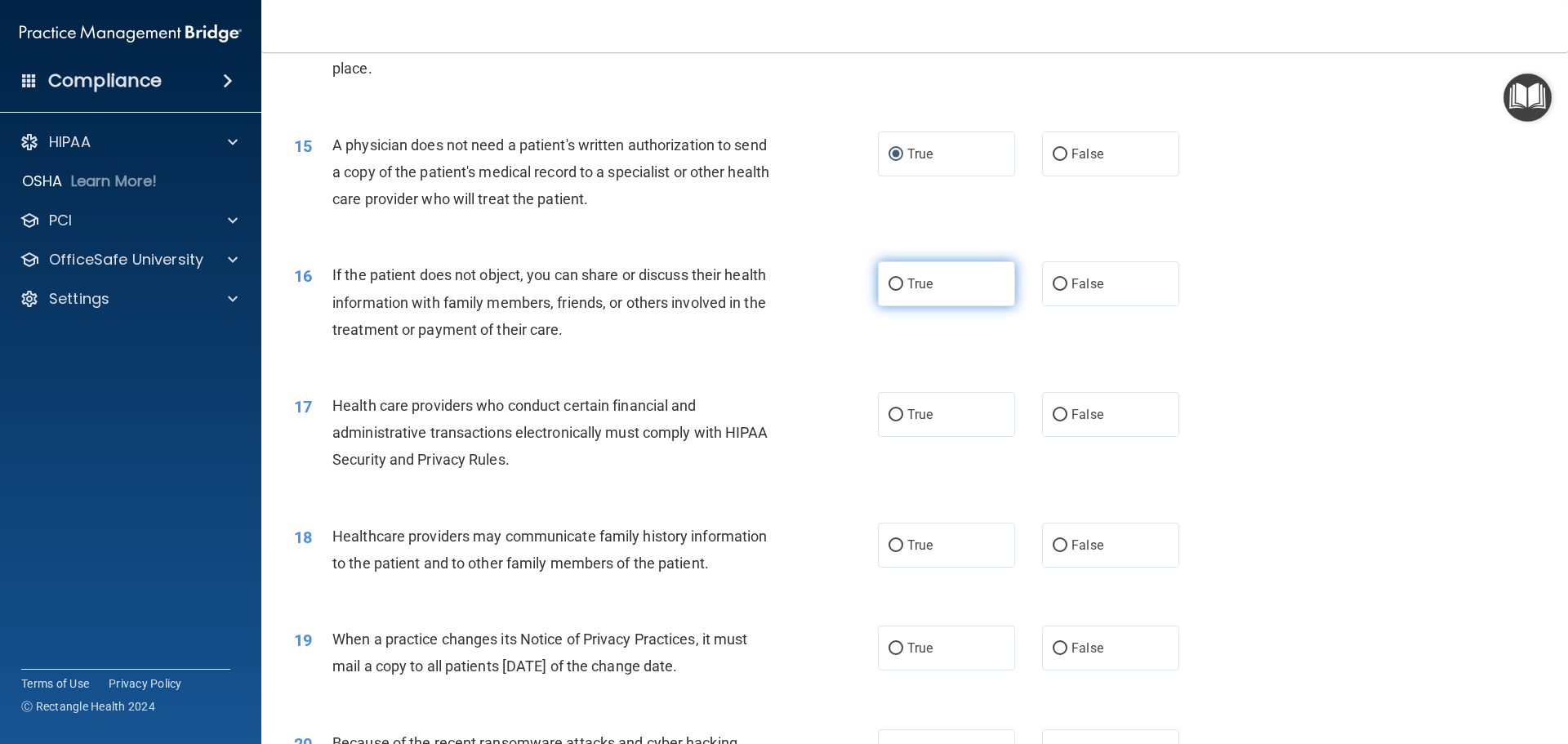
click at [899, 283] on label "True" at bounding box center [946, 284] width 137 height 45
click at [899, 283] on input "True" at bounding box center [895, 285] width 15 height 12
radio input "true"
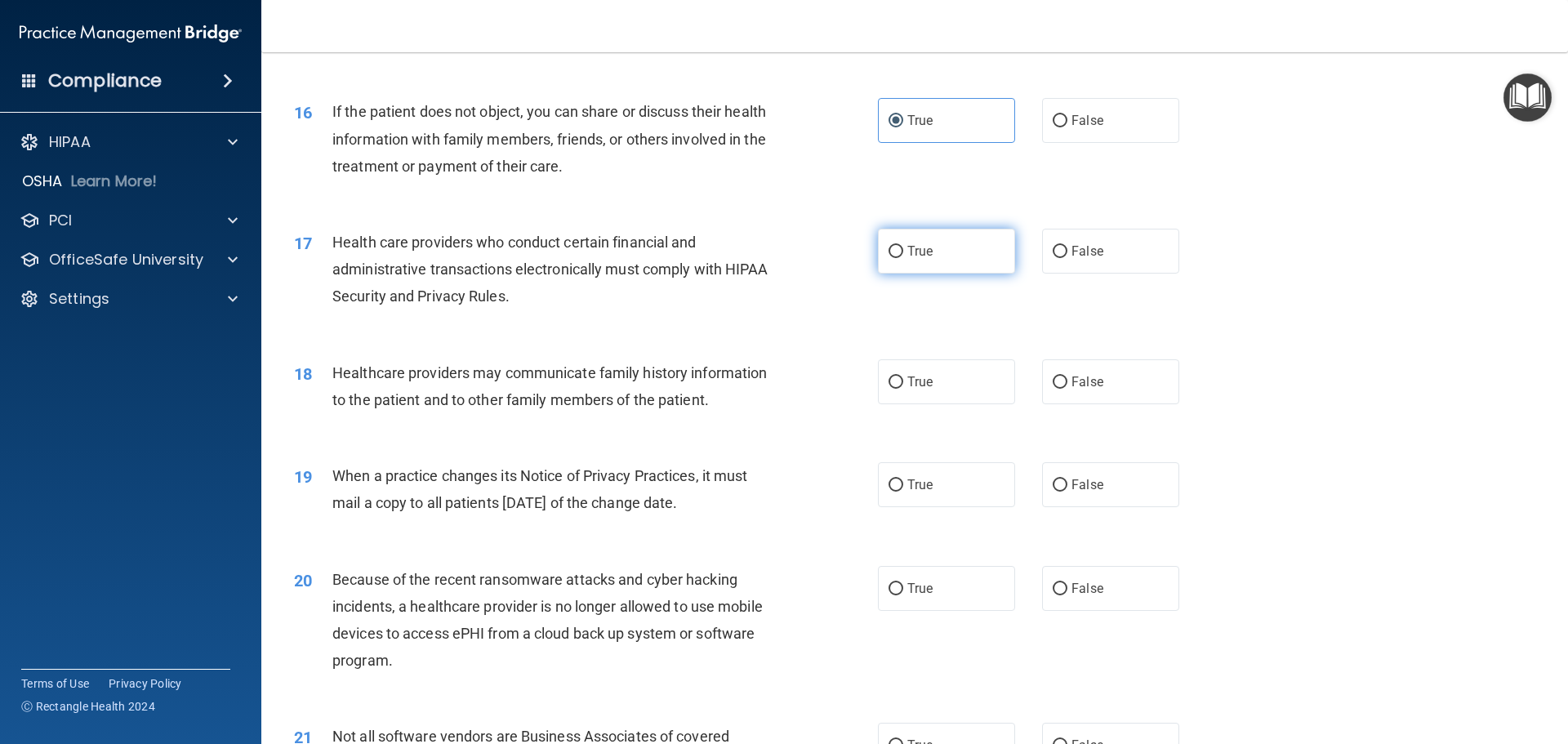
click at [938, 261] on label "True" at bounding box center [946, 251] width 137 height 45
click at [903, 258] on input "True" at bounding box center [895, 251] width 15 height 12
radio input "true"
click at [1071, 374] on span "False" at bounding box center [1087, 382] width 31 height 16
click at [1065, 376] on input "False" at bounding box center [1059, 382] width 15 height 12
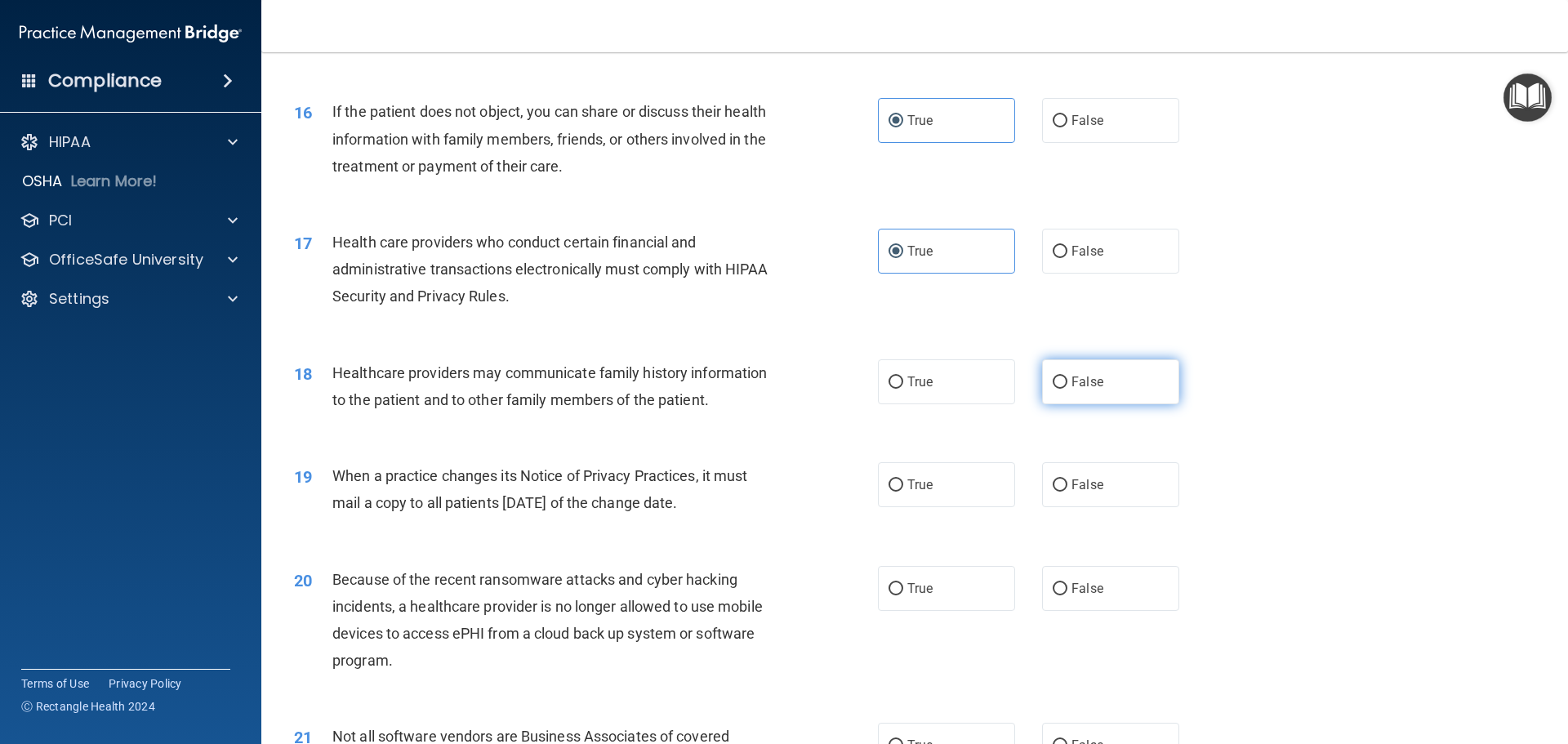
radio input "true"
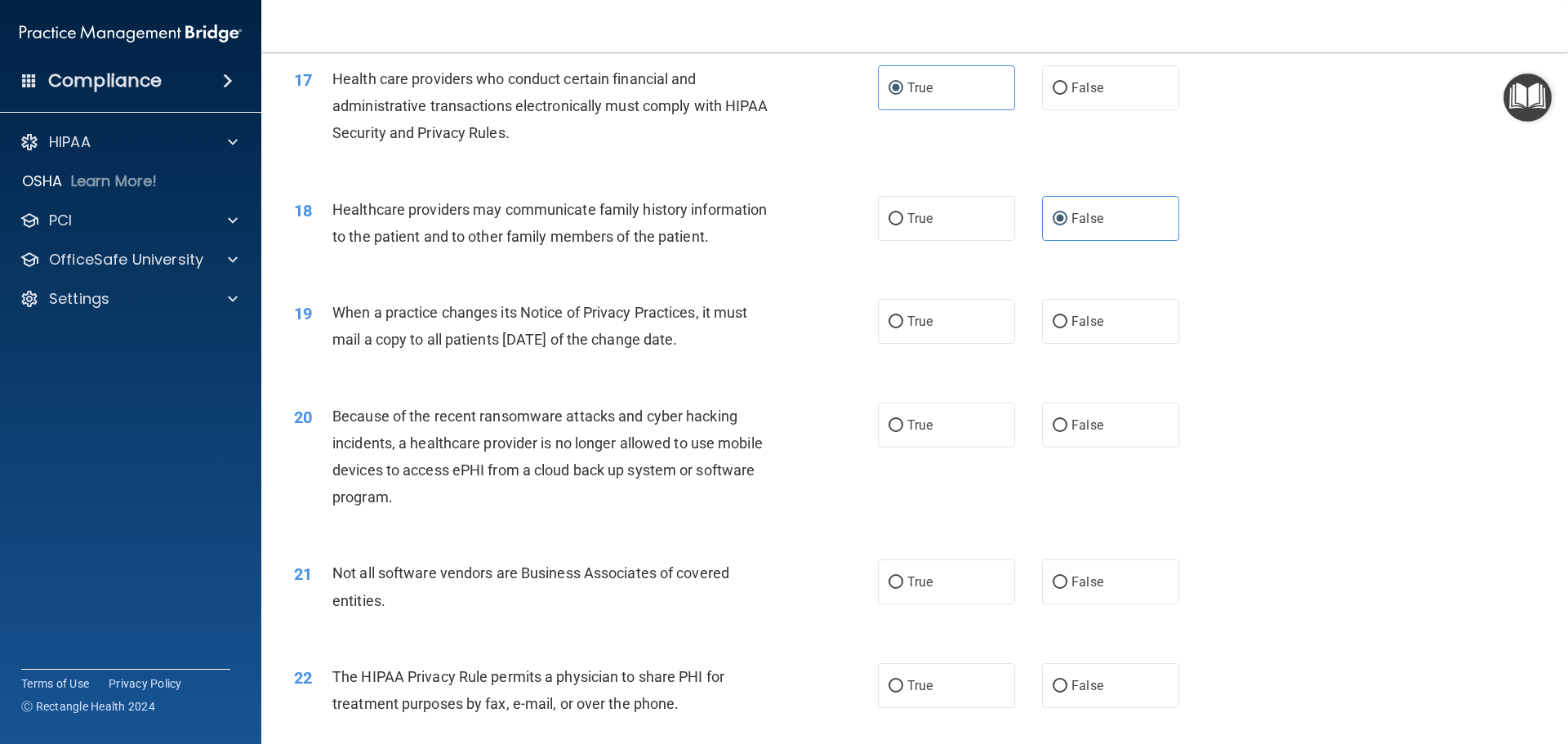
scroll to position [2122, 0]
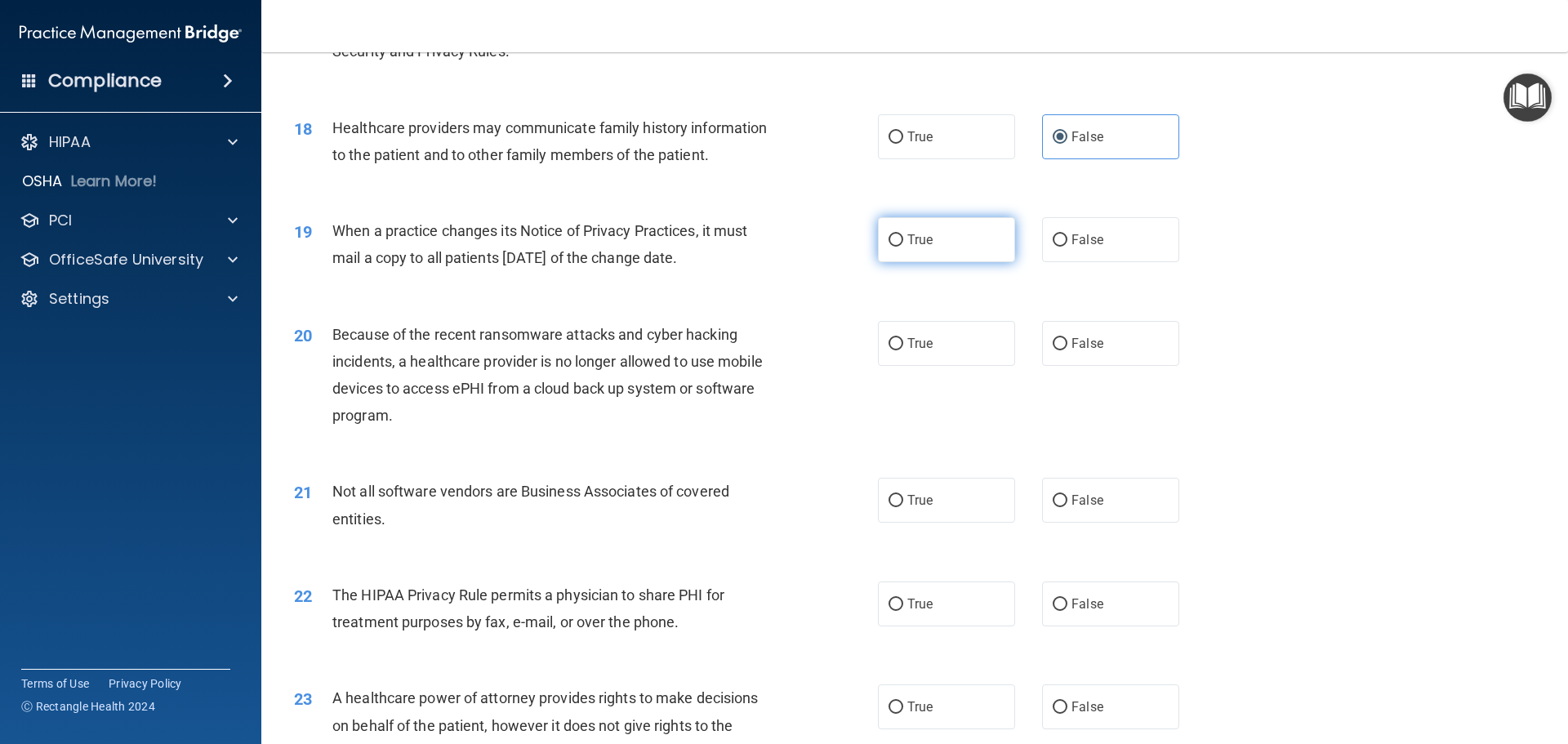
click at [892, 238] on input "True" at bounding box center [895, 240] width 15 height 12
radio input "true"
click at [1122, 341] on label "False" at bounding box center [1110, 344] width 137 height 45
click at [1067, 341] on input "False" at bounding box center [1059, 344] width 15 height 12
radio input "true"
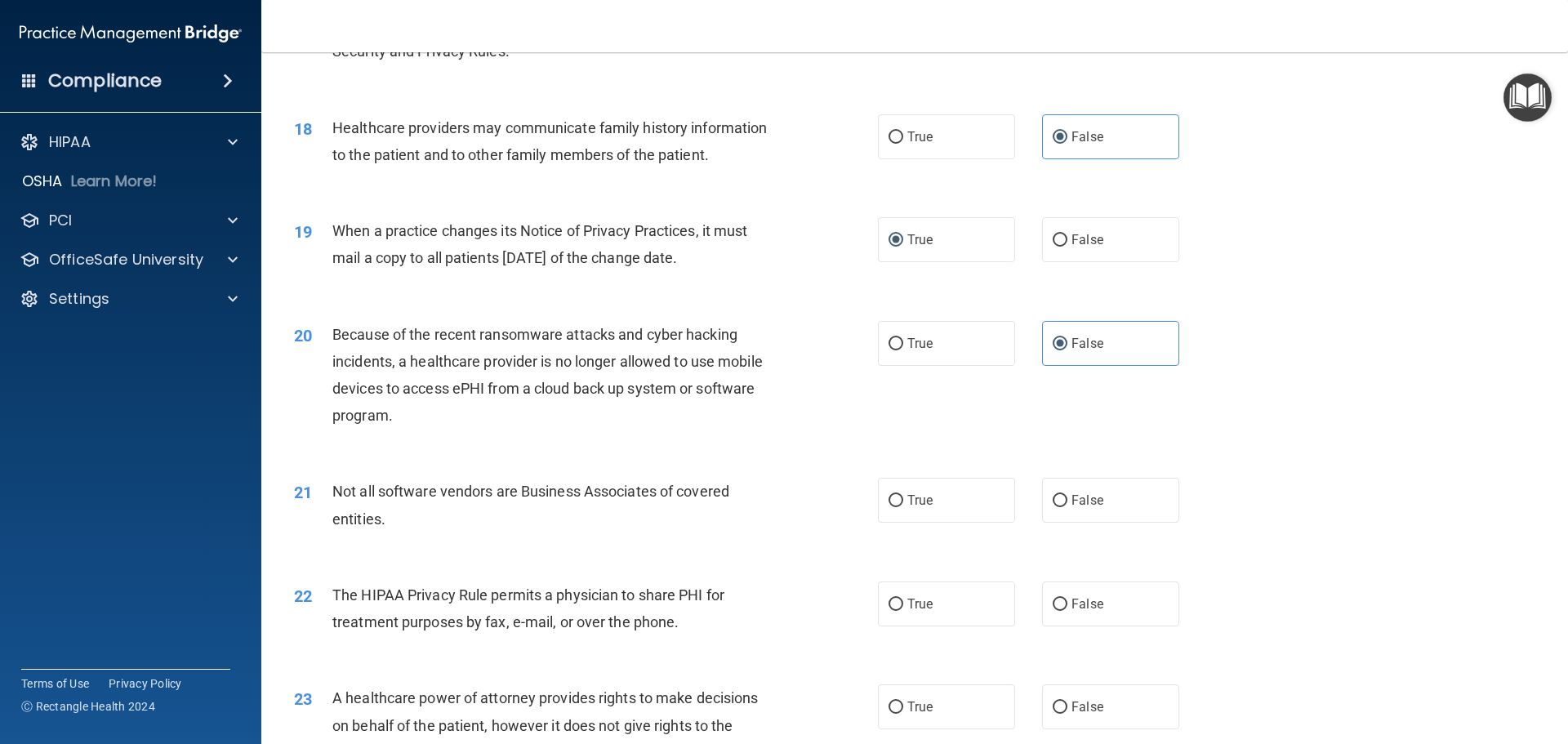
scroll to position [2204, 0]
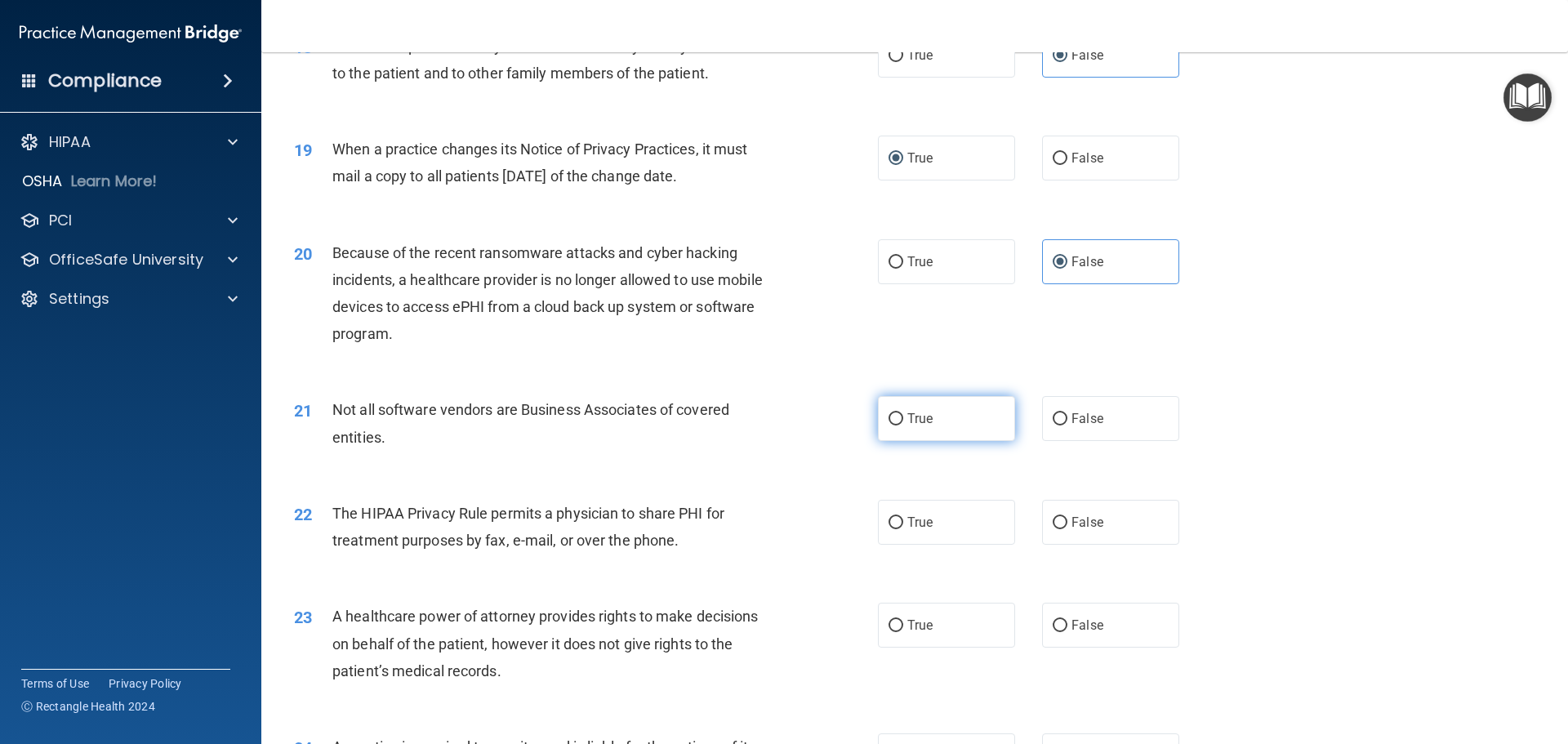
click at [923, 428] on label "True" at bounding box center [946, 418] width 137 height 45
click at [903, 425] on input "True" at bounding box center [895, 419] width 15 height 12
radio input "true"
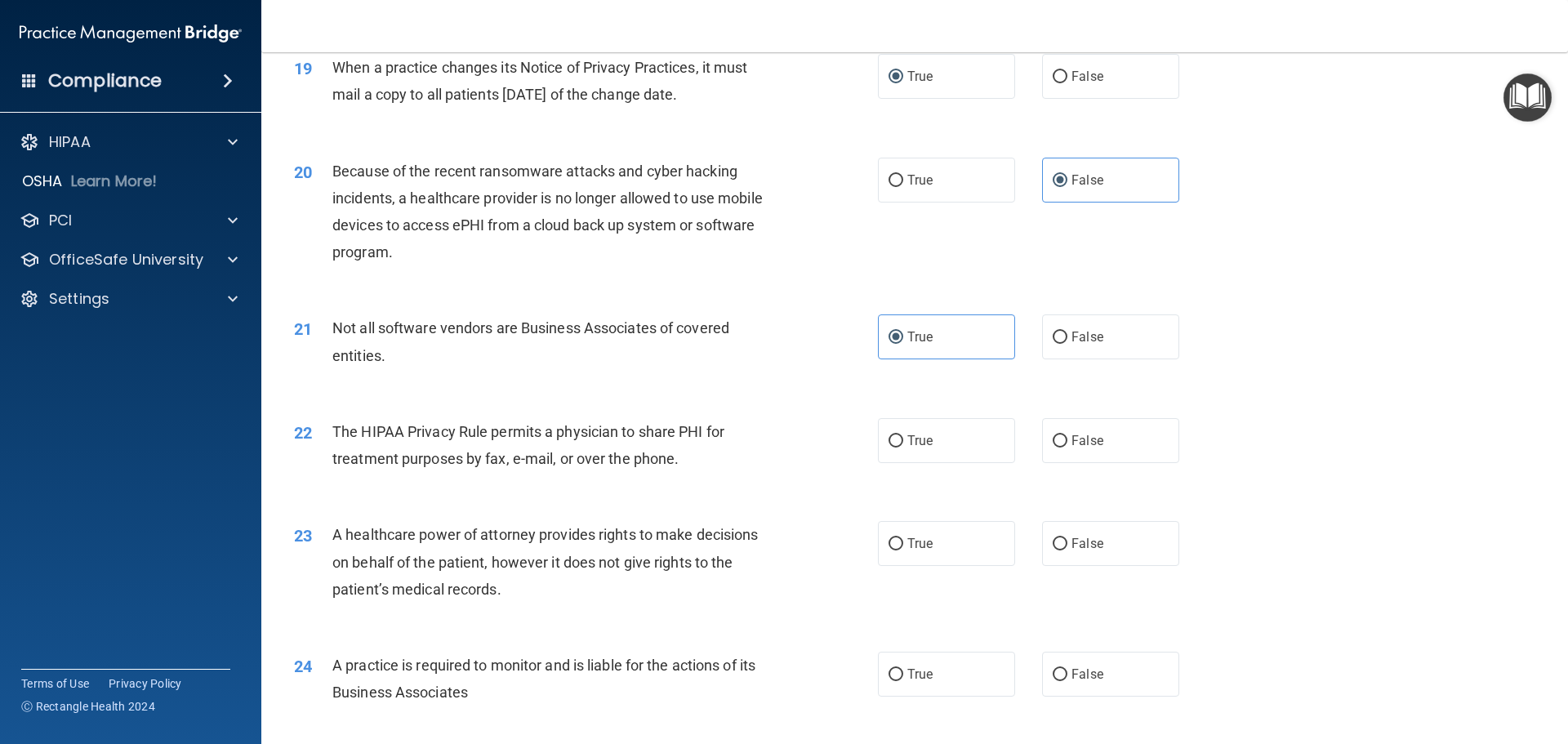
scroll to position [2367, 0]
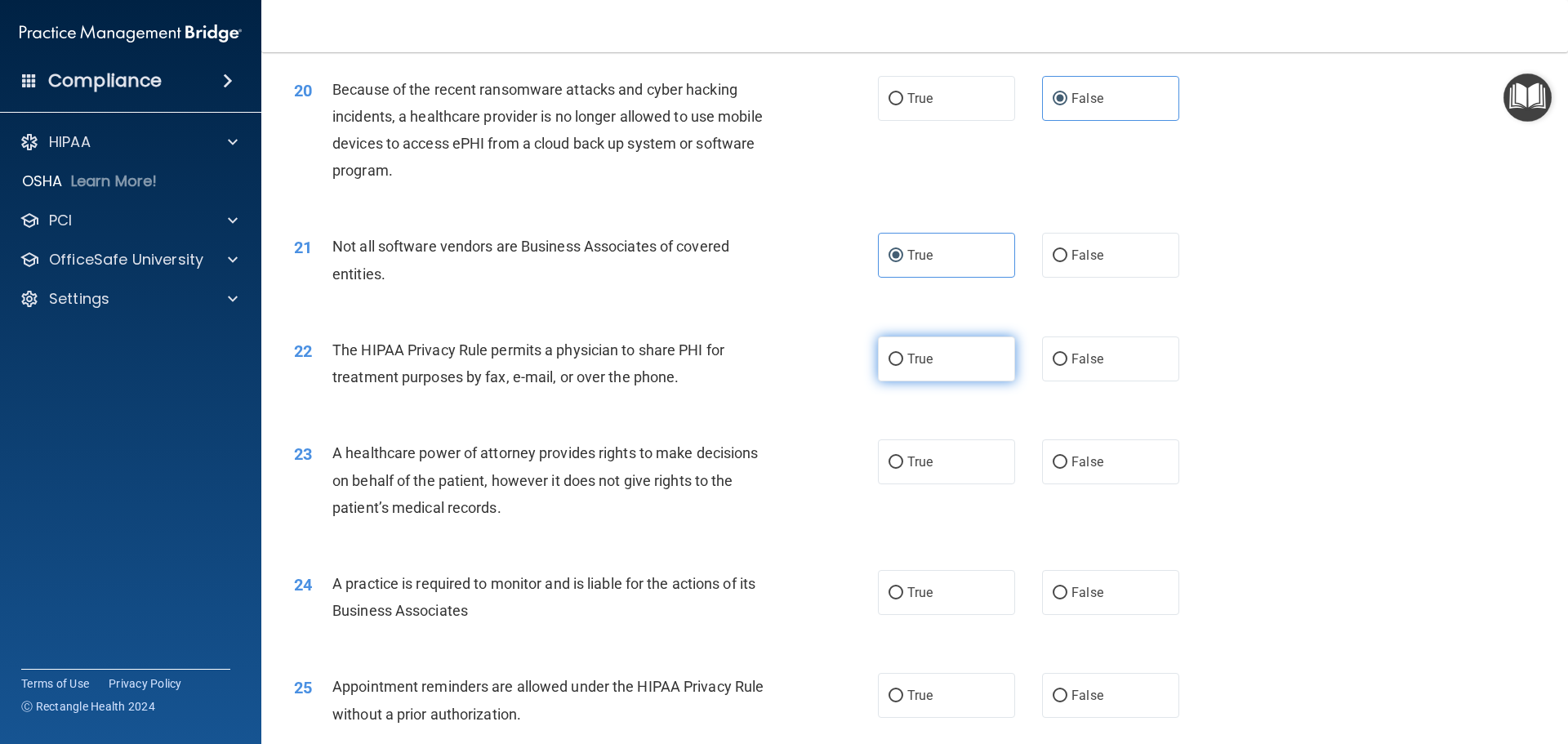
click at [907, 356] on span "True" at bounding box center [920, 359] width 26 height 16
click at [903, 356] on input "True" at bounding box center [895, 359] width 15 height 12
radio input "true"
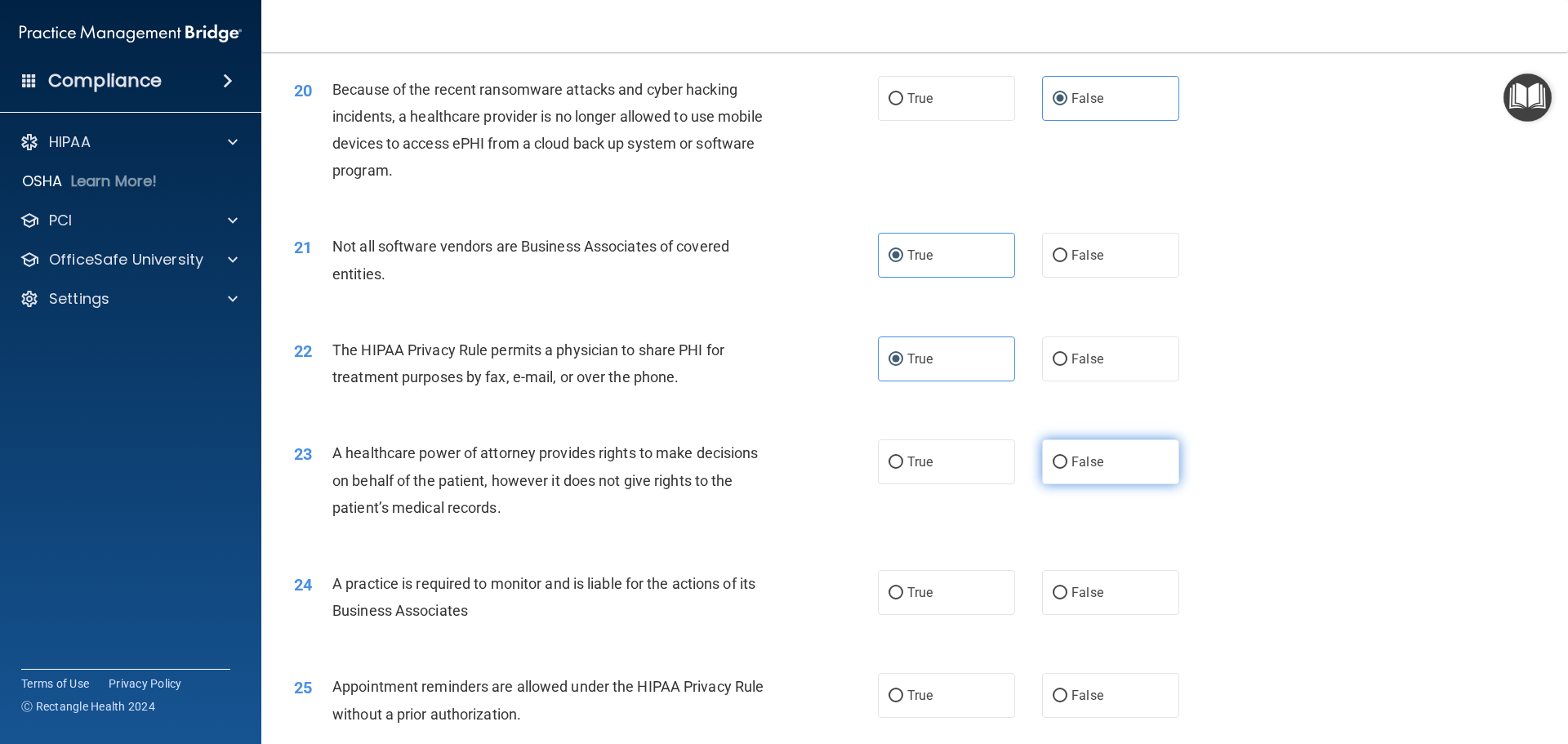
click at [1058, 454] on label "False" at bounding box center [1110, 461] width 137 height 45
click at [1058, 456] on input "False" at bounding box center [1059, 462] width 15 height 12
radio input "true"
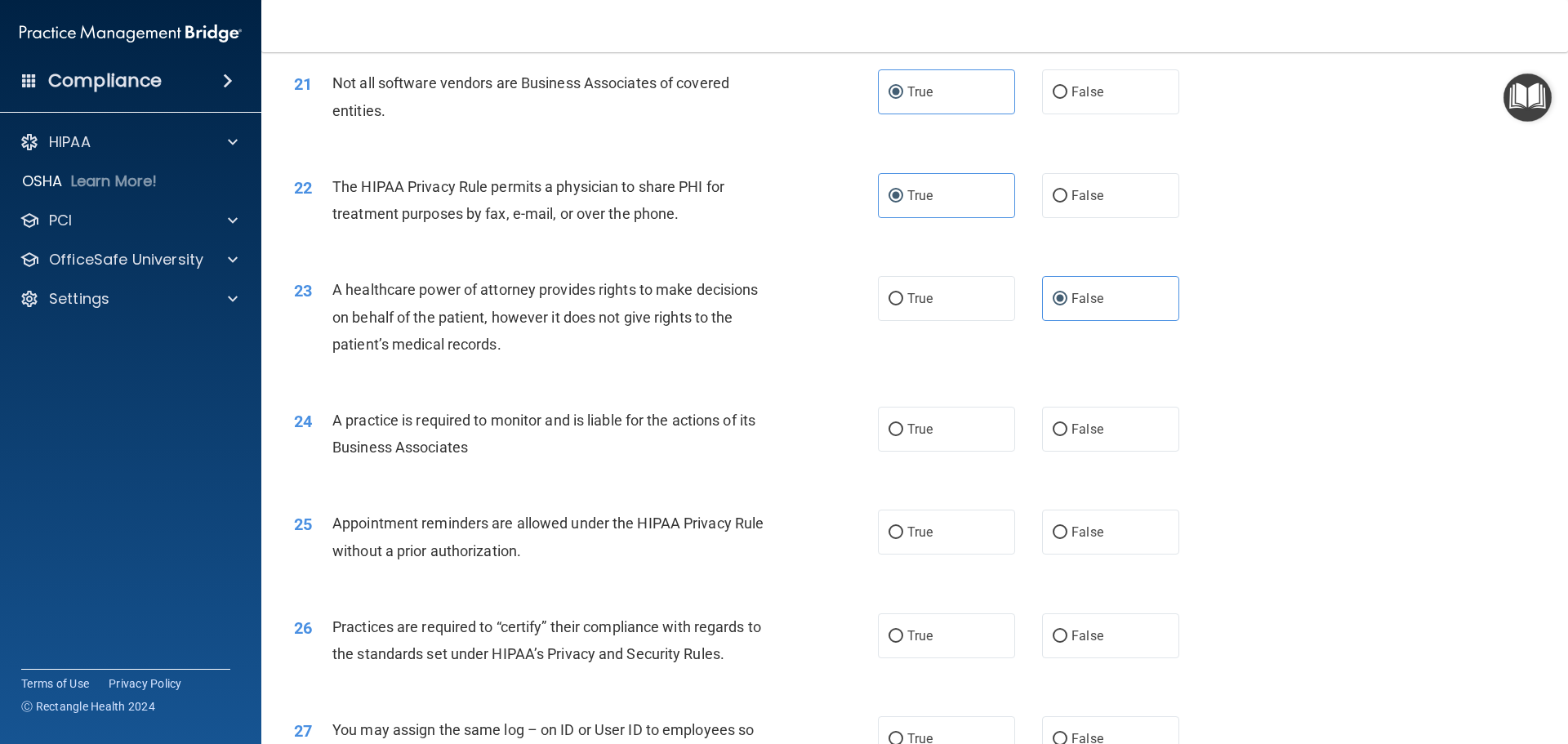
scroll to position [2612, 0]
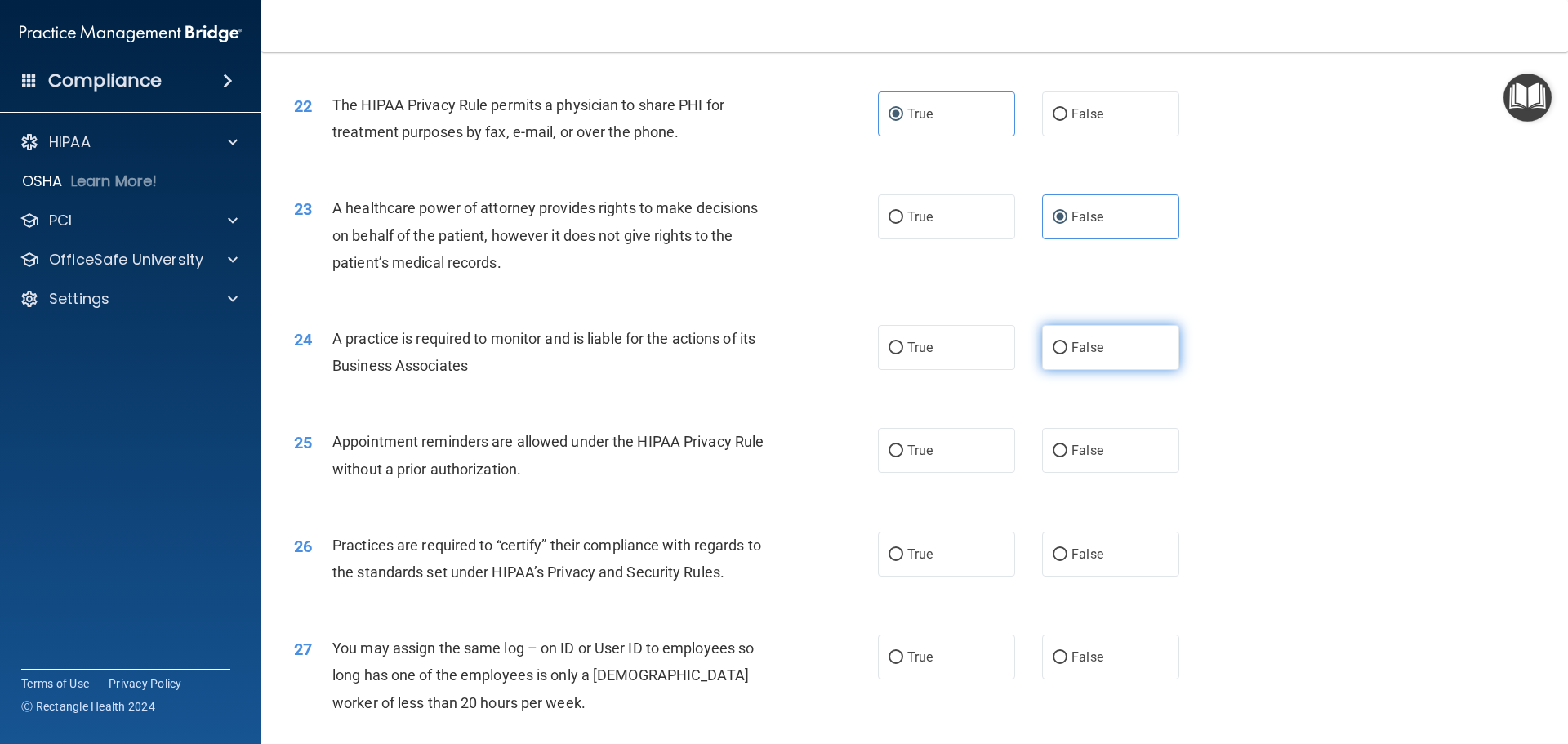
click at [1099, 347] on label "False" at bounding box center [1110, 347] width 137 height 45
click at [1067, 347] on input "False" at bounding box center [1059, 347] width 15 height 12
radio input "true"
click at [922, 448] on span "True" at bounding box center [920, 451] width 26 height 16
click at [903, 448] on input "True" at bounding box center [895, 451] width 15 height 12
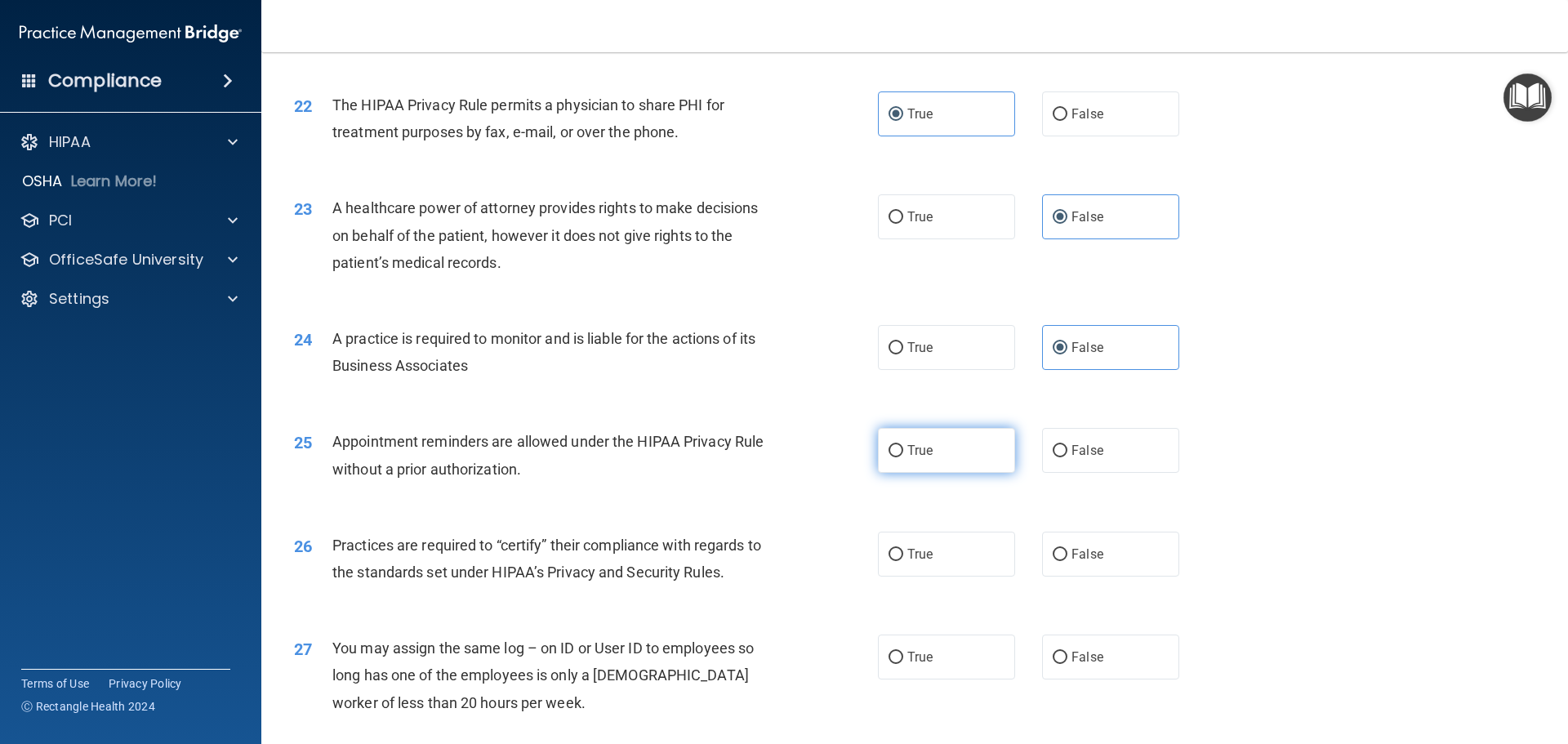
radio input "true"
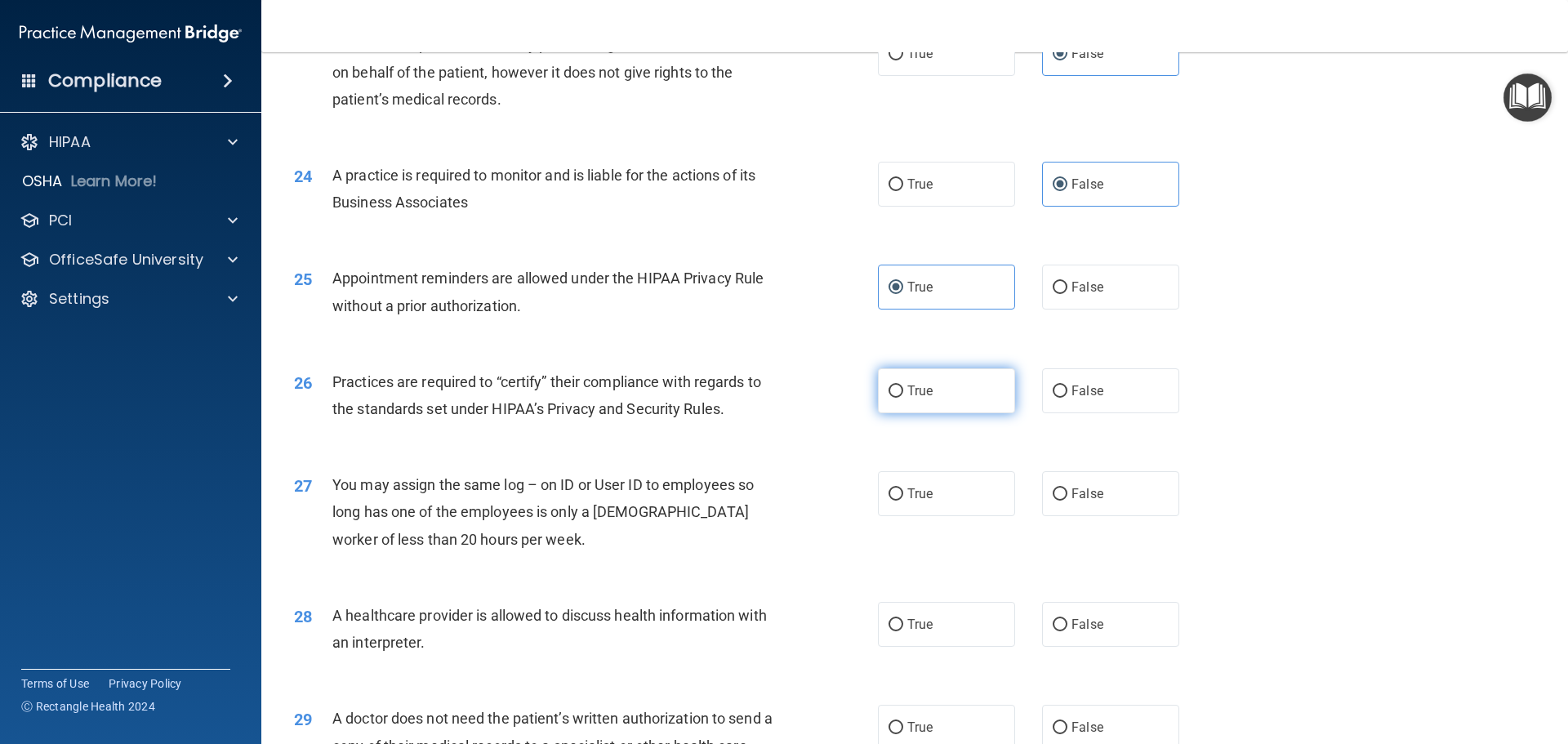
click at [907, 392] on span "True" at bounding box center [920, 391] width 26 height 16
click at [901, 392] on input "True" at bounding box center [895, 392] width 15 height 12
radio input "true"
click at [1059, 492] on label "False" at bounding box center [1110, 494] width 137 height 45
click at [1059, 492] on input "False" at bounding box center [1059, 494] width 15 height 12
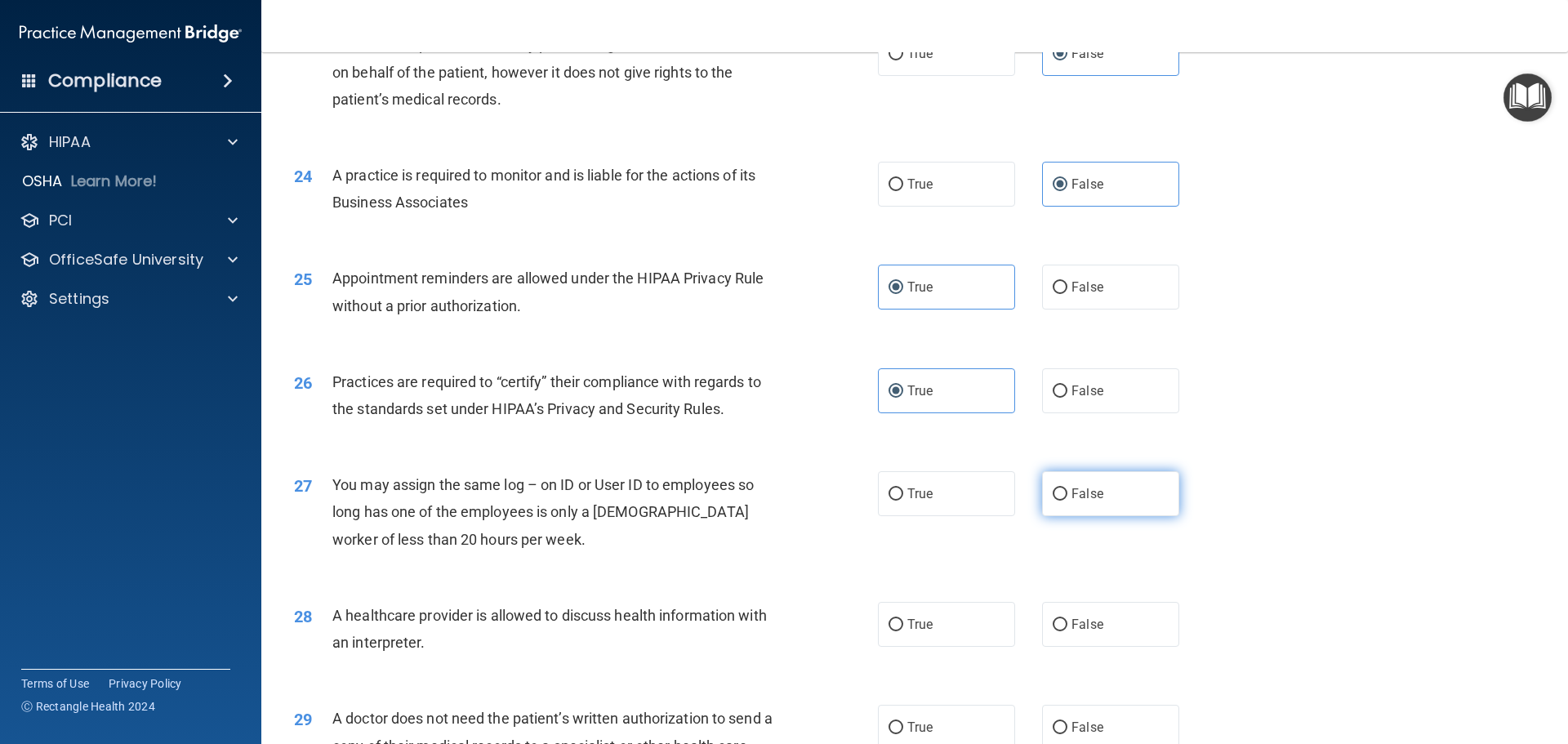
radio input "true"
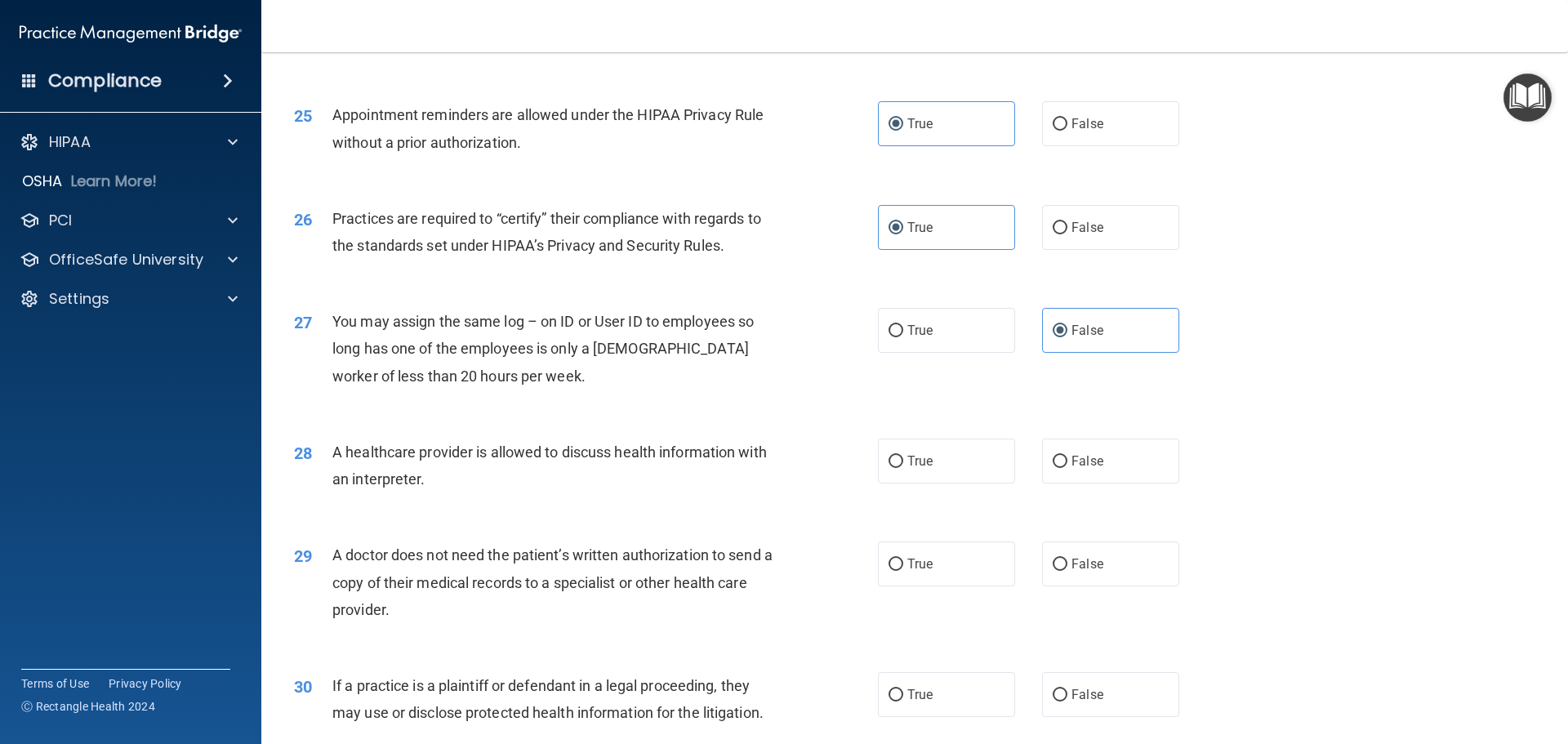
scroll to position [3020, 0]
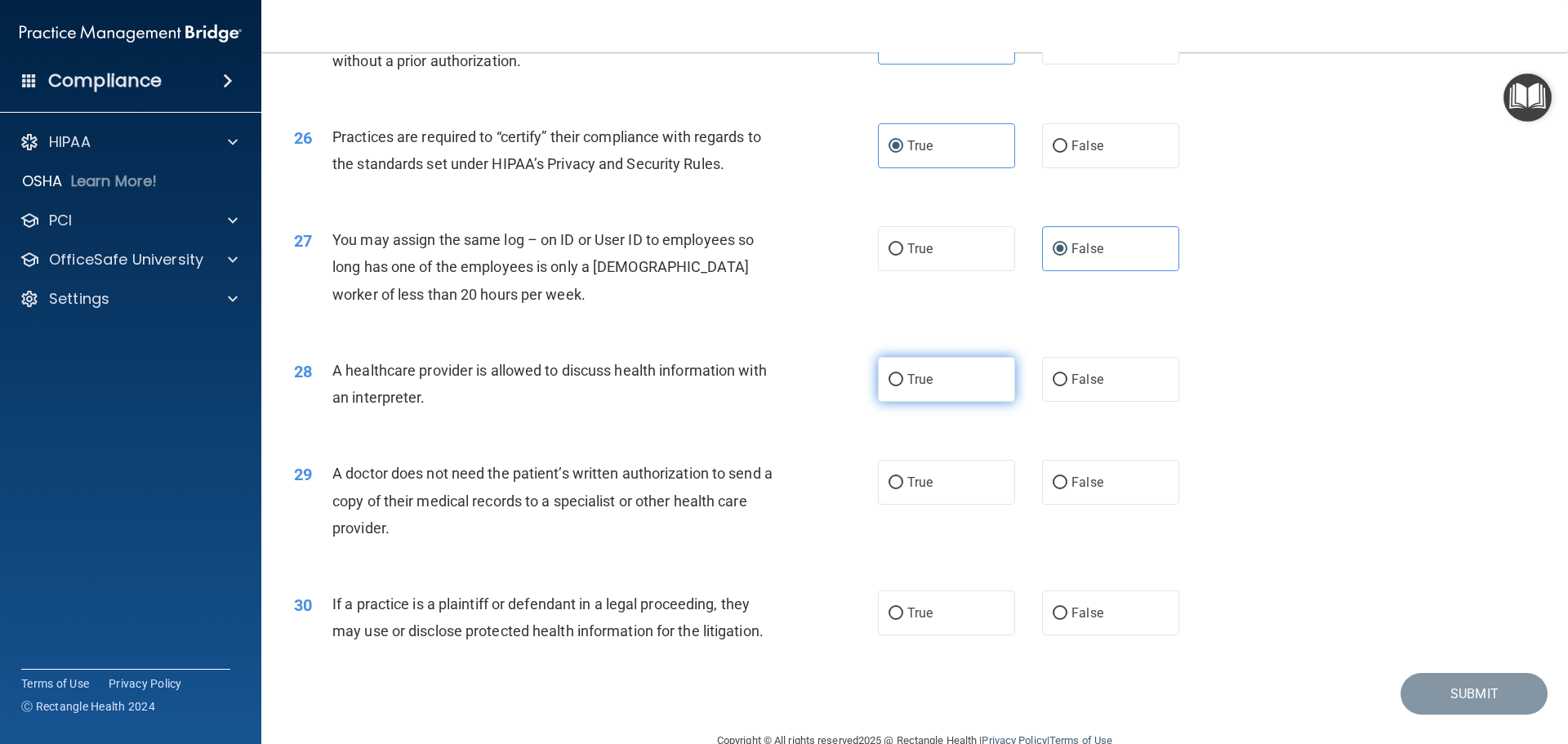
click at [894, 379] on input "True" at bounding box center [895, 380] width 15 height 12
radio input "true"
click at [889, 486] on input "True" at bounding box center [895, 483] width 15 height 12
radio input "true"
click at [889, 615] on input "True" at bounding box center [895, 613] width 15 height 12
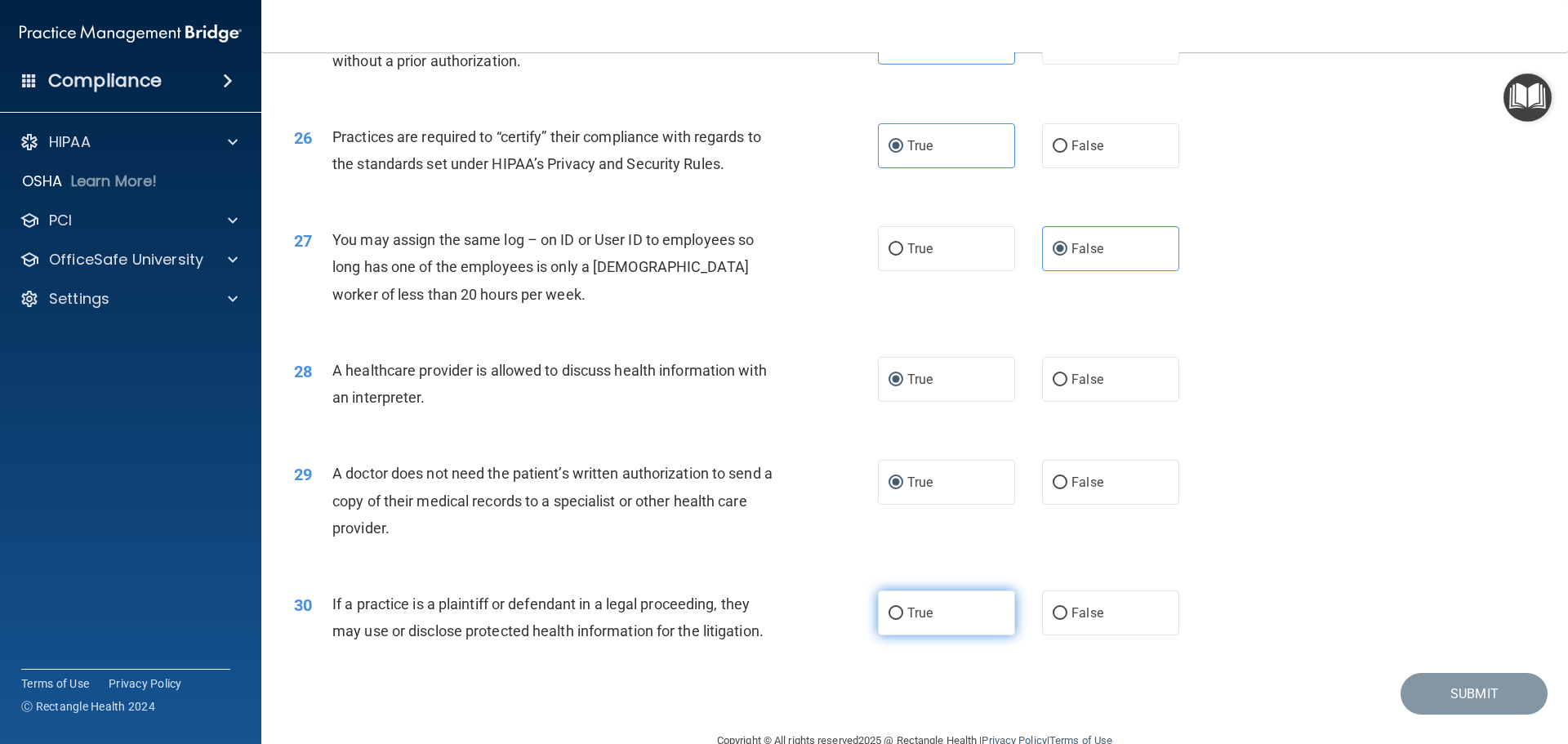
radio input "true"
click at [1451, 689] on button "Submit" at bounding box center [1474, 693] width 147 height 41
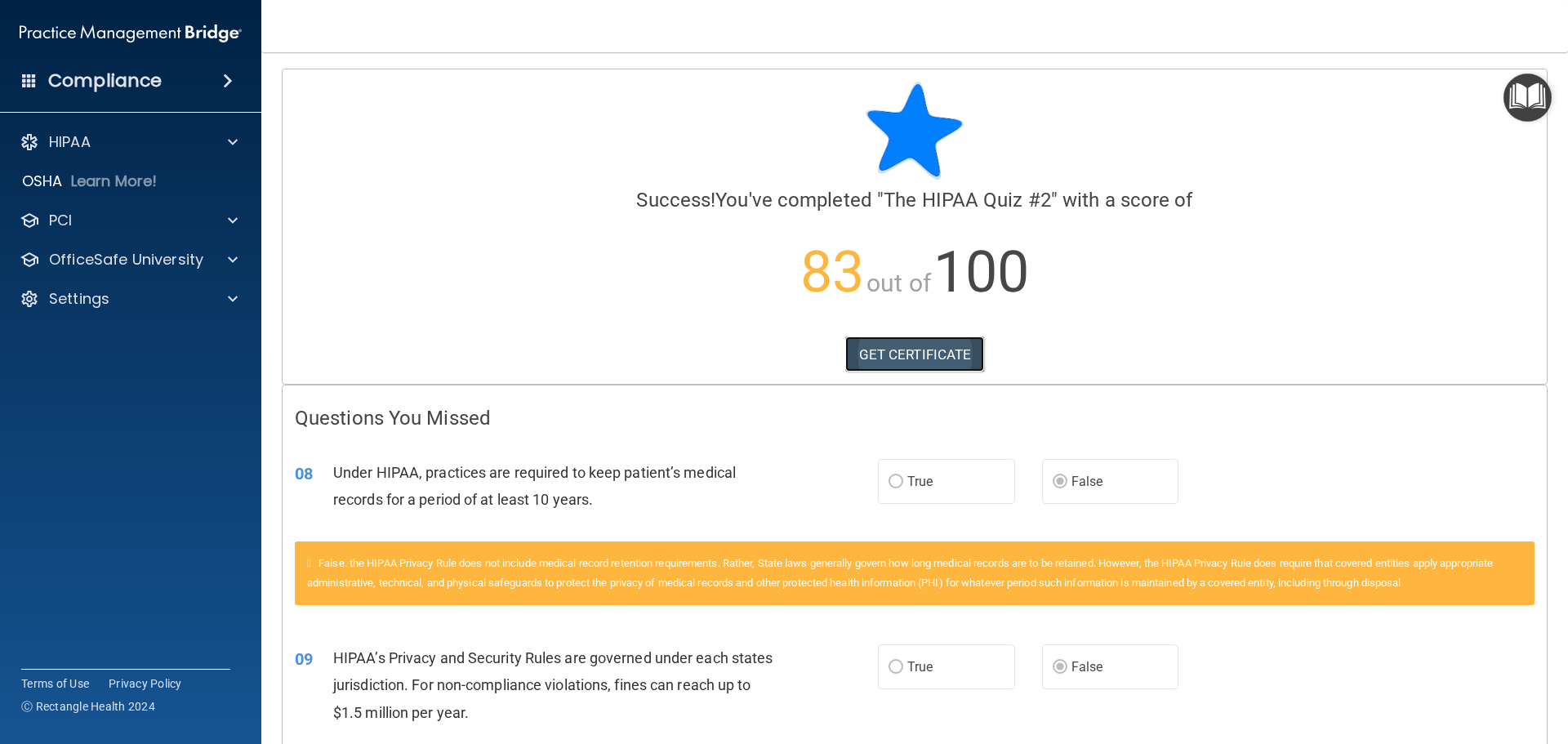
click at [925, 359] on link "GET CERTIFICATE" at bounding box center [915, 354] width 139 height 36
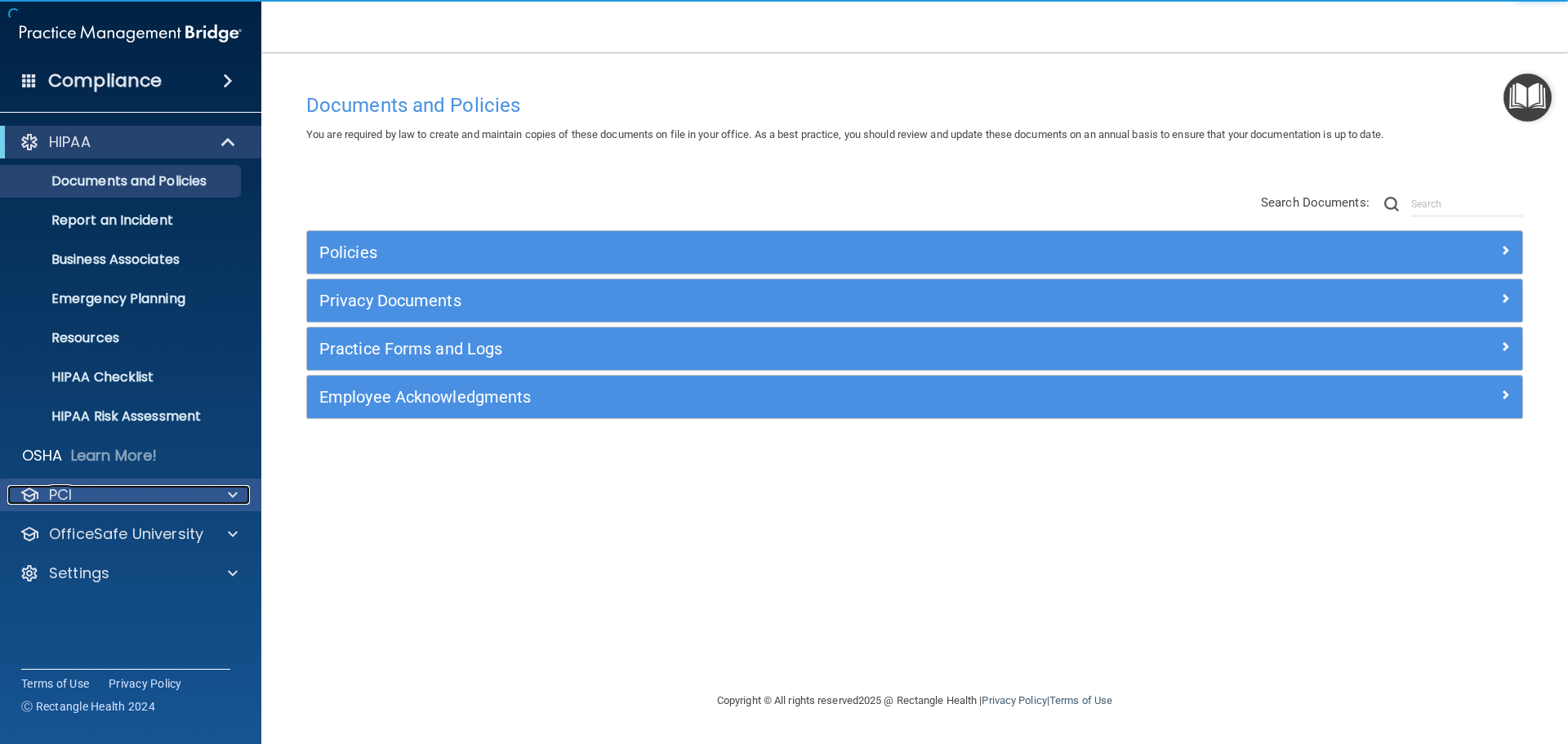
click at [239, 492] on div at bounding box center [231, 495] width 41 height 20
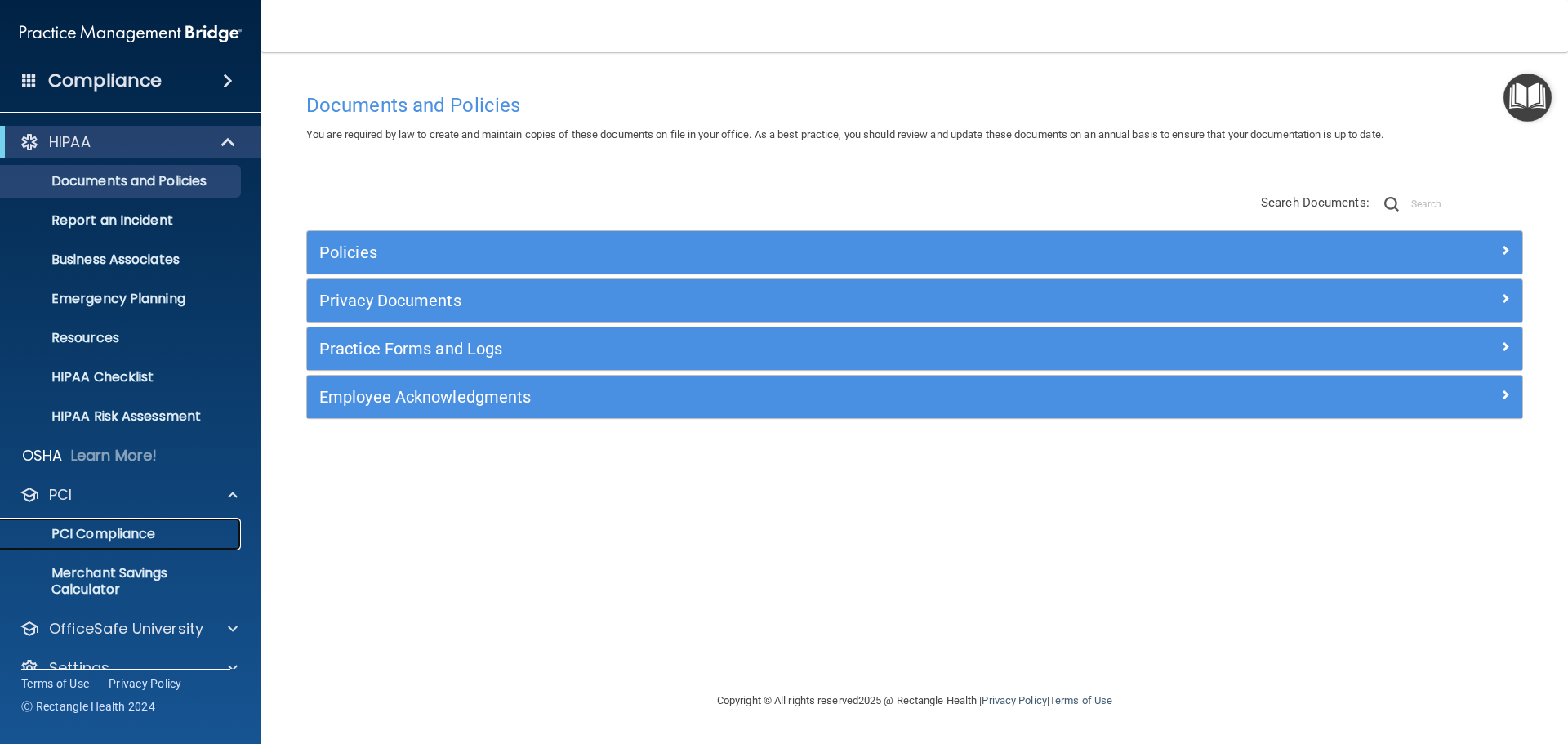
click at [138, 531] on p "PCI Compliance" at bounding box center [122, 534] width 223 height 17
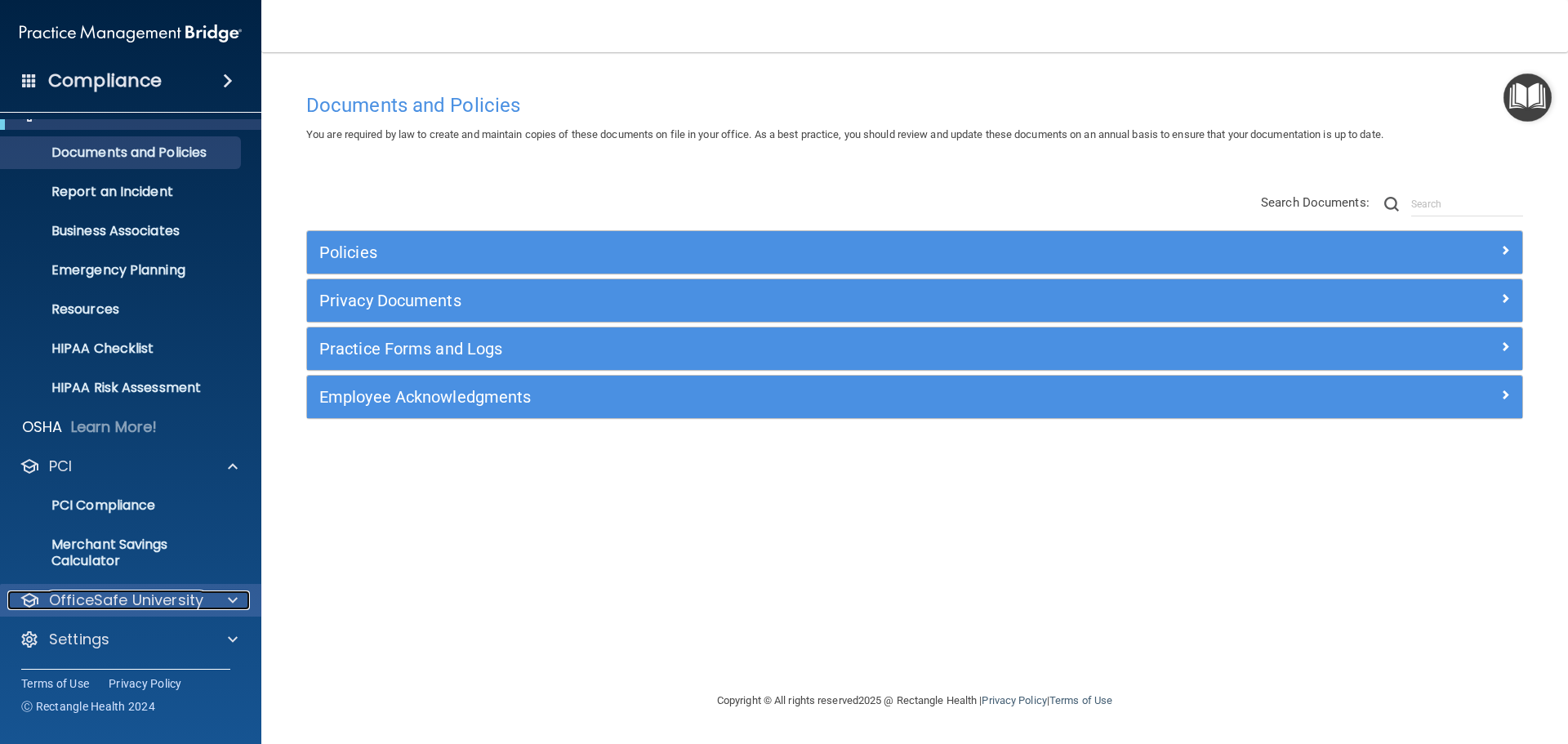
click at [233, 596] on span at bounding box center [233, 600] width 10 height 20
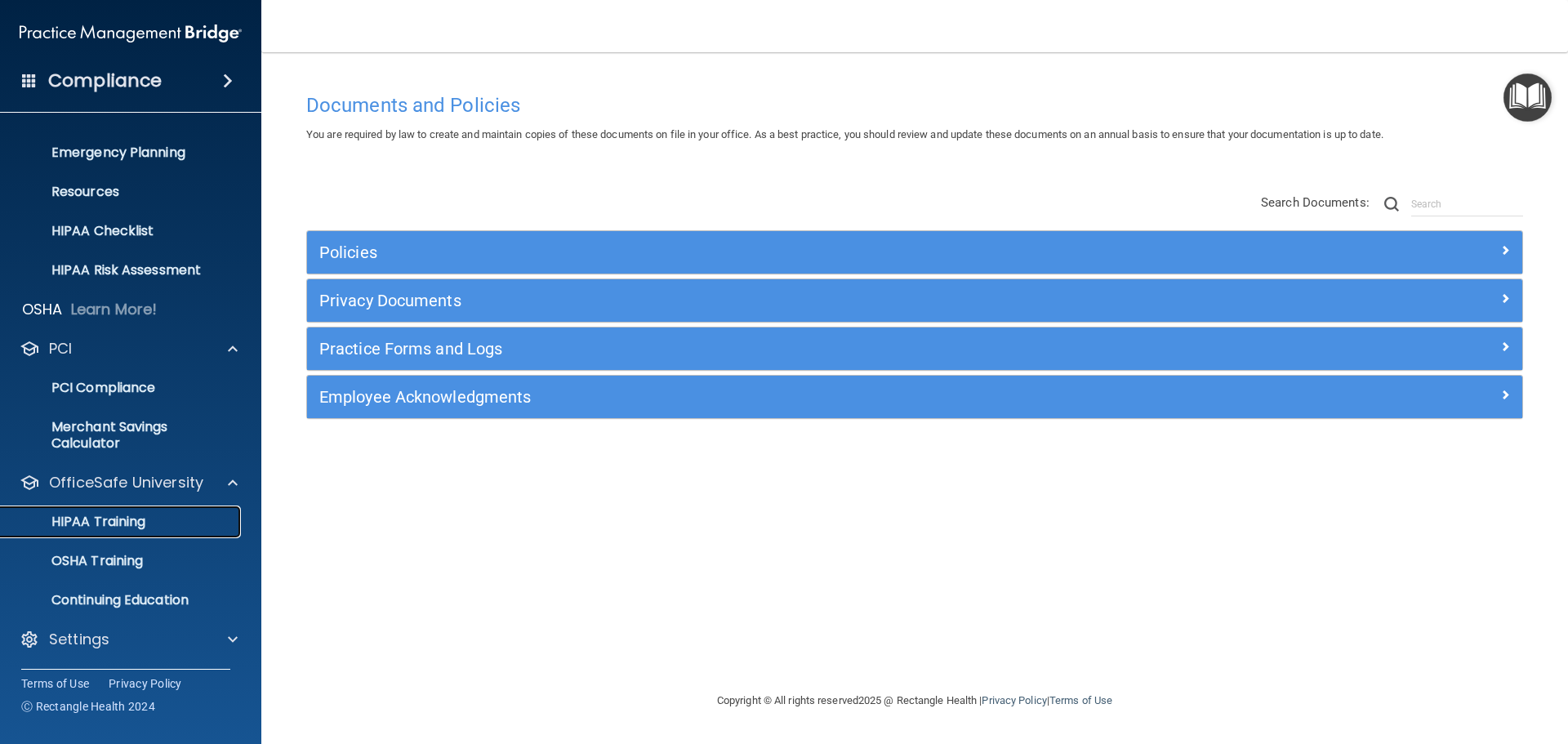
click at [92, 511] on link "HIPAA Training" at bounding box center [112, 521] width 257 height 32
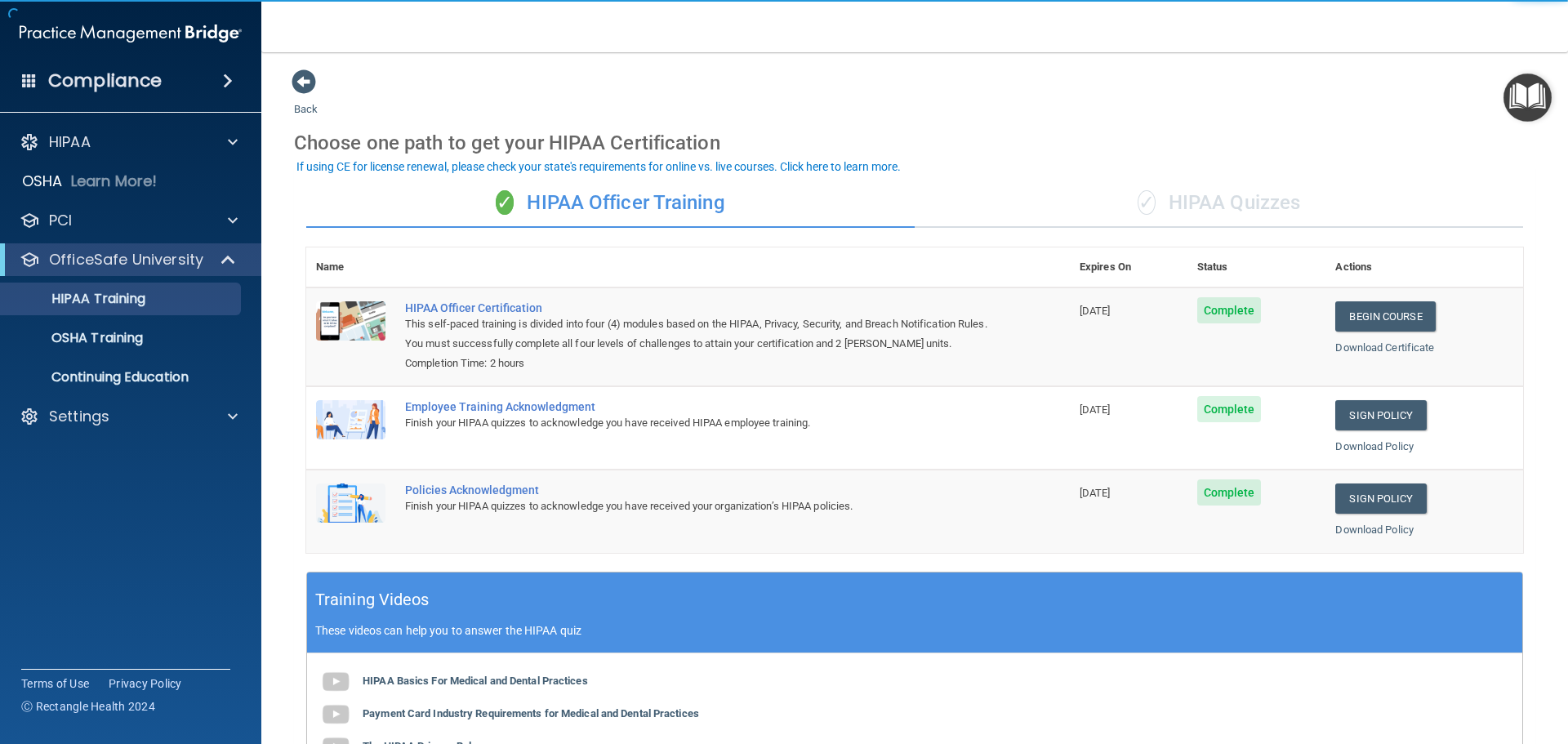
click at [1204, 201] on div "✓ HIPAA Quizzes" at bounding box center [1218, 203] width 609 height 49
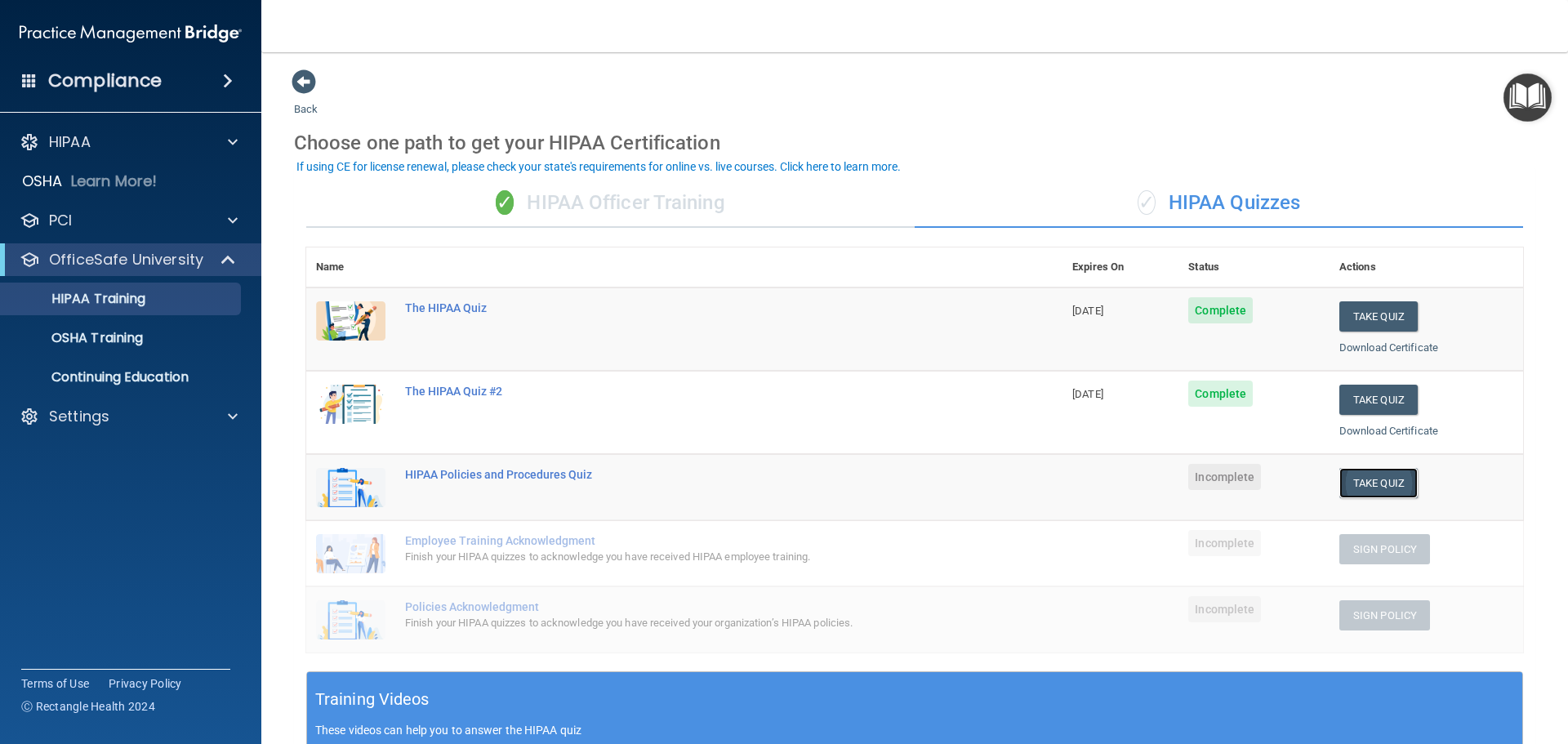
click at [1369, 480] on button "Take Quiz" at bounding box center [1379, 483] width 79 height 30
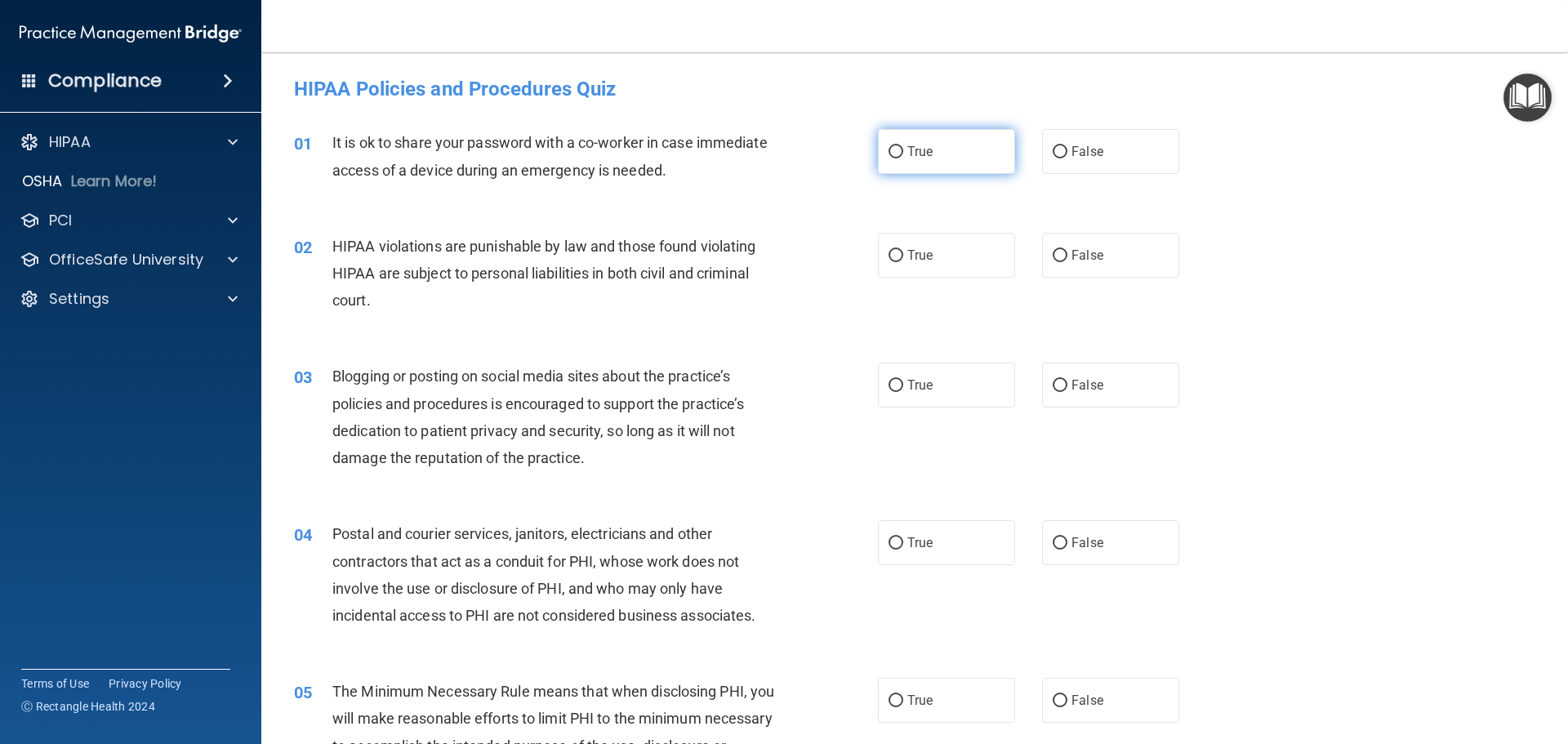
click at [895, 149] on input "True" at bounding box center [895, 152] width 15 height 12
radio input "true"
click at [891, 252] on input "True" at bounding box center [895, 255] width 15 height 12
radio input "true"
click at [890, 383] on input "True" at bounding box center [895, 386] width 15 height 12
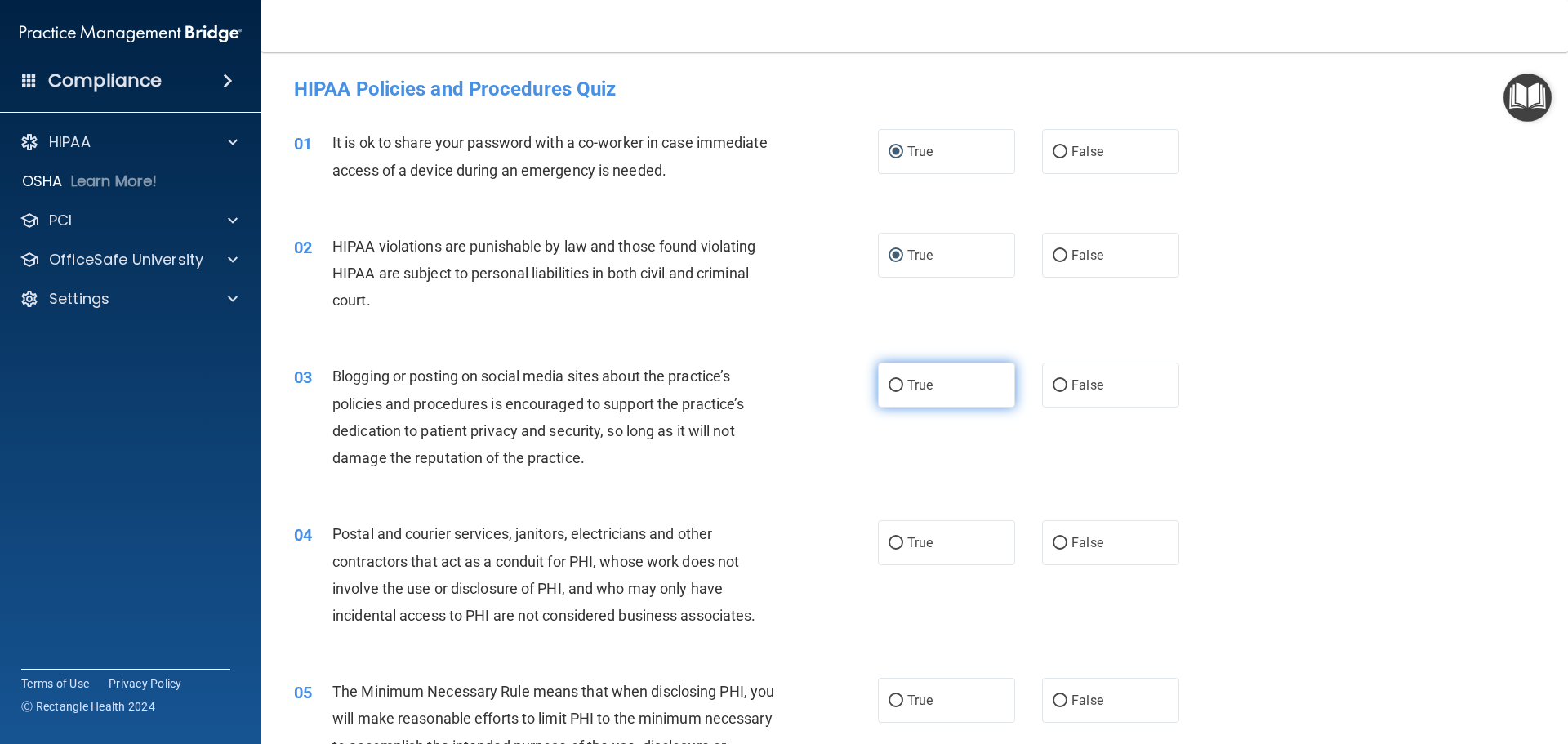
radio input "true"
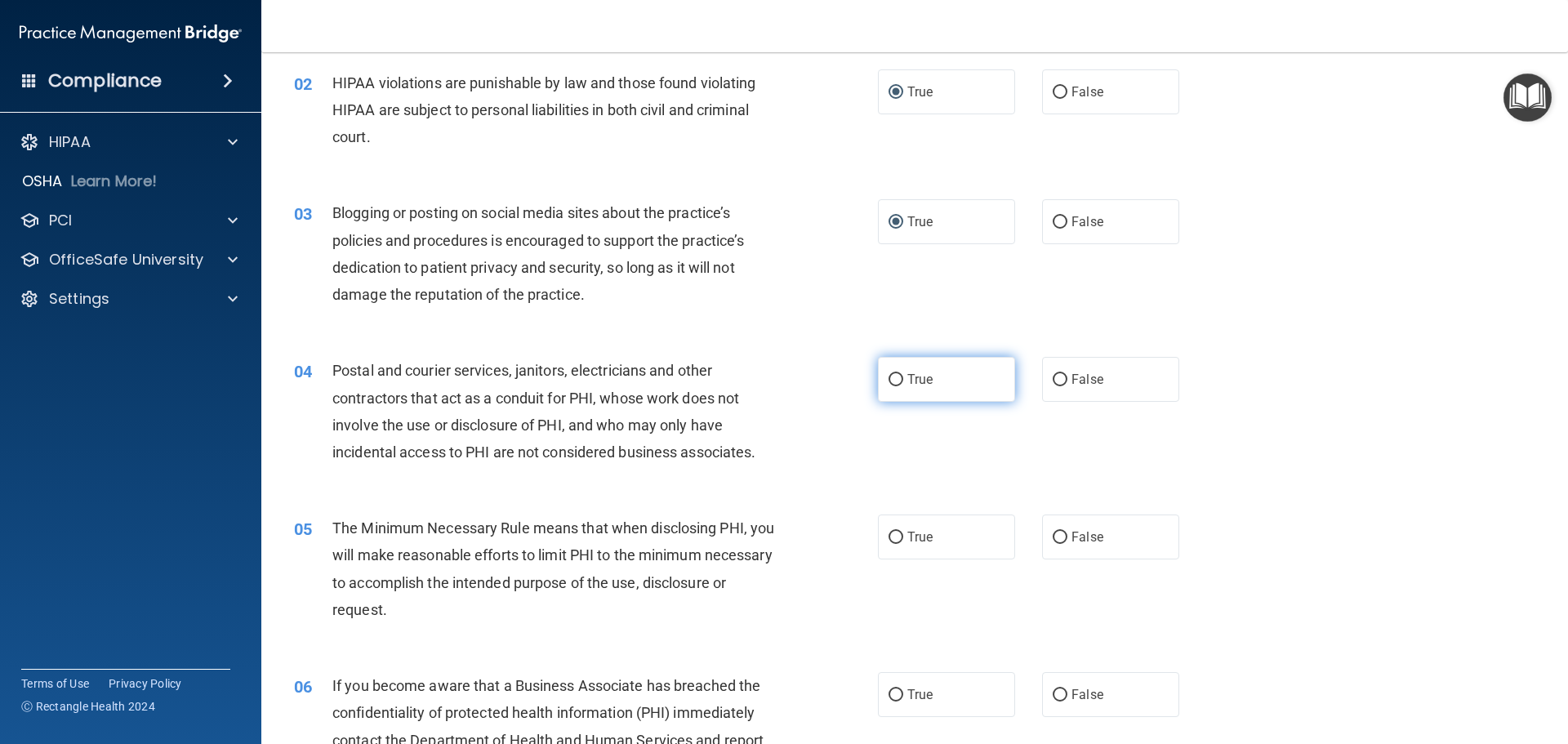
click at [950, 385] on label "True" at bounding box center [946, 379] width 137 height 45
click at [903, 385] on input "True" at bounding box center [895, 380] width 15 height 12
radio input "true"
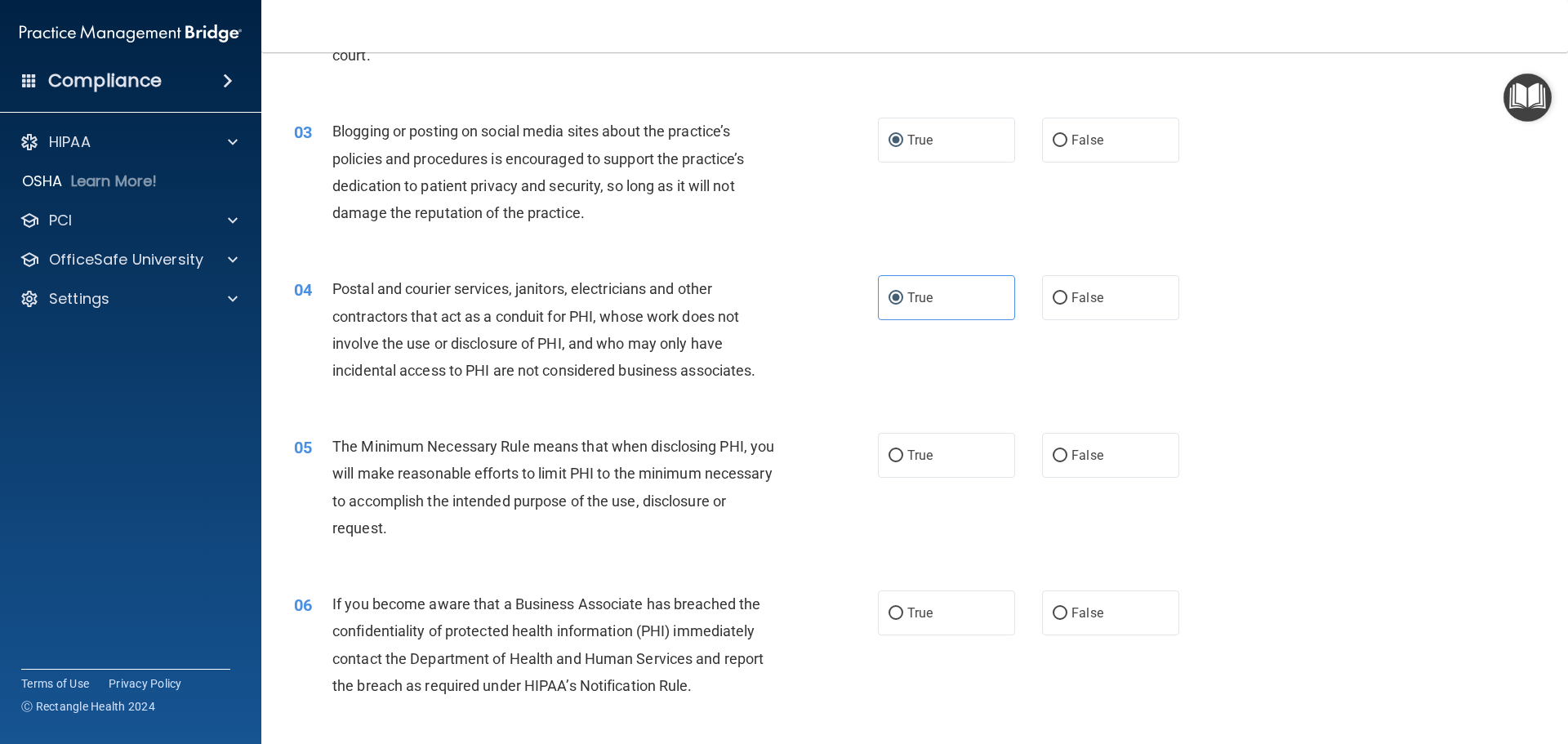
scroll to position [408, 0]
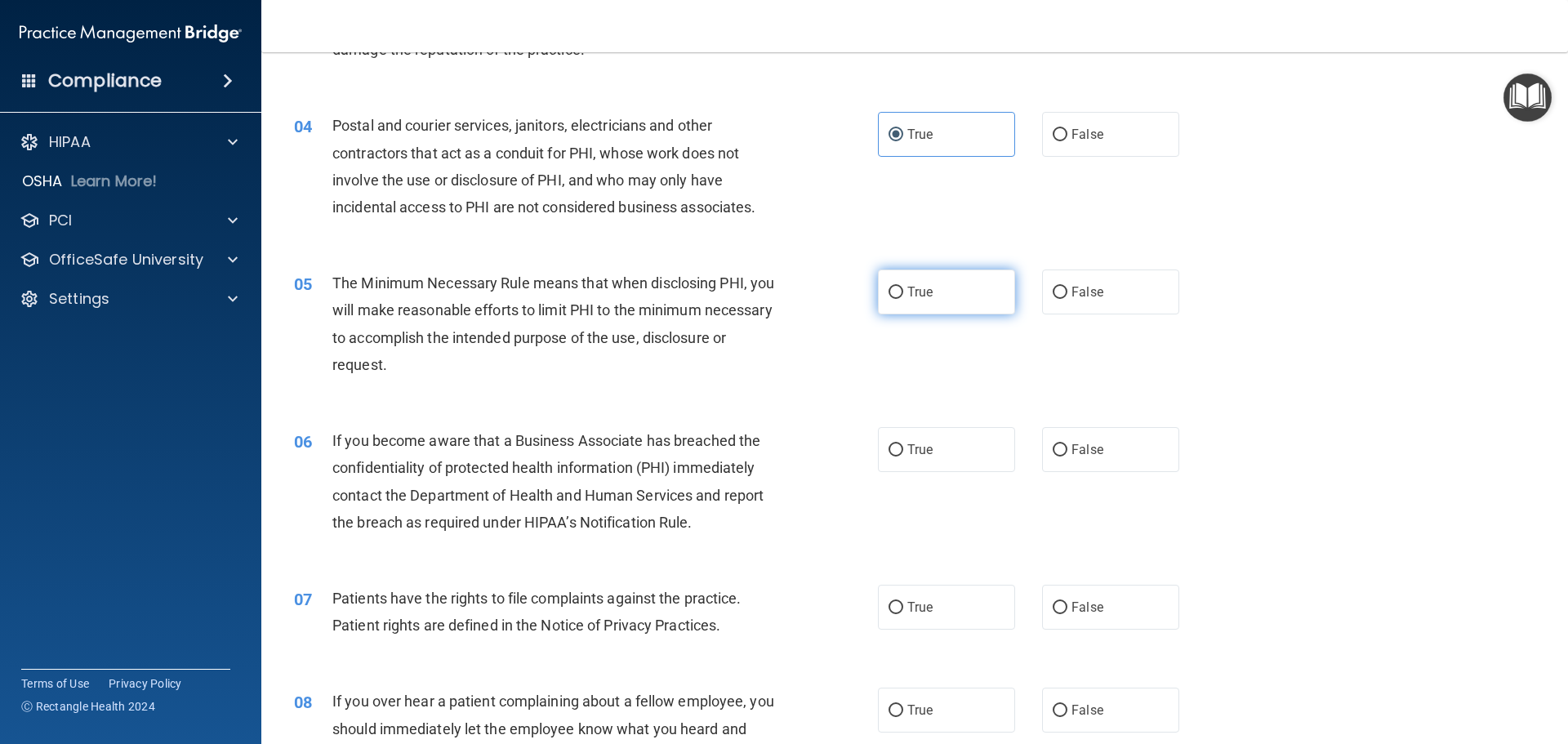
click at [909, 297] on span "True" at bounding box center [920, 292] width 26 height 16
click at [903, 297] on input "True" at bounding box center [895, 292] width 15 height 12
radio input "true"
click at [909, 297] on span "True" at bounding box center [920, 292] width 26 height 16
click at [903, 297] on input "True" at bounding box center [895, 292] width 15 height 12
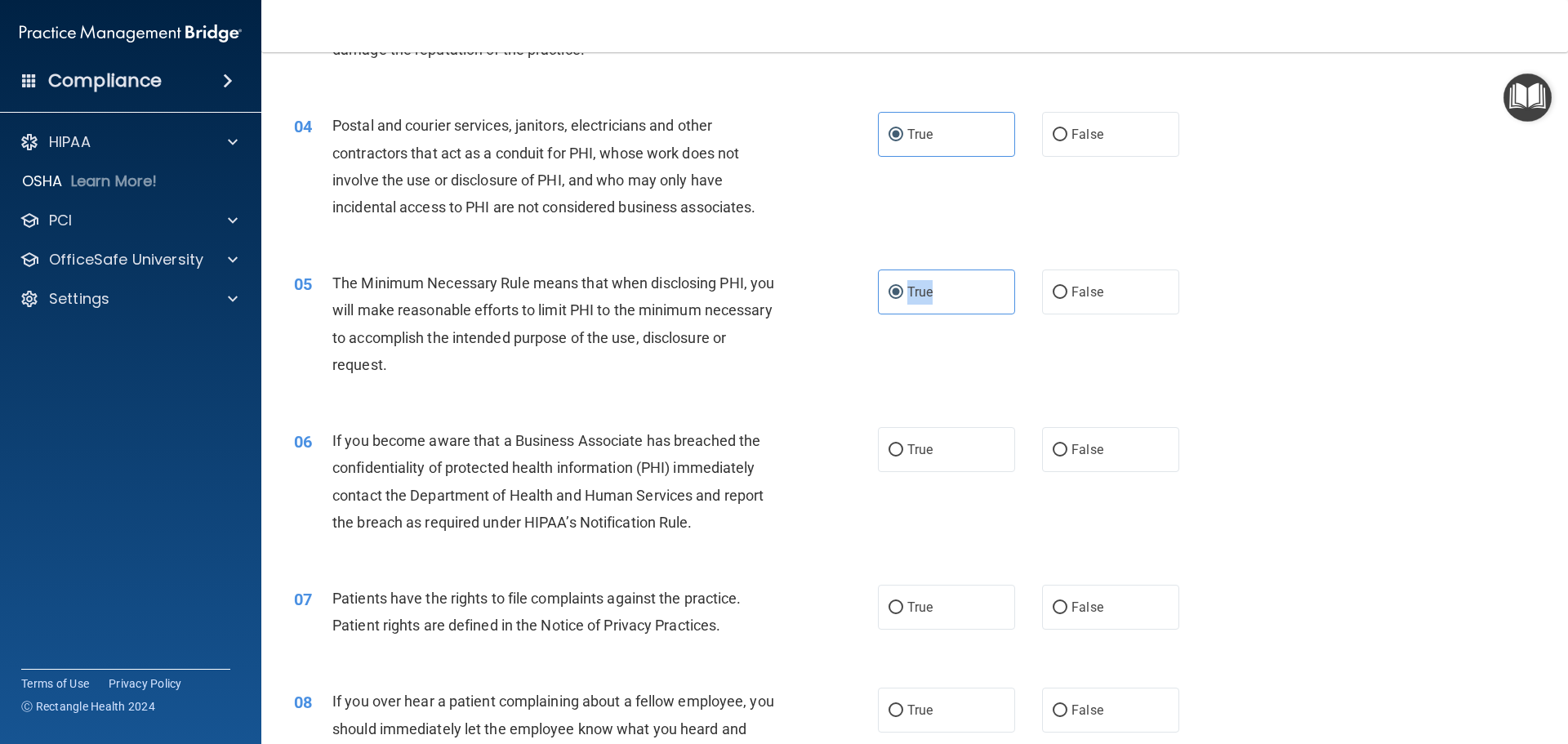
scroll to position [571, 0]
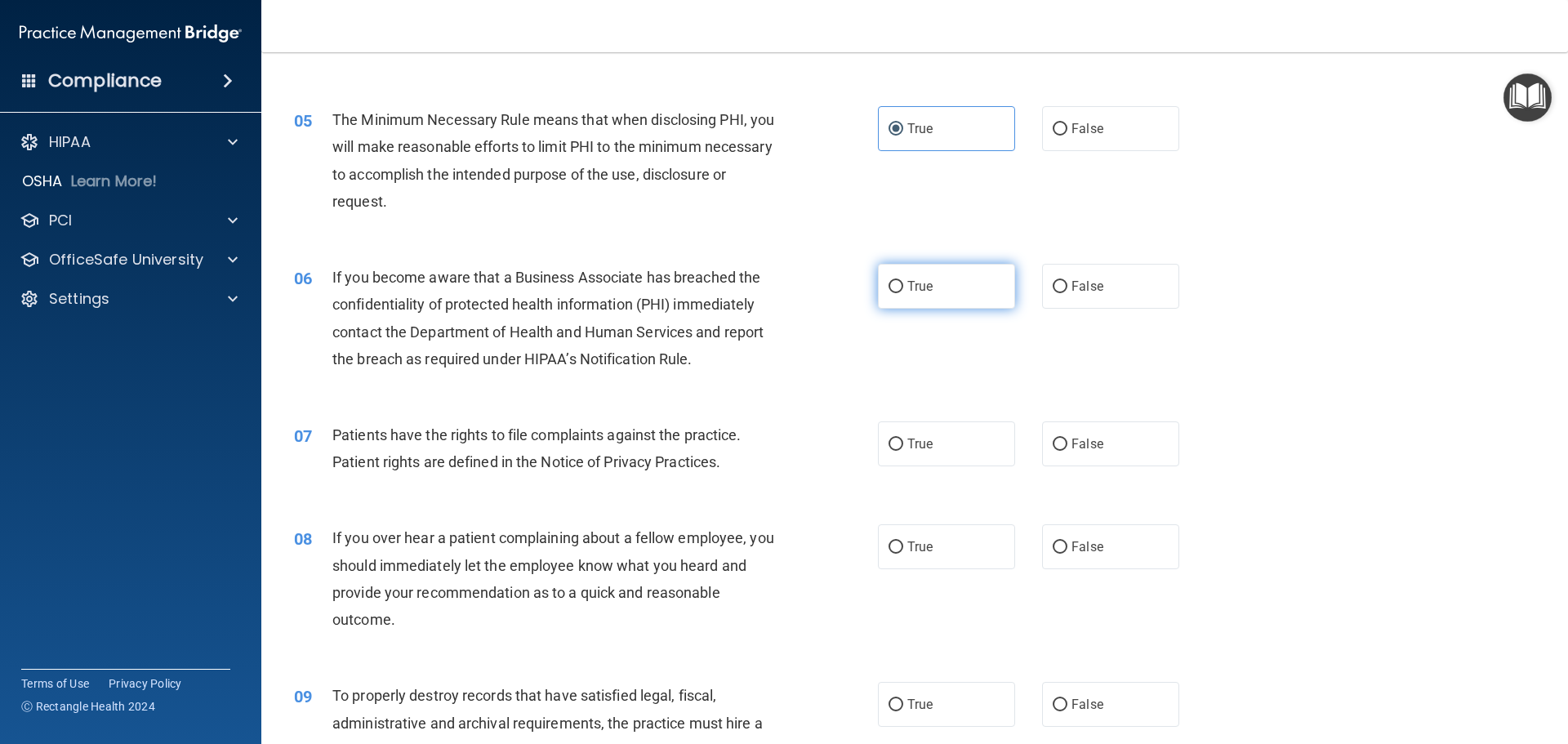
click at [937, 280] on label "True" at bounding box center [946, 287] width 137 height 45
click at [903, 281] on input "True" at bounding box center [895, 287] width 15 height 12
radio input "true"
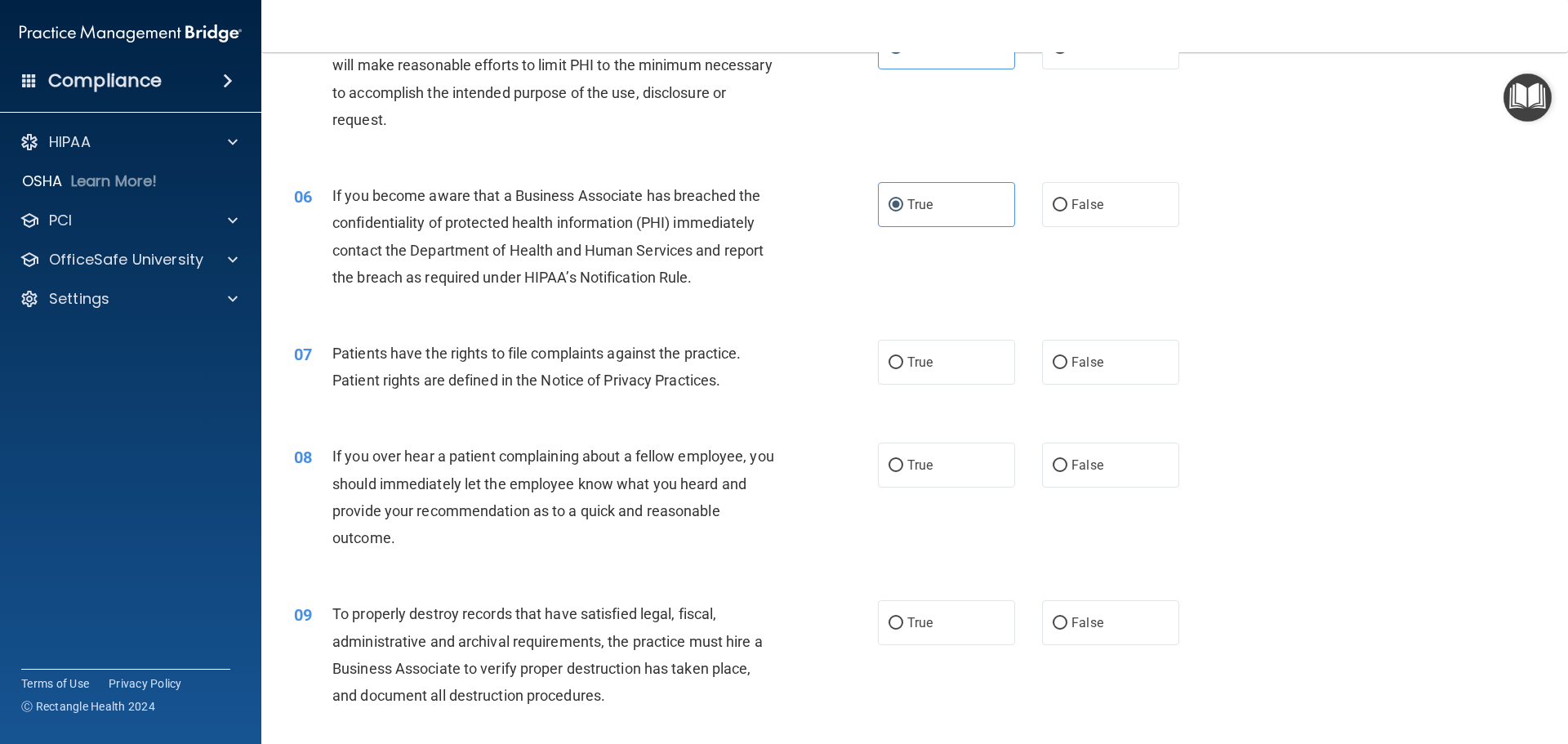
scroll to position [734, 0]
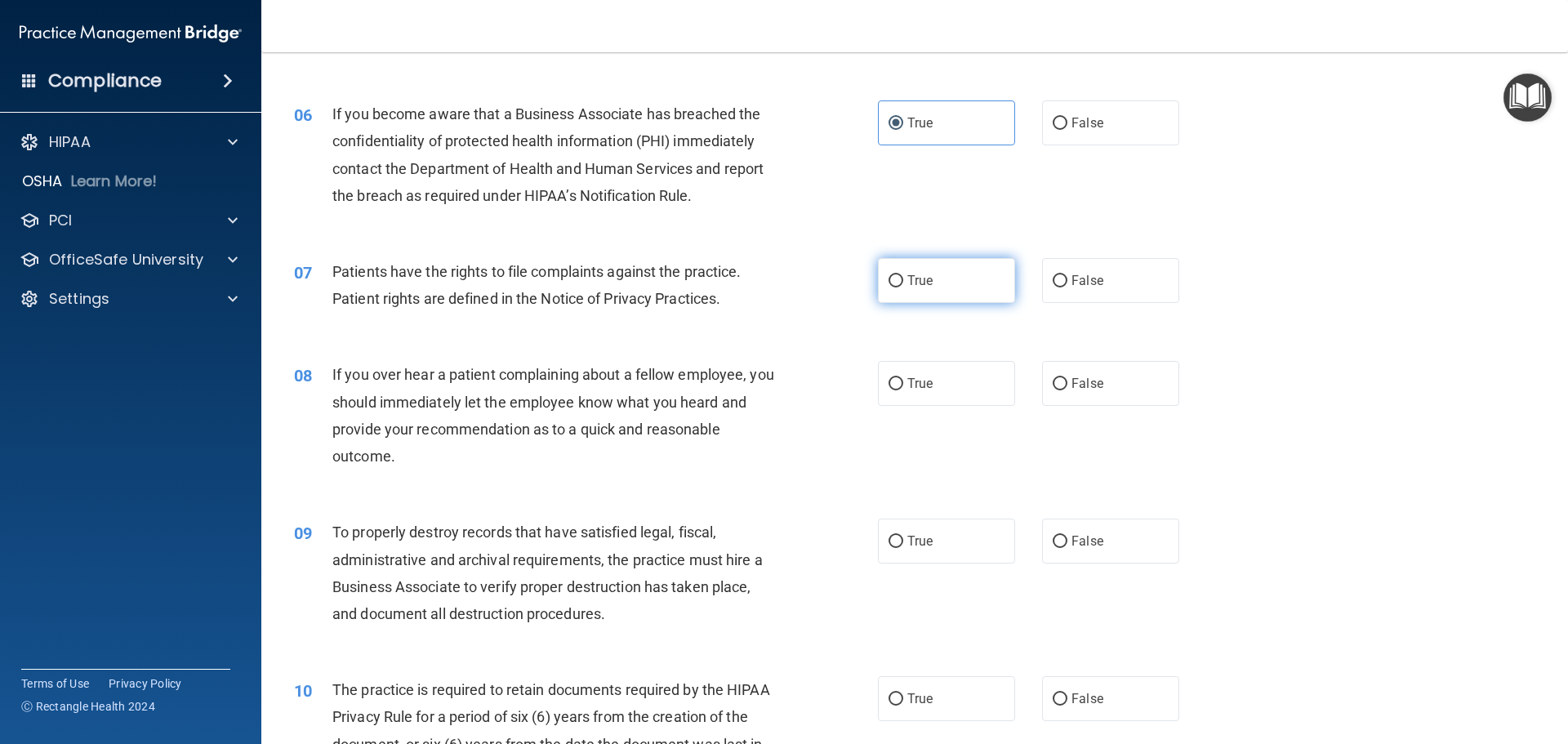
click at [940, 286] on label "True" at bounding box center [946, 281] width 137 height 45
click at [903, 286] on input "True" at bounding box center [895, 281] width 15 height 12
radio input "true"
click at [675, 439] on div "If you over hear a patient complaining about a fellow employee, you should imme…" at bounding box center [560, 415] width 457 height 109
click at [1054, 378] on input "False" at bounding box center [1059, 384] width 15 height 12
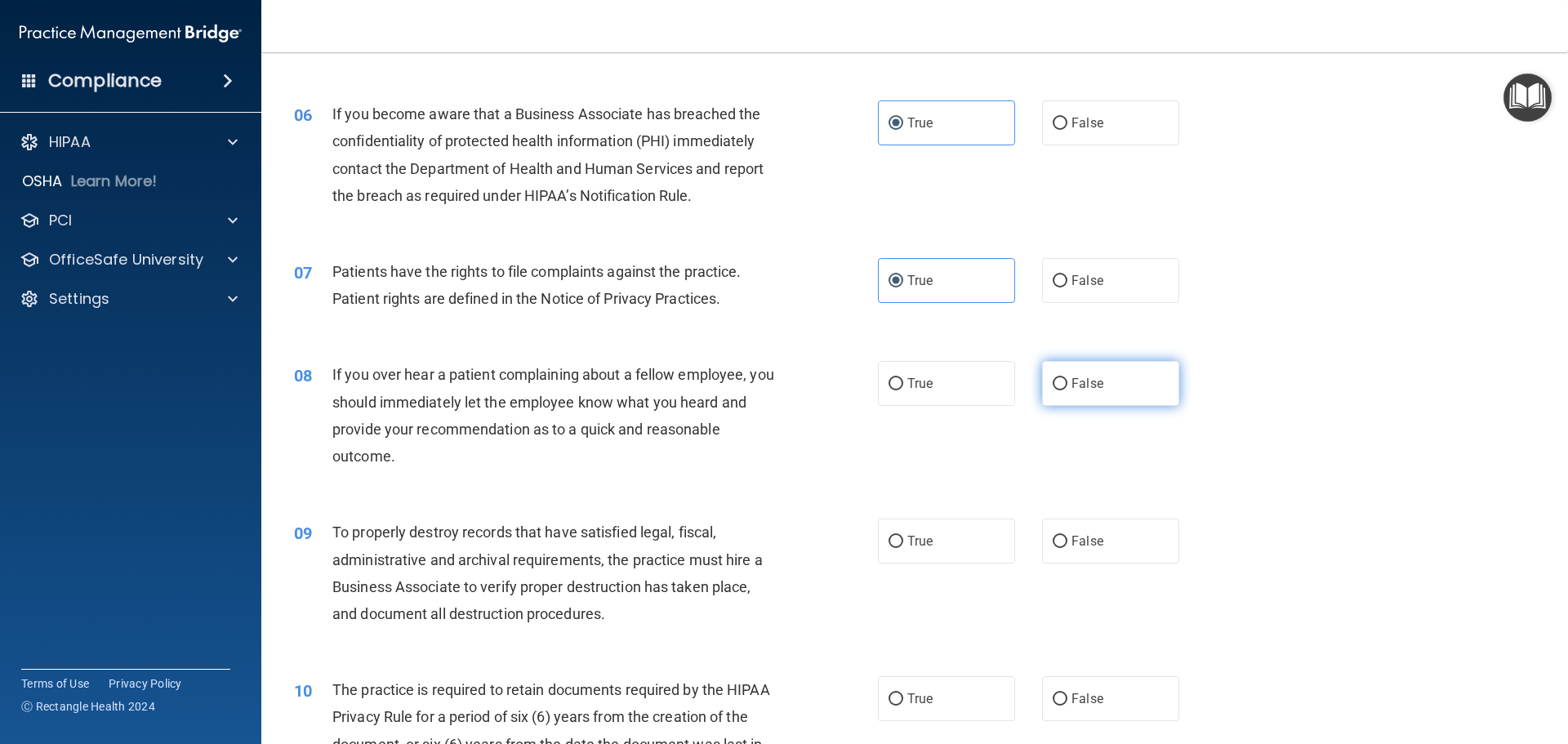
radio input "true"
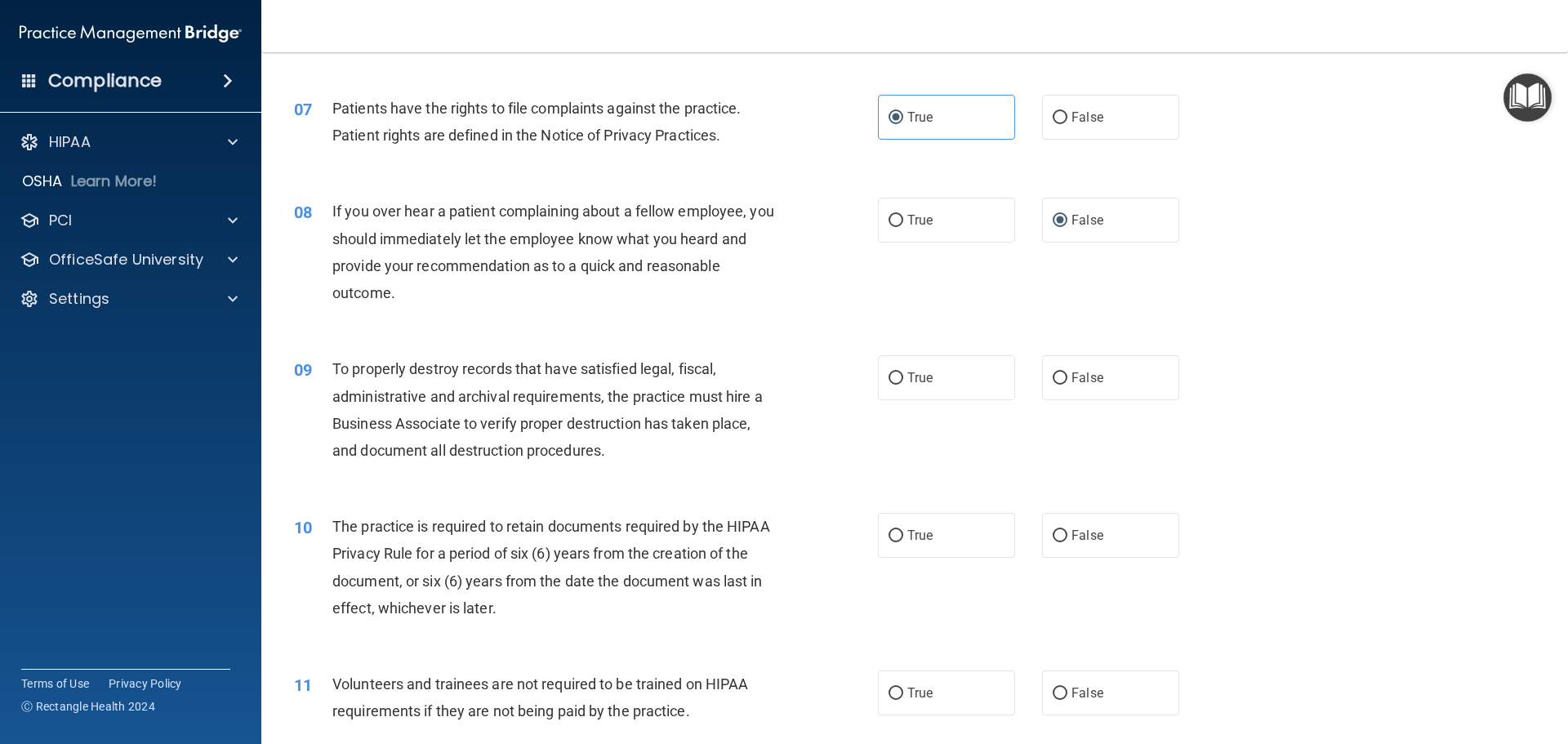
scroll to position [980, 0]
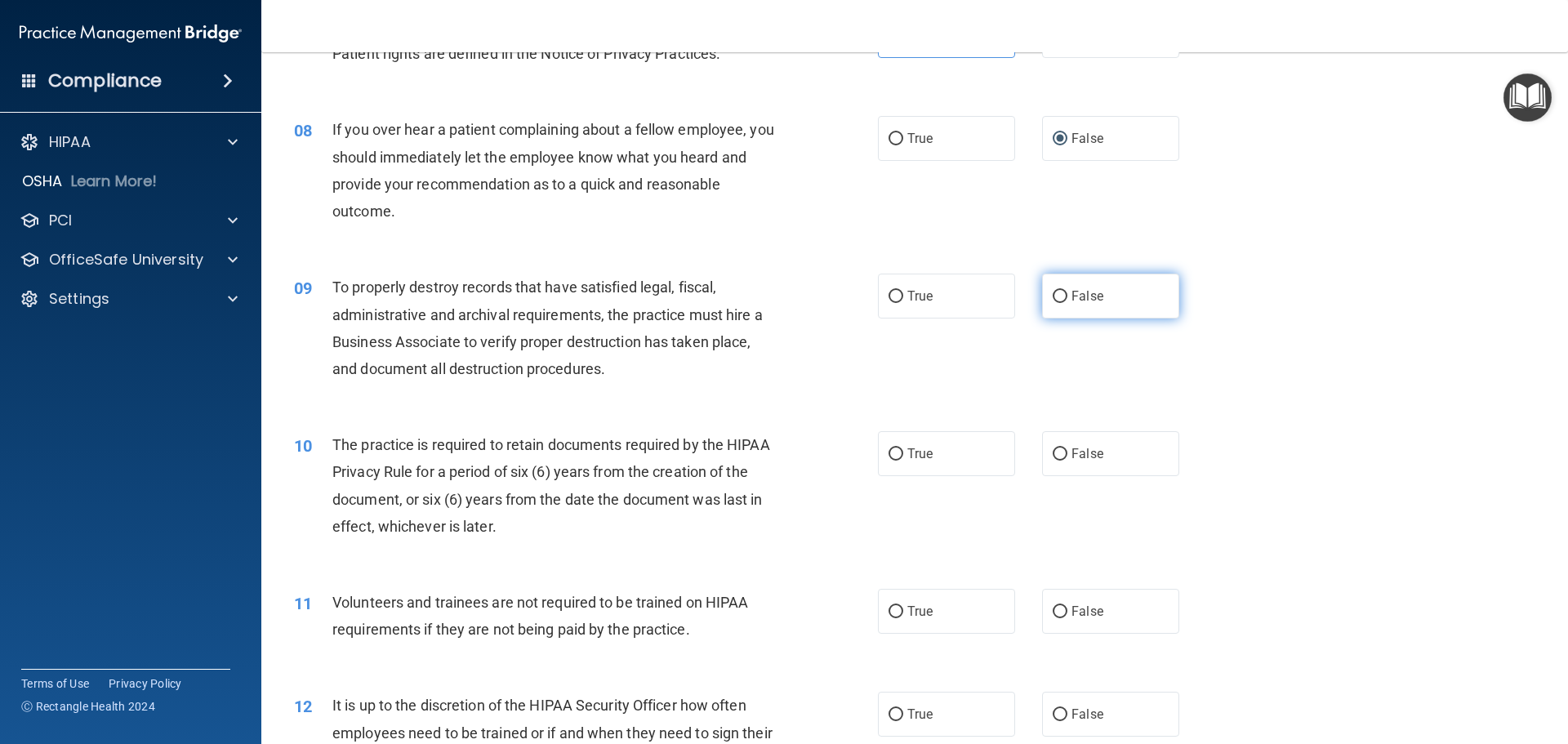
click at [1071, 290] on span "False" at bounding box center [1087, 296] width 31 height 16
click at [1067, 291] on input "False" at bounding box center [1059, 296] width 15 height 12
radio input "true"
click at [891, 454] on input "True" at bounding box center [895, 454] width 15 height 12
radio input "true"
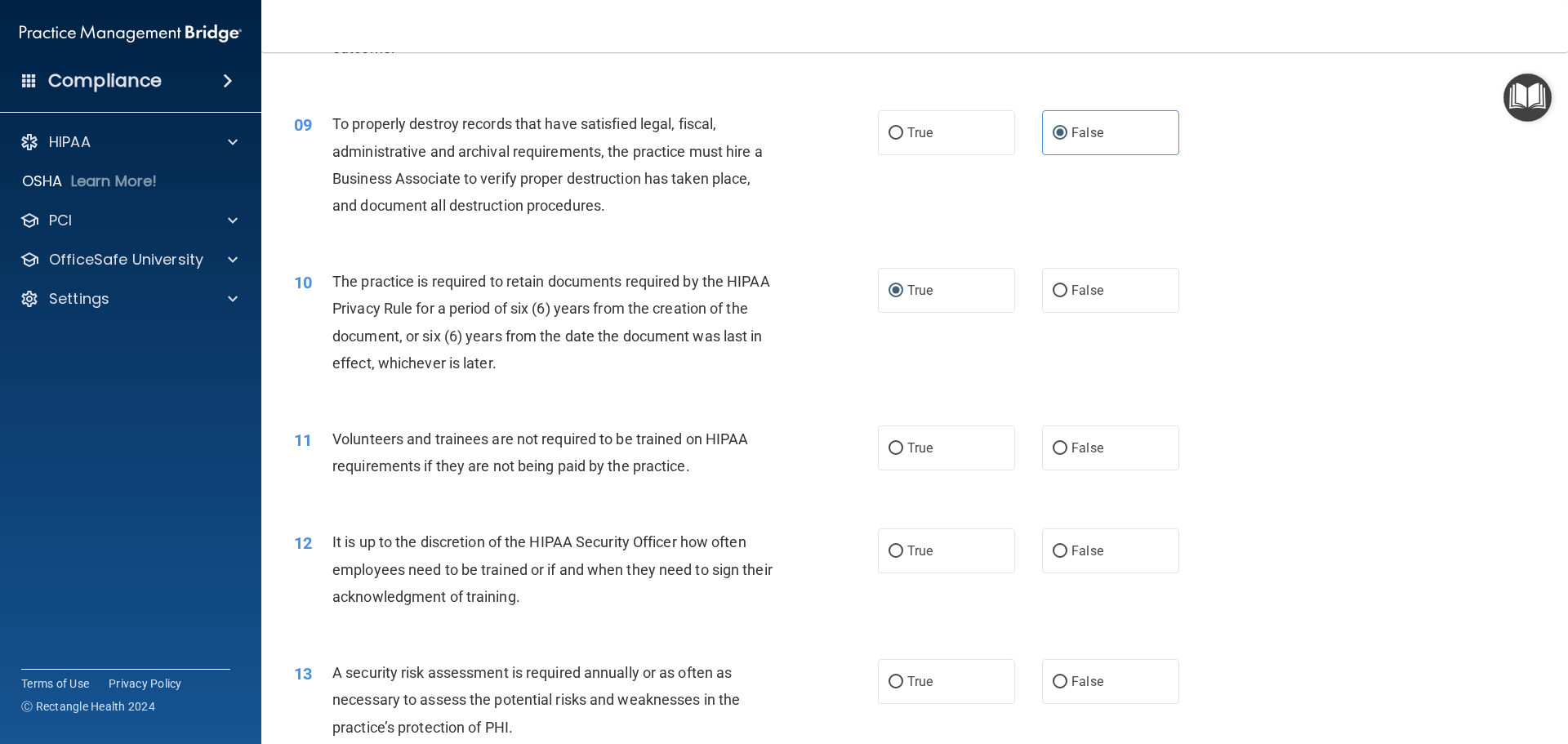
scroll to position [1224, 0]
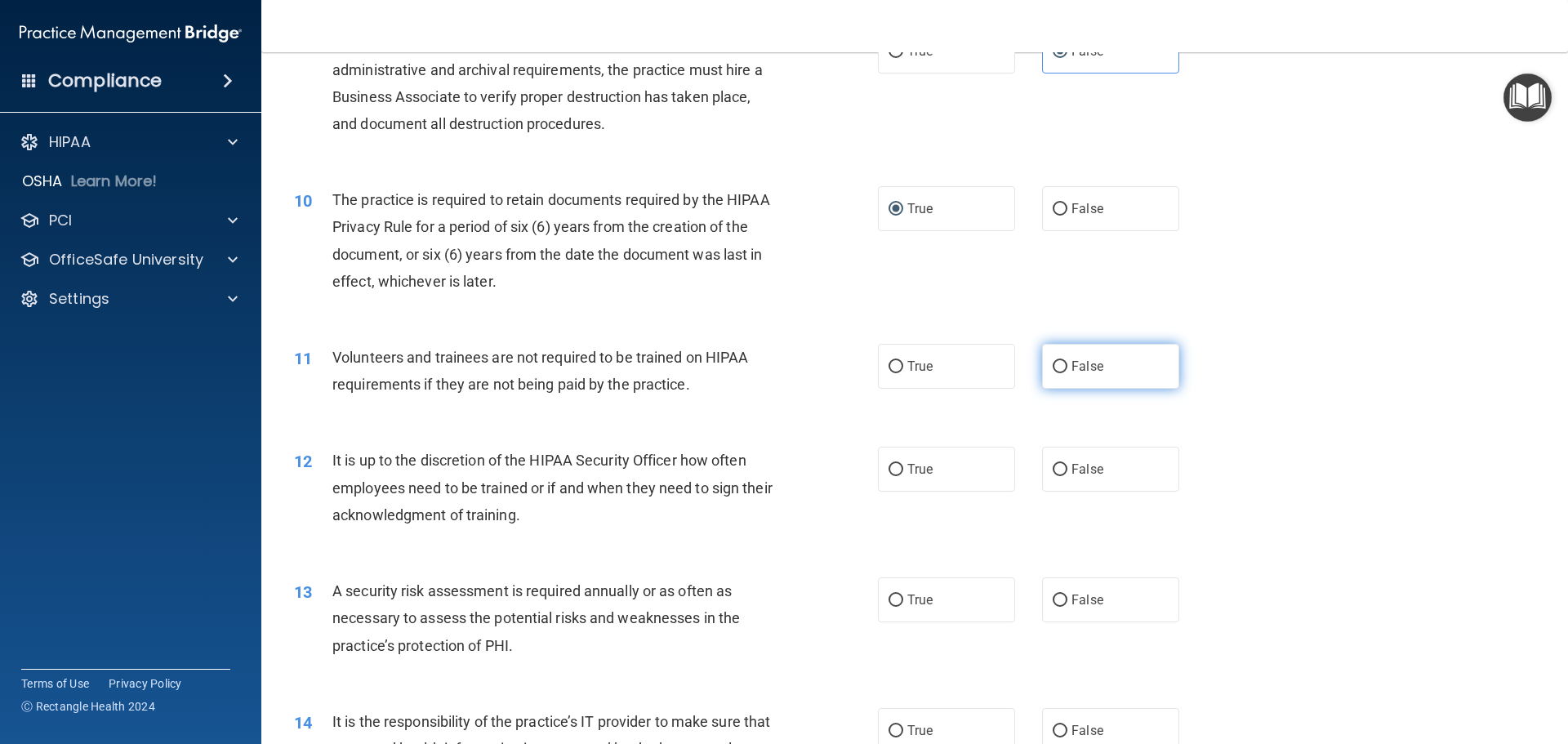
click at [1078, 366] on span "False" at bounding box center [1087, 366] width 31 height 16
click at [1067, 366] on input "False" at bounding box center [1059, 367] width 15 height 12
radio input "true"
click at [1107, 470] on label "False" at bounding box center [1110, 469] width 137 height 45
click at [1067, 470] on input "False" at bounding box center [1059, 469] width 15 height 12
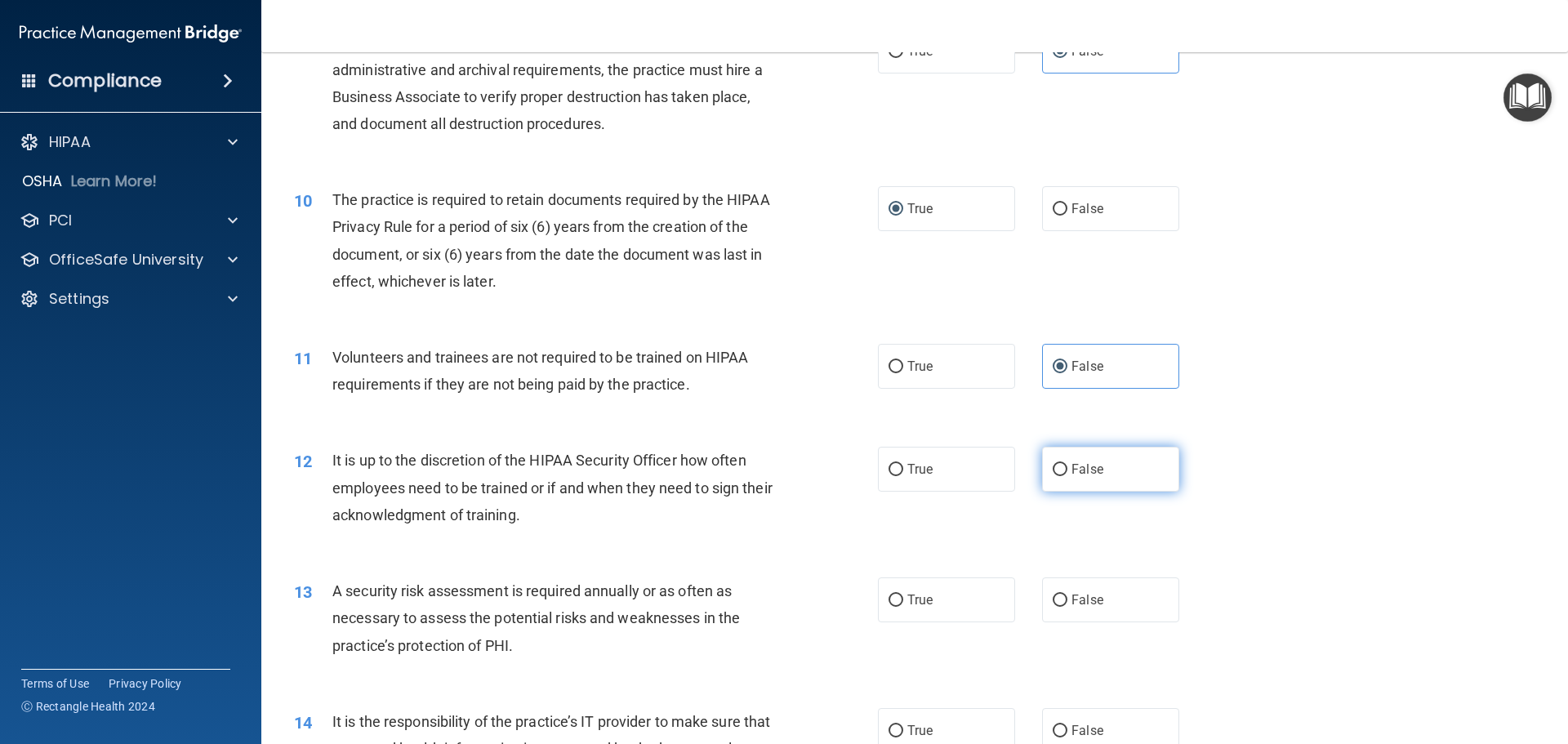
radio input "true"
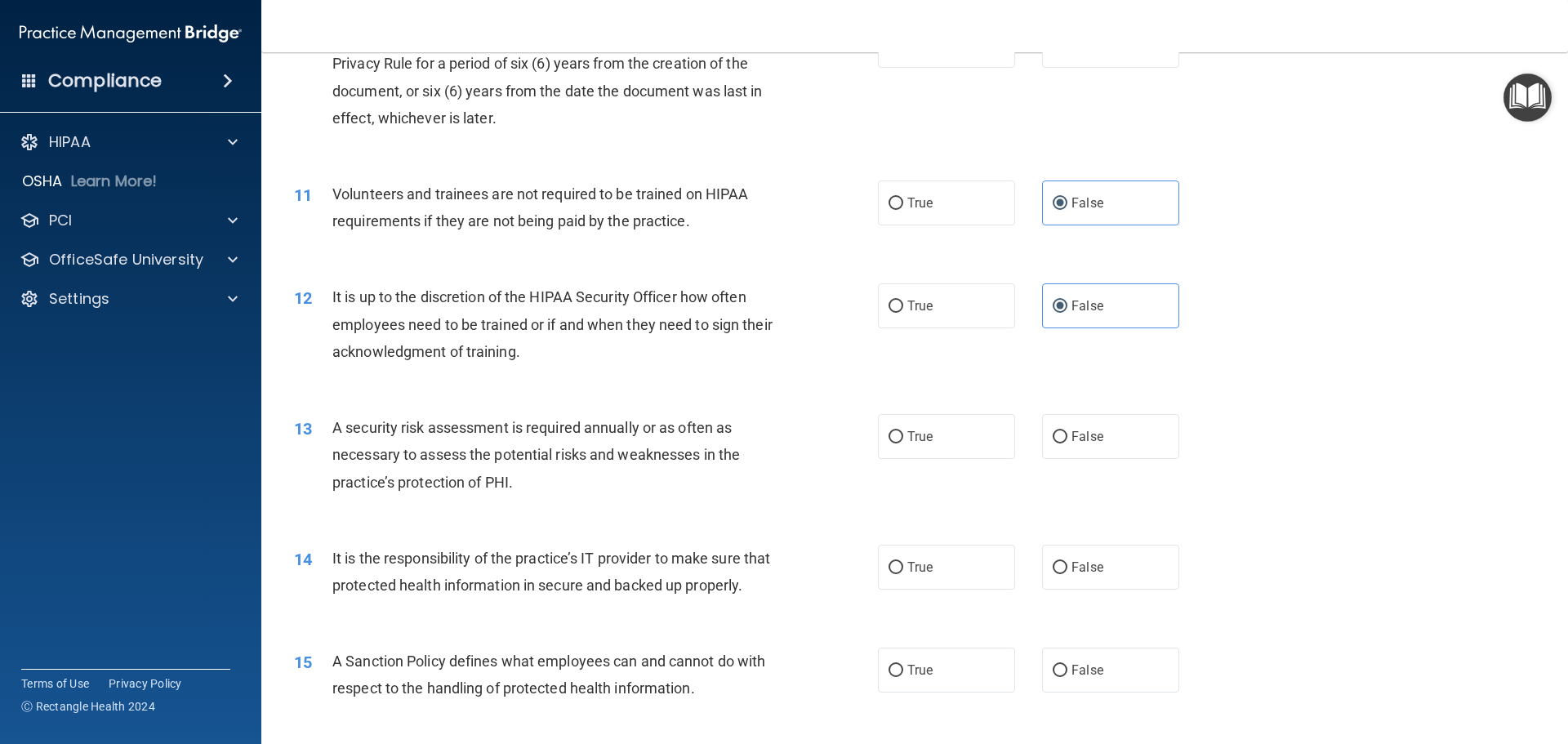
scroll to position [1469, 0]
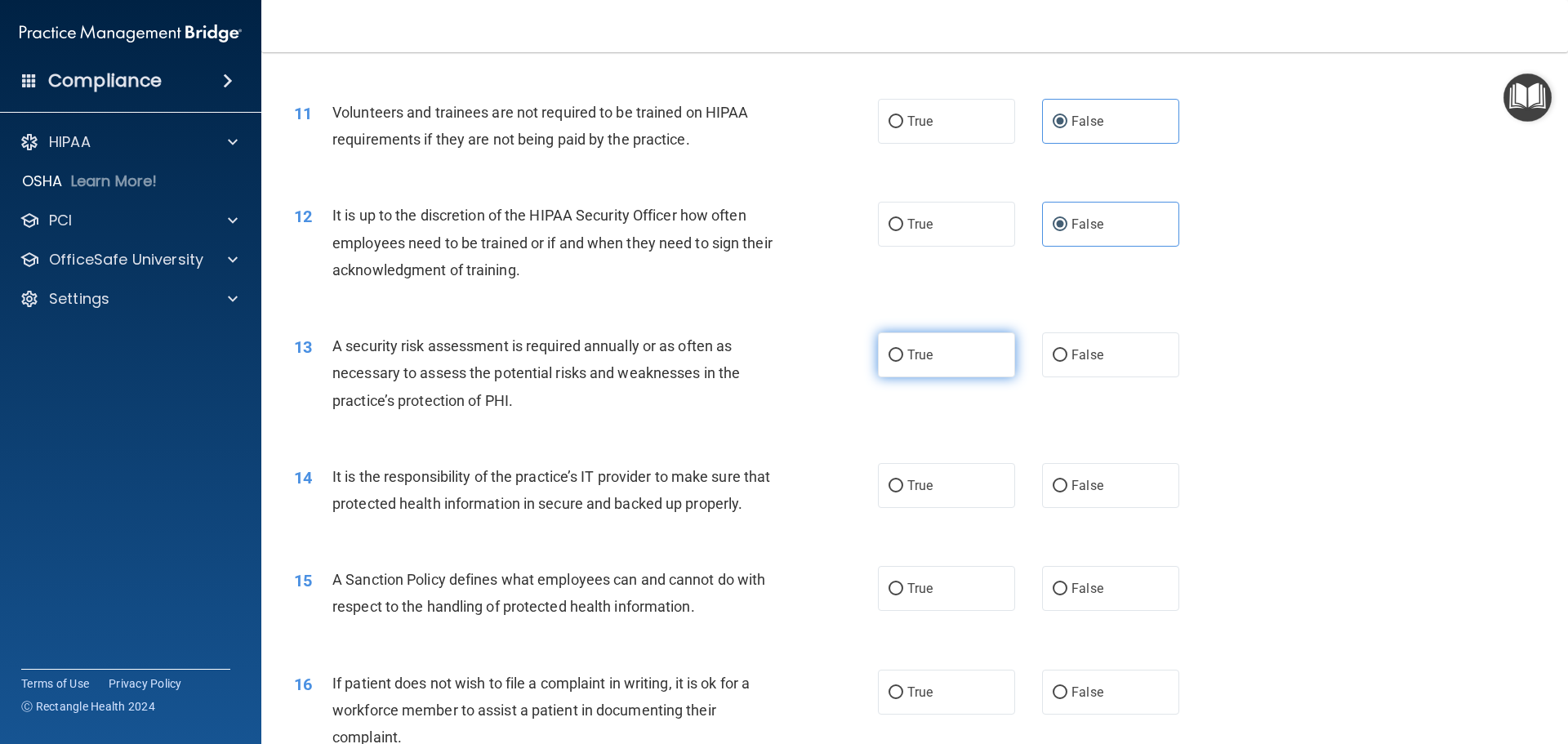
click at [927, 353] on span "True" at bounding box center [920, 354] width 26 height 16
click at [903, 353] on input "True" at bounding box center [895, 355] width 15 height 12
radio input "true"
click at [1055, 480] on input "False" at bounding box center [1059, 486] width 15 height 12
radio input "true"
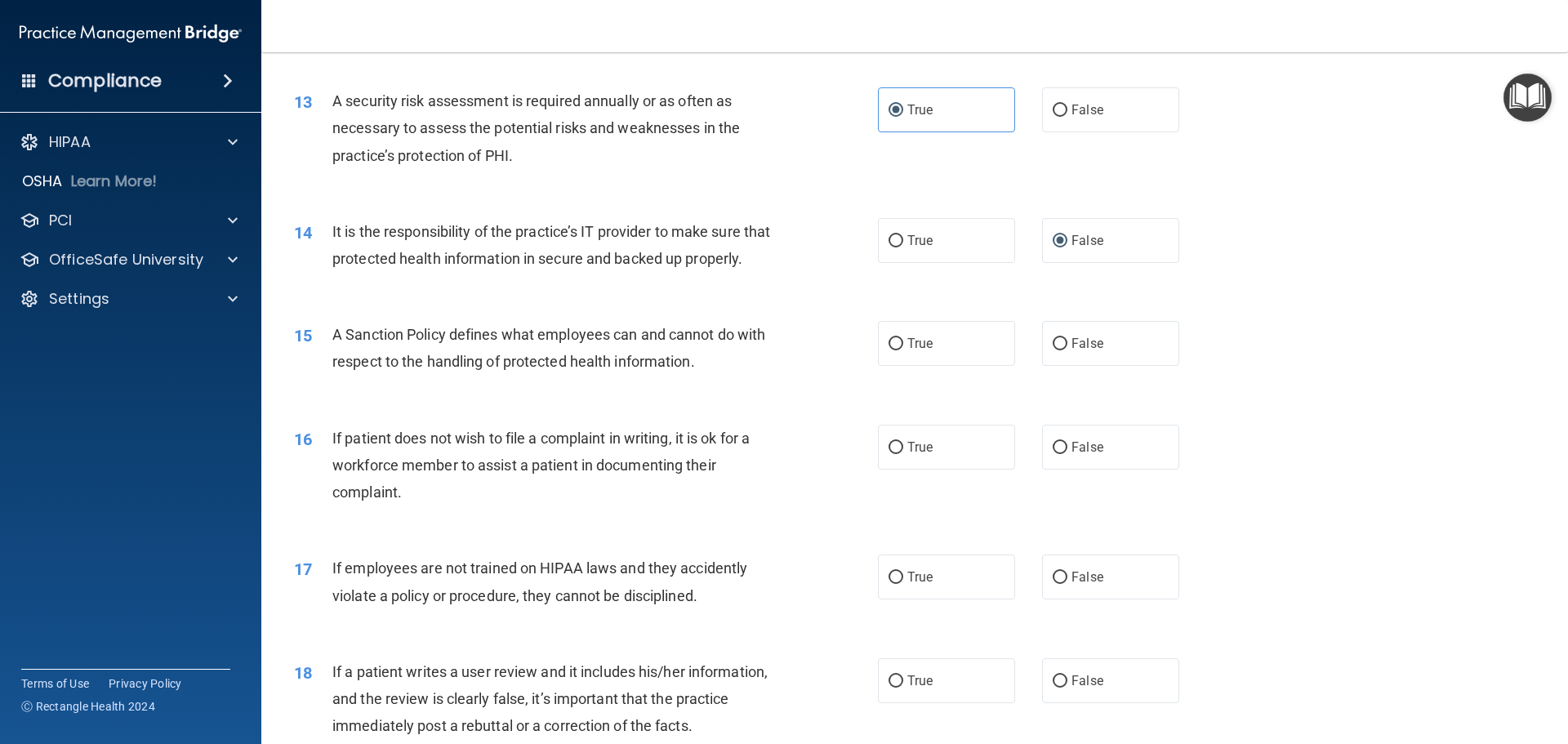
scroll to position [1796, 0]
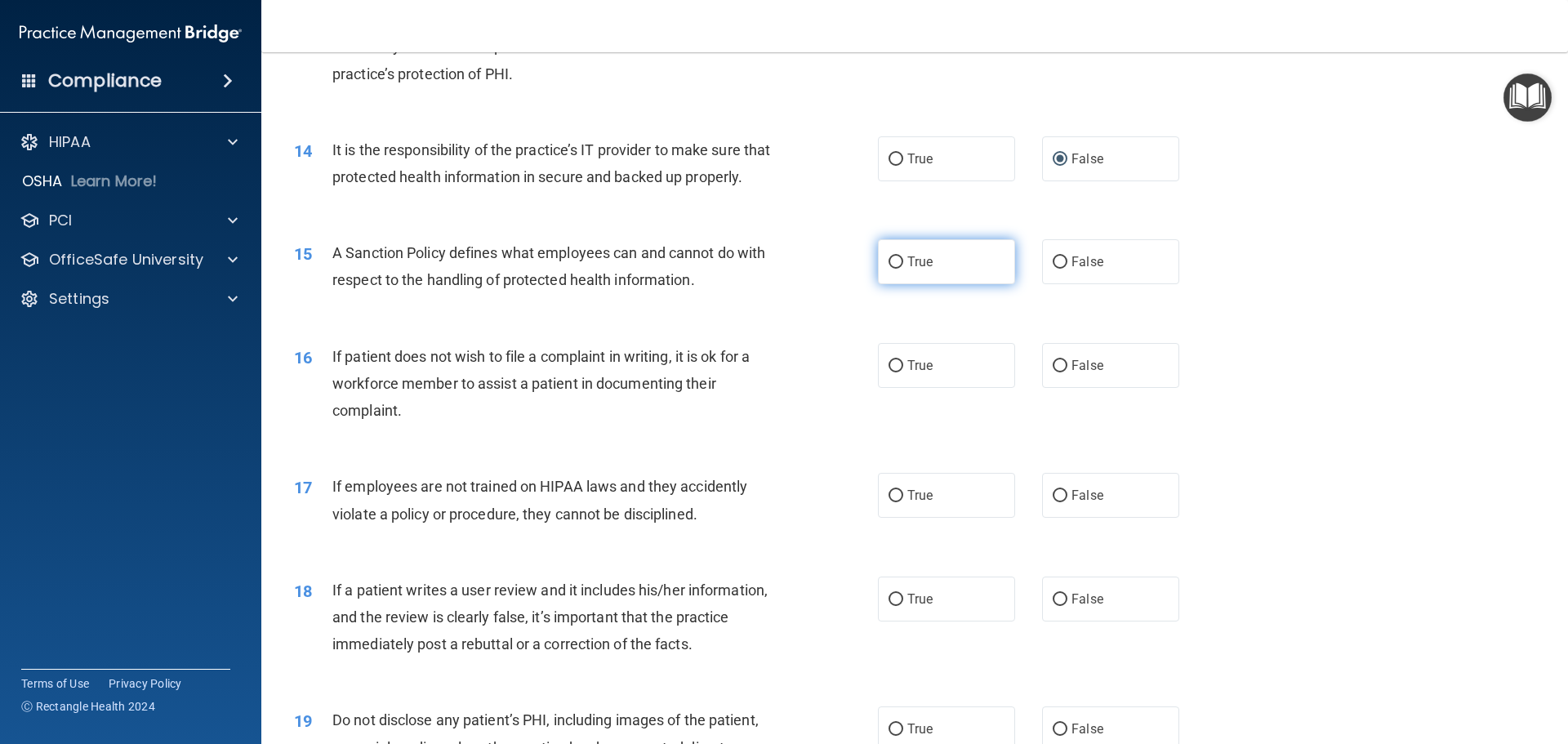
click at [931, 284] on label "True" at bounding box center [946, 262] width 137 height 45
click at [903, 269] on input "True" at bounding box center [895, 262] width 15 height 12
radio input "true"
click at [936, 383] on label "True" at bounding box center [946, 365] width 137 height 45
click at [903, 372] on input "True" at bounding box center [895, 366] width 15 height 12
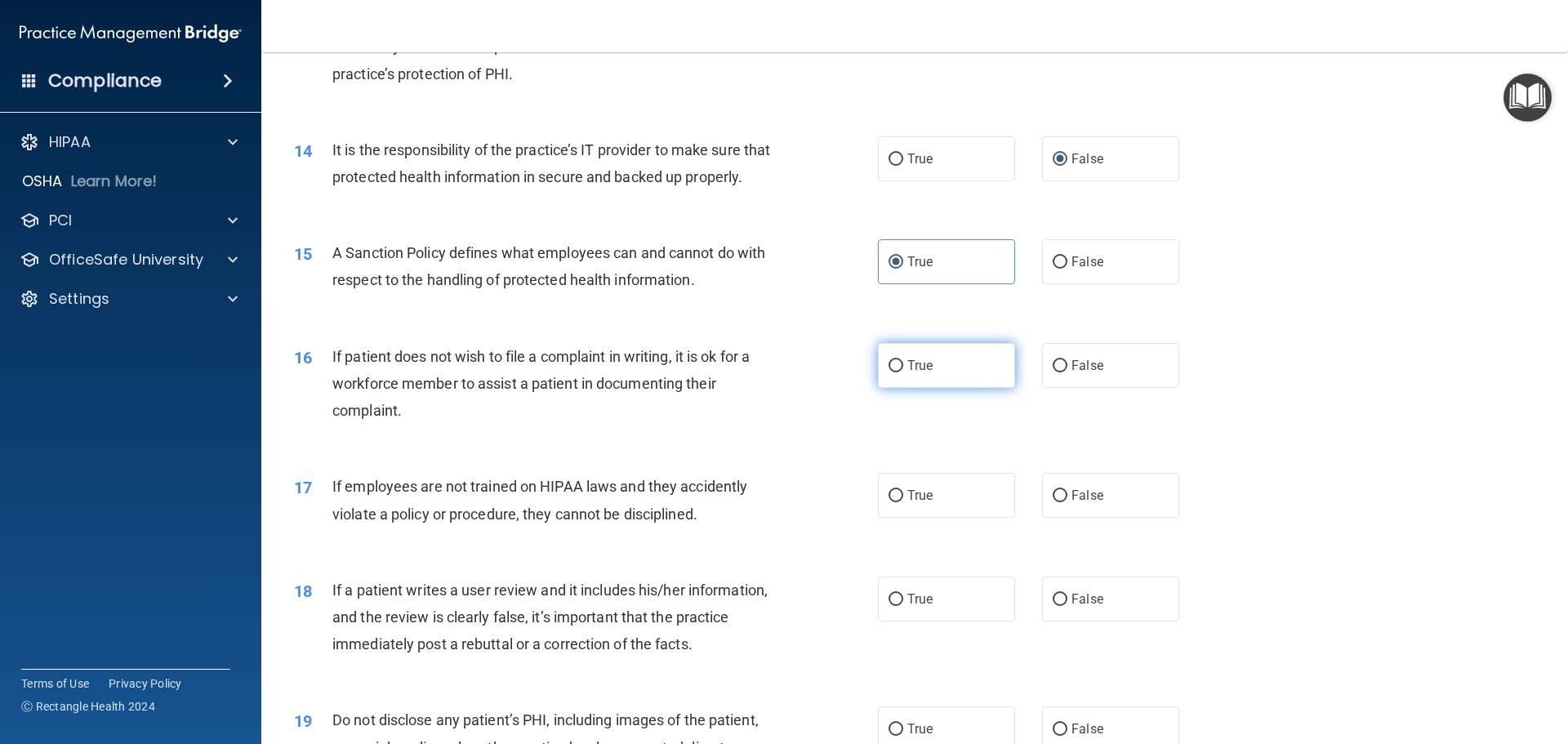
radio input "true"
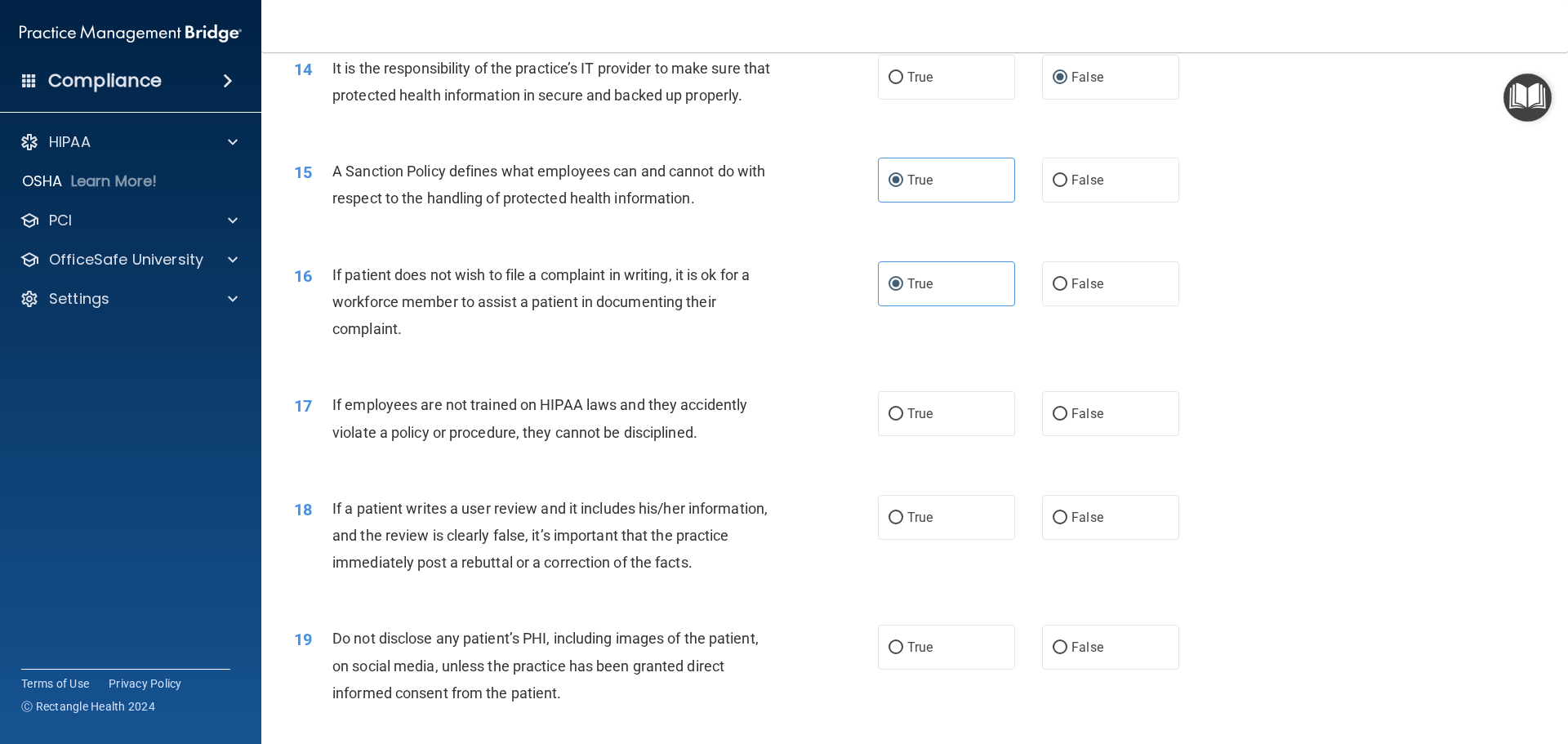
scroll to position [1959, 0]
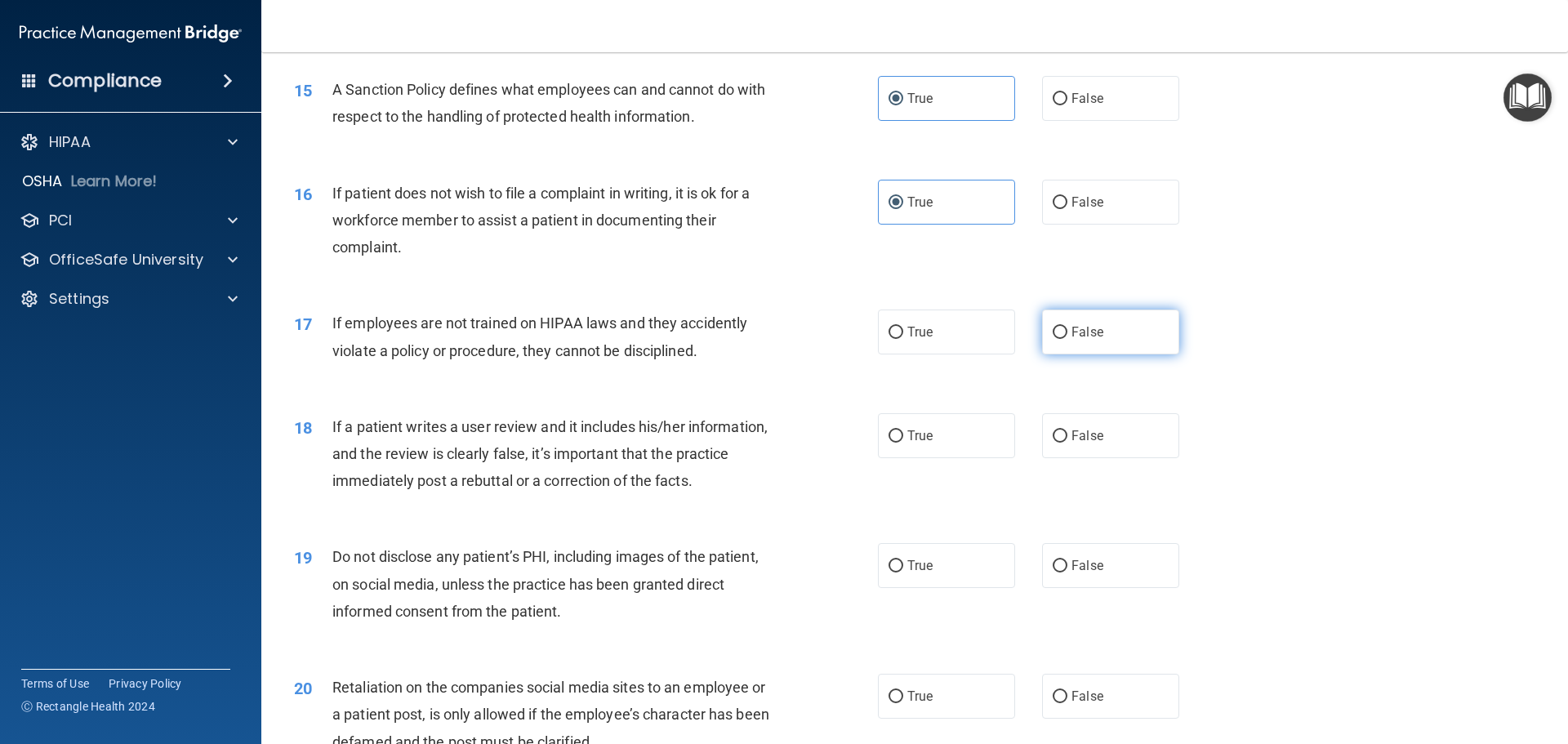
click at [1054, 339] on input "False" at bounding box center [1059, 333] width 15 height 12
radio input "true"
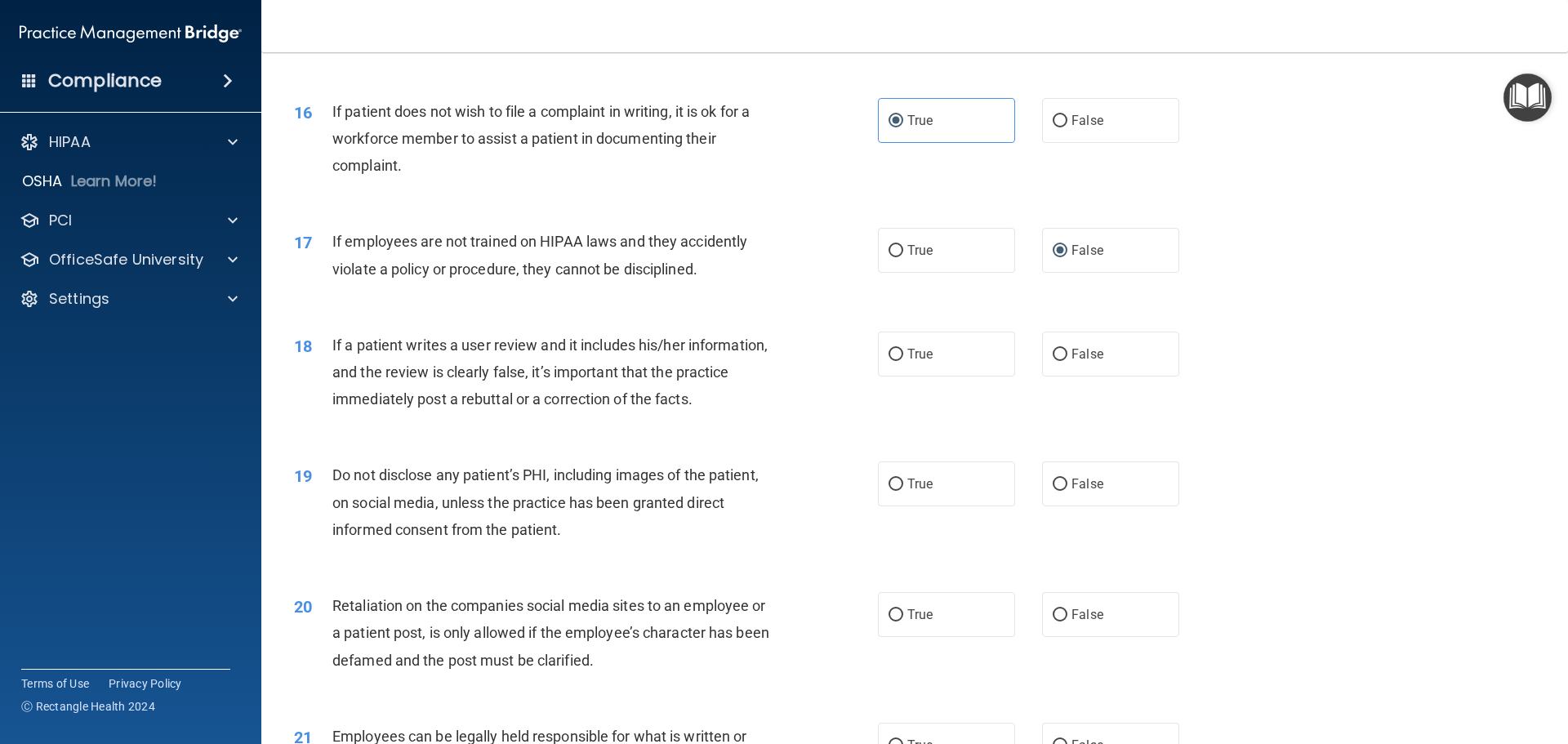
scroll to position [2122, 0]
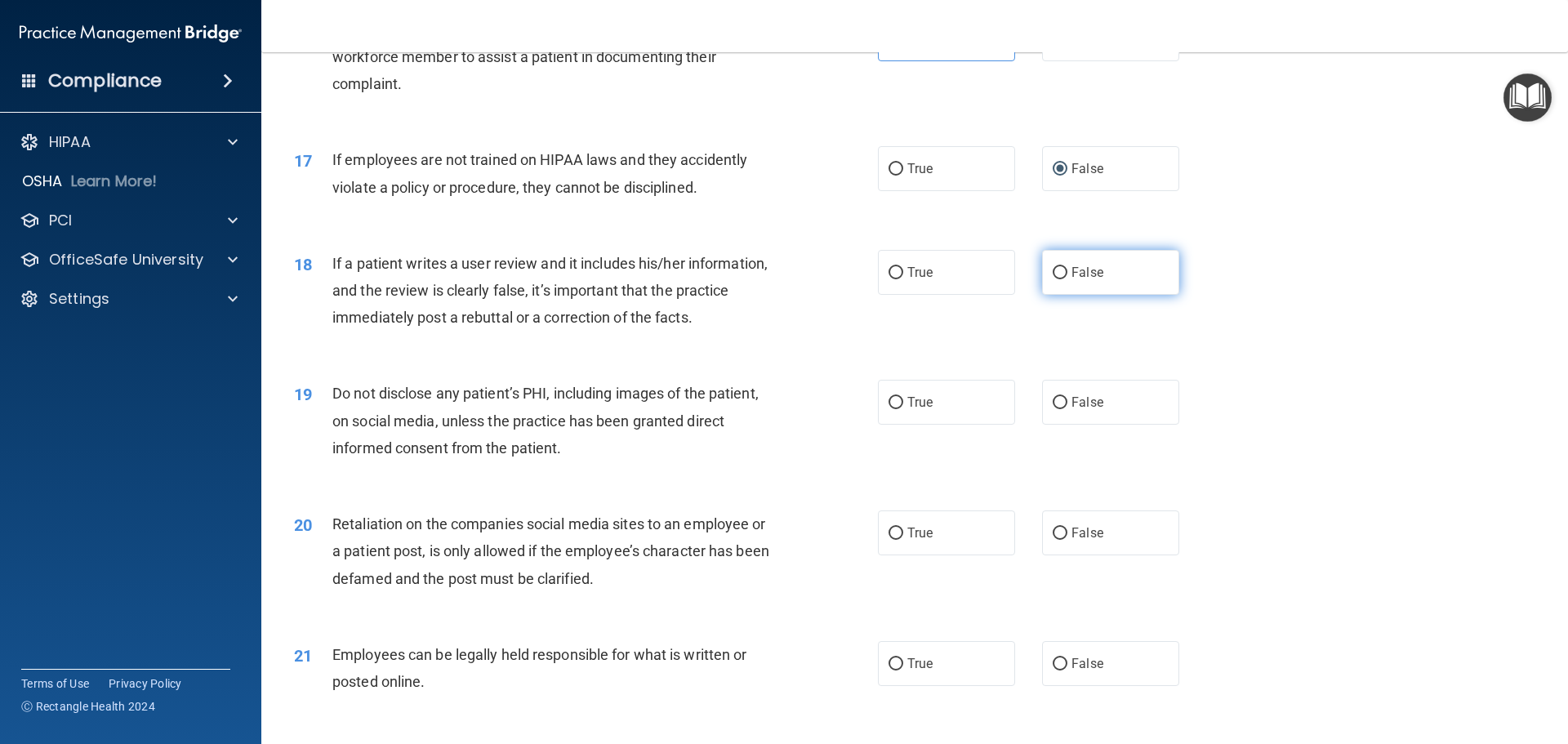
click at [1103, 294] on label "False" at bounding box center [1110, 272] width 137 height 45
click at [1067, 279] on input "False" at bounding box center [1059, 273] width 15 height 12
radio input "true"
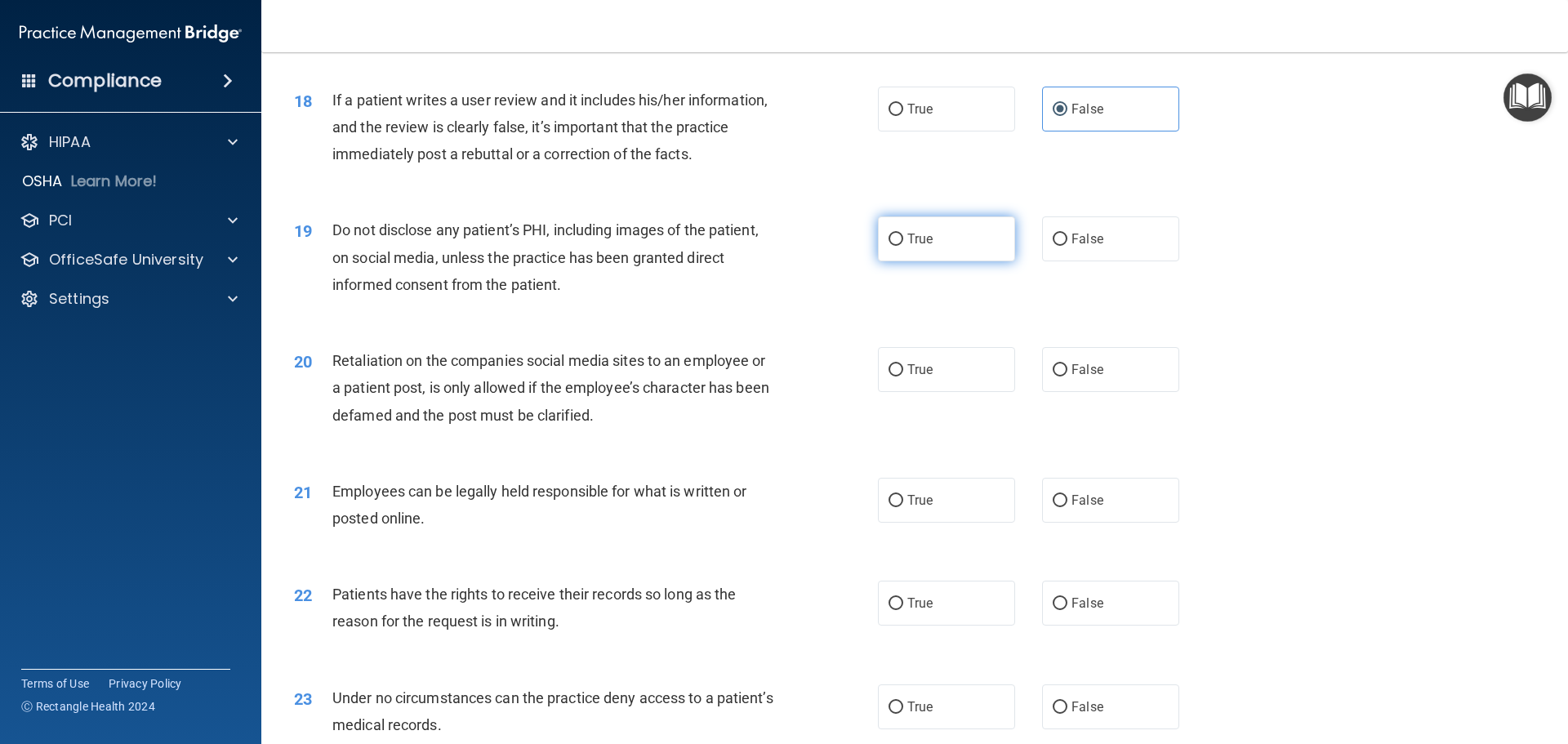
click at [914, 254] on label "True" at bounding box center [946, 239] width 137 height 45
click at [903, 245] on input "True" at bounding box center [895, 239] width 15 height 12
radio input "true"
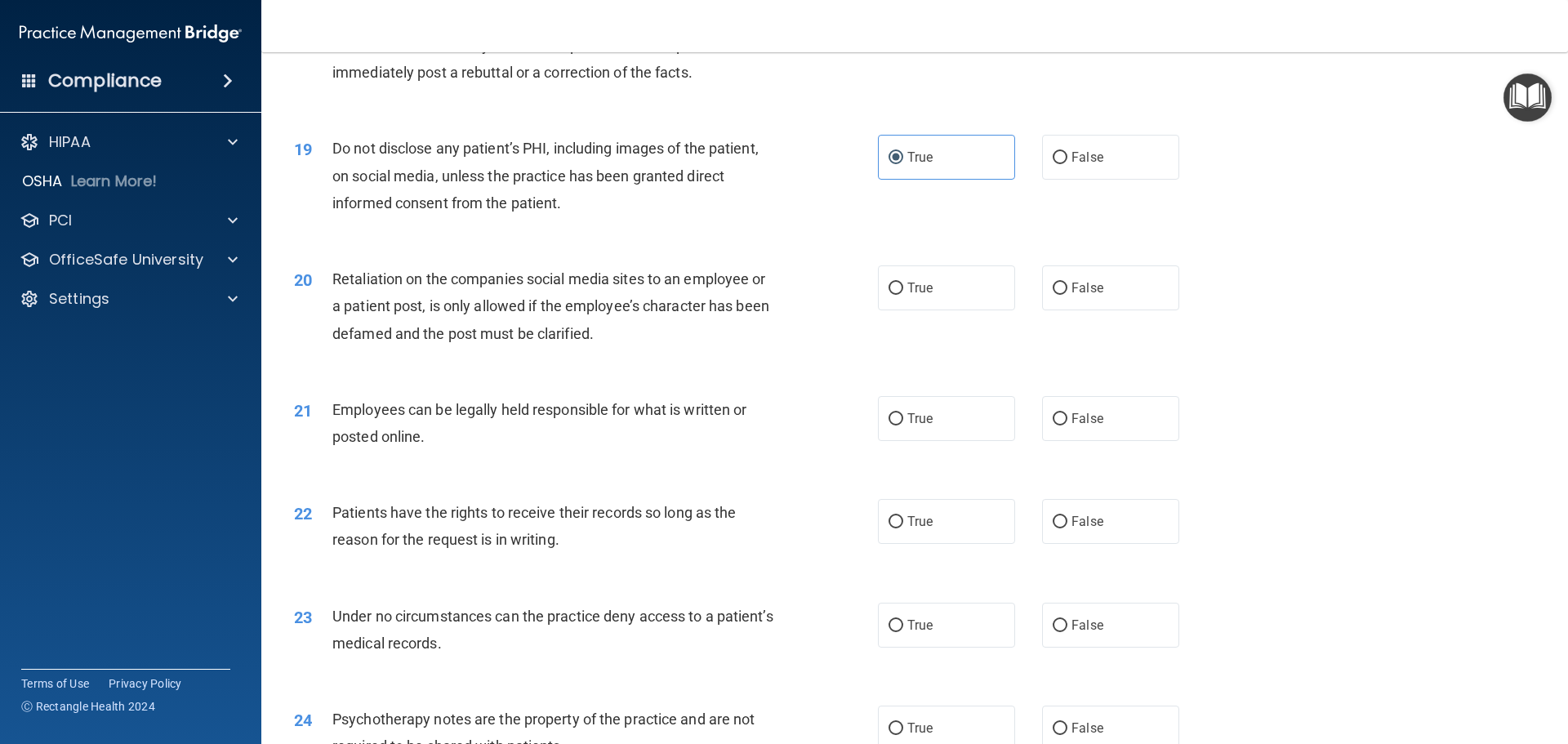
scroll to position [2449, 0]
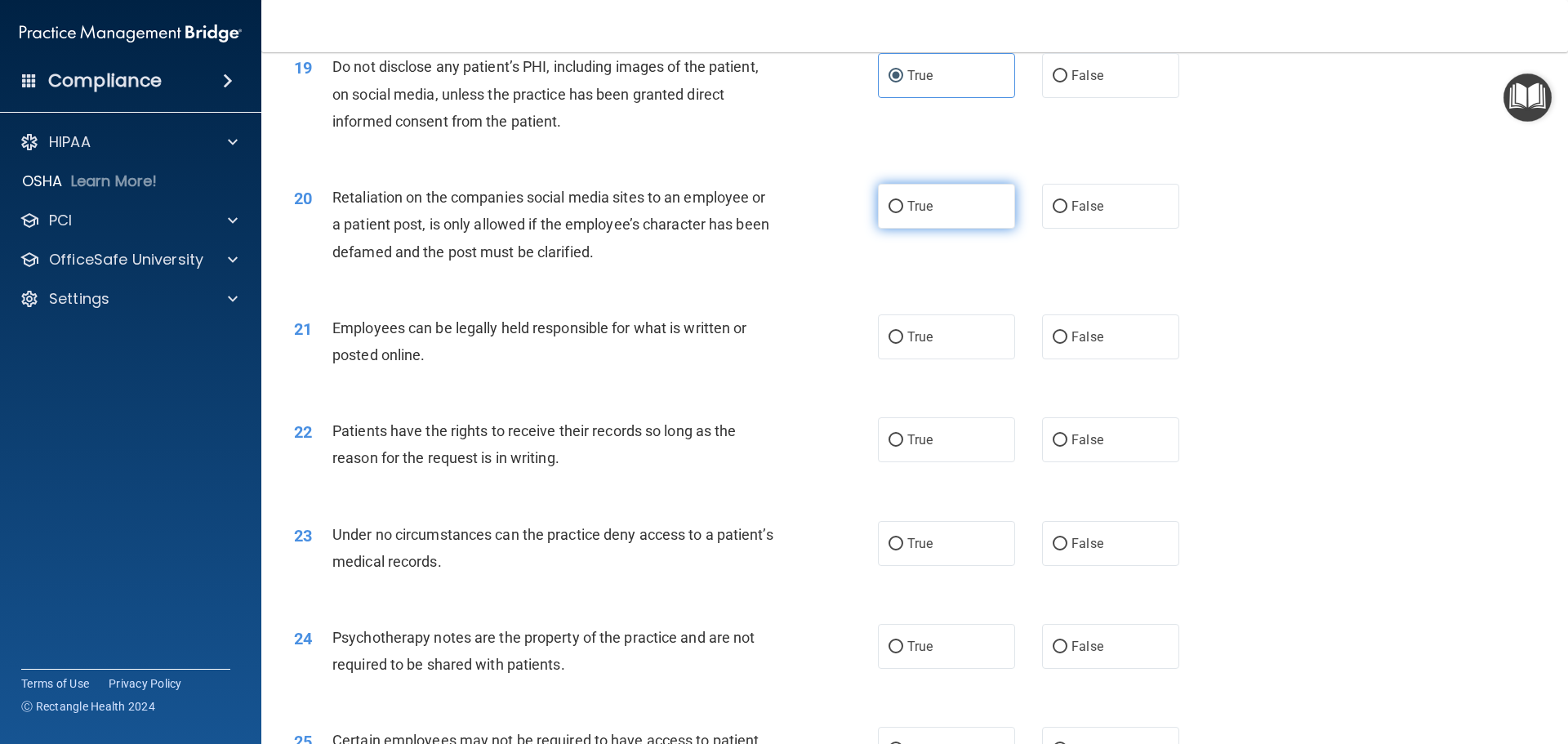
click at [947, 229] on label "True" at bounding box center [946, 206] width 137 height 45
click at [903, 213] on input "True" at bounding box center [895, 207] width 15 height 12
radio input "true"
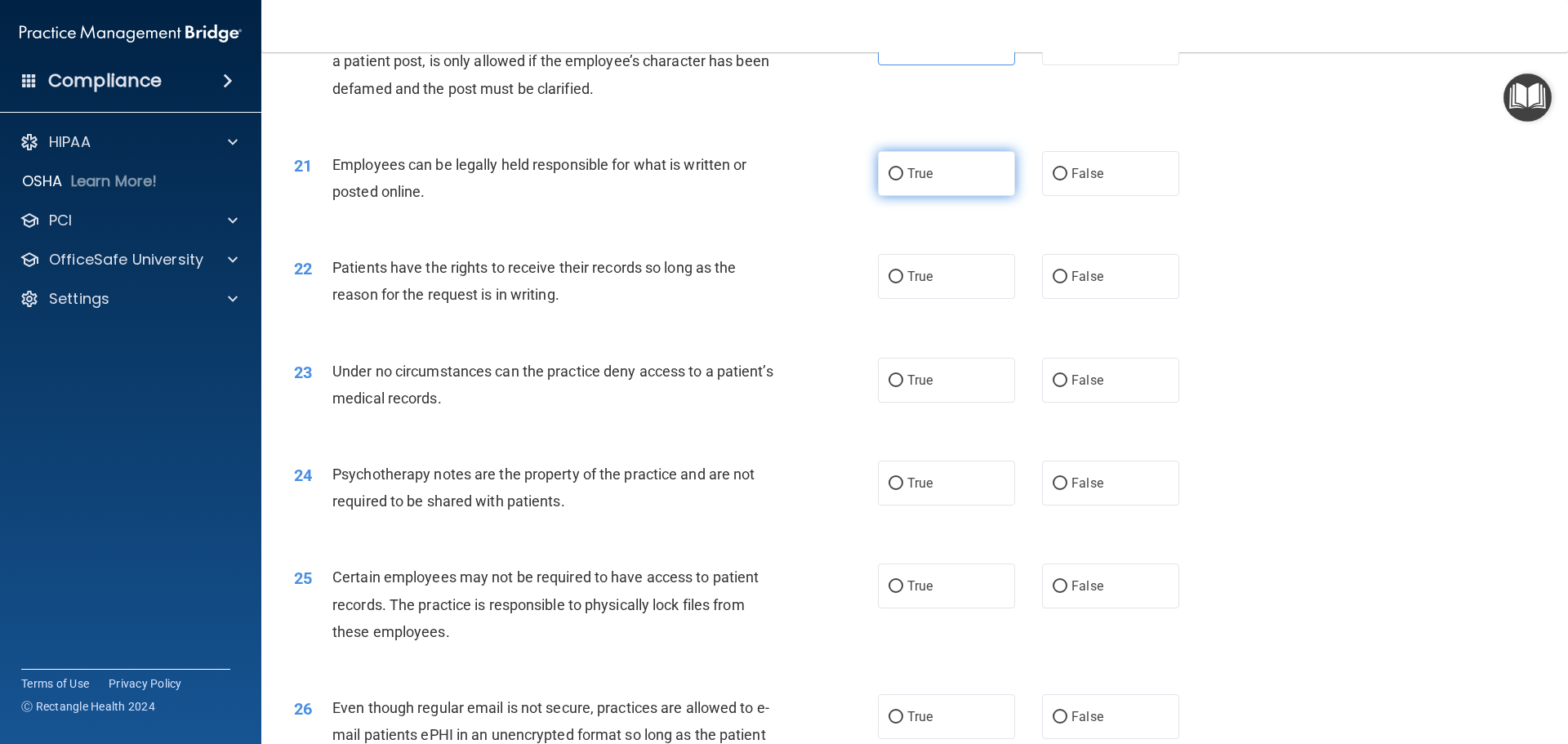
click at [890, 181] on input "True" at bounding box center [895, 174] width 15 height 12
radio input "true"
click at [1080, 284] on span "False" at bounding box center [1087, 277] width 31 height 16
click at [1067, 284] on input "False" at bounding box center [1059, 277] width 15 height 12
radio input "true"
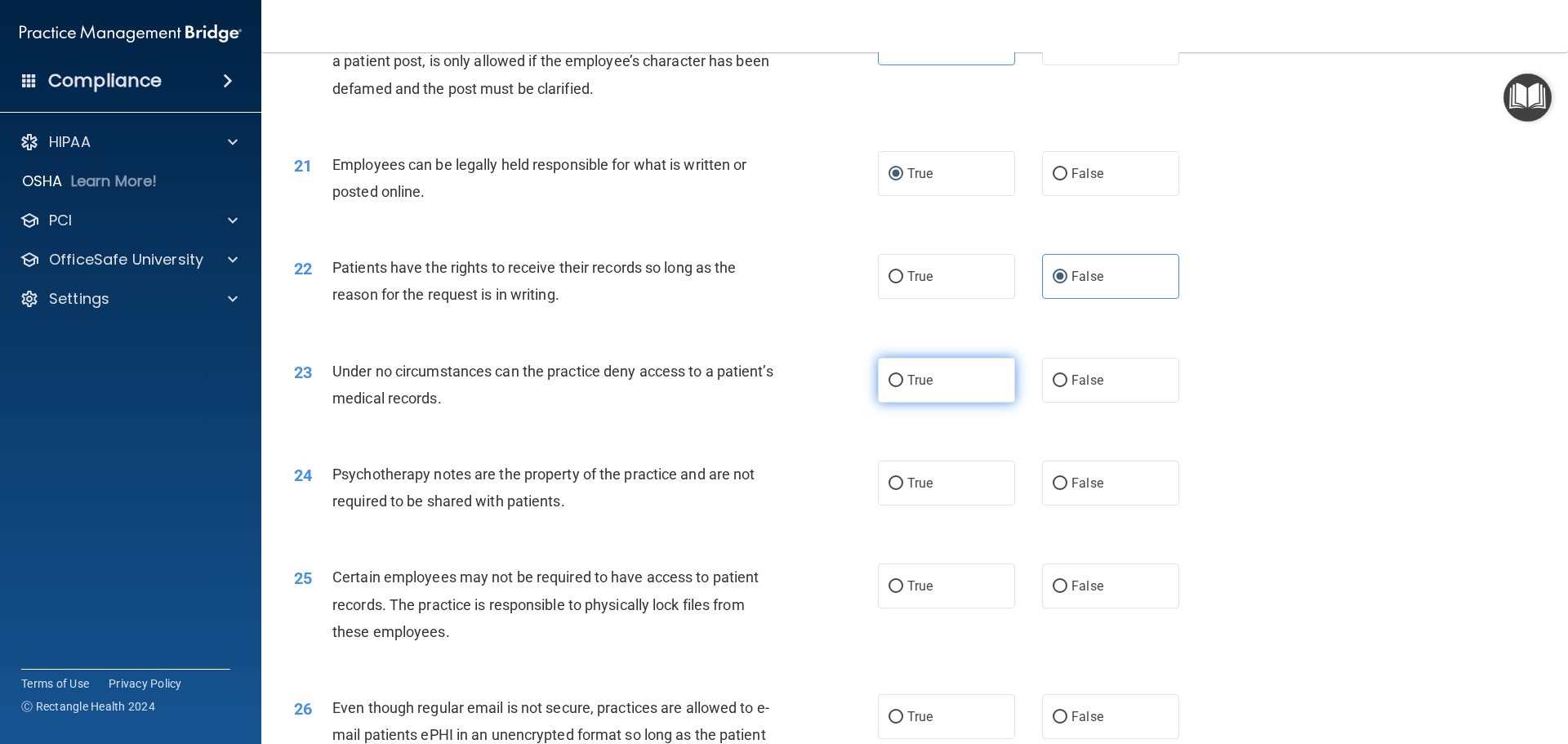
click at [935, 402] on label "True" at bounding box center [946, 380] width 137 height 45
click at [903, 387] on input "True" at bounding box center [895, 381] width 15 height 12
radio input "true"
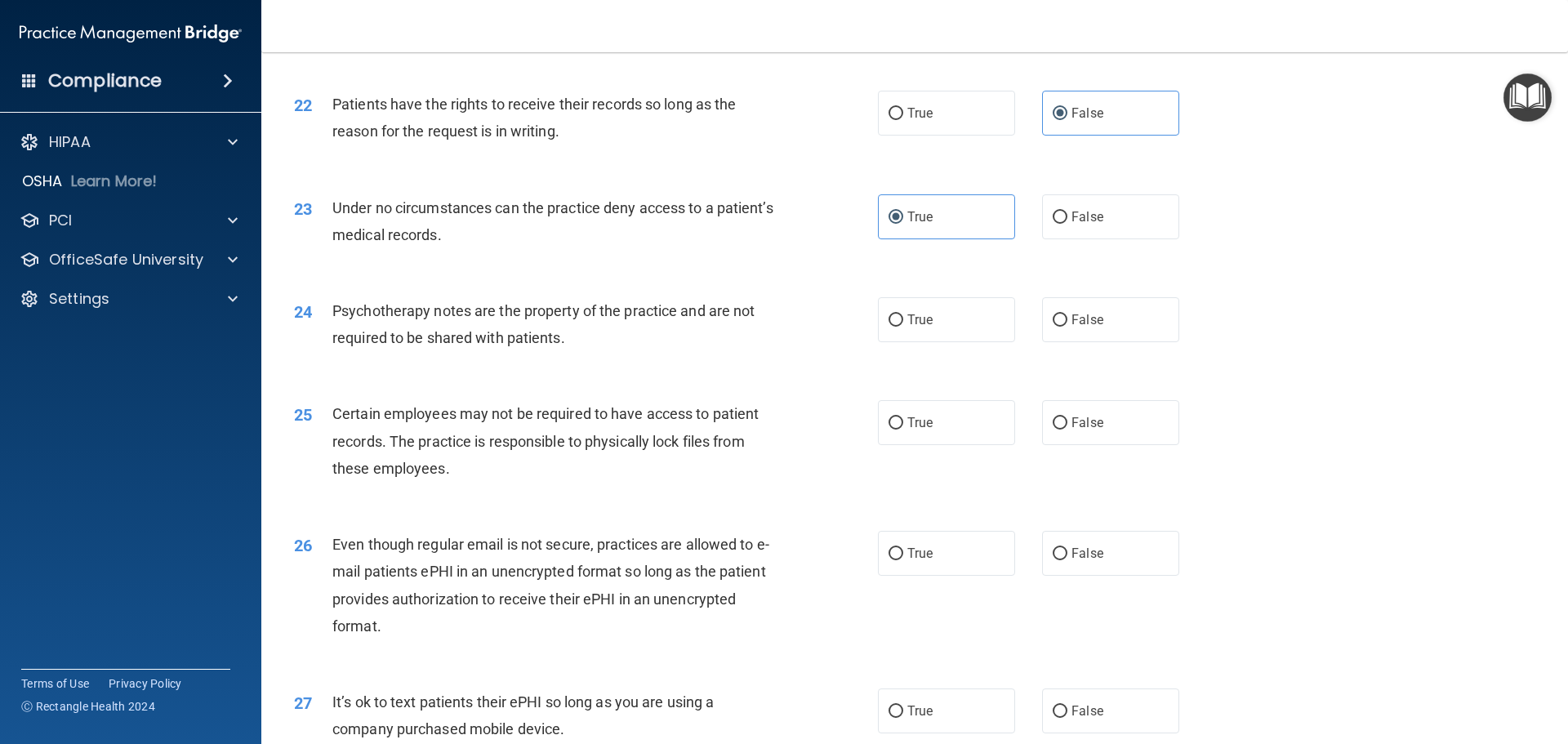
scroll to position [2857, 0]
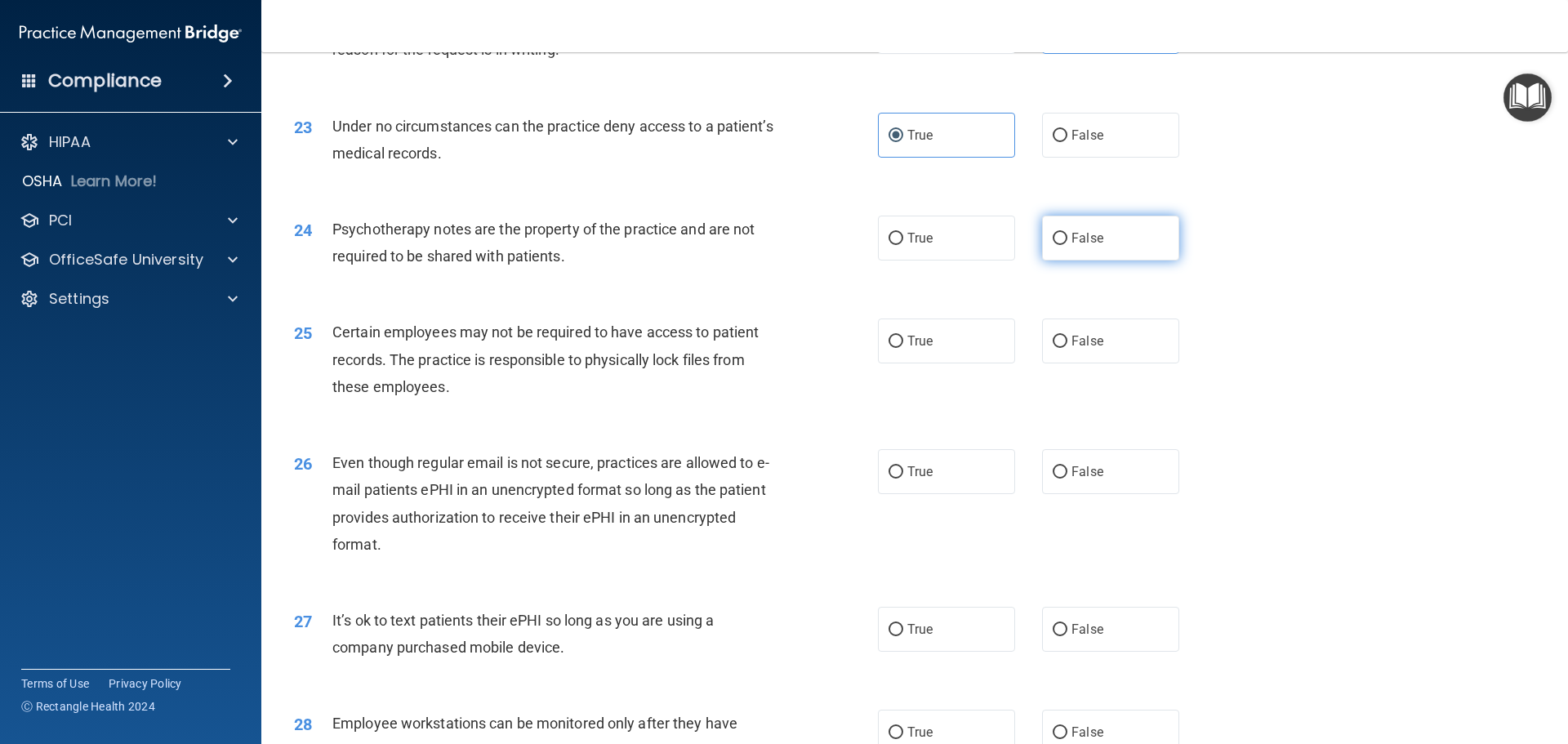
click at [1072, 245] on span "False" at bounding box center [1087, 239] width 31 height 16
click at [1067, 244] on input "False" at bounding box center [1059, 239] width 15 height 12
radio input "true"
click at [919, 348] on span "True" at bounding box center [920, 341] width 26 height 16
click at [903, 347] on input "True" at bounding box center [895, 342] width 15 height 12
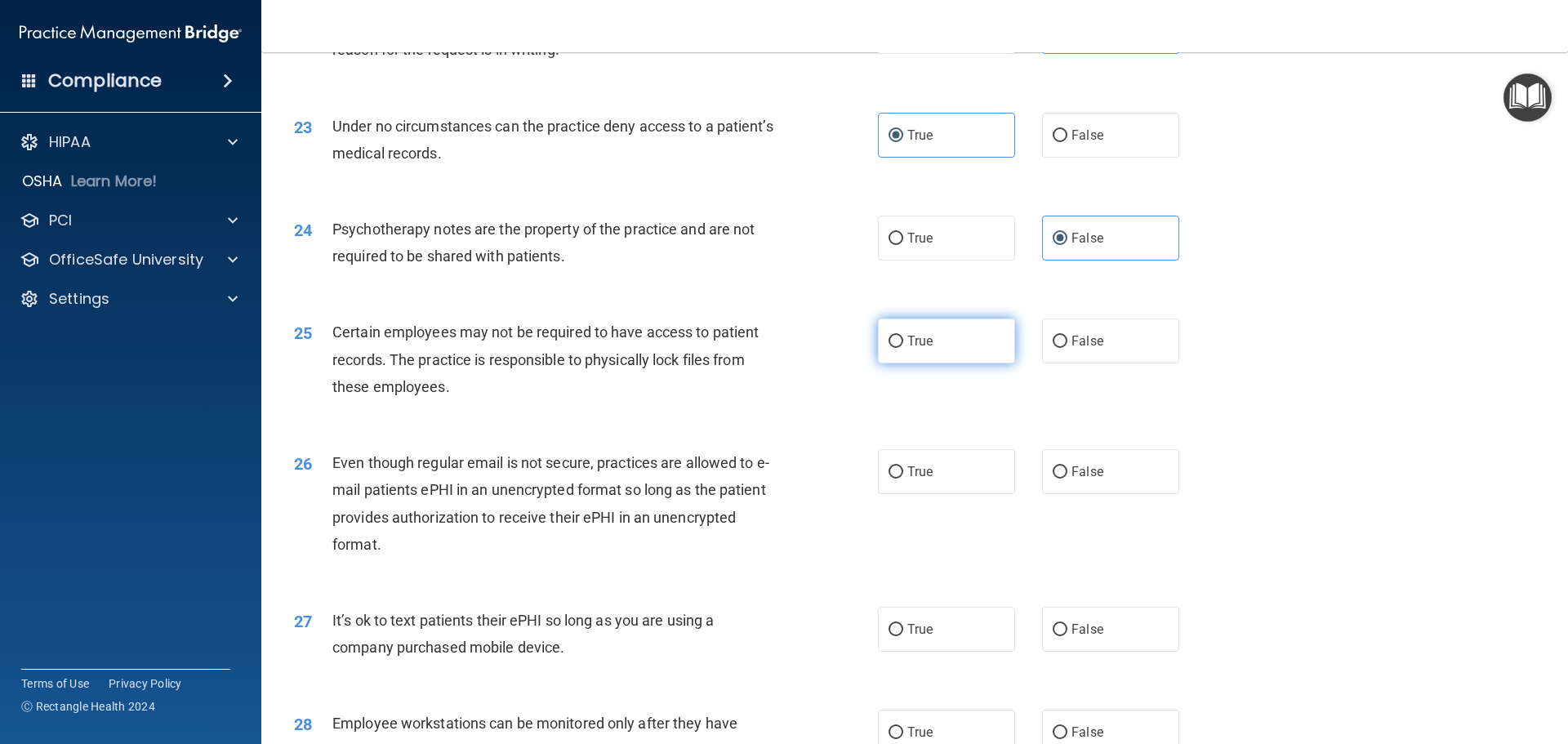
radio input "true"
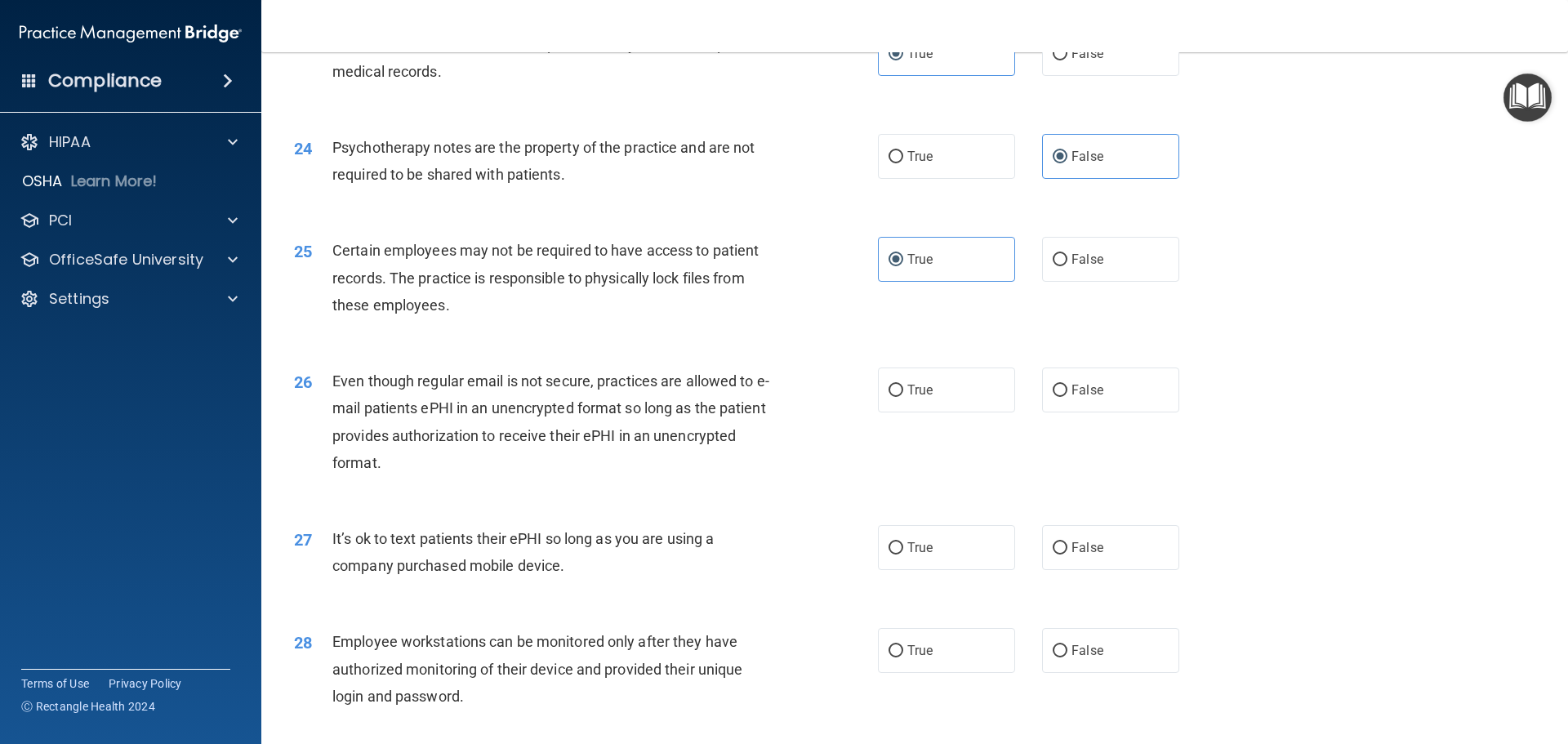
scroll to position [3020, 0]
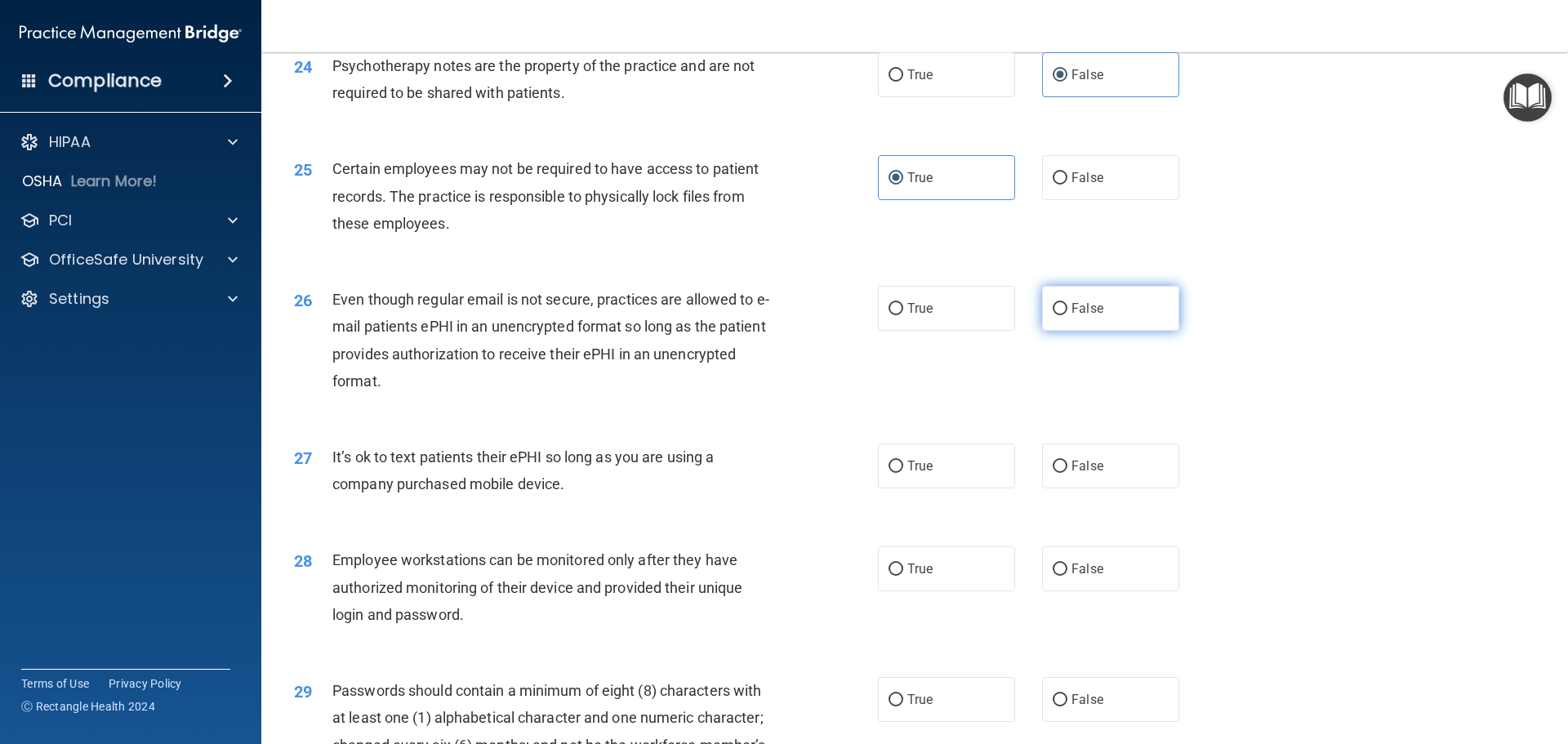
click at [1083, 316] on span "False" at bounding box center [1087, 308] width 31 height 16
click at [1067, 315] on input "False" at bounding box center [1059, 309] width 15 height 12
radio input "true"
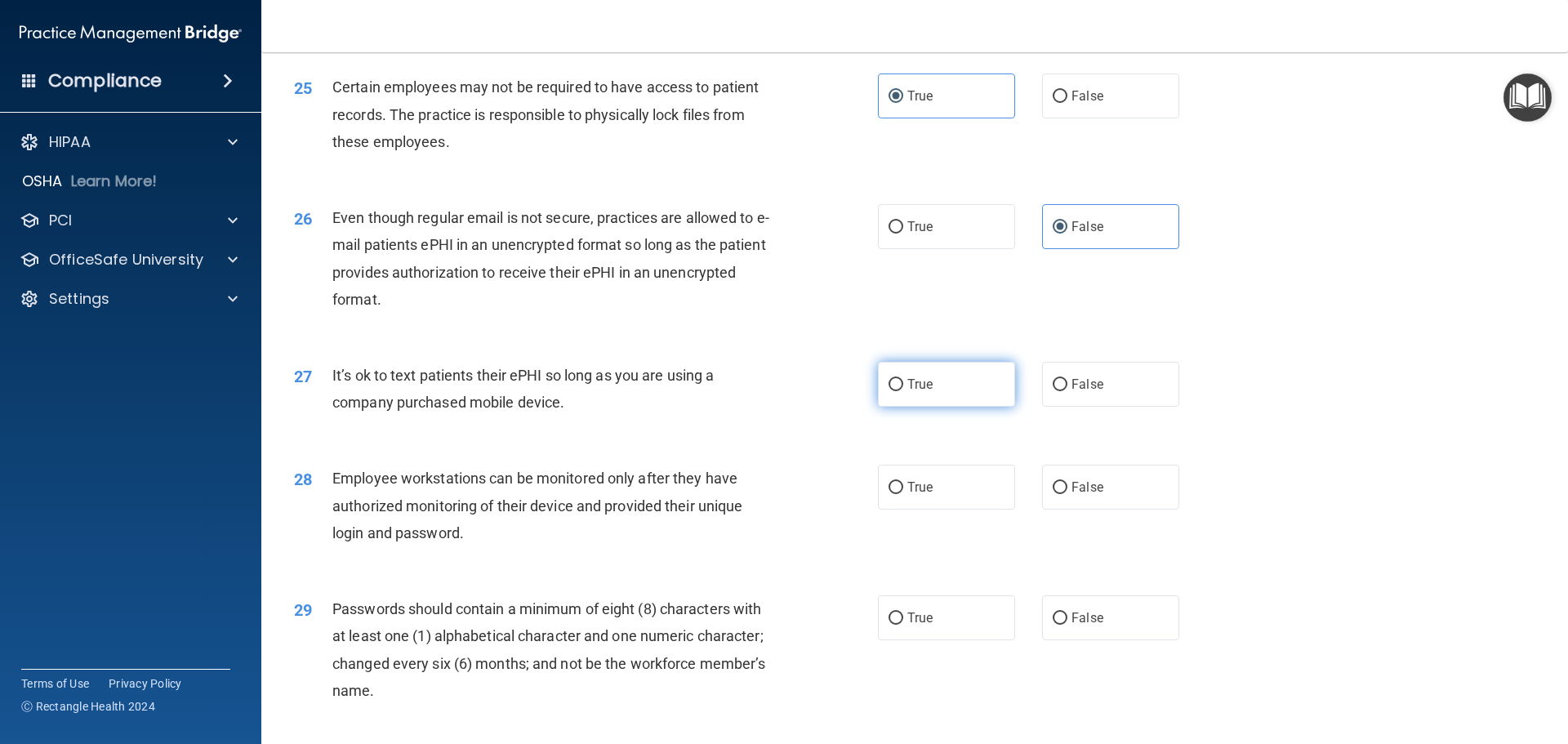
click at [893, 391] on input "True" at bounding box center [895, 385] width 15 height 12
radio input "true"
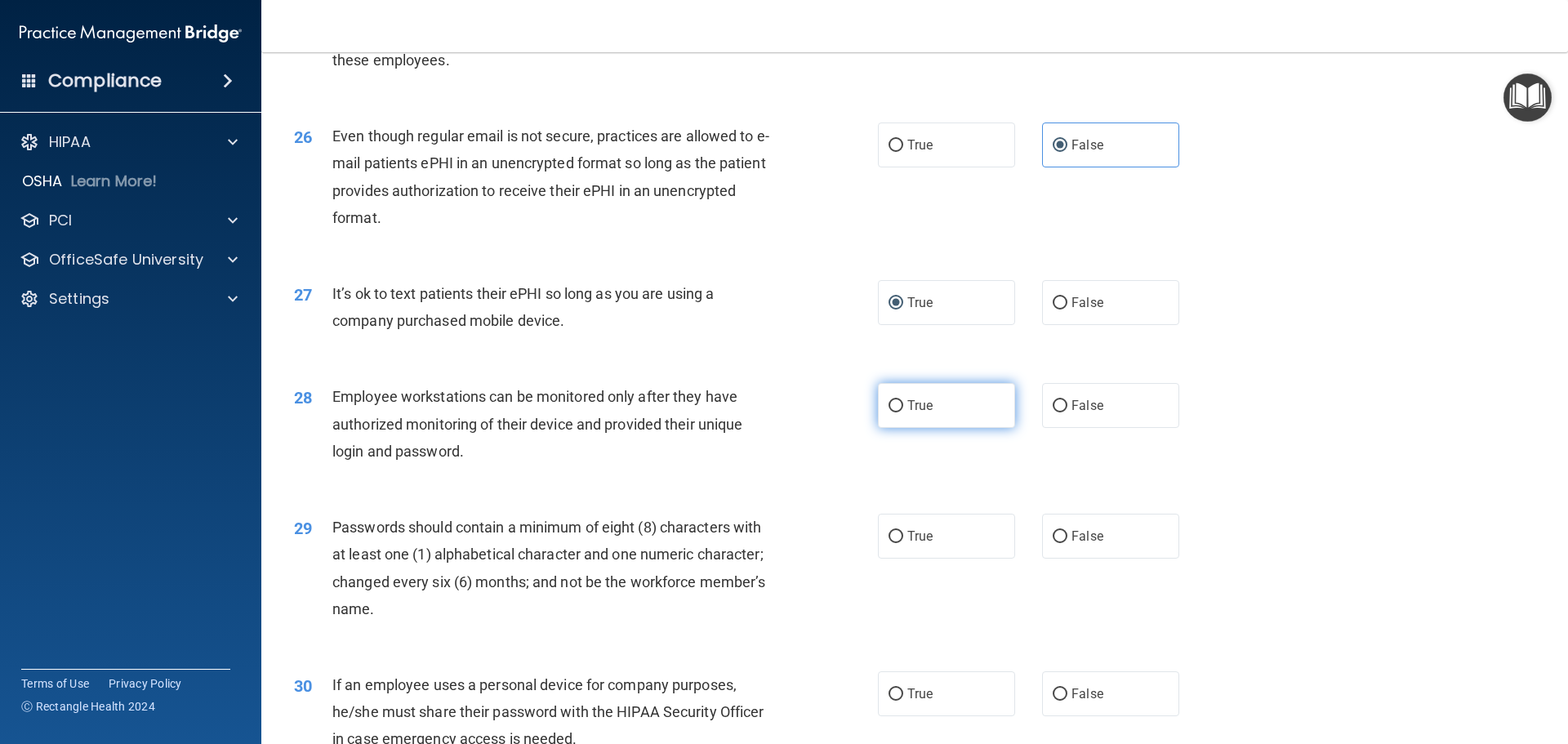
click at [895, 412] on input "True" at bounding box center [895, 405] width 15 height 12
radio input "true"
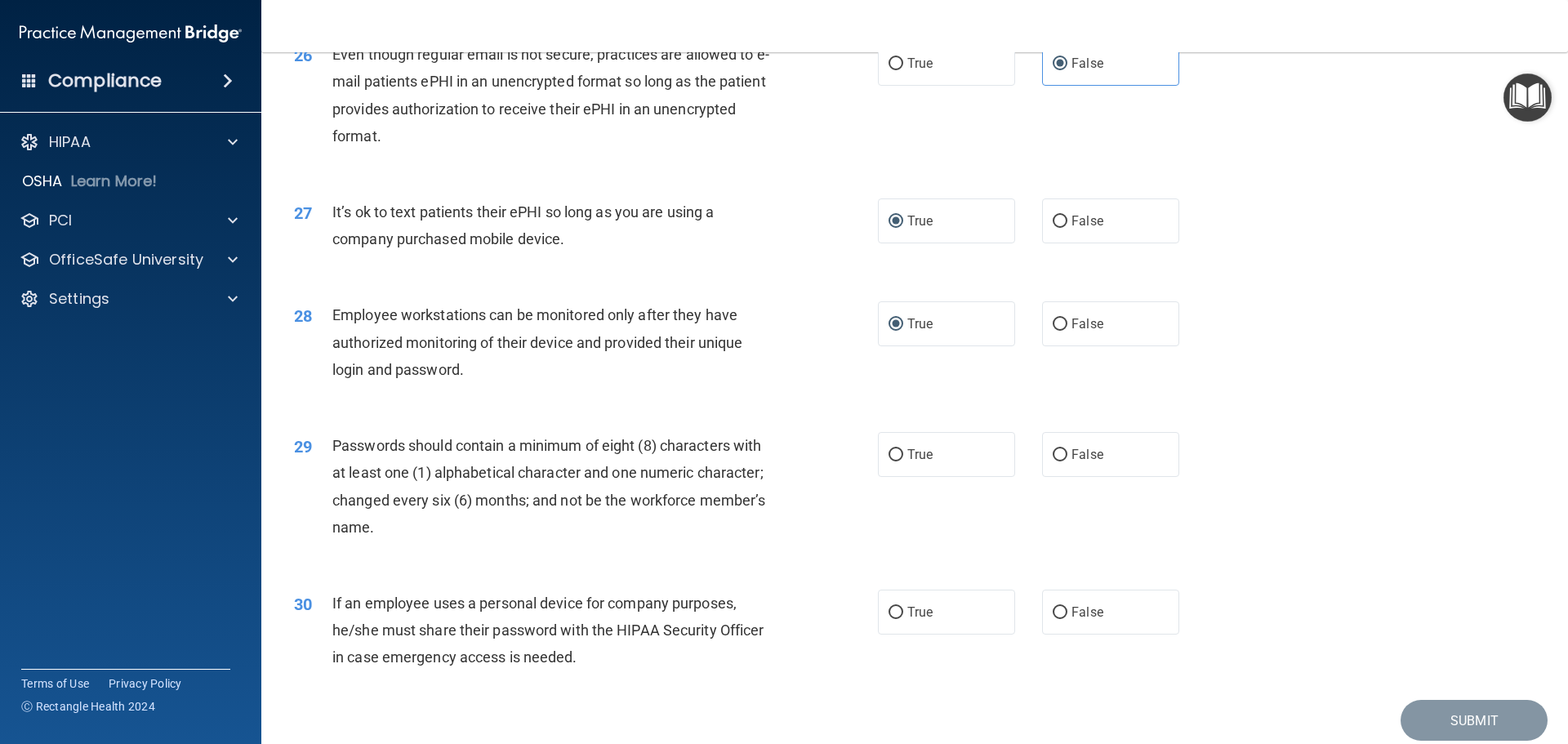
scroll to position [3347, 0]
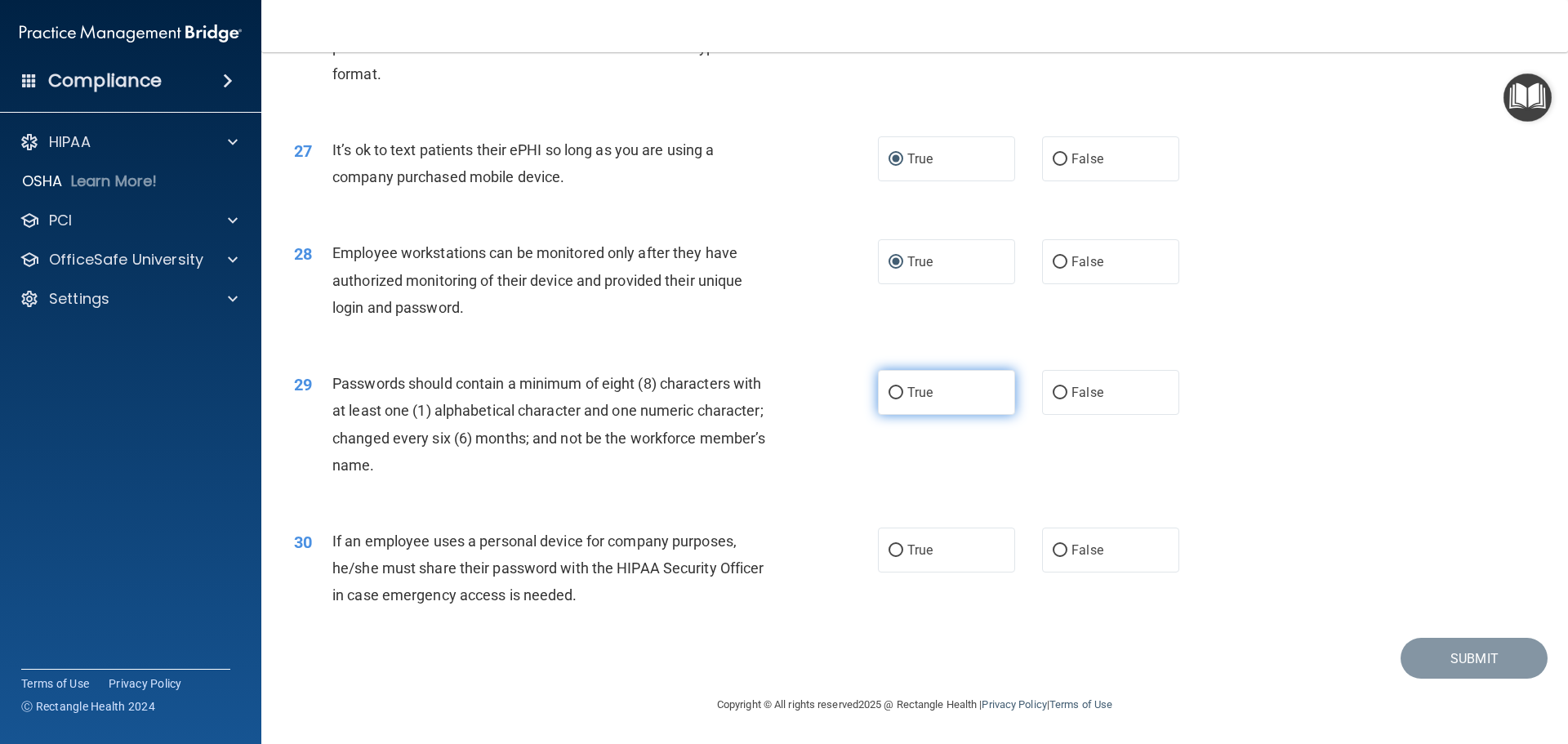
click at [907, 399] on span "True" at bounding box center [920, 393] width 26 height 16
click at [903, 399] on input "True" at bounding box center [895, 393] width 15 height 12
radio input "true"
click at [1086, 558] on span "False" at bounding box center [1087, 550] width 31 height 16
click at [1059, 554] on input "False" at bounding box center [1059, 551] width 15 height 12
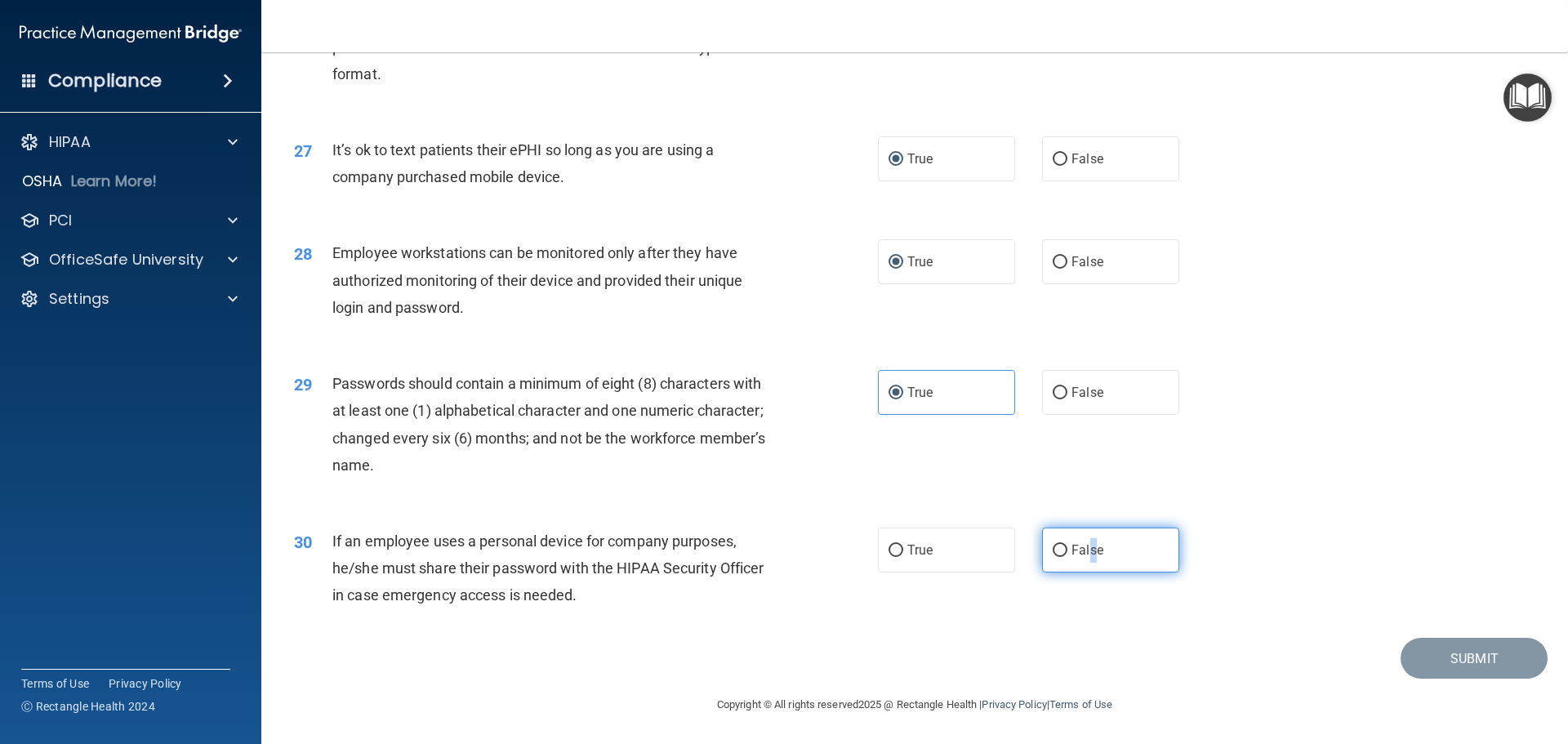
radio input "true"
click at [1447, 665] on button "Submit" at bounding box center [1474, 658] width 147 height 41
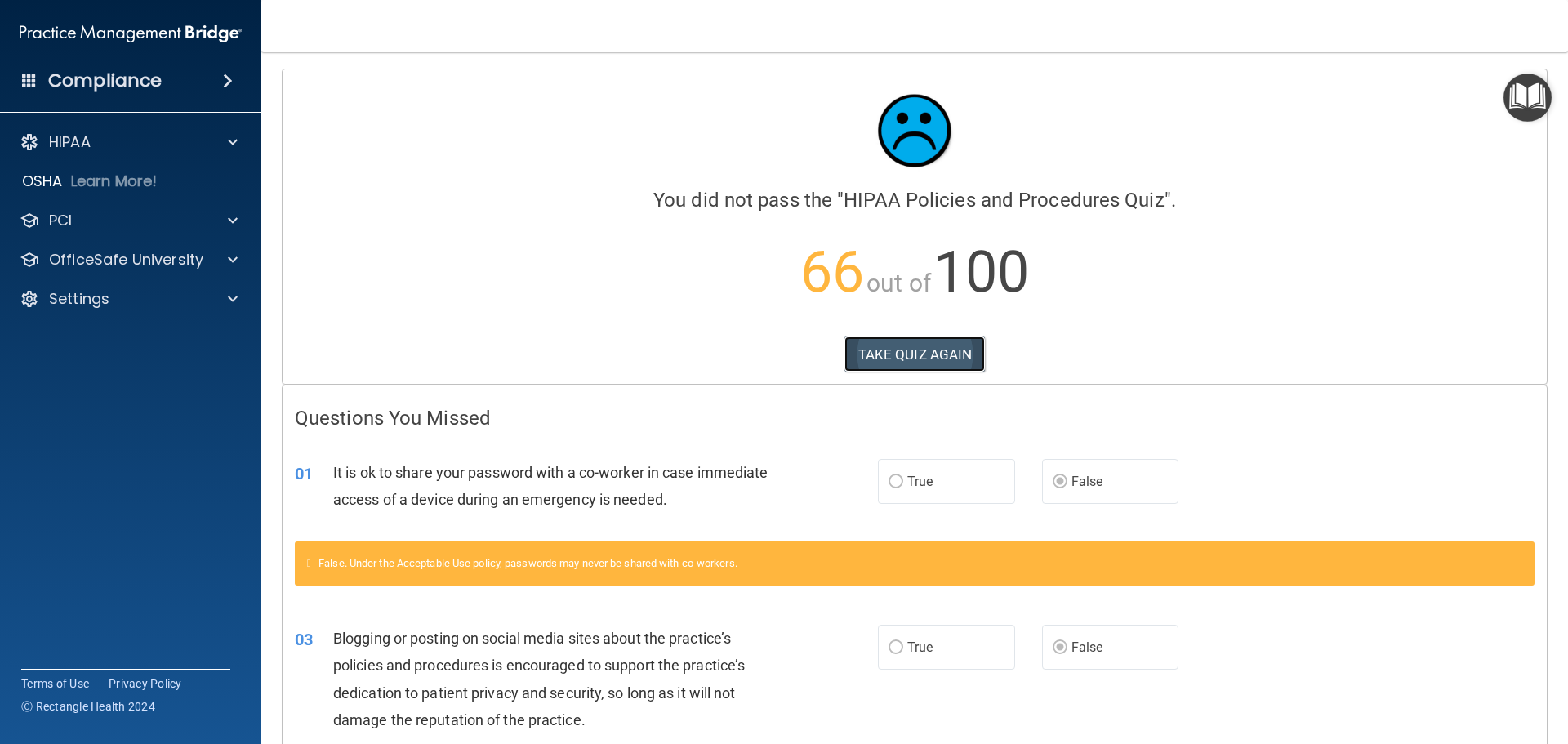
click at [912, 345] on button "TAKE QUIZ AGAIN" at bounding box center [915, 354] width 141 height 36
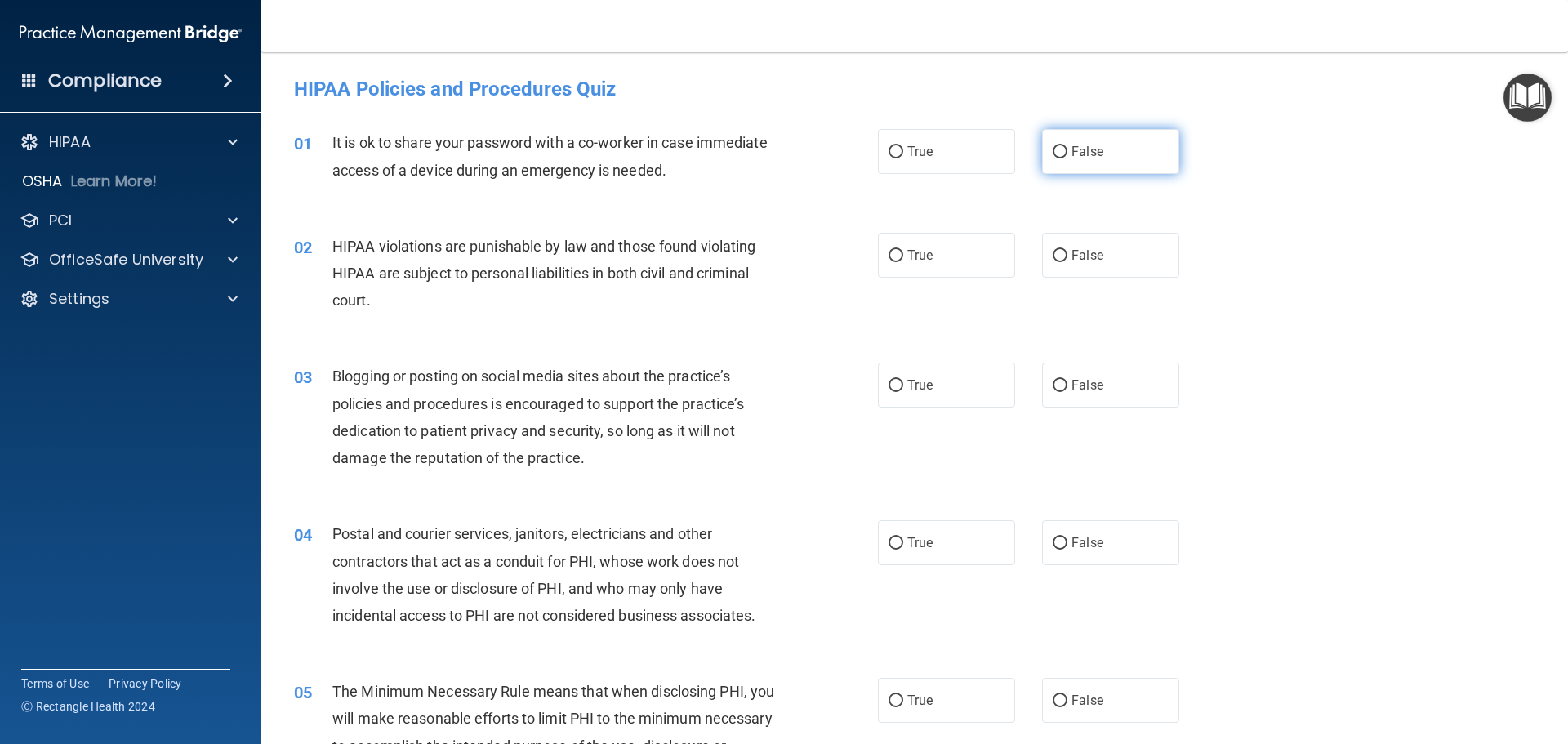
click at [1076, 167] on label "False" at bounding box center [1110, 151] width 137 height 45
click at [1067, 158] on input "False" at bounding box center [1059, 152] width 15 height 12
radio input "true"
click at [1054, 384] on input "False" at bounding box center [1059, 386] width 15 height 12
radio input "true"
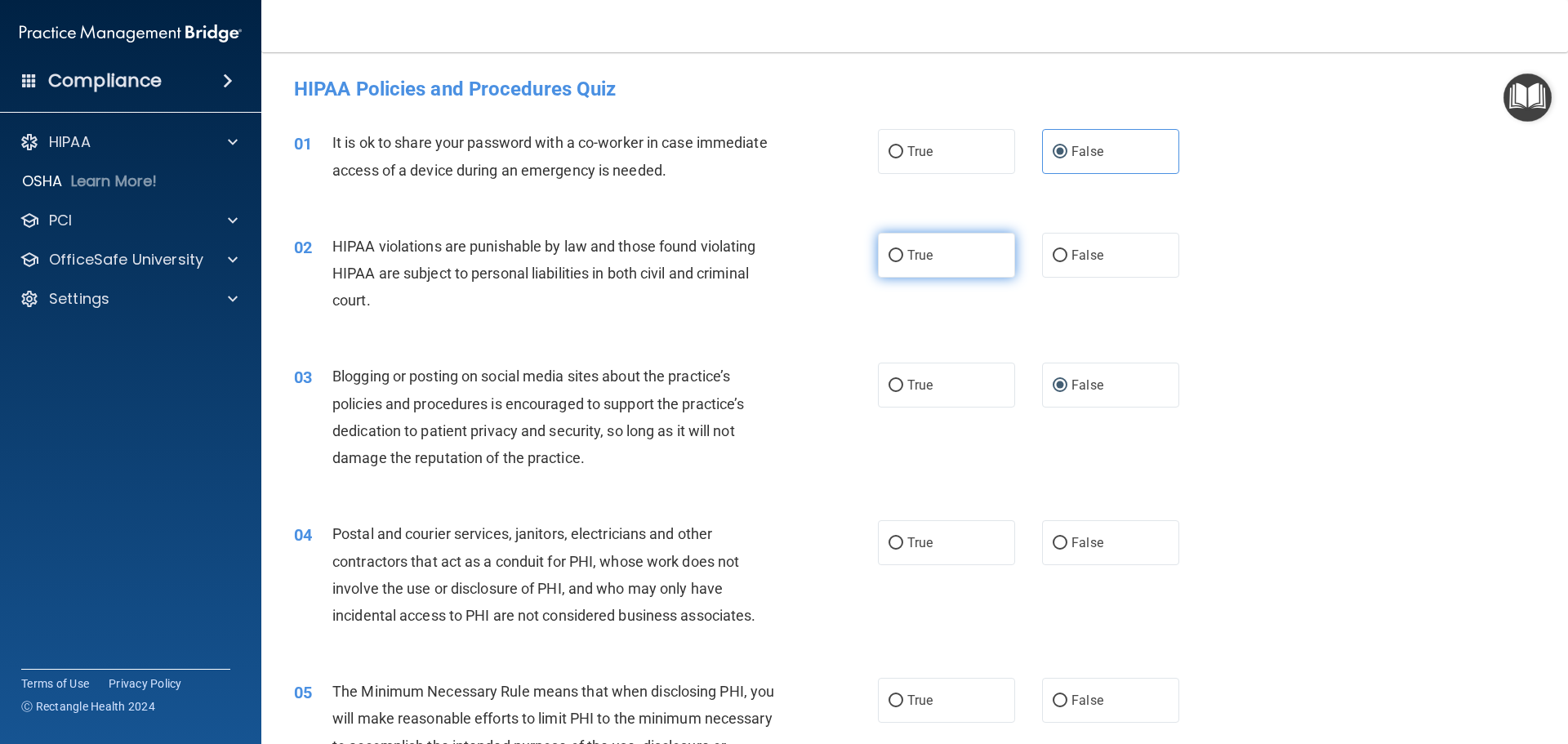
click at [907, 254] on span "True" at bounding box center [920, 255] width 26 height 16
click at [901, 254] on input "True" at bounding box center [895, 255] width 15 height 12
radio input "true"
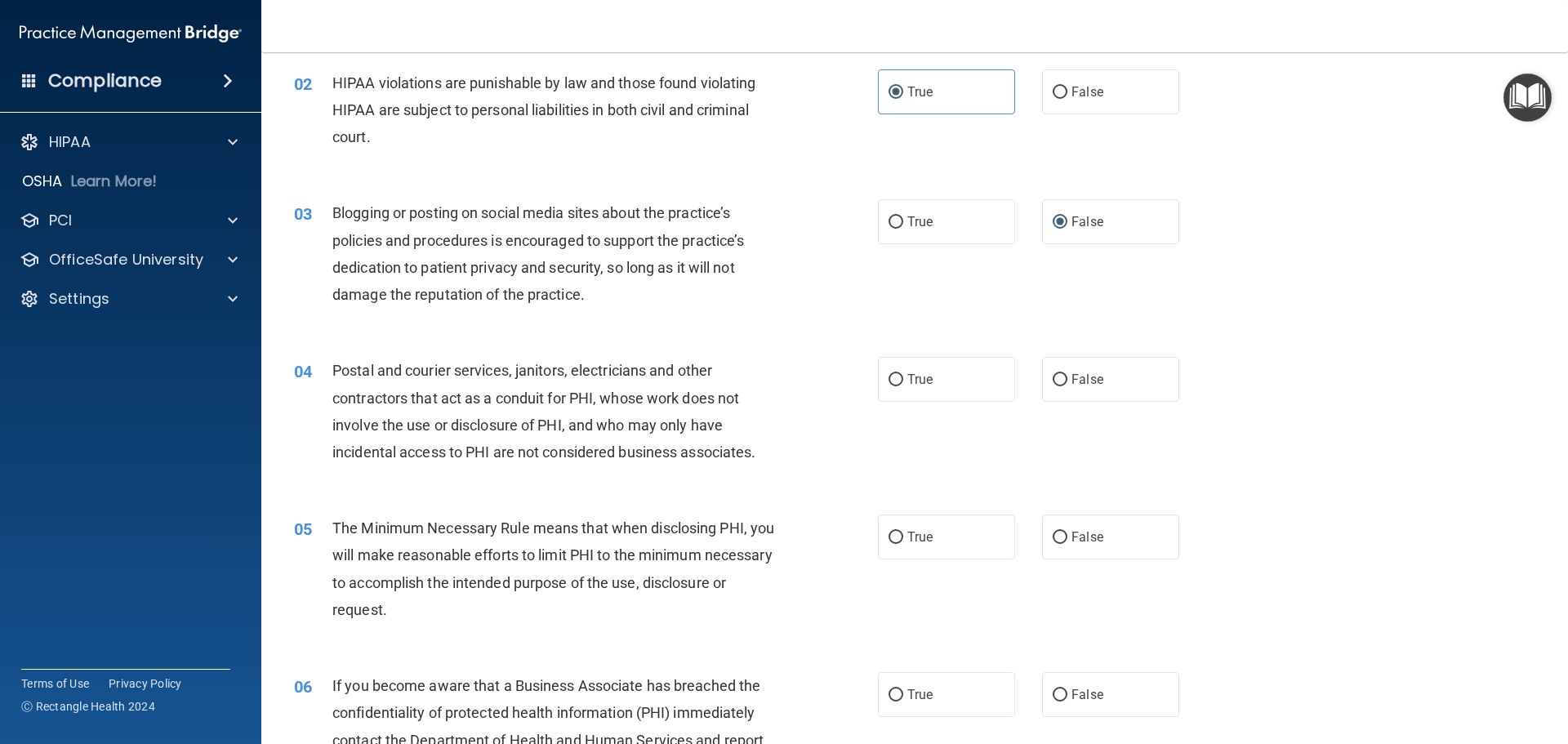
scroll to position [244, 0]
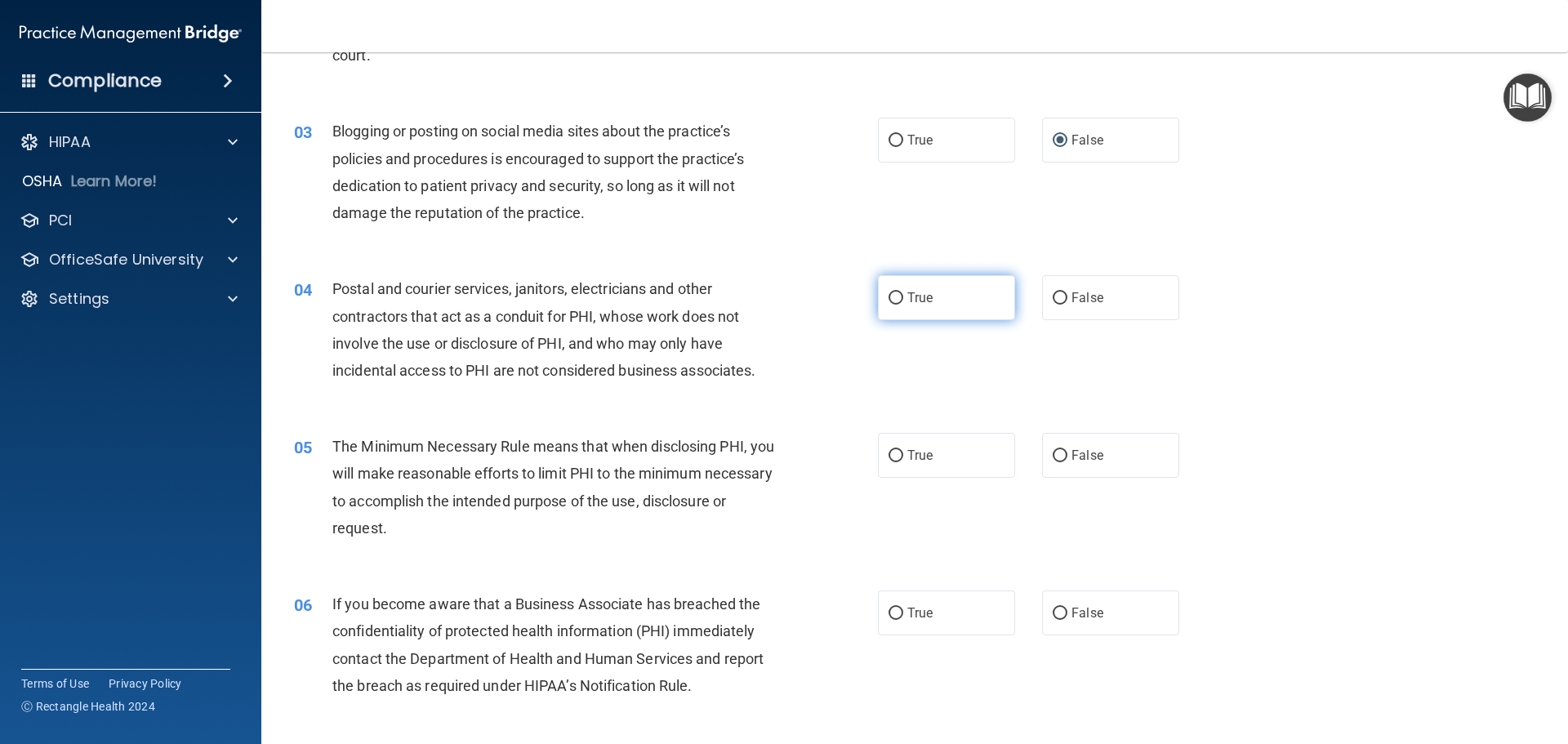
click at [907, 303] on span "True" at bounding box center [920, 297] width 26 height 16
click at [903, 303] on input "True" at bounding box center [895, 298] width 15 height 12
radio input "true"
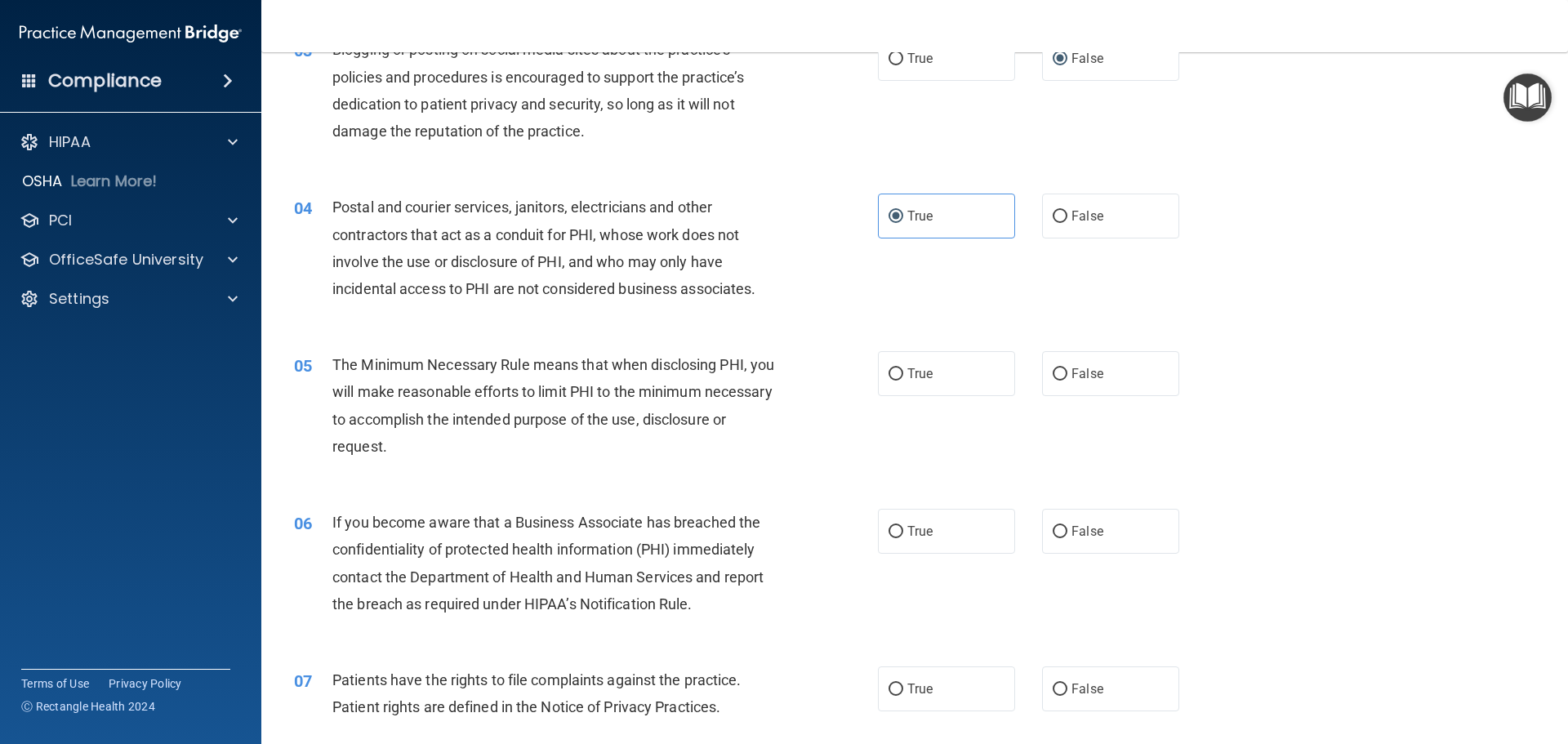
scroll to position [408, 0]
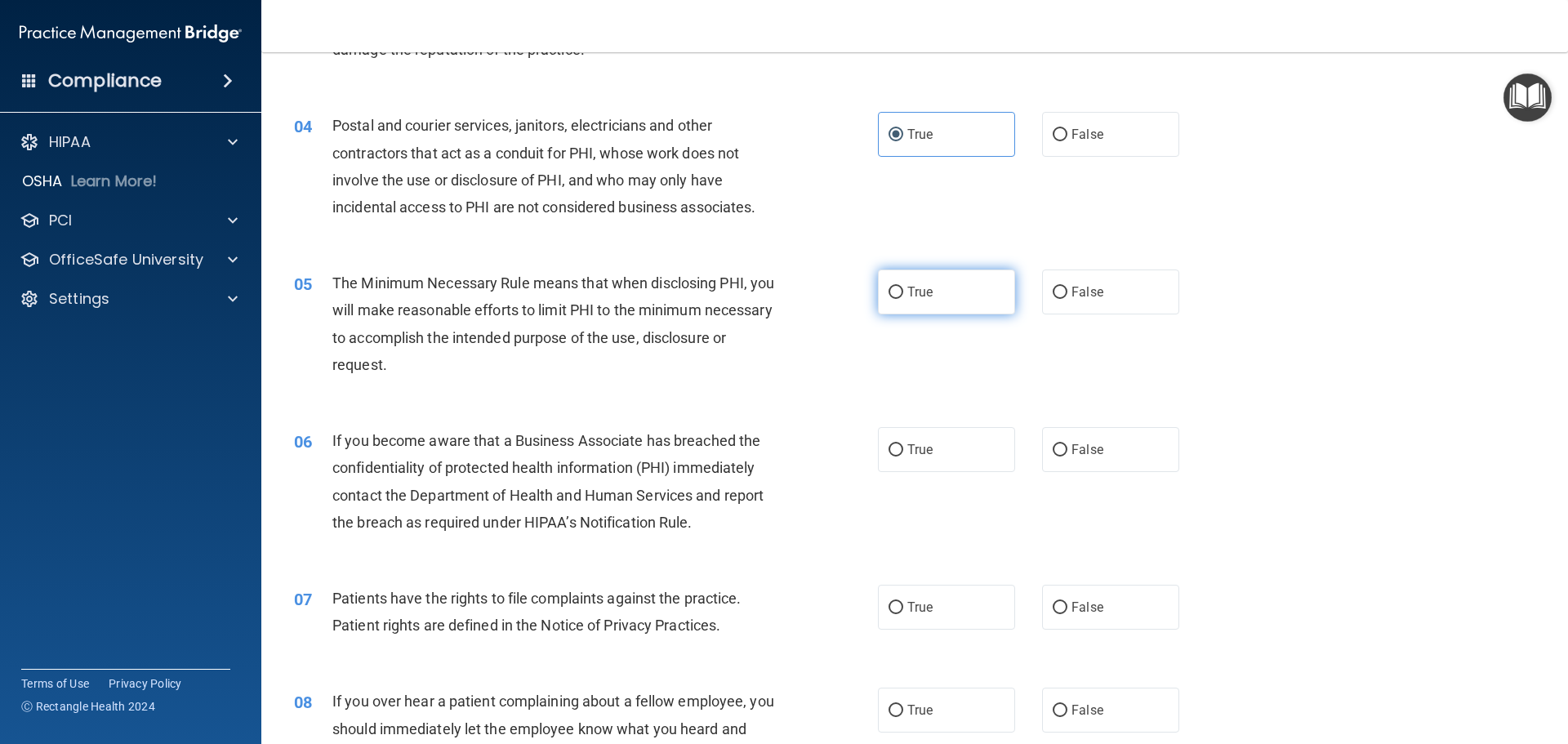
click at [907, 293] on span "True" at bounding box center [920, 292] width 26 height 16
click at [901, 293] on input "True" at bounding box center [895, 292] width 15 height 12
radio input "true"
click at [1059, 453] on input "False" at bounding box center [1059, 450] width 15 height 12
radio input "true"
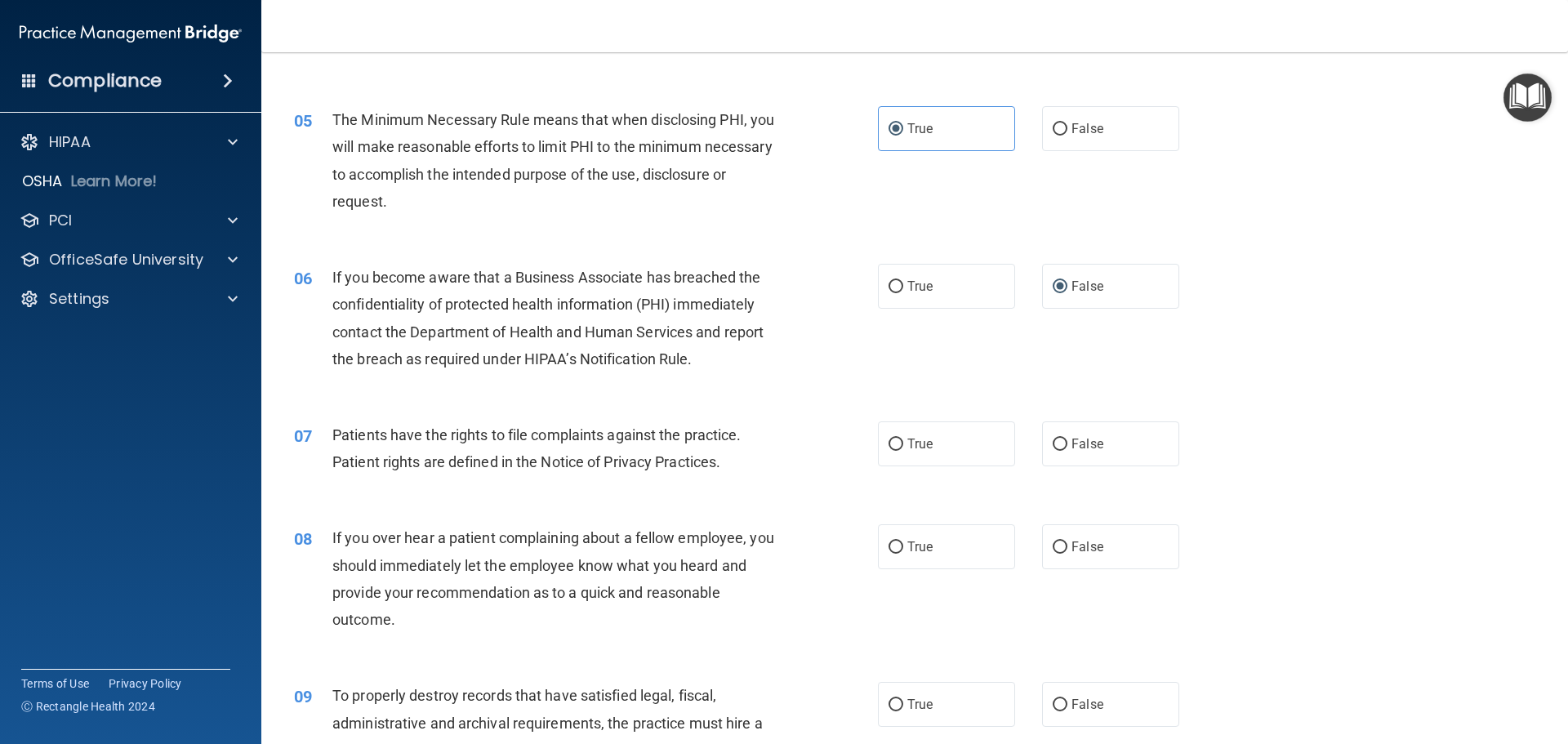
scroll to position [653, 0]
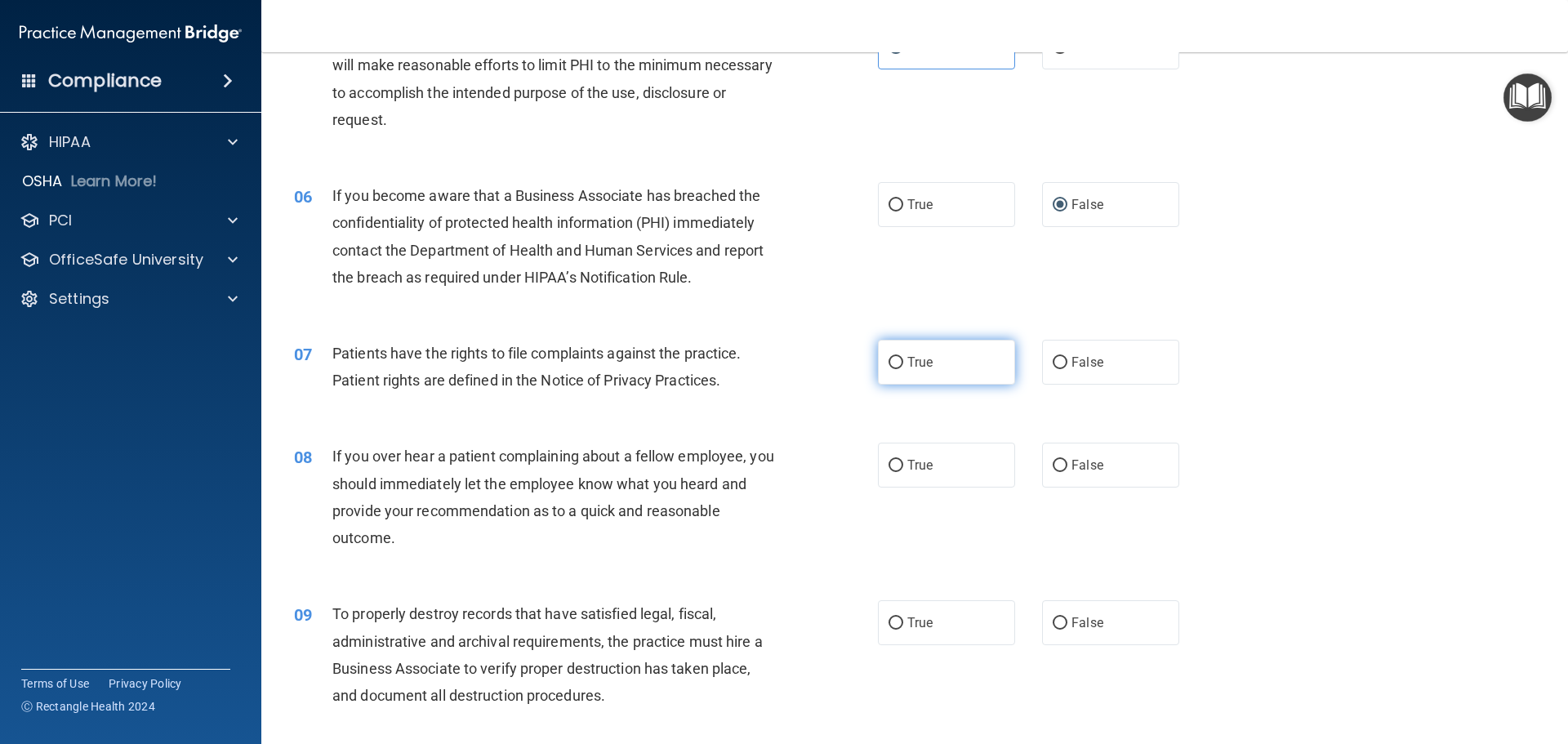
click at [892, 361] on input "True" at bounding box center [895, 362] width 15 height 12
radio input "true"
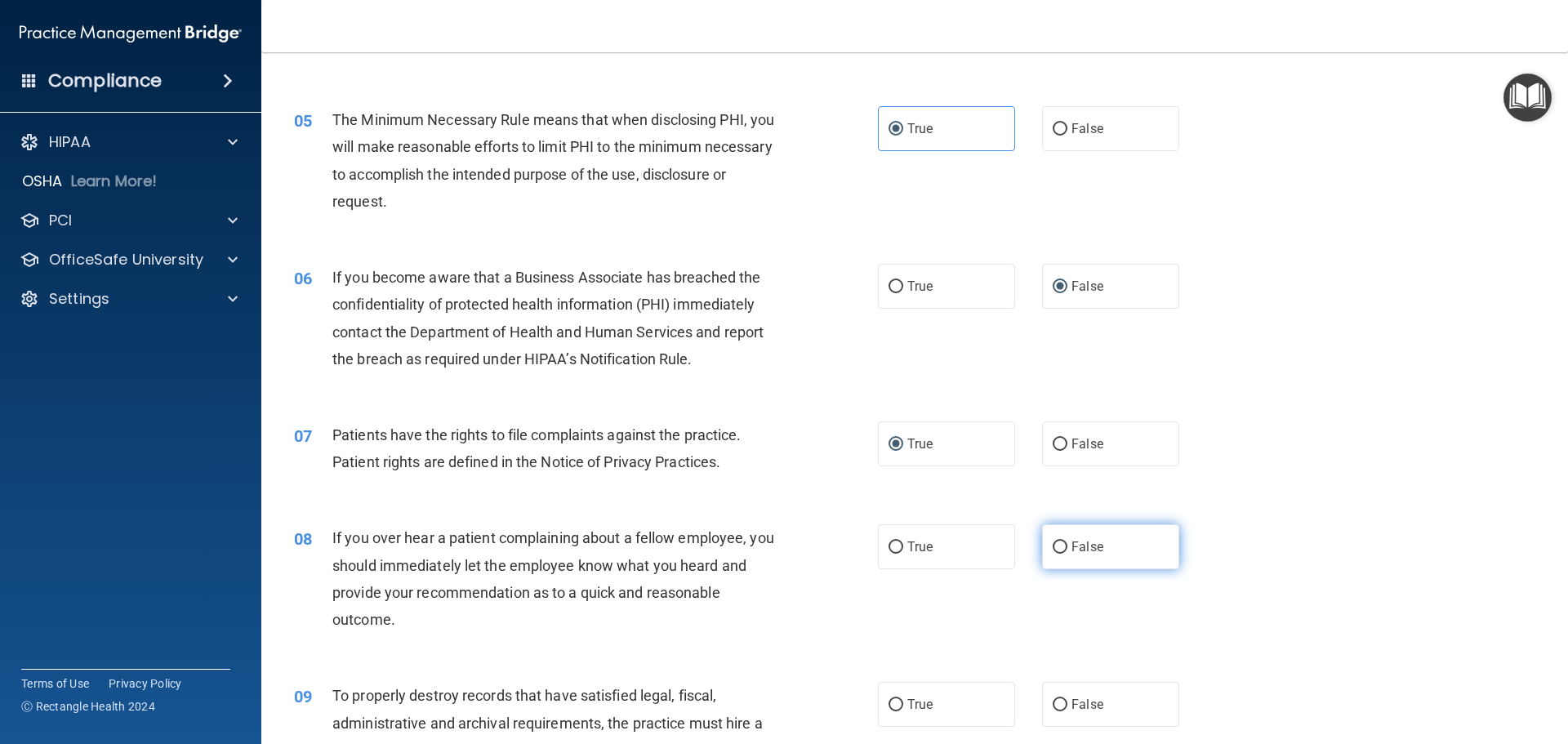
click at [1056, 546] on input "False" at bounding box center [1059, 547] width 15 height 12
radio input "true"
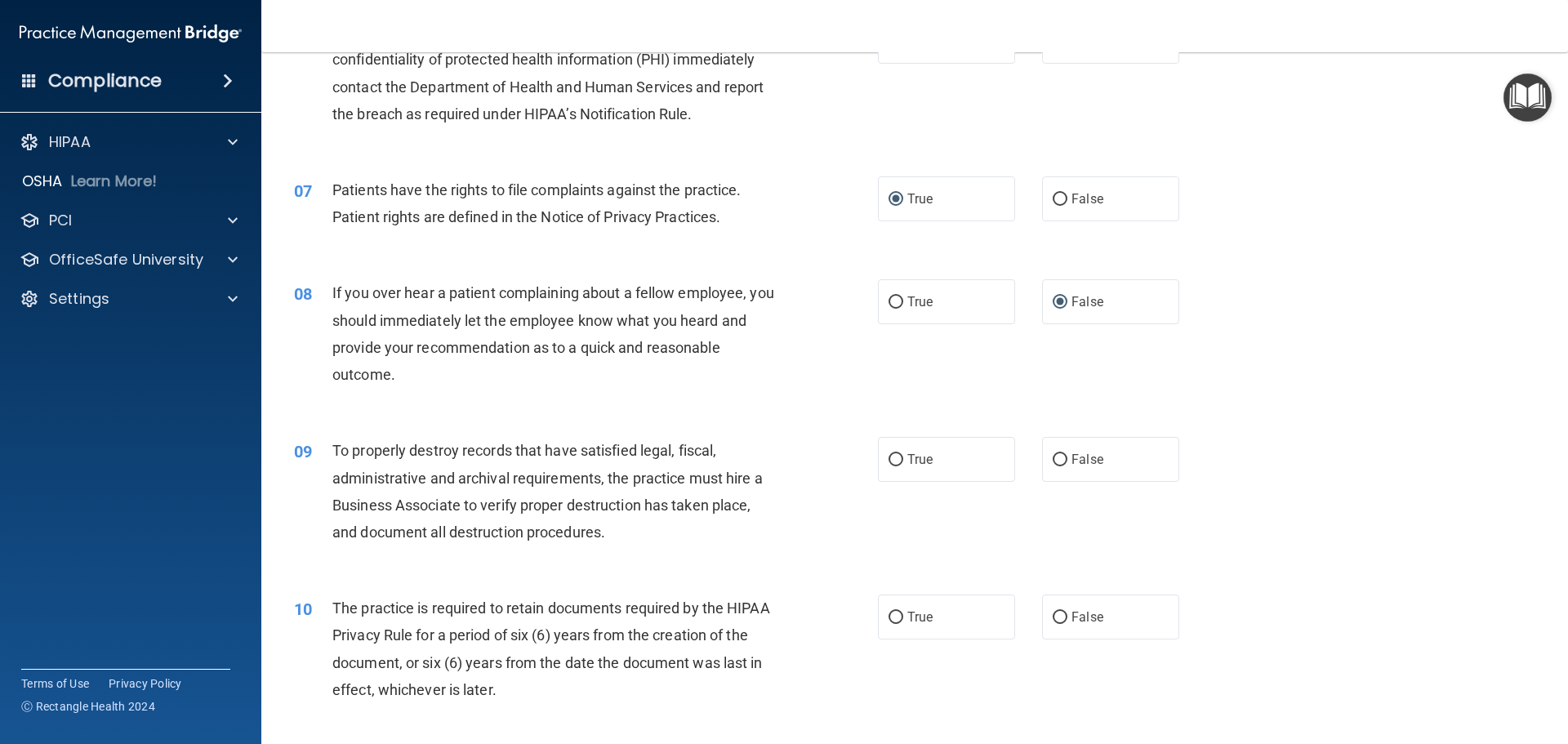
scroll to position [898, 0]
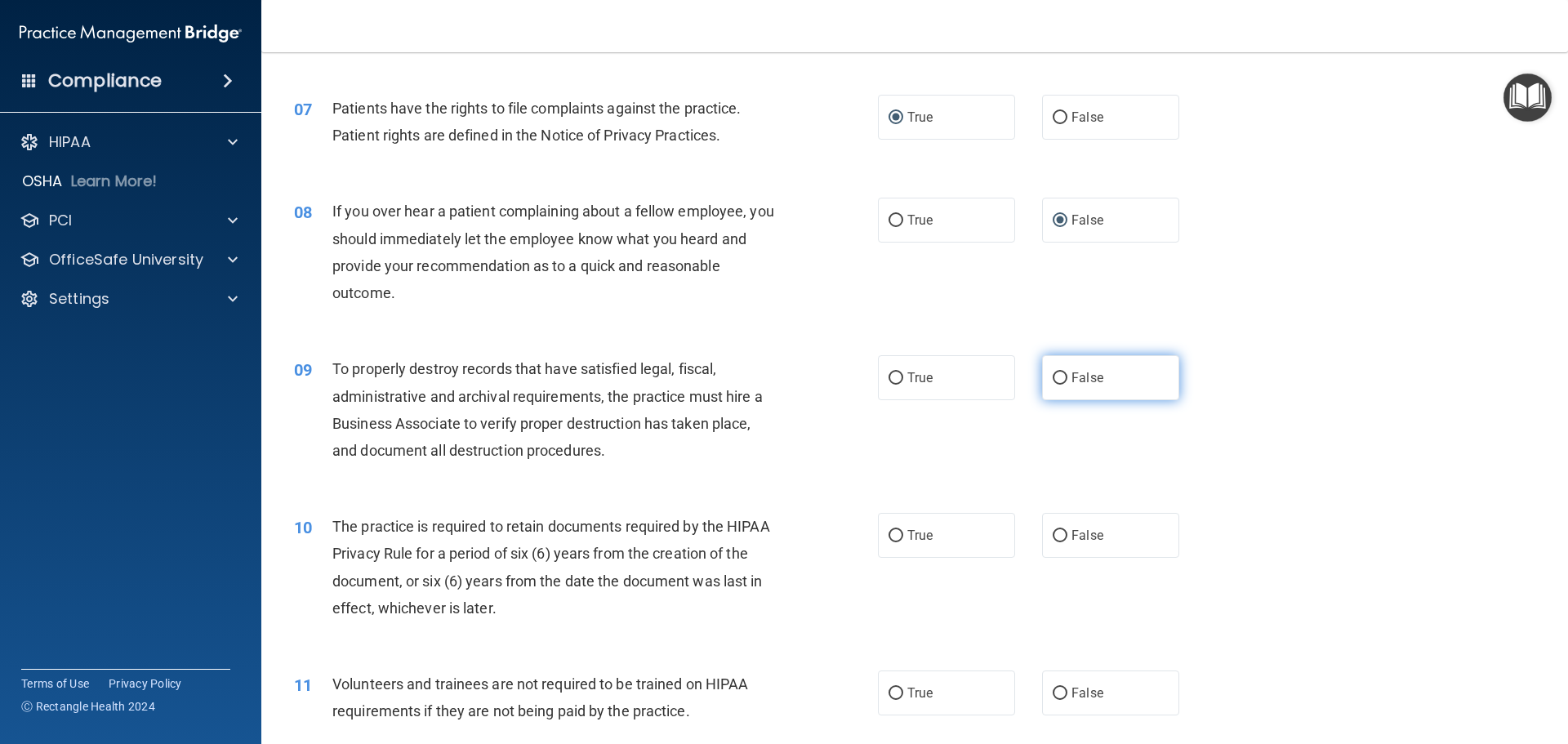
click at [1053, 376] on input "False" at bounding box center [1059, 378] width 15 height 12
radio input "true"
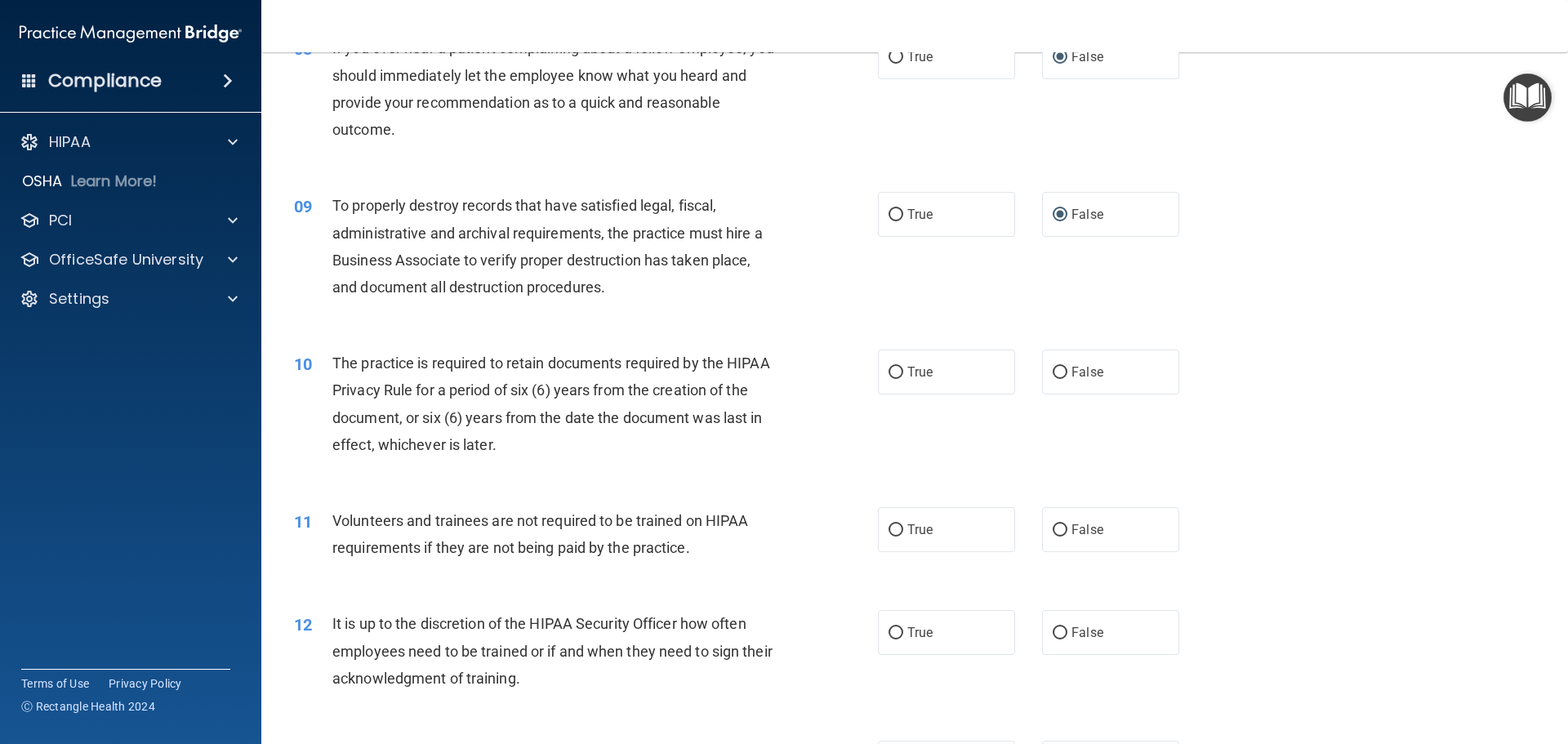
scroll to position [1143, 0]
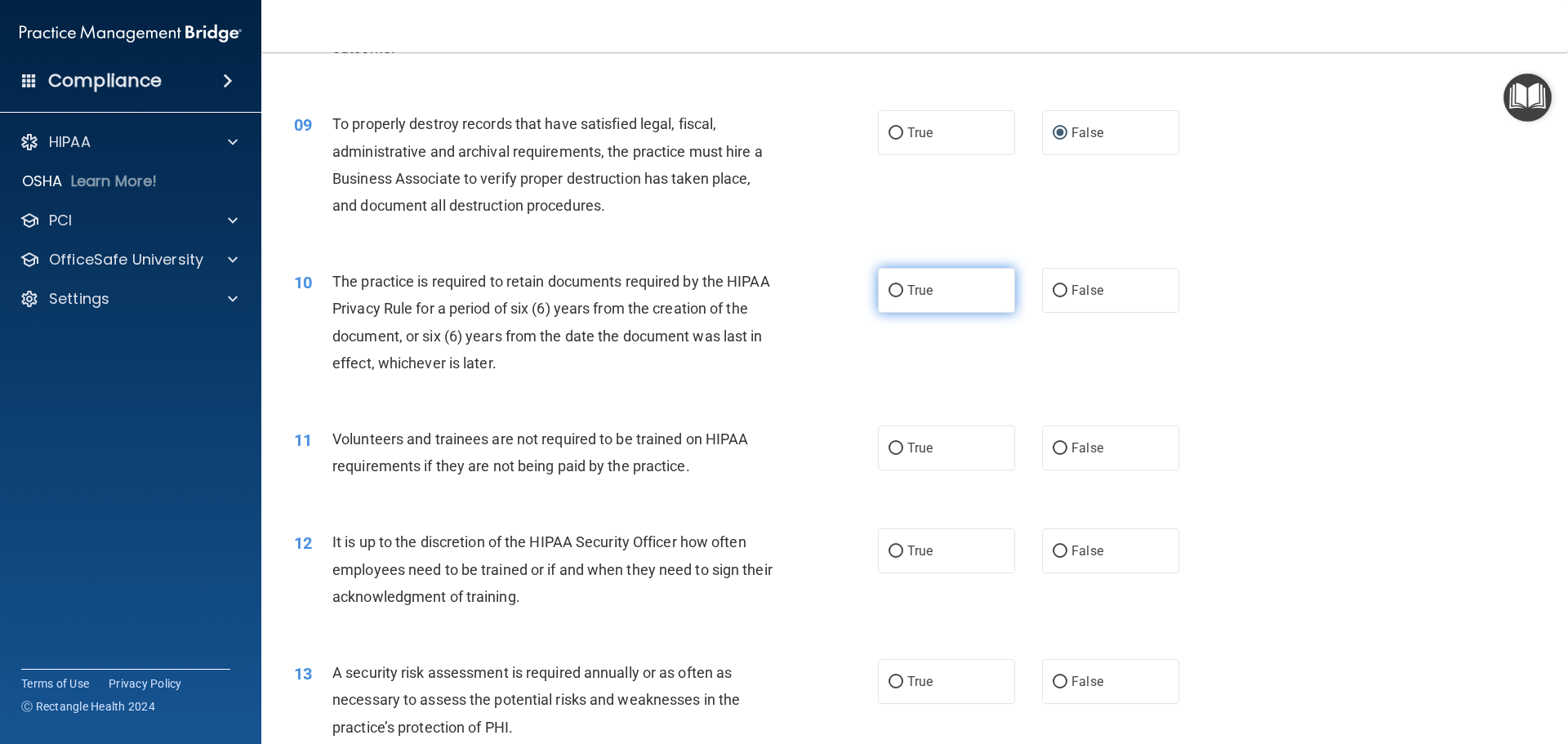
click at [912, 296] on span "True" at bounding box center [920, 291] width 26 height 16
click at [903, 296] on input "True" at bounding box center [895, 291] width 15 height 12
radio input "true"
click at [1084, 453] on span "False" at bounding box center [1087, 448] width 31 height 16
click at [1067, 453] on input "False" at bounding box center [1059, 449] width 15 height 12
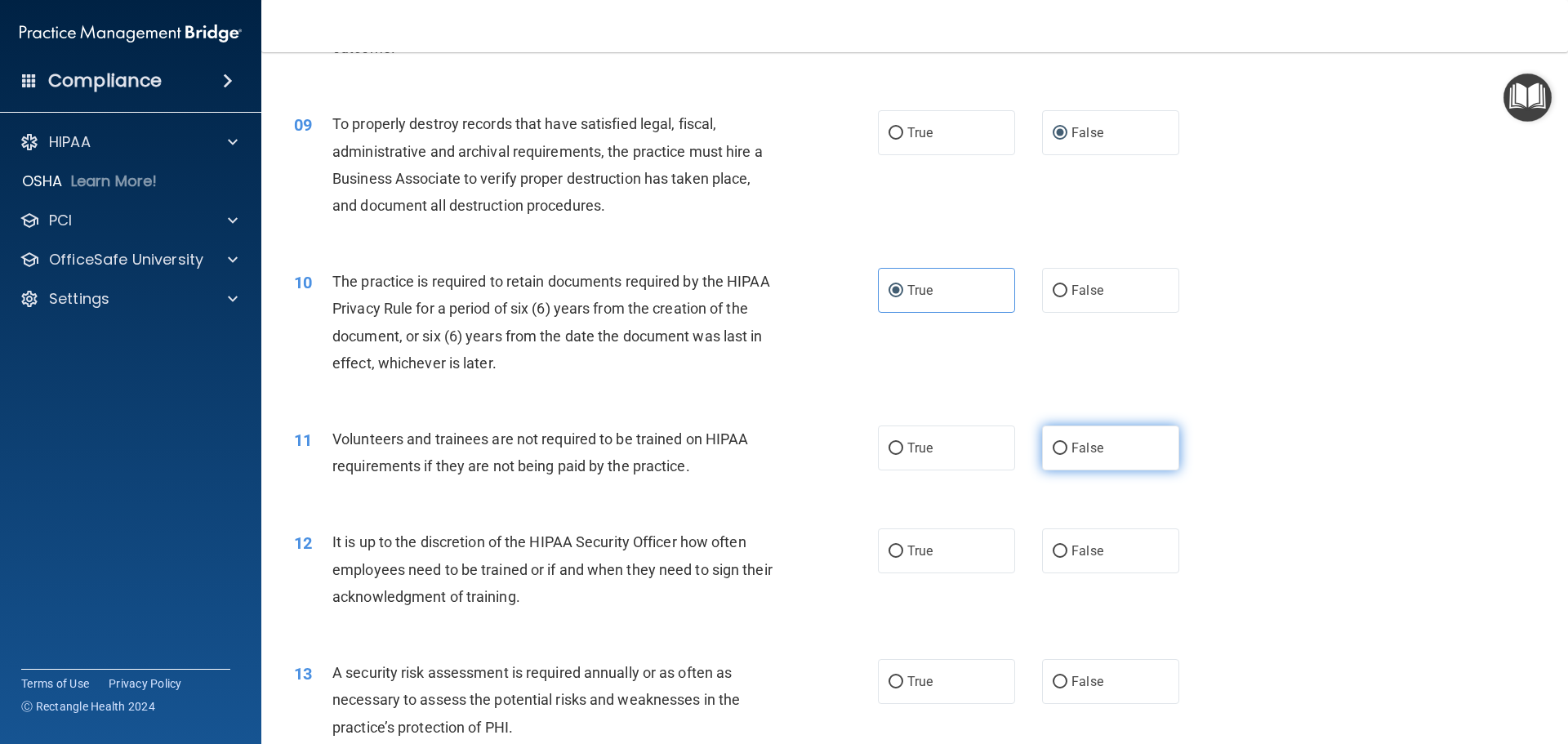
radio input "true"
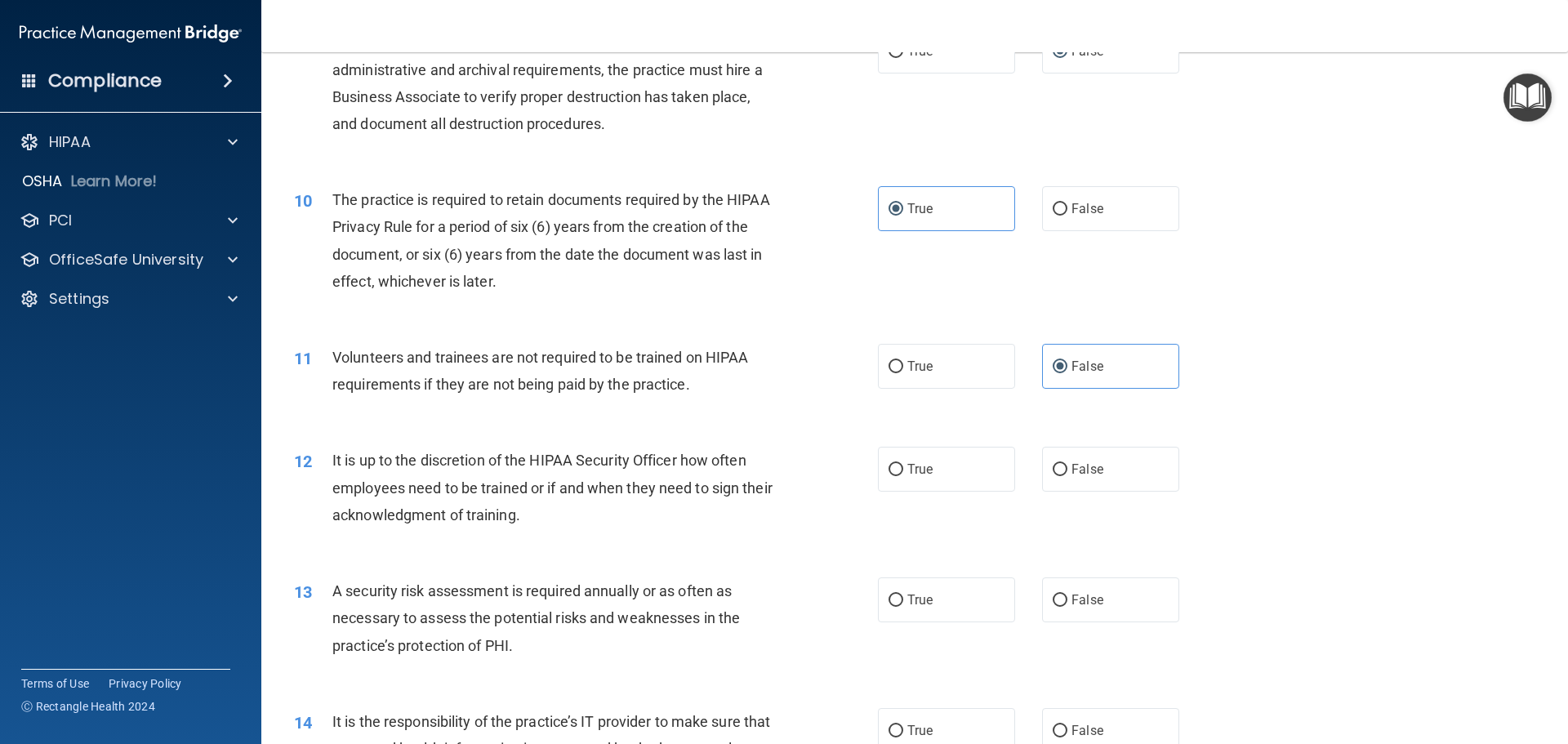
scroll to position [1306, 0]
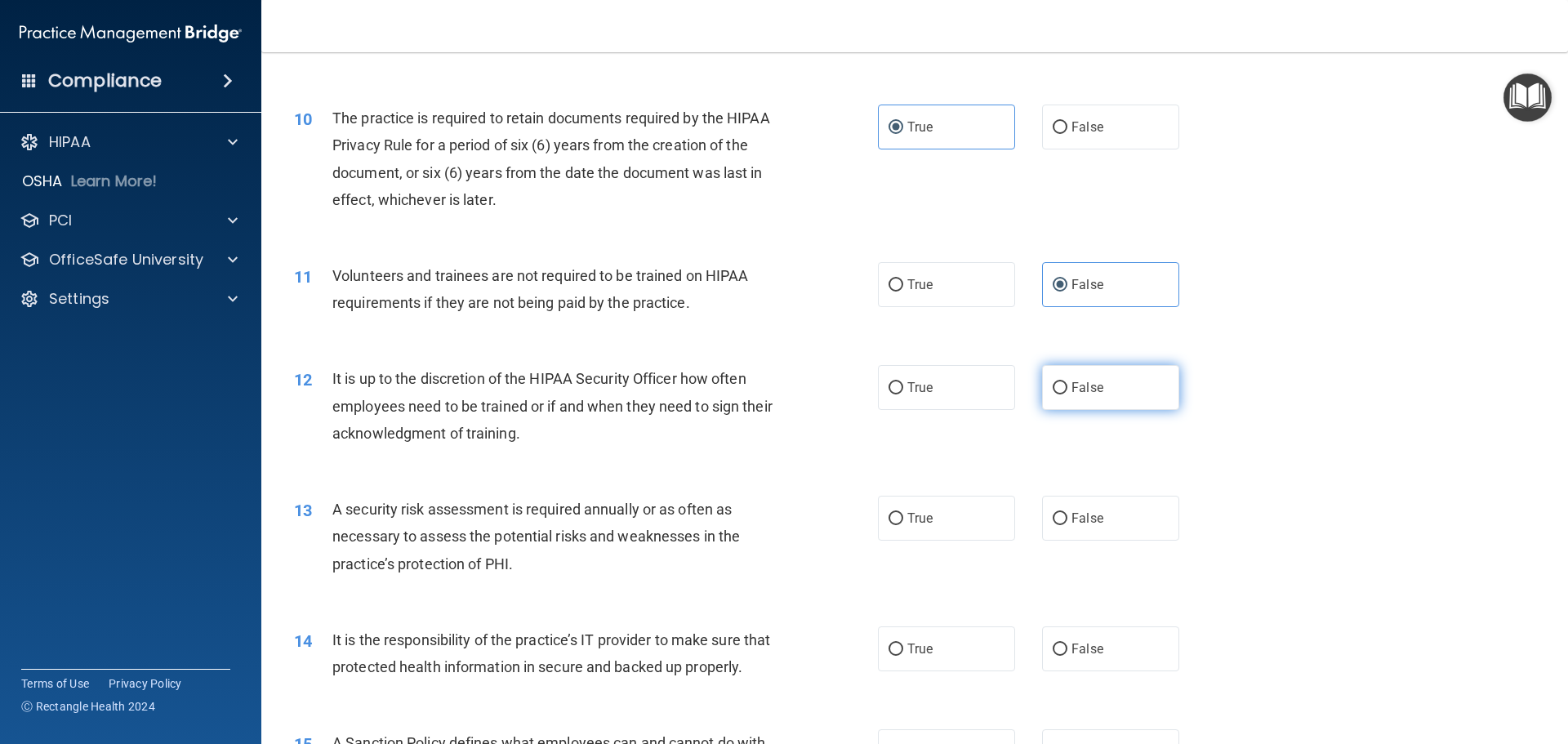
click at [1092, 395] on label "False" at bounding box center [1110, 388] width 137 height 45
click at [1067, 395] on input "False" at bounding box center [1059, 388] width 15 height 12
radio input "true"
click at [892, 515] on input "True" at bounding box center [895, 518] width 15 height 12
radio input "true"
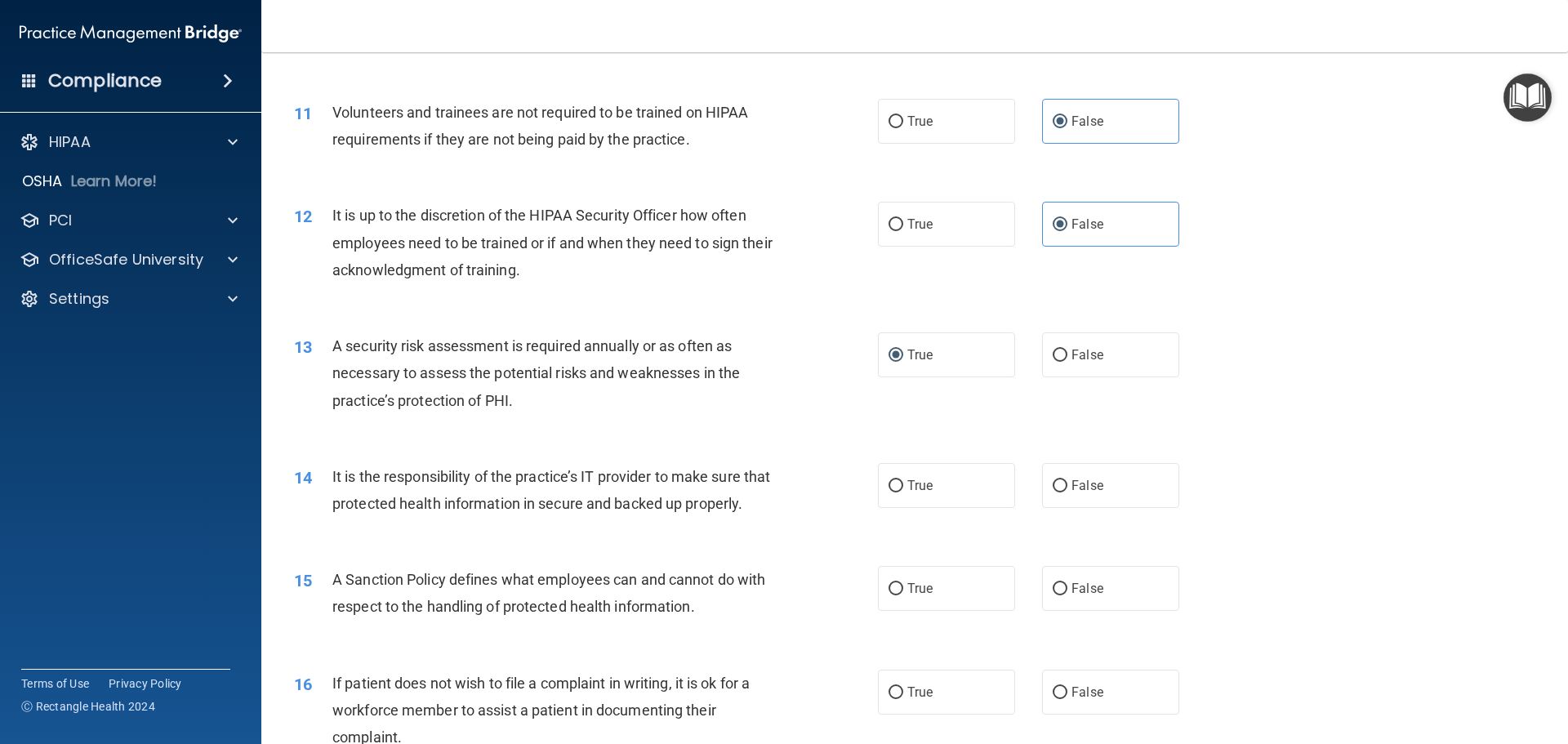
scroll to position [1551, 0]
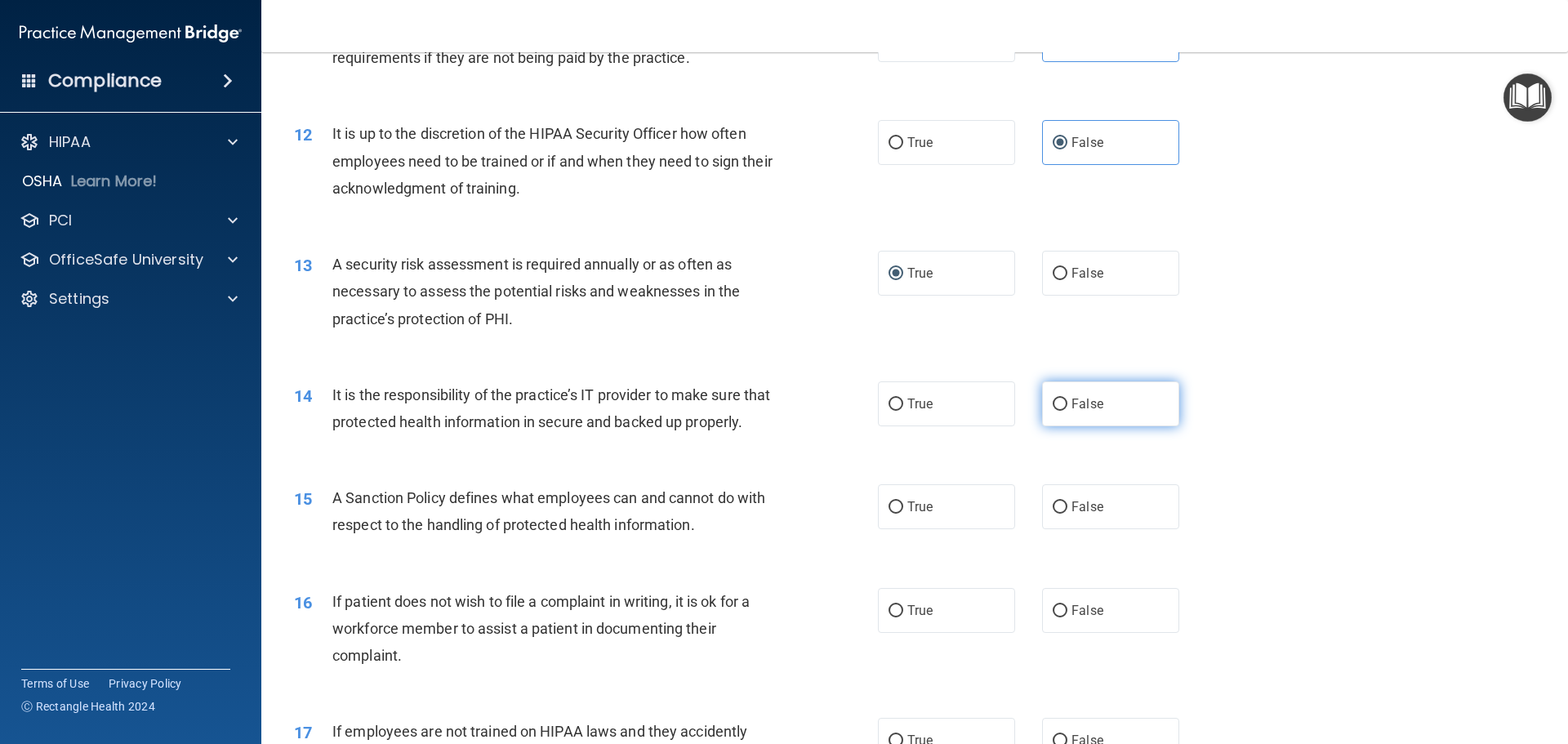
click at [1078, 401] on span "False" at bounding box center [1087, 403] width 31 height 16
click at [1067, 401] on input "False" at bounding box center [1059, 404] width 15 height 12
radio input "true"
click at [1078, 401] on span "False" at bounding box center [1087, 403] width 31 height 16
click at [1067, 401] on input "False" at bounding box center [1059, 404] width 15 height 12
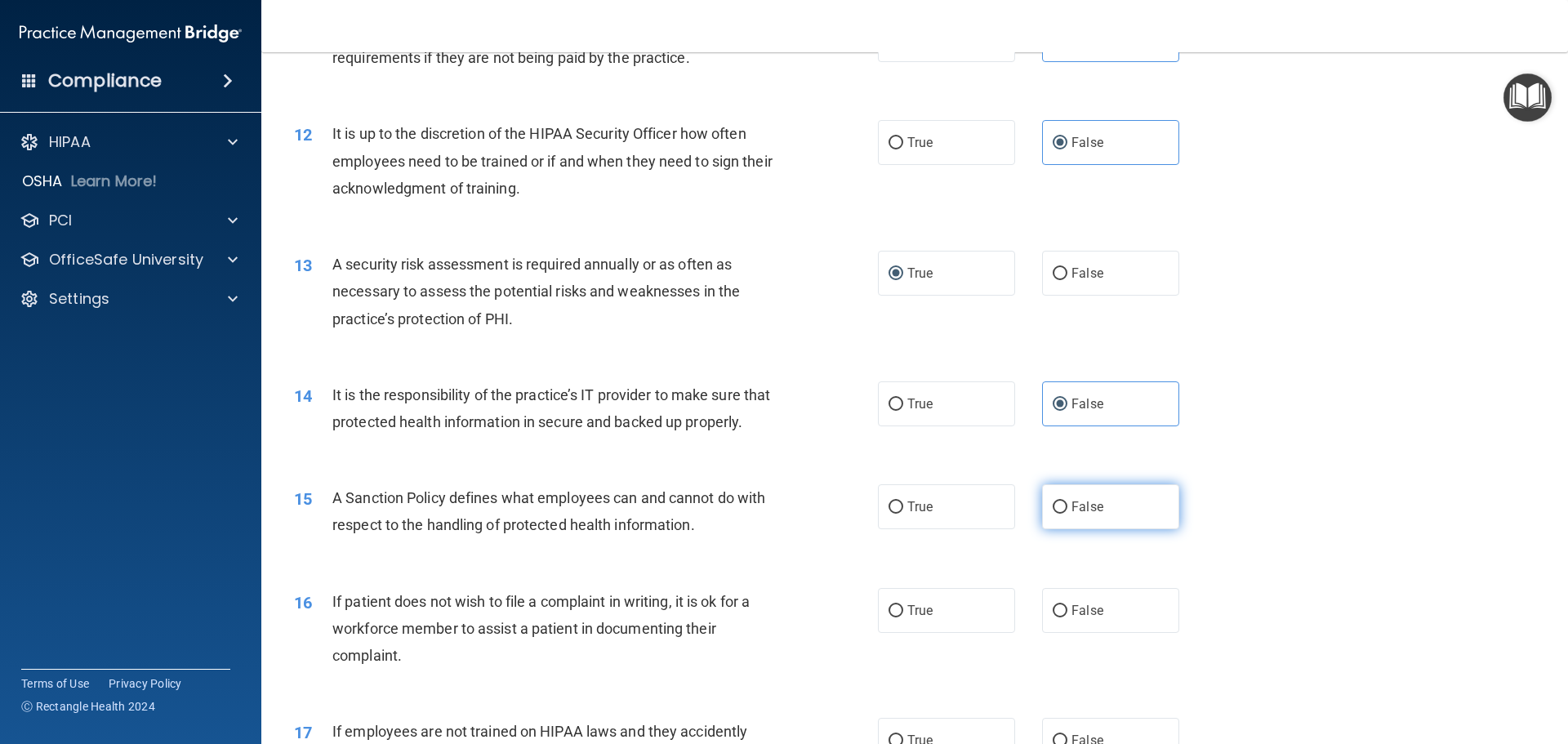
click at [1060, 529] on label "False" at bounding box center [1110, 506] width 137 height 45
click at [1060, 513] on input "False" at bounding box center [1059, 507] width 15 height 12
radio input "true"
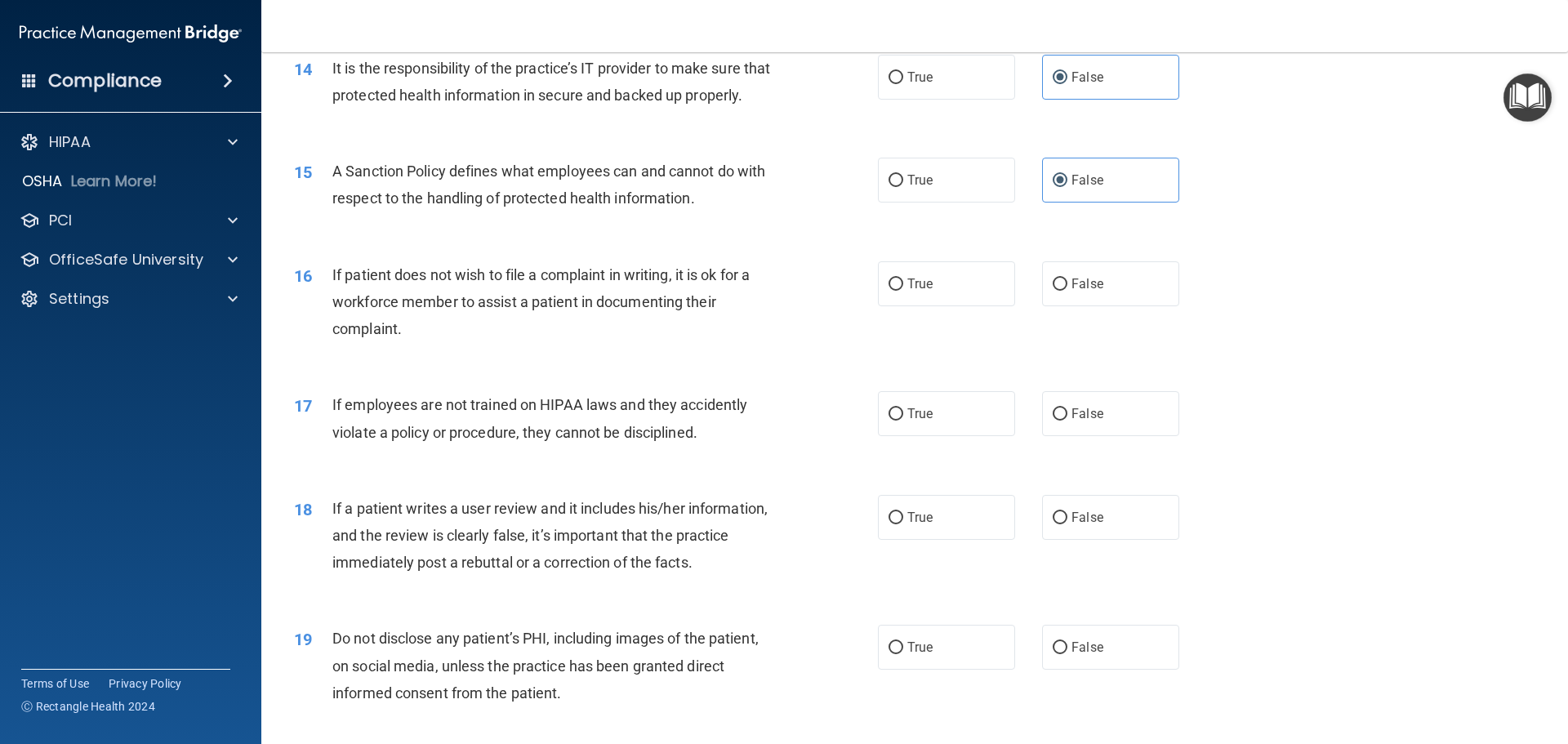
scroll to position [1959, 0]
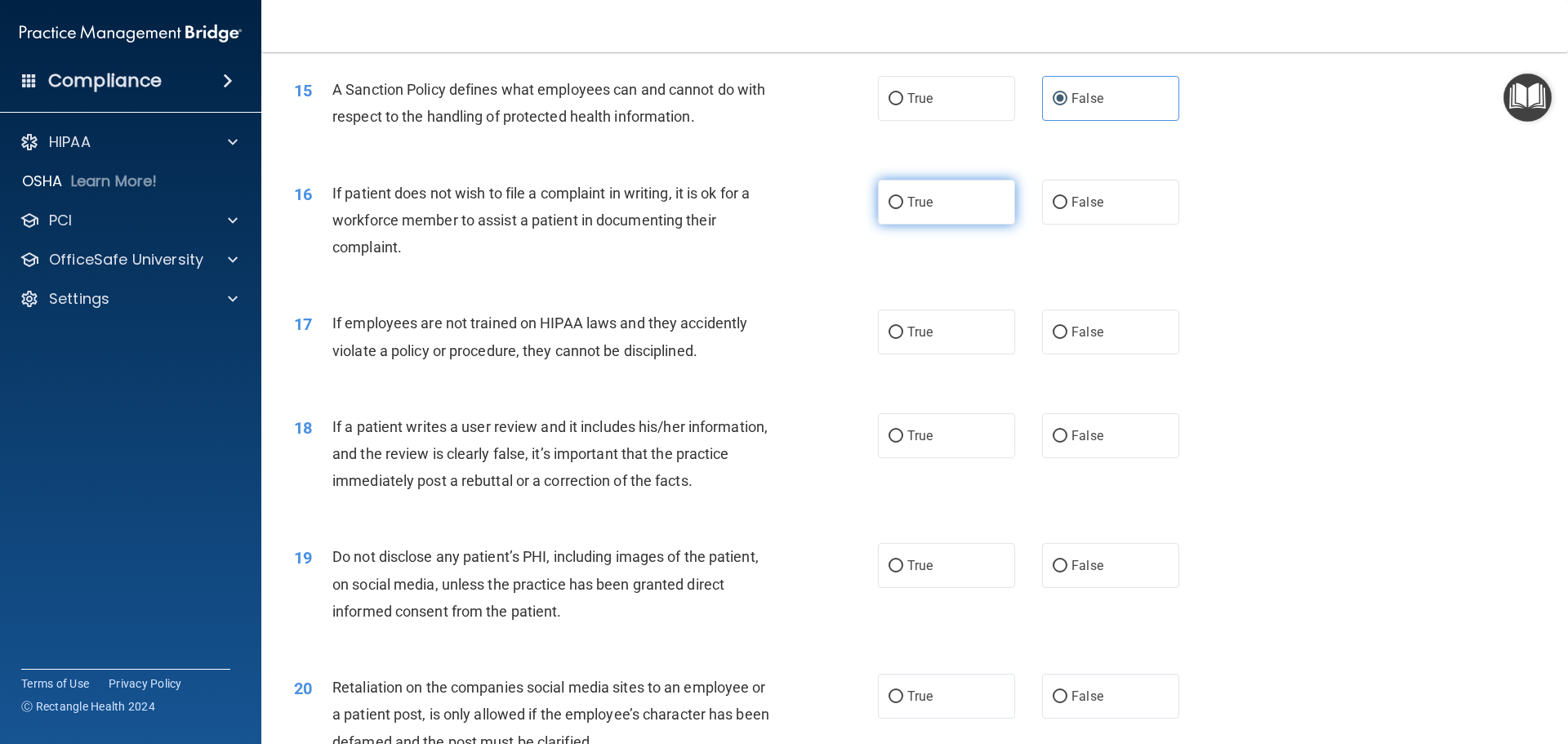
click at [930, 225] on label "True" at bounding box center [946, 202] width 137 height 45
click at [903, 209] on input "True" at bounding box center [895, 202] width 15 height 12
radio input "true"
click at [1094, 340] on span "False" at bounding box center [1087, 332] width 31 height 16
click at [1067, 339] on input "False" at bounding box center [1059, 333] width 15 height 12
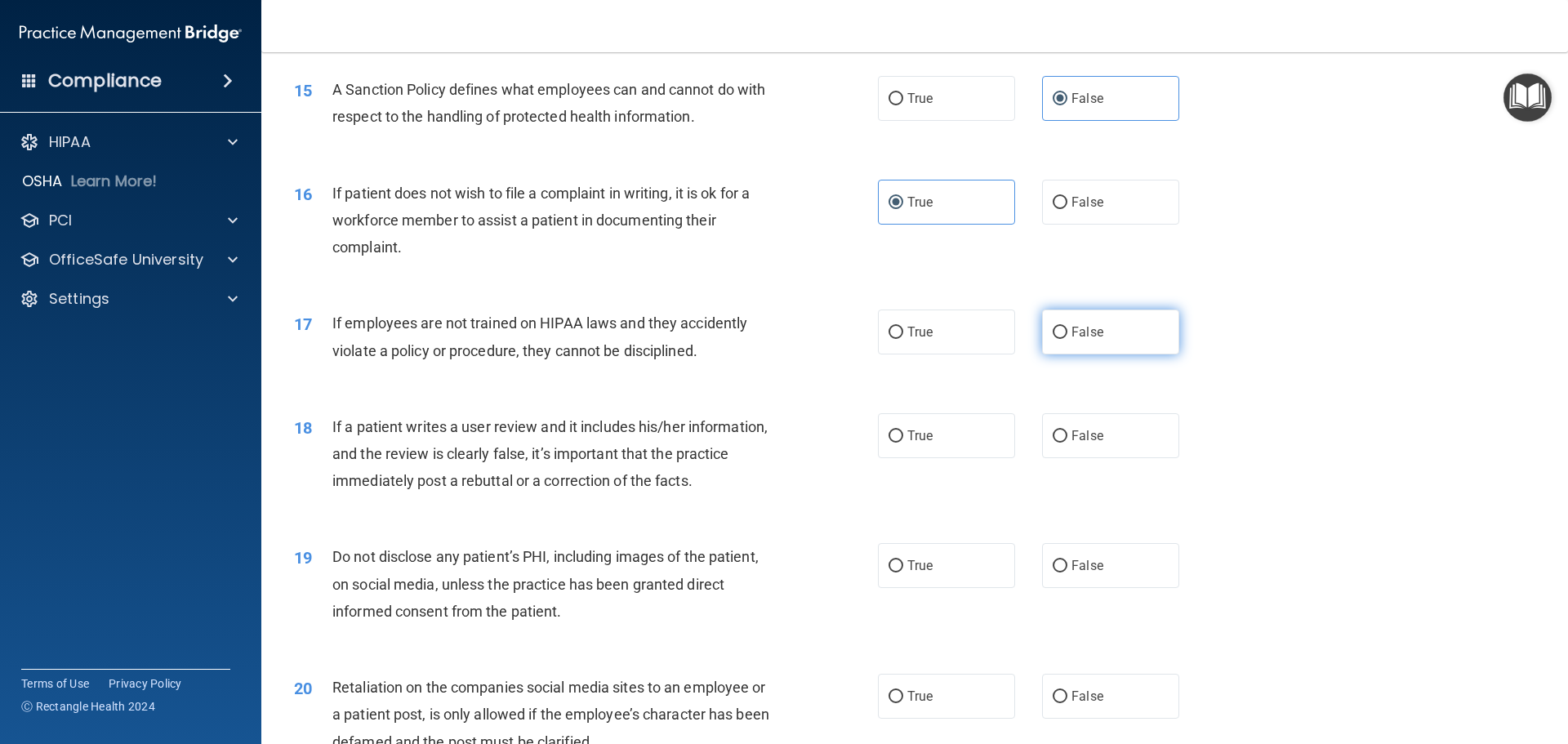
radio input "true"
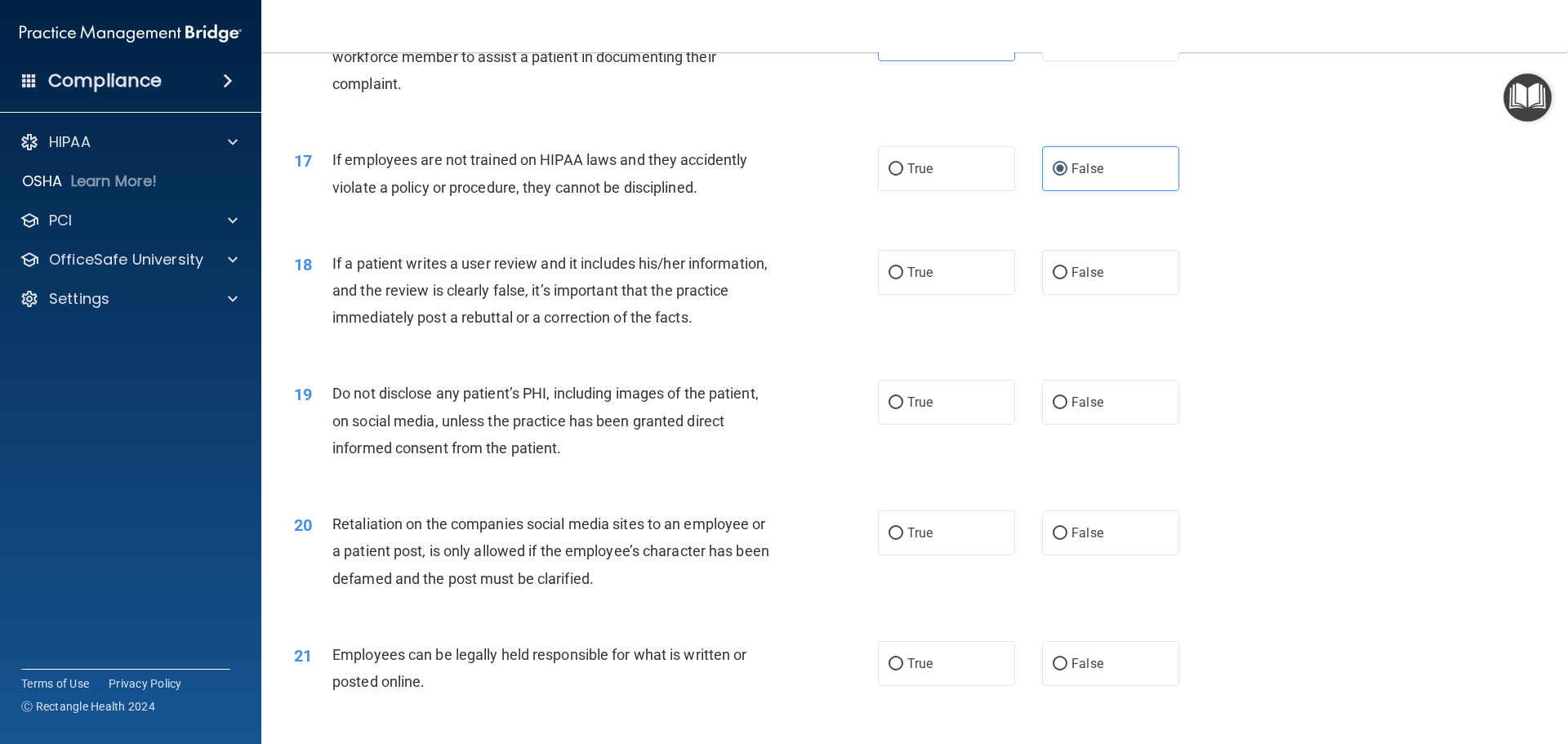
scroll to position [2204, 0]
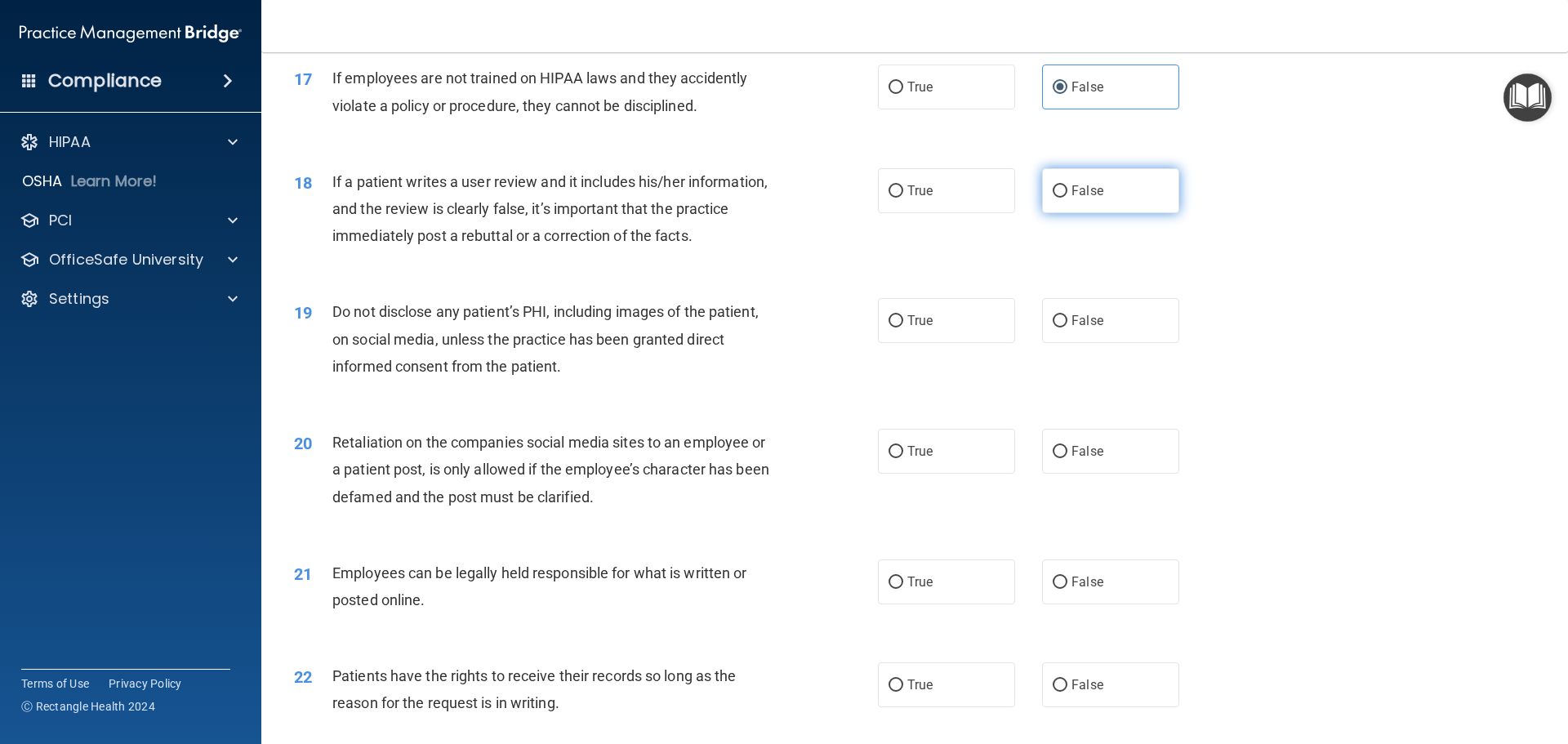
click at [1103, 213] on label "False" at bounding box center [1110, 190] width 137 height 45
click at [1067, 197] on input "False" at bounding box center [1059, 191] width 15 height 12
radio input "true"
click at [912, 328] on span "True" at bounding box center [920, 321] width 26 height 16
click at [903, 327] on input "True" at bounding box center [895, 321] width 15 height 12
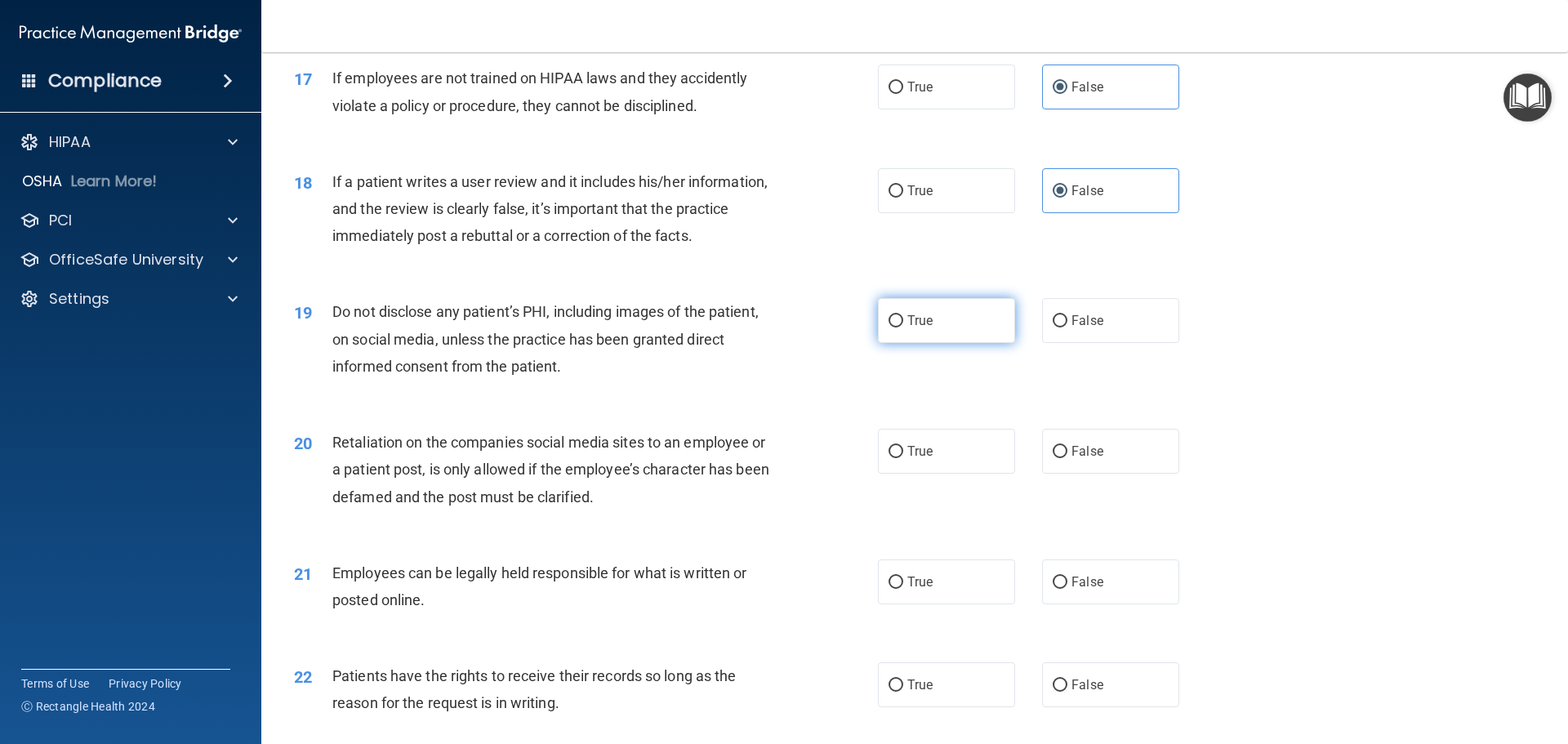
radio input "true"
click at [1073, 458] on span "False" at bounding box center [1087, 452] width 31 height 16
click at [1067, 458] on input "False" at bounding box center [1059, 452] width 15 height 12
radio input "true"
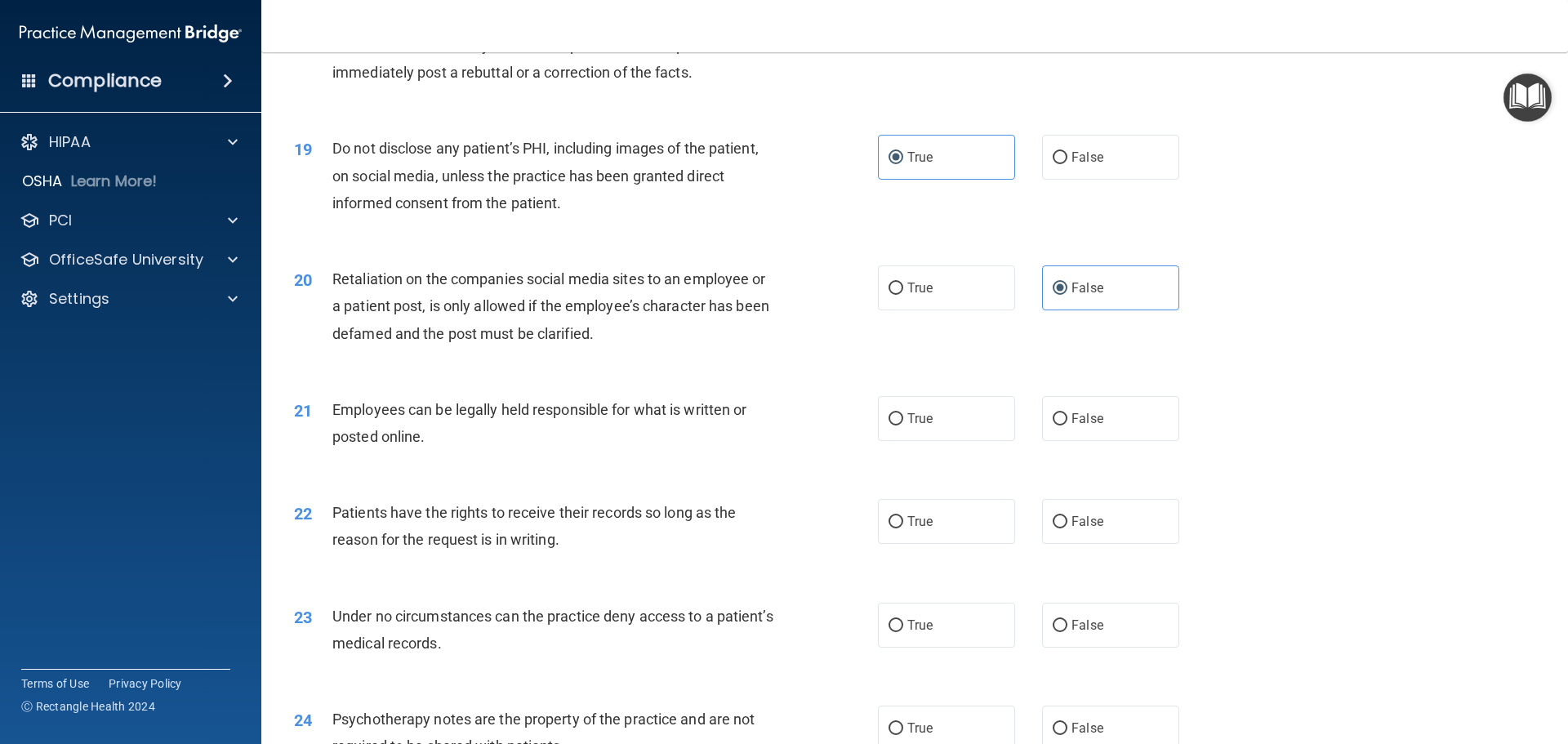
scroll to position [2530, 0]
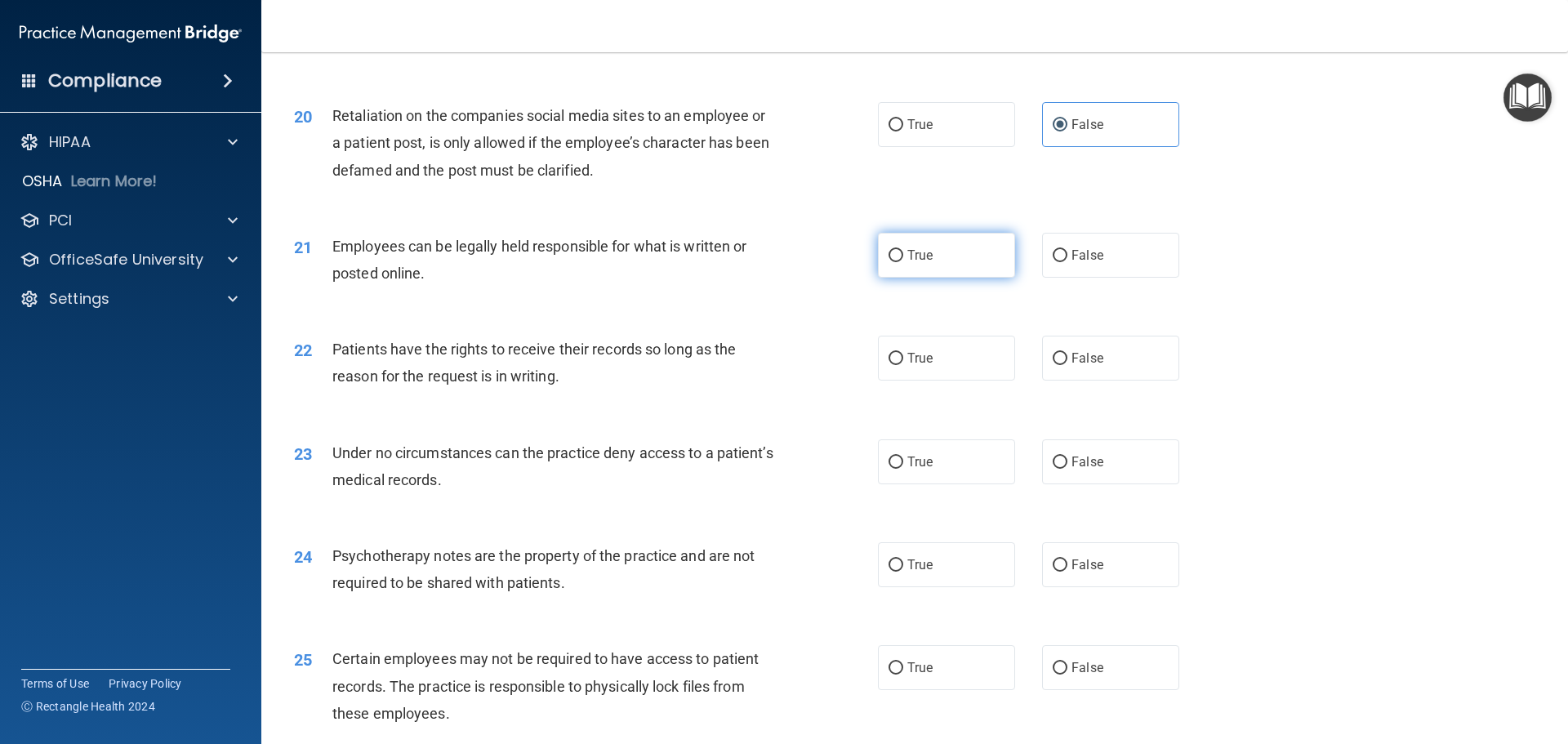
click at [894, 262] on input "True" at bounding box center [895, 255] width 15 height 12
radio input "true"
click at [1071, 366] on span "False" at bounding box center [1087, 358] width 31 height 16
click at [1064, 365] on input "False" at bounding box center [1059, 358] width 15 height 12
radio input "true"
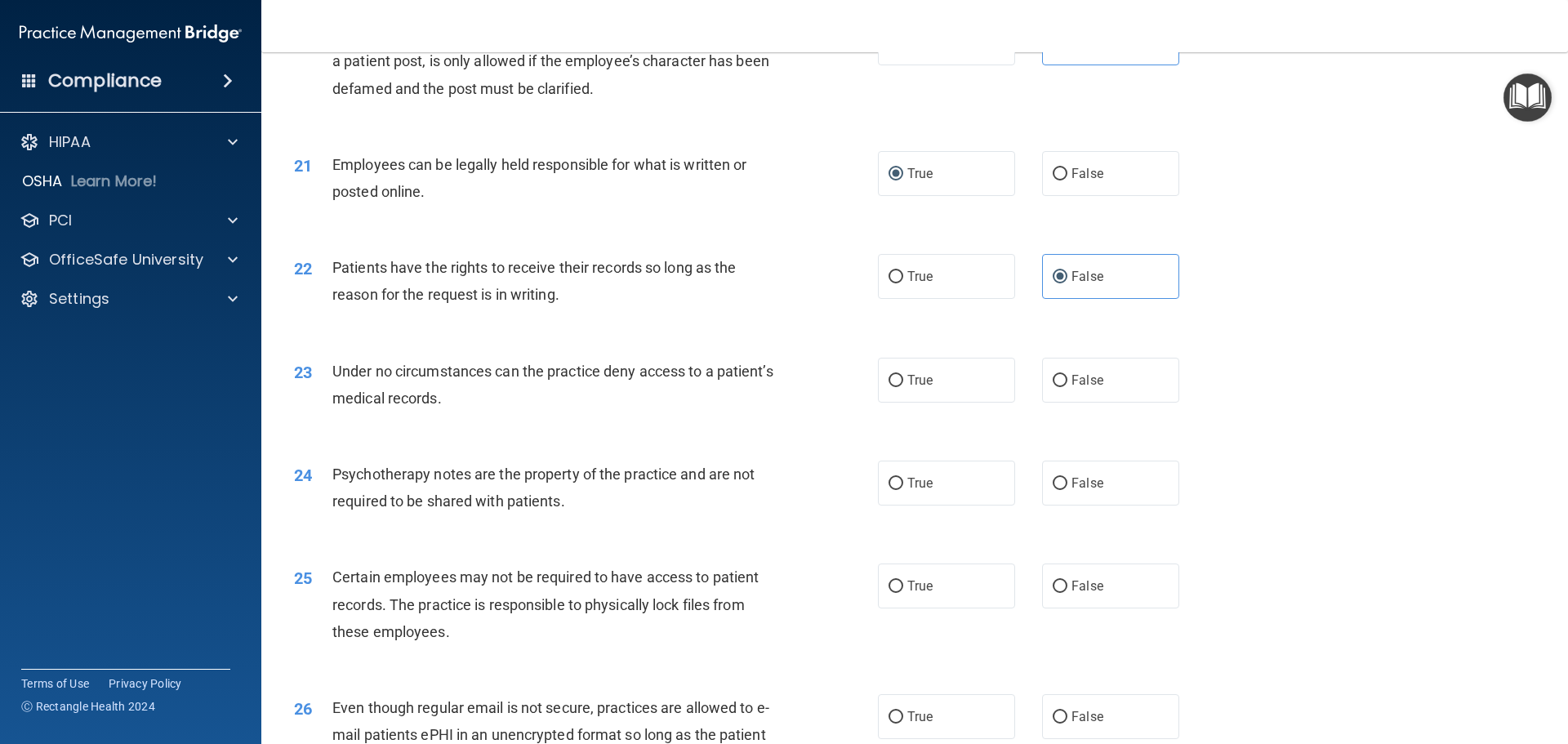
scroll to position [2693, 0]
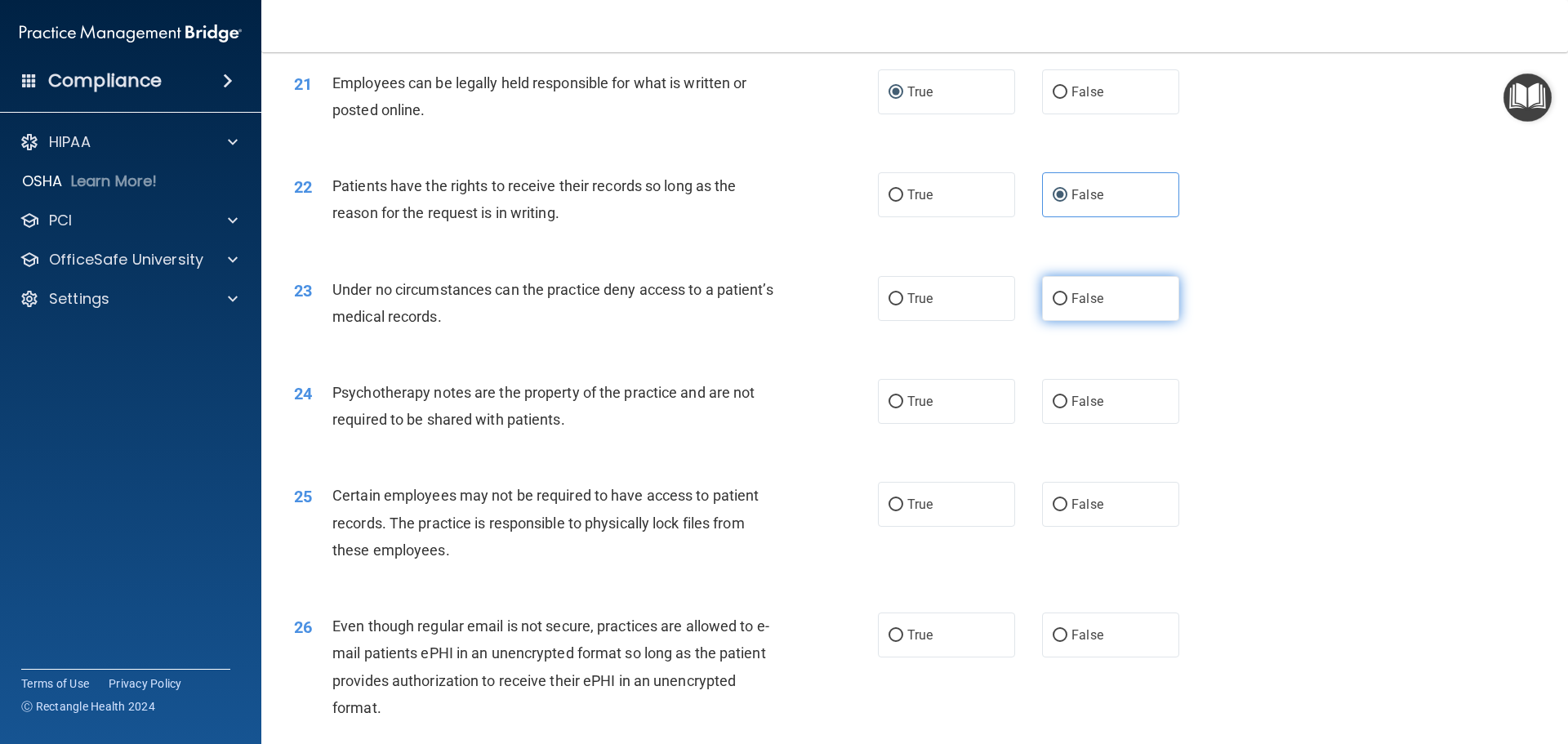
click at [1054, 305] on input "False" at bounding box center [1059, 299] width 15 height 12
radio input "true"
click at [895, 408] on input "True" at bounding box center [895, 401] width 15 height 12
radio input "true"
click at [890, 511] on input "True" at bounding box center [895, 505] width 15 height 12
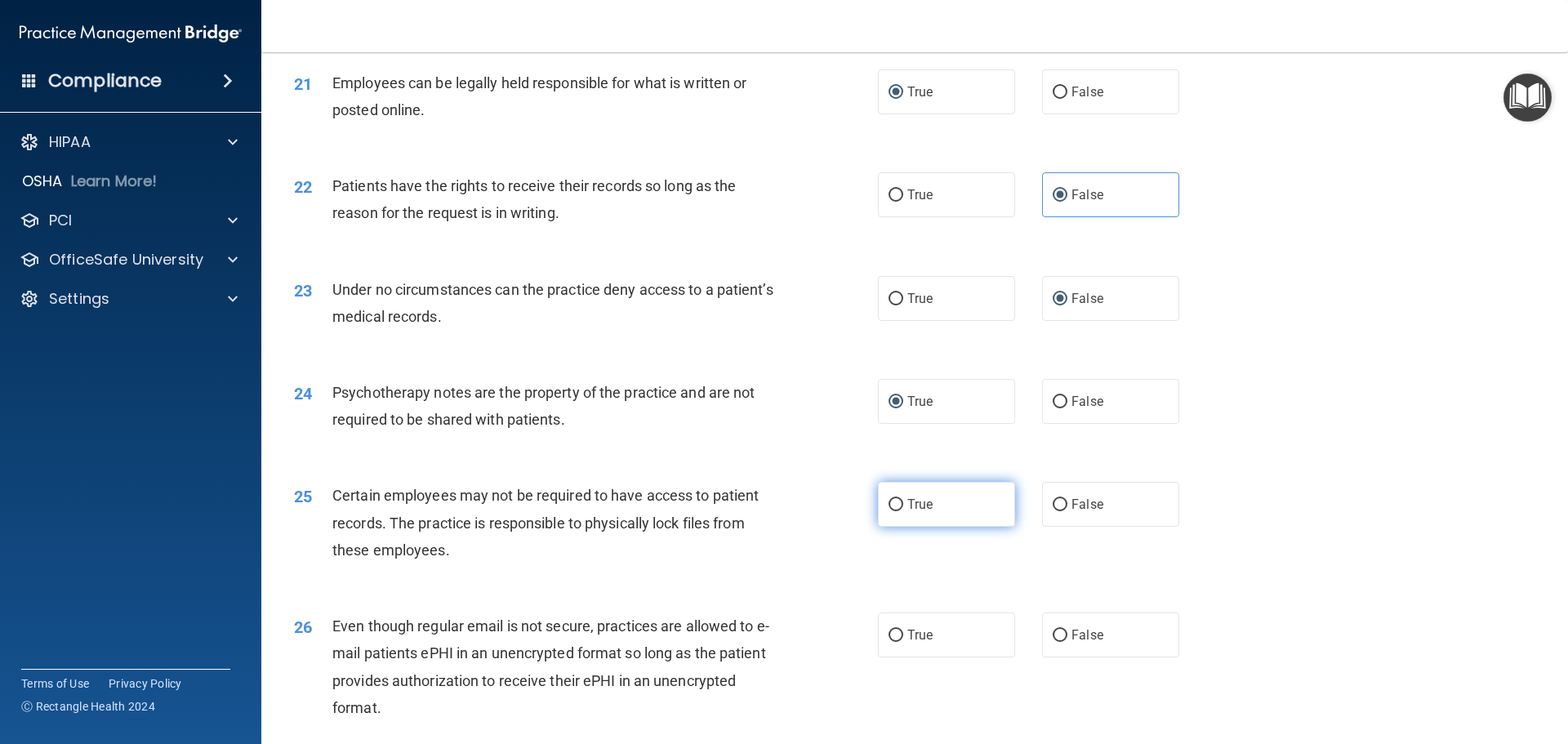
radio input "true"
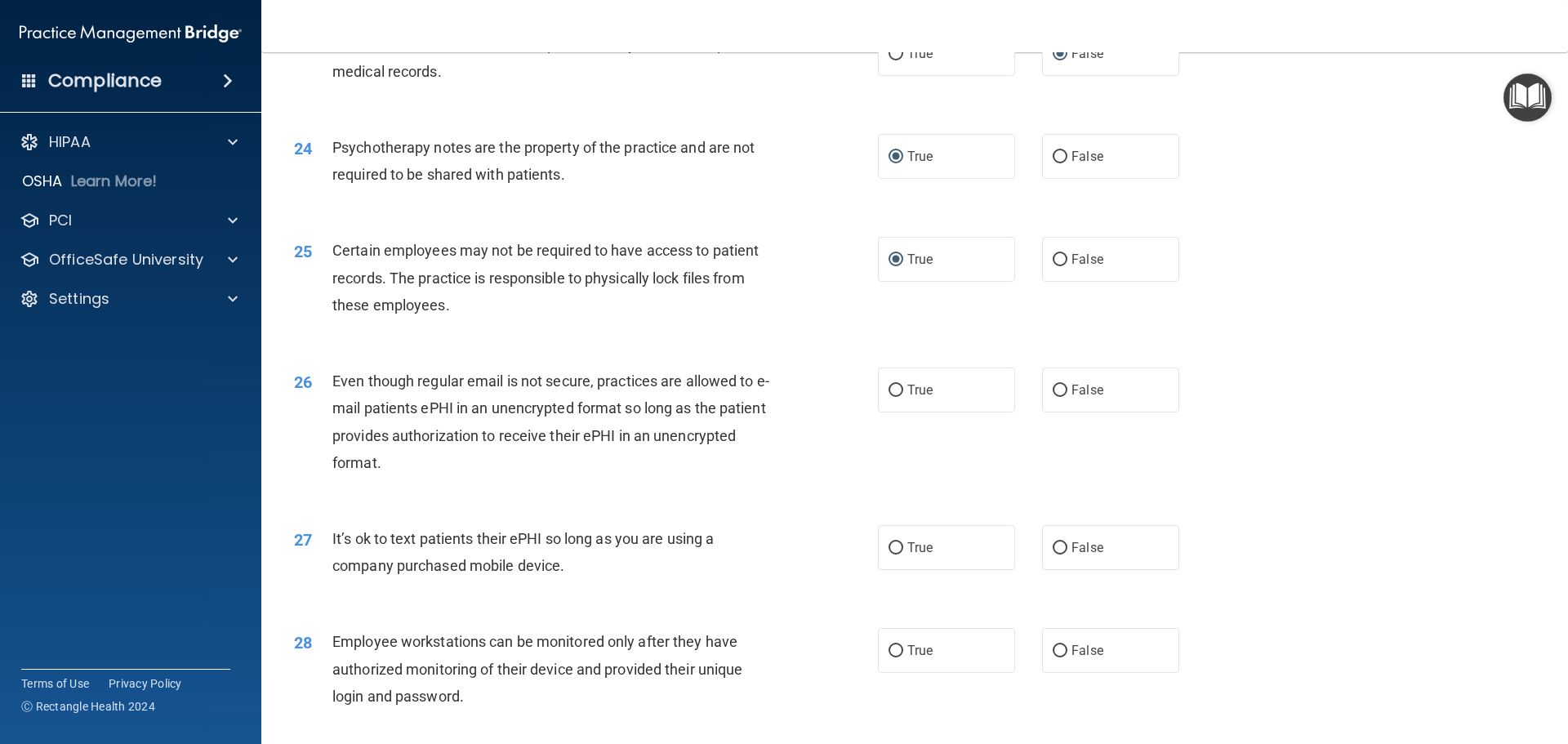
scroll to position [3020, 0]
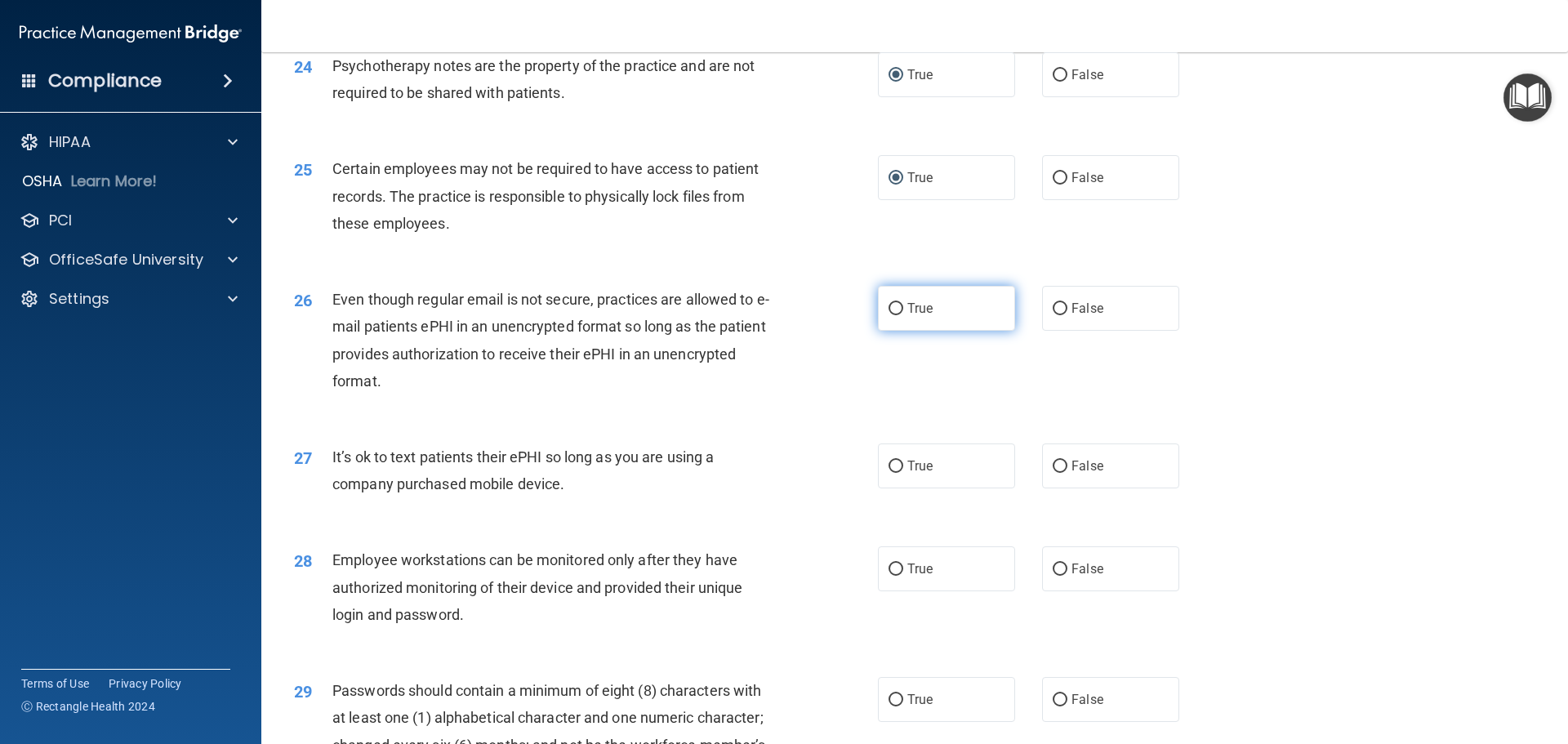
click at [890, 315] on input "True" at bounding box center [895, 309] width 15 height 12
radio input "true"
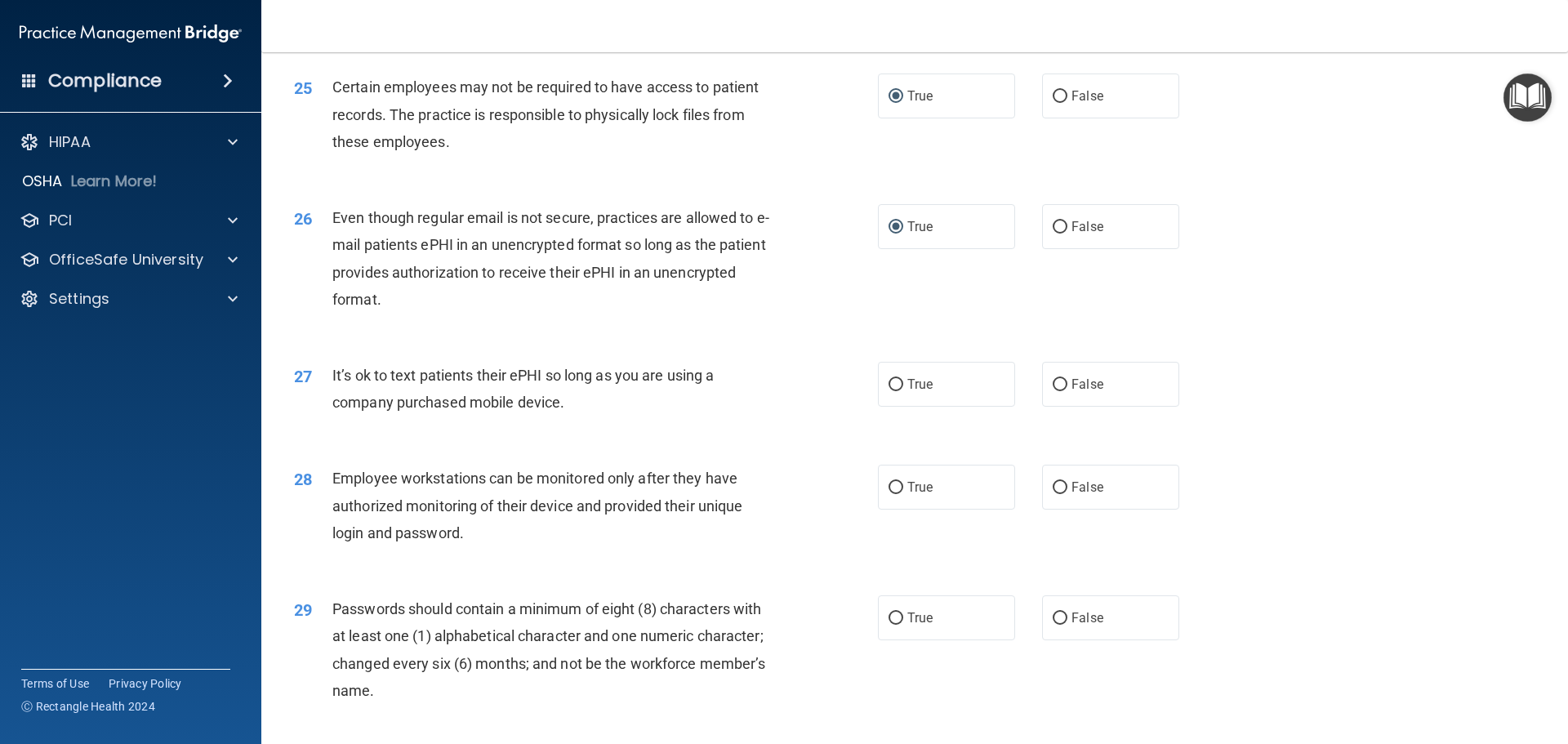
scroll to position [3183, 0]
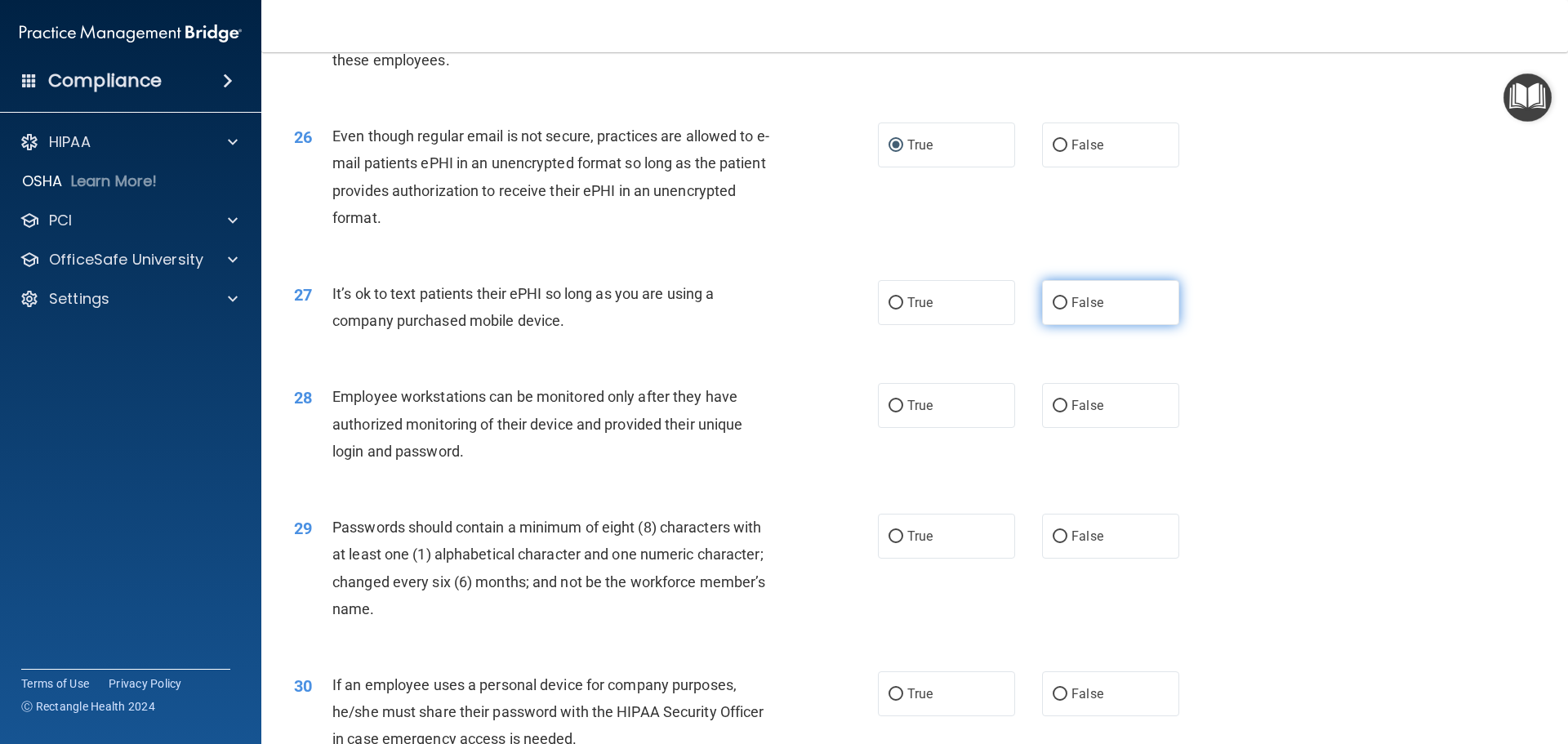
click at [1055, 309] on input "False" at bounding box center [1059, 303] width 15 height 12
radio input "true"
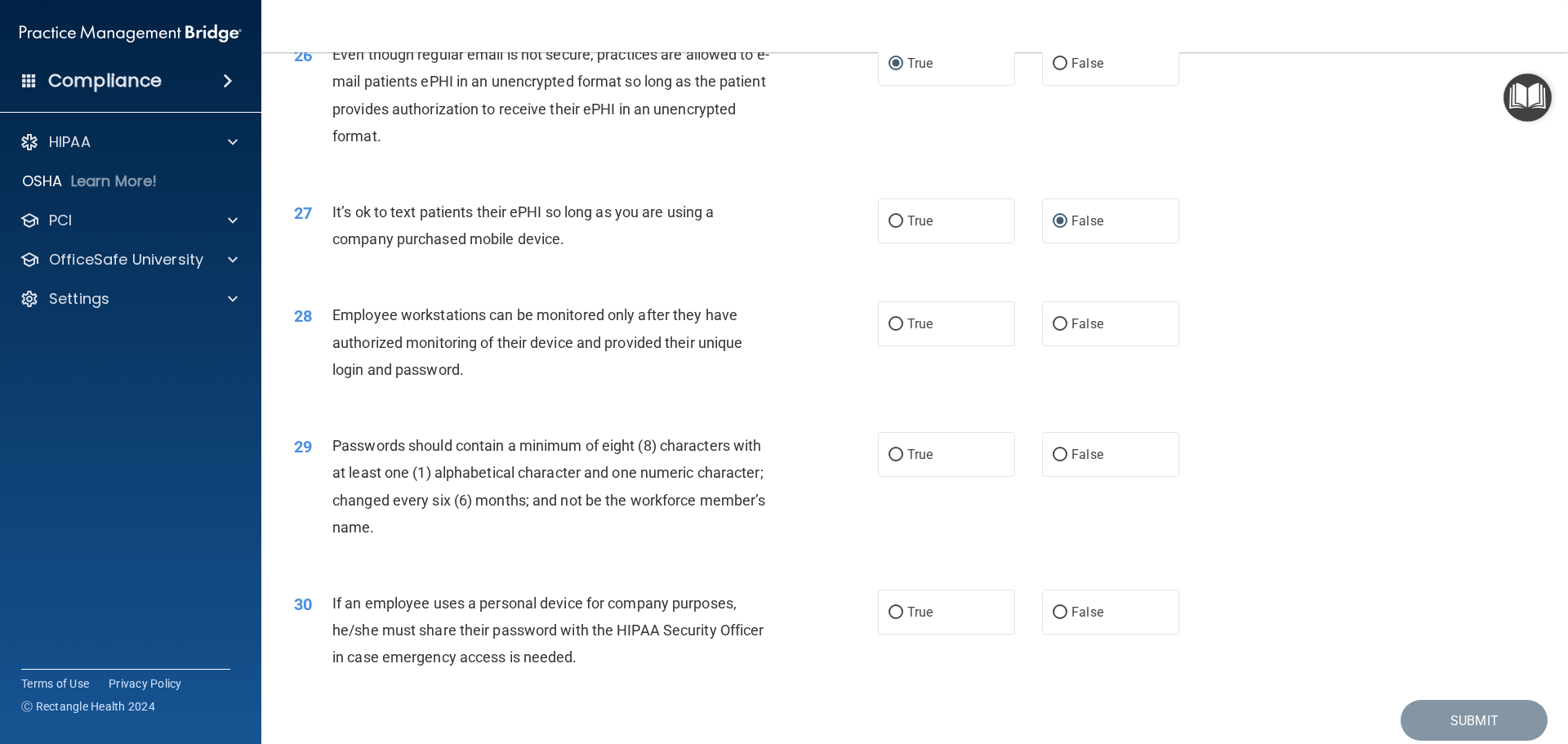
scroll to position [3347, 0]
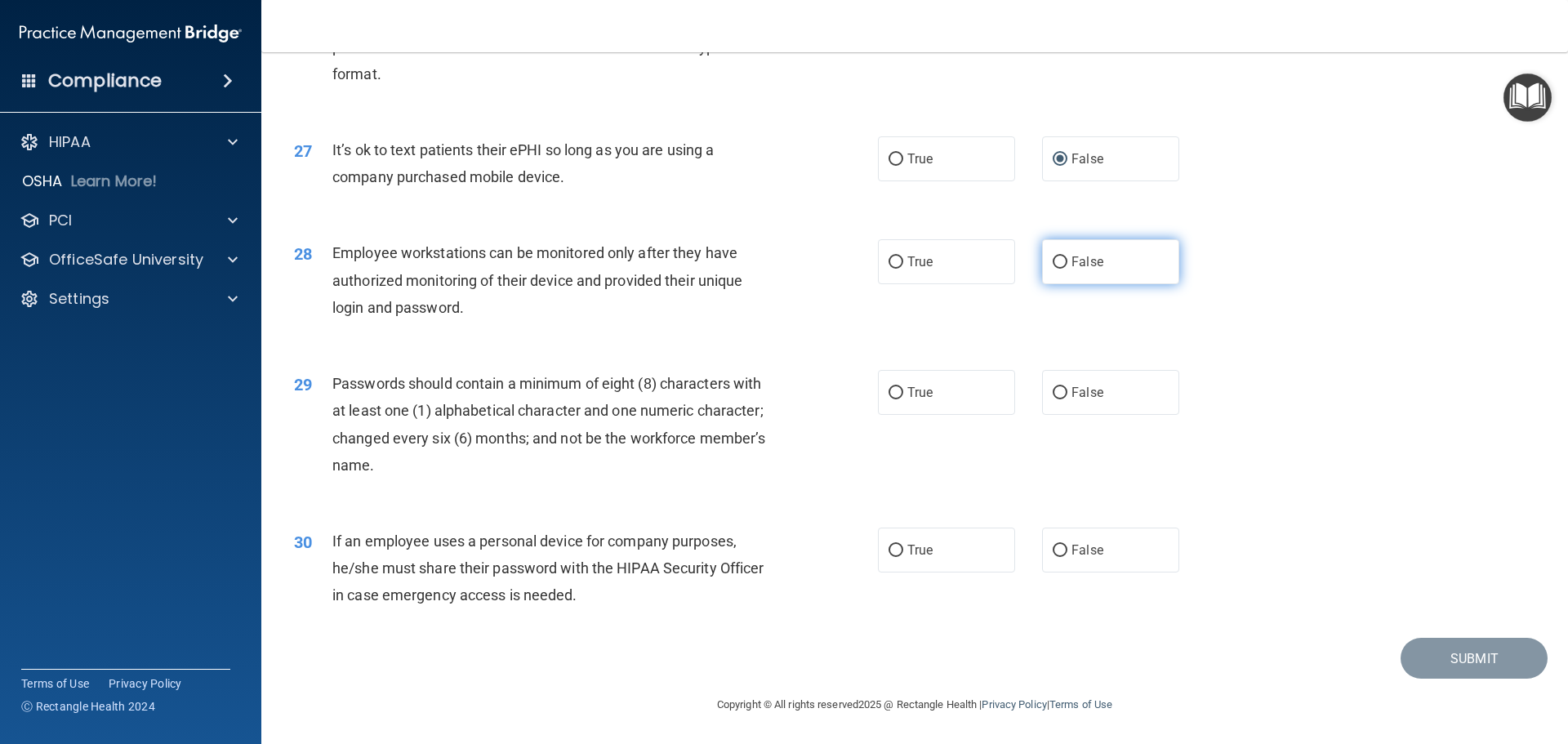
click at [1061, 261] on label "False" at bounding box center [1110, 262] width 137 height 45
click at [1061, 261] on input "False" at bounding box center [1059, 262] width 15 height 12
radio input "true"
click at [900, 395] on label "True" at bounding box center [946, 393] width 137 height 45
click at [900, 395] on input "True" at bounding box center [895, 393] width 15 height 12
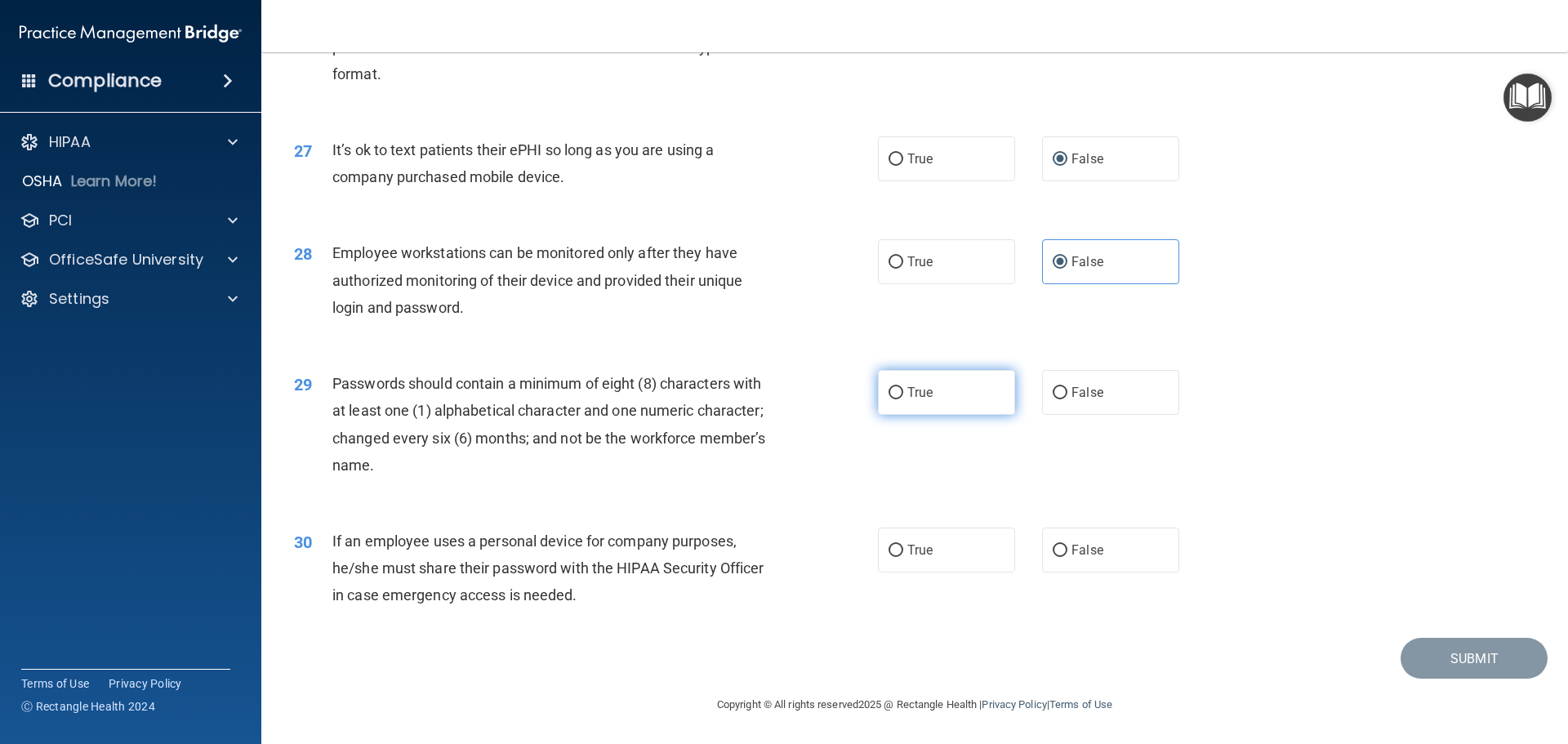
radio input "true"
click at [1058, 557] on input "False" at bounding box center [1059, 551] width 15 height 12
radio input "true"
click at [1460, 665] on button "Submit" at bounding box center [1474, 658] width 147 height 41
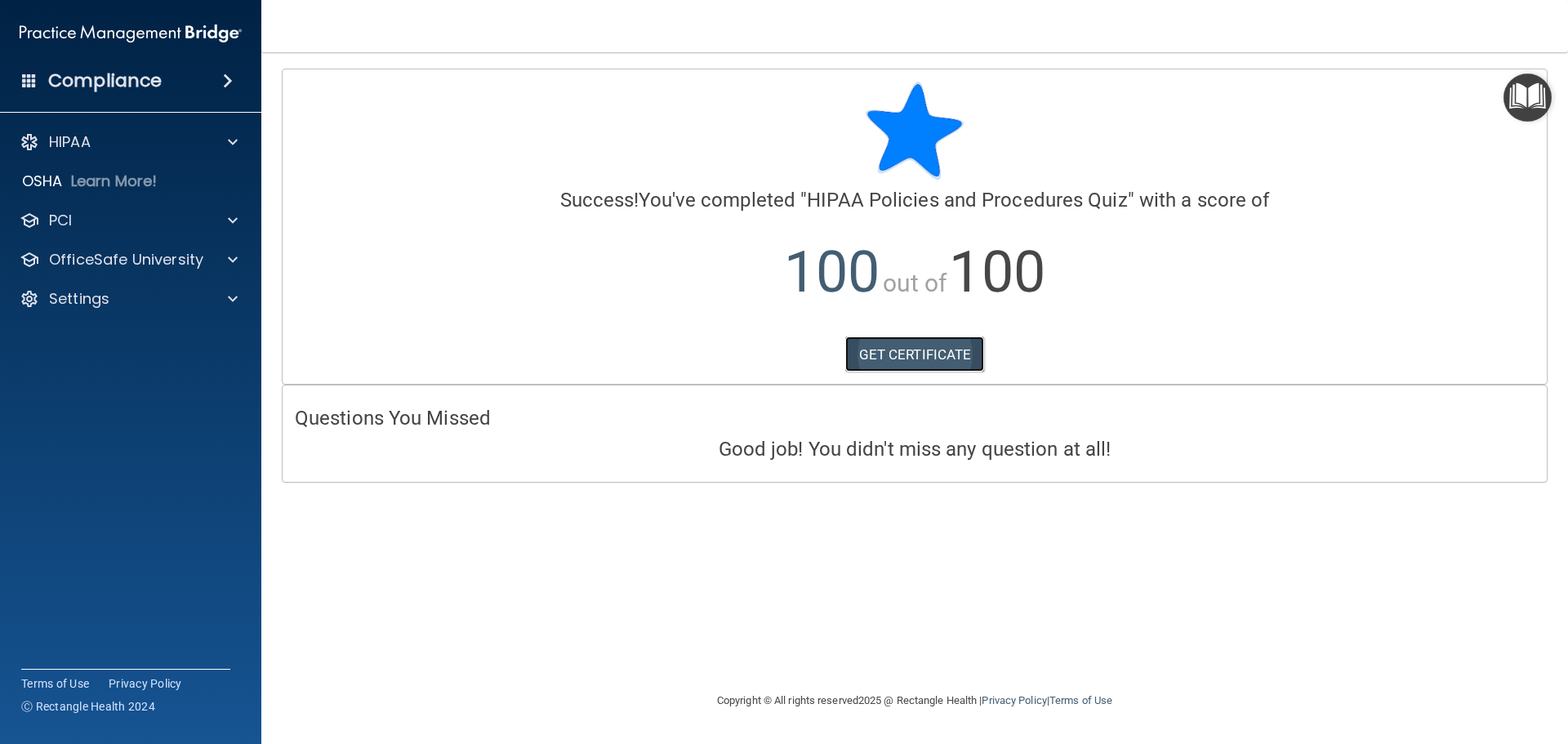
click at [925, 353] on link "GET CERTIFICATE" at bounding box center [915, 354] width 139 height 36
click at [135, 259] on p "OfficeSafe University" at bounding box center [126, 259] width 154 height 20
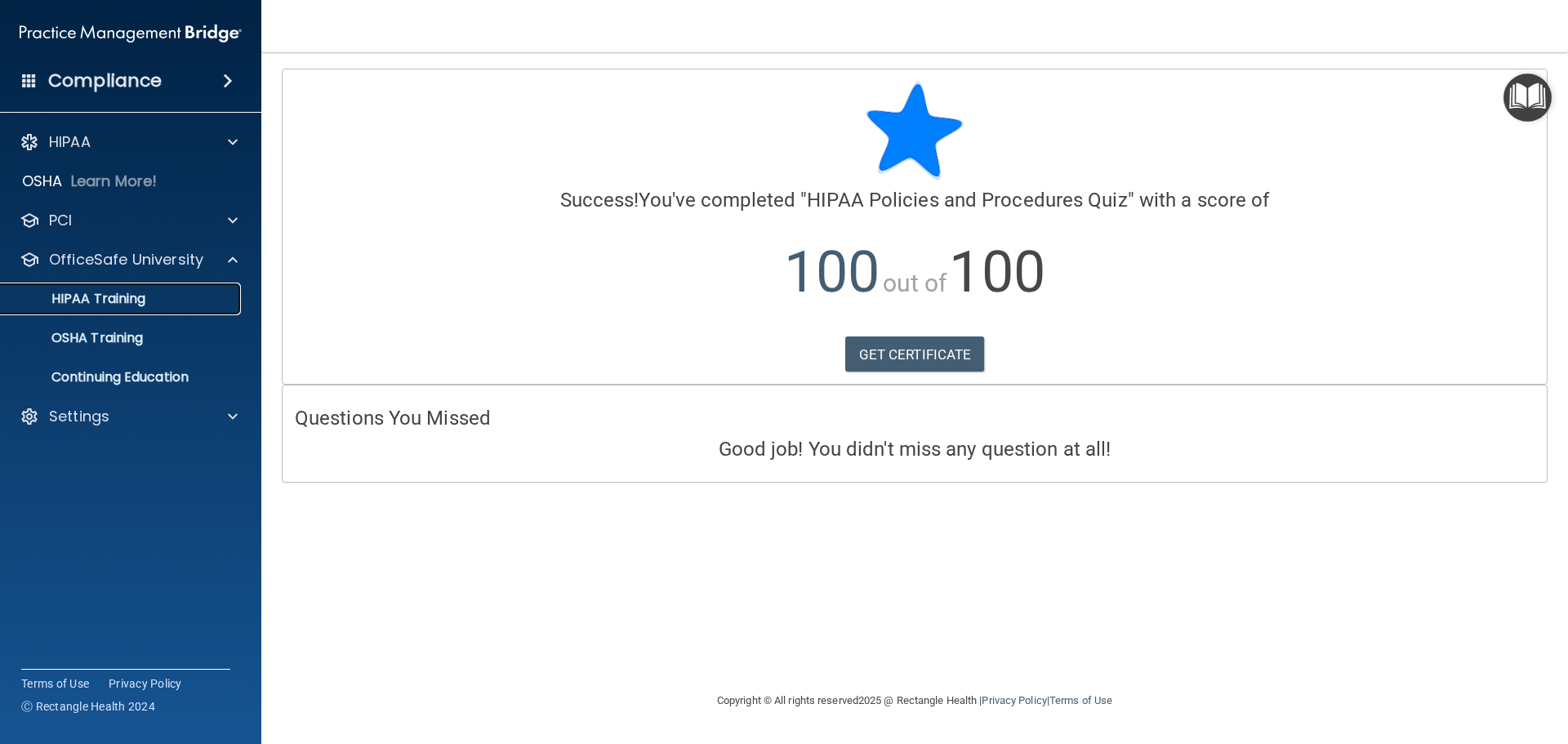
click at [127, 300] on p "HIPAA Training" at bounding box center [78, 298] width 135 height 17
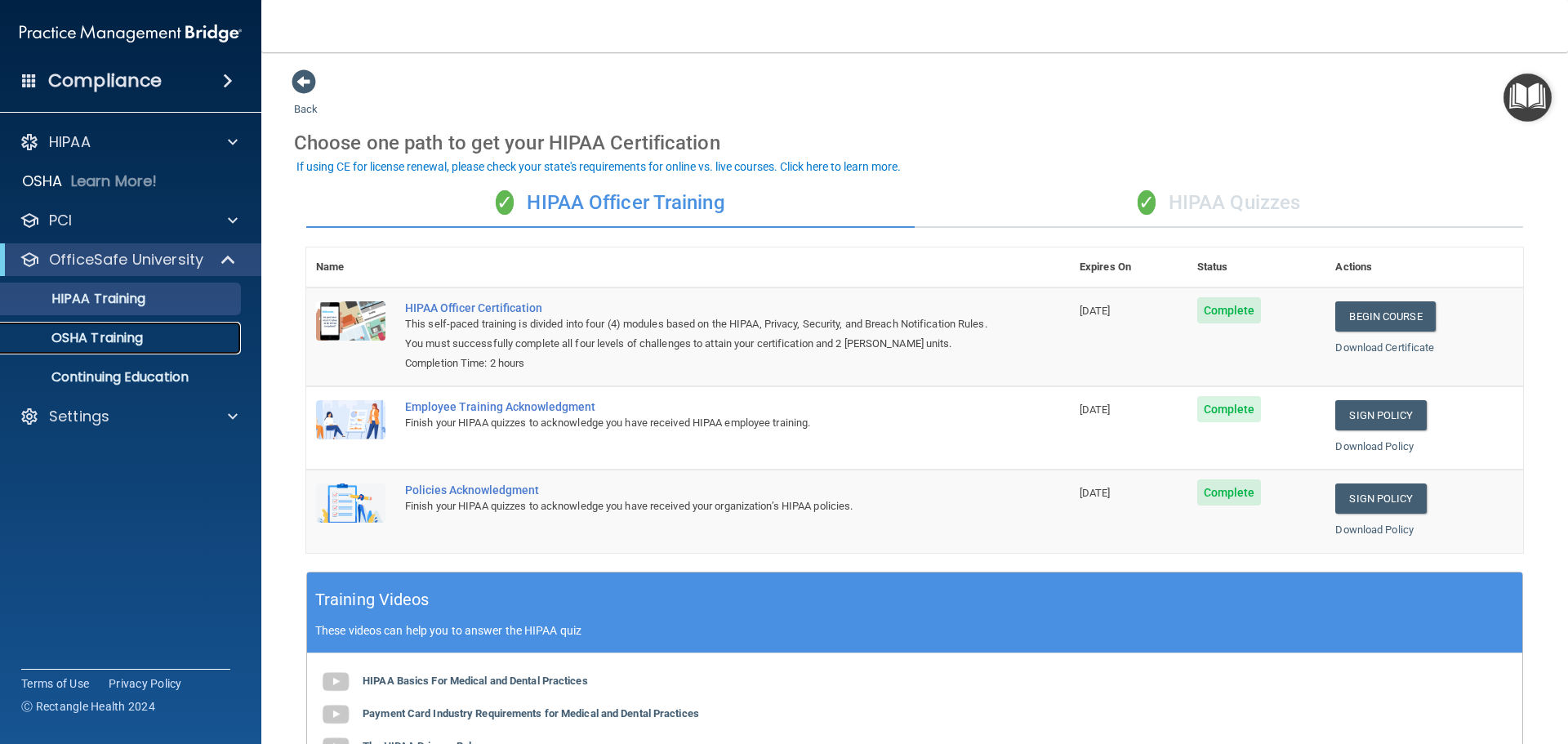
click at [133, 335] on p "OSHA Training" at bounding box center [77, 338] width 133 height 17
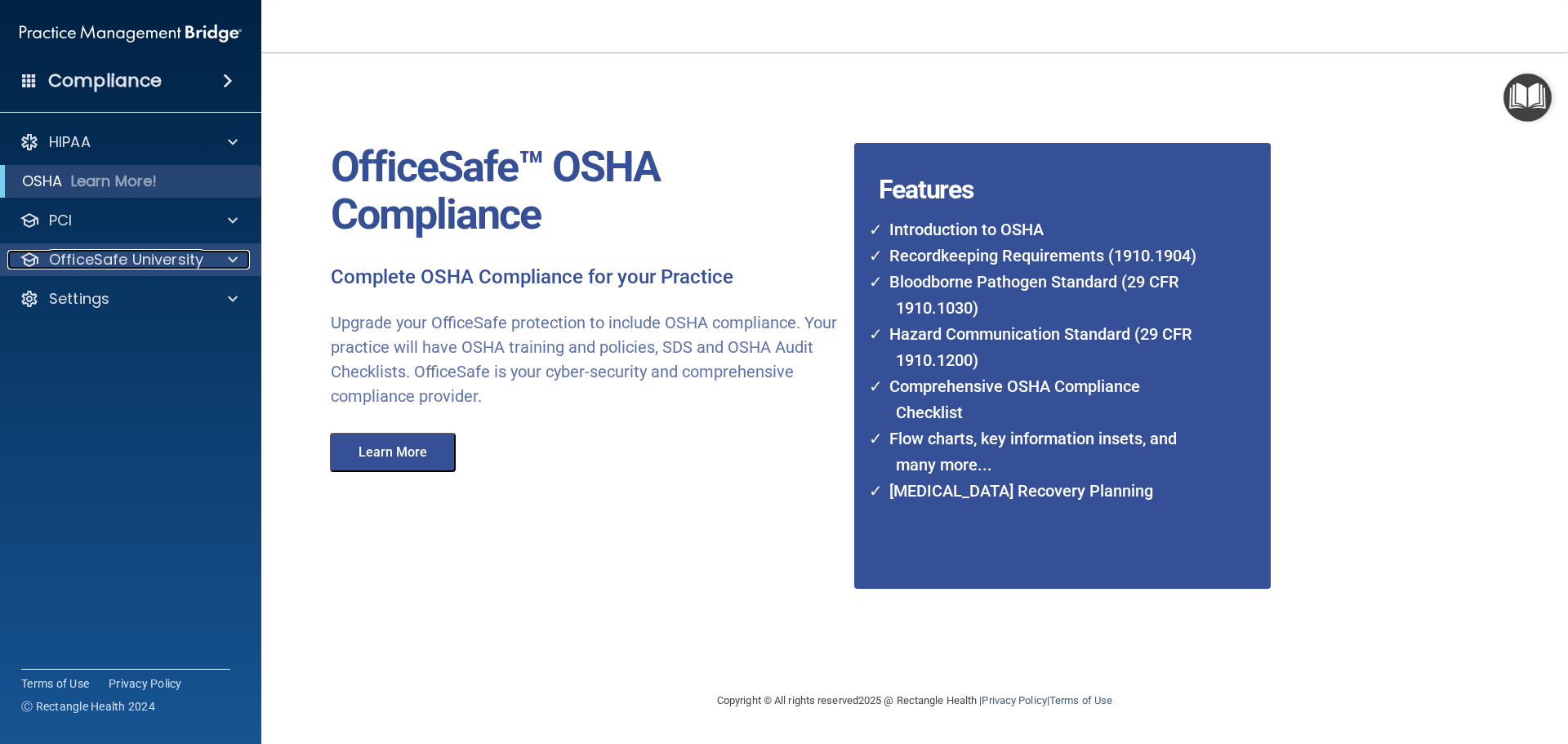
click at [231, 259] on span at bounding box center [233, 259] width 10 height 20
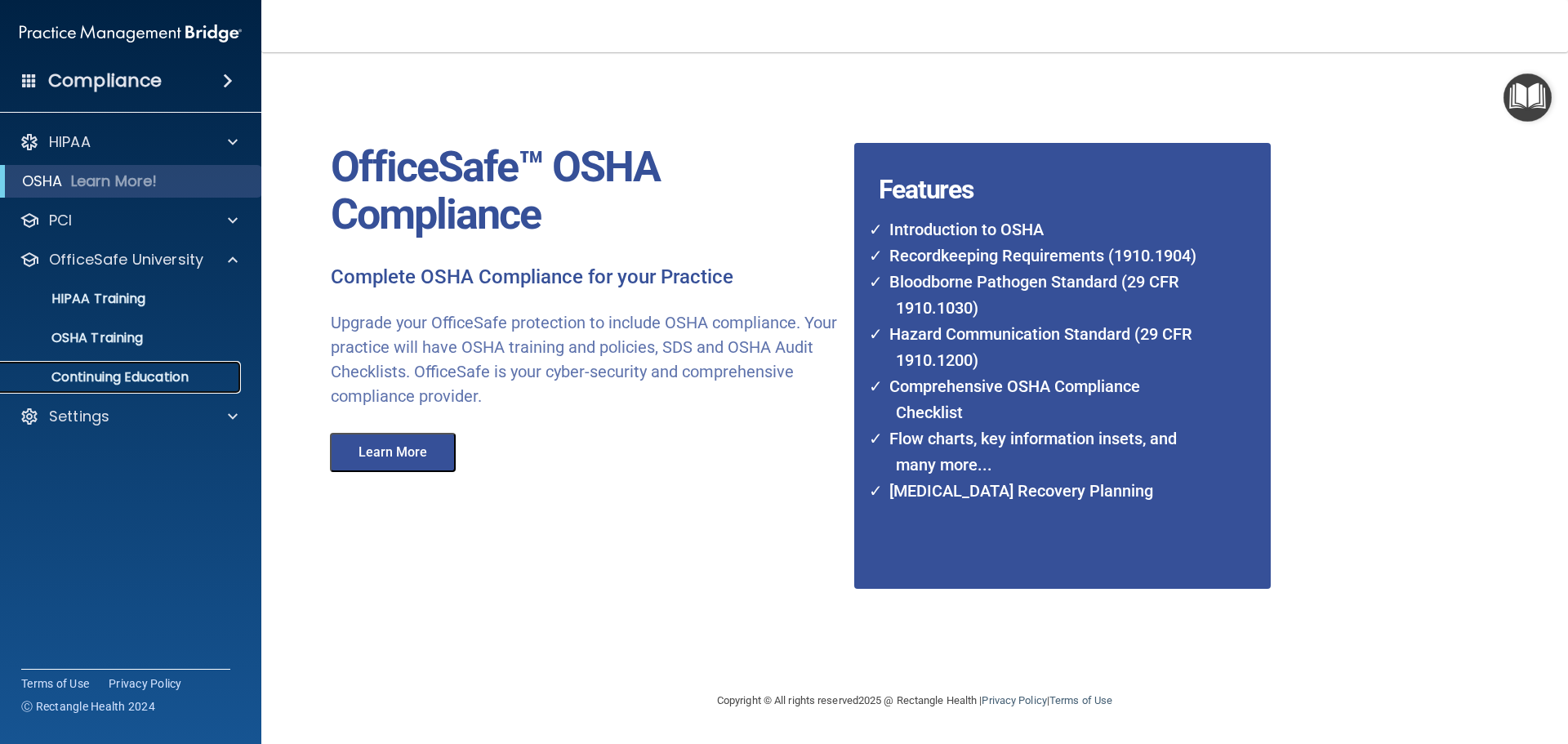
click at [134, 380] on p "Continuing Education" at bounding box center [122, 377] width 223 height 17
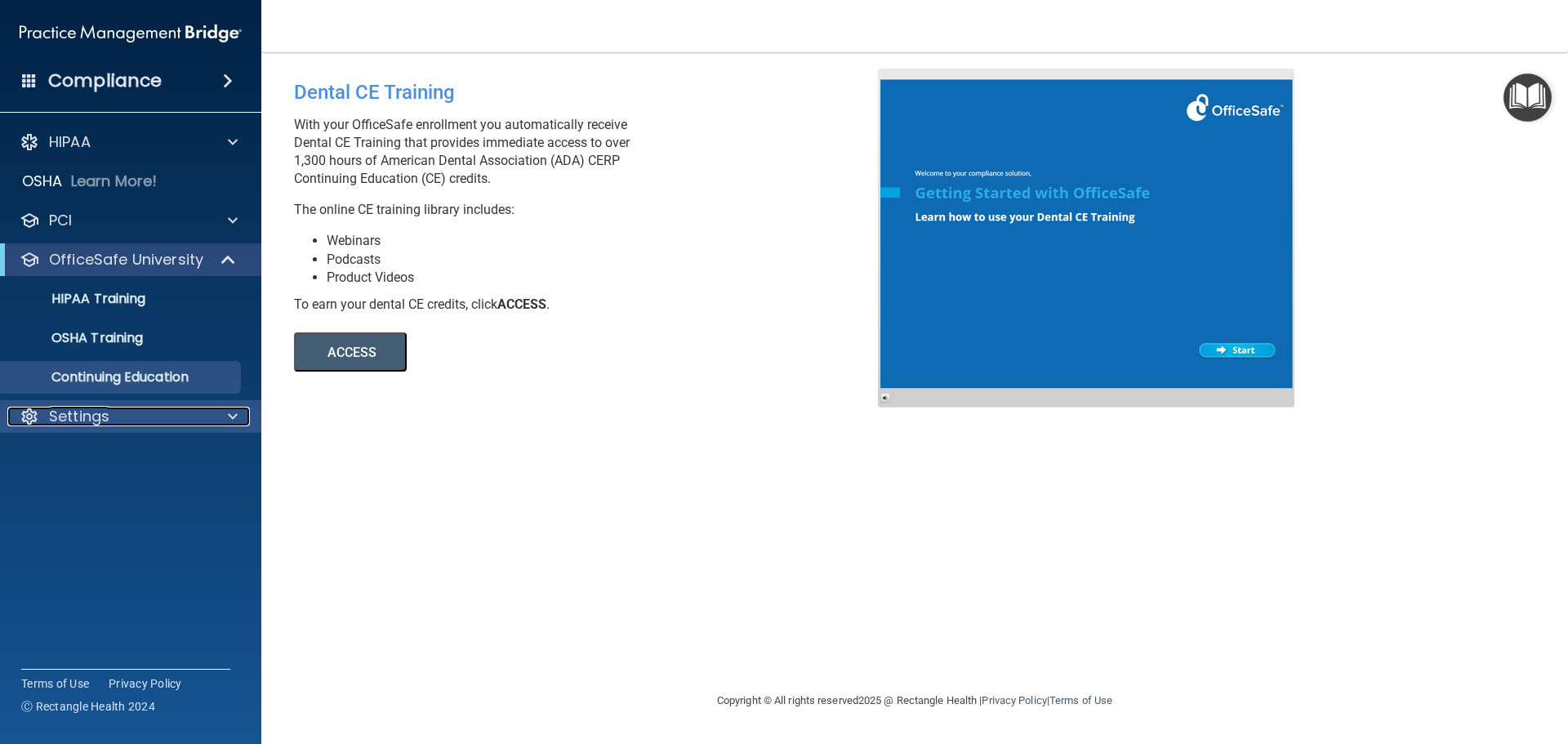
click at [240, 410] on div at bounding box center [231, 416] width 41 height 20
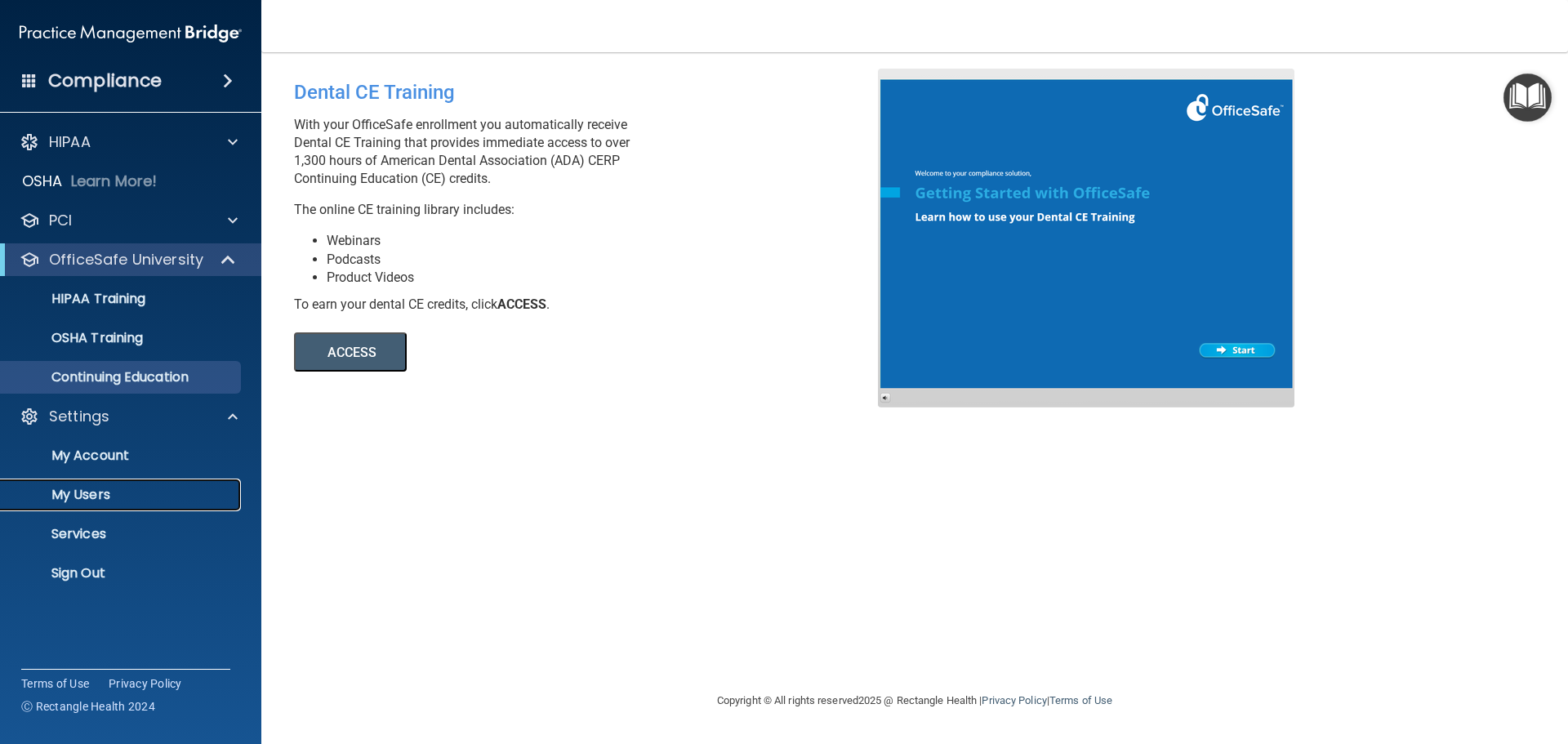
click at [77, 494] on p "My Users" at bounding box center [122, 495] width 223 height 17
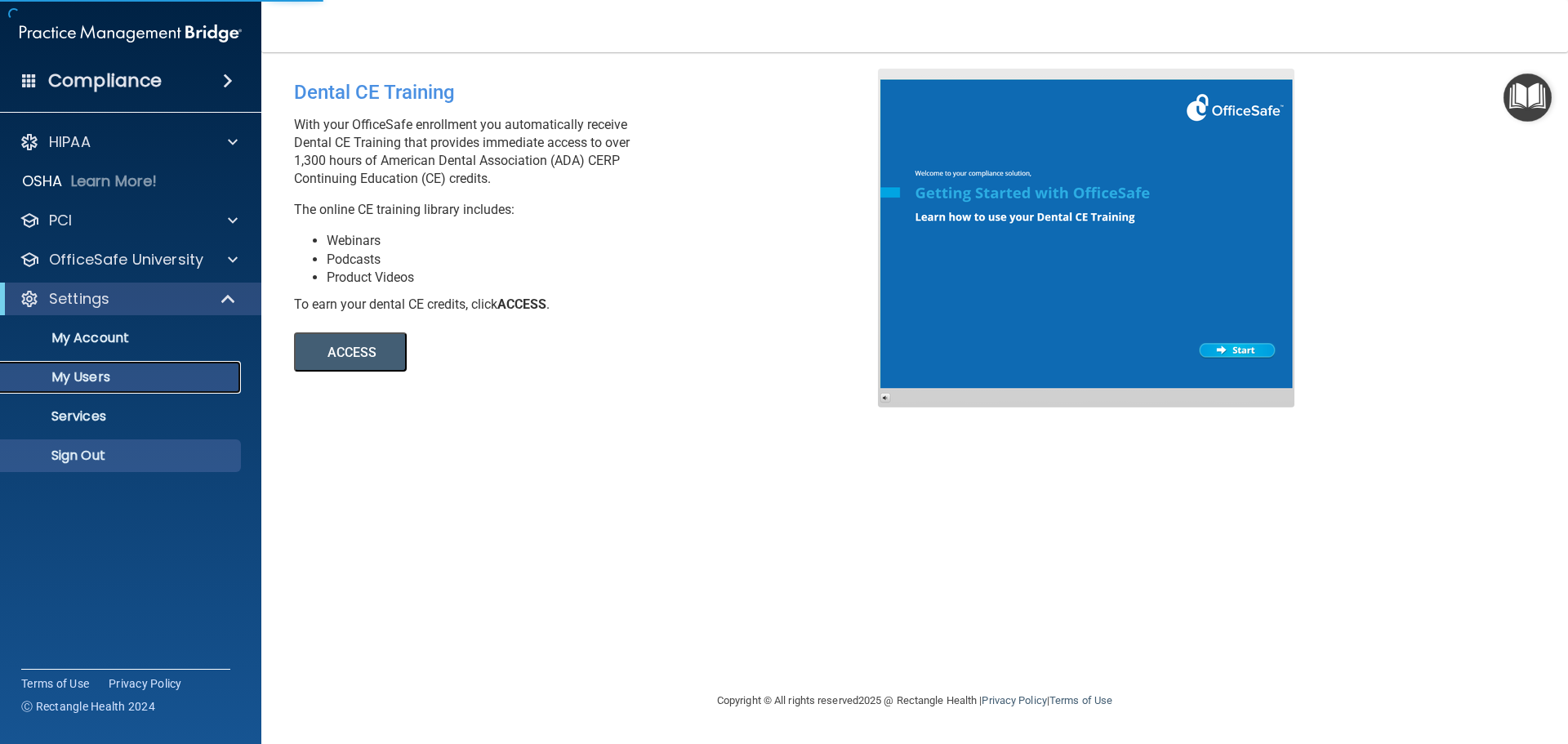
select select "20"
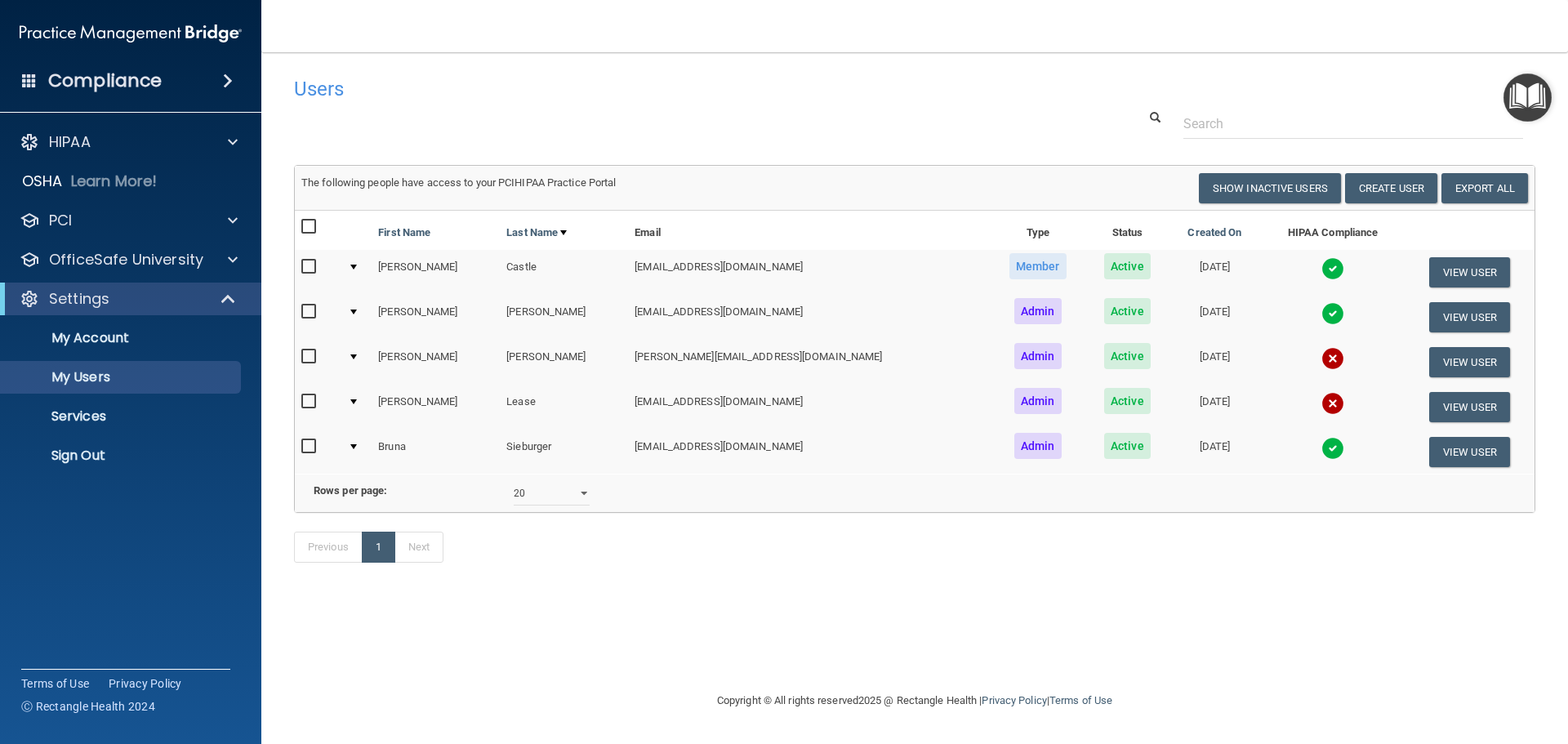
click at [358, 308] on td at bounding box center [356, 317] width 30 height 45
click at [361, 307] on td at bounding box center [356, 317] width 30 height 45
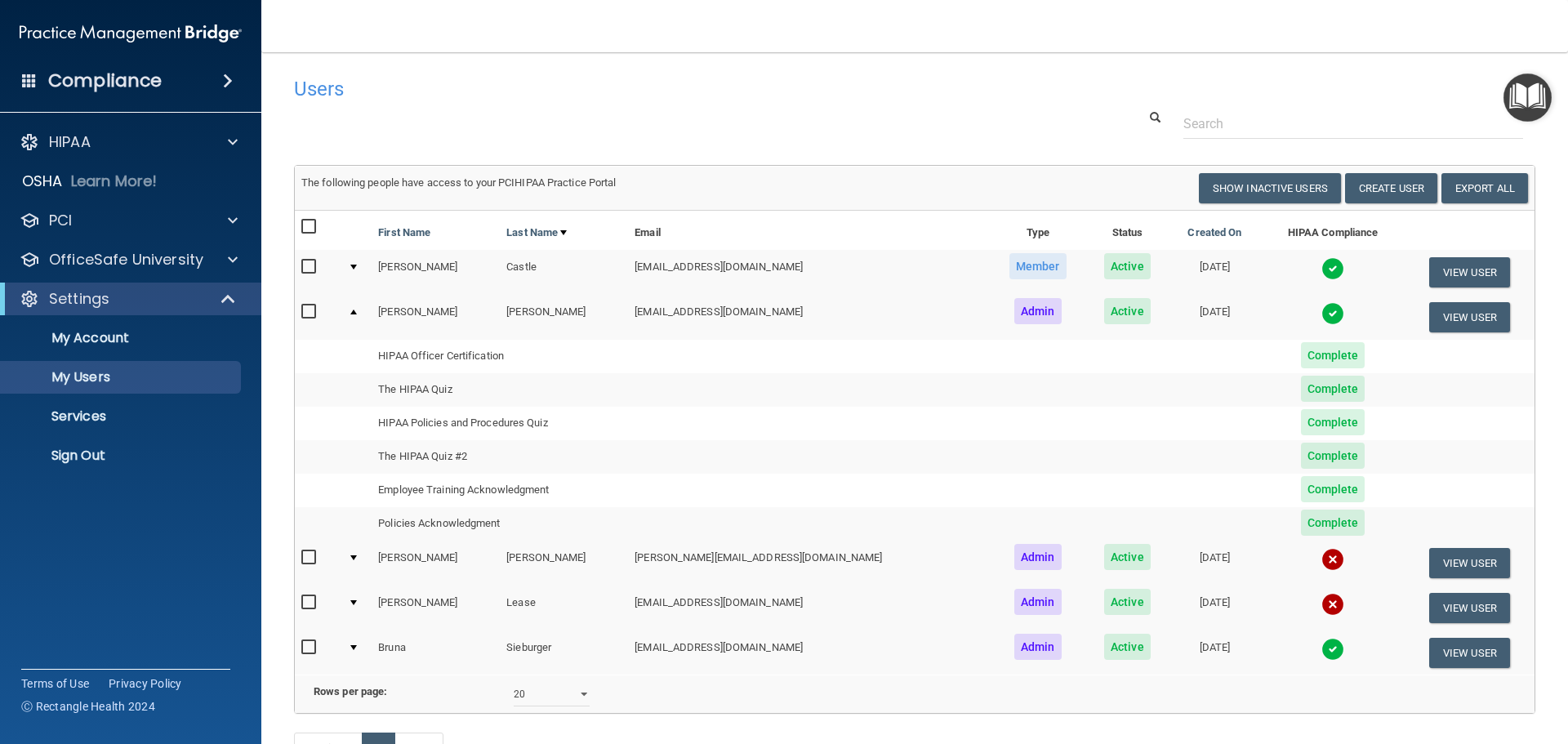
click at [356, 313] on div at bounding box center [353, 311] width 7 height 5
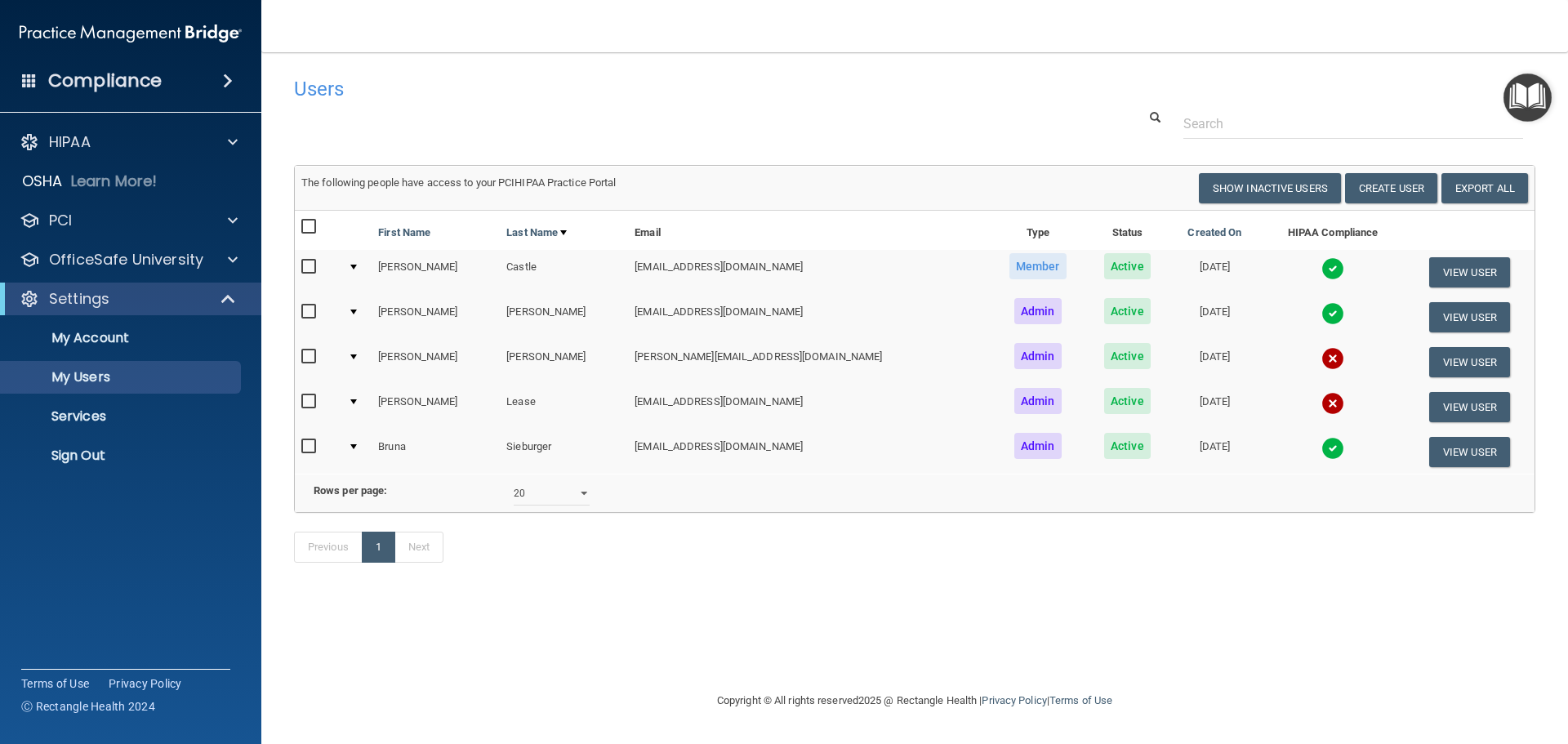
click at [356, 446] on div at bounding box center [353, 446] width 7 height 5
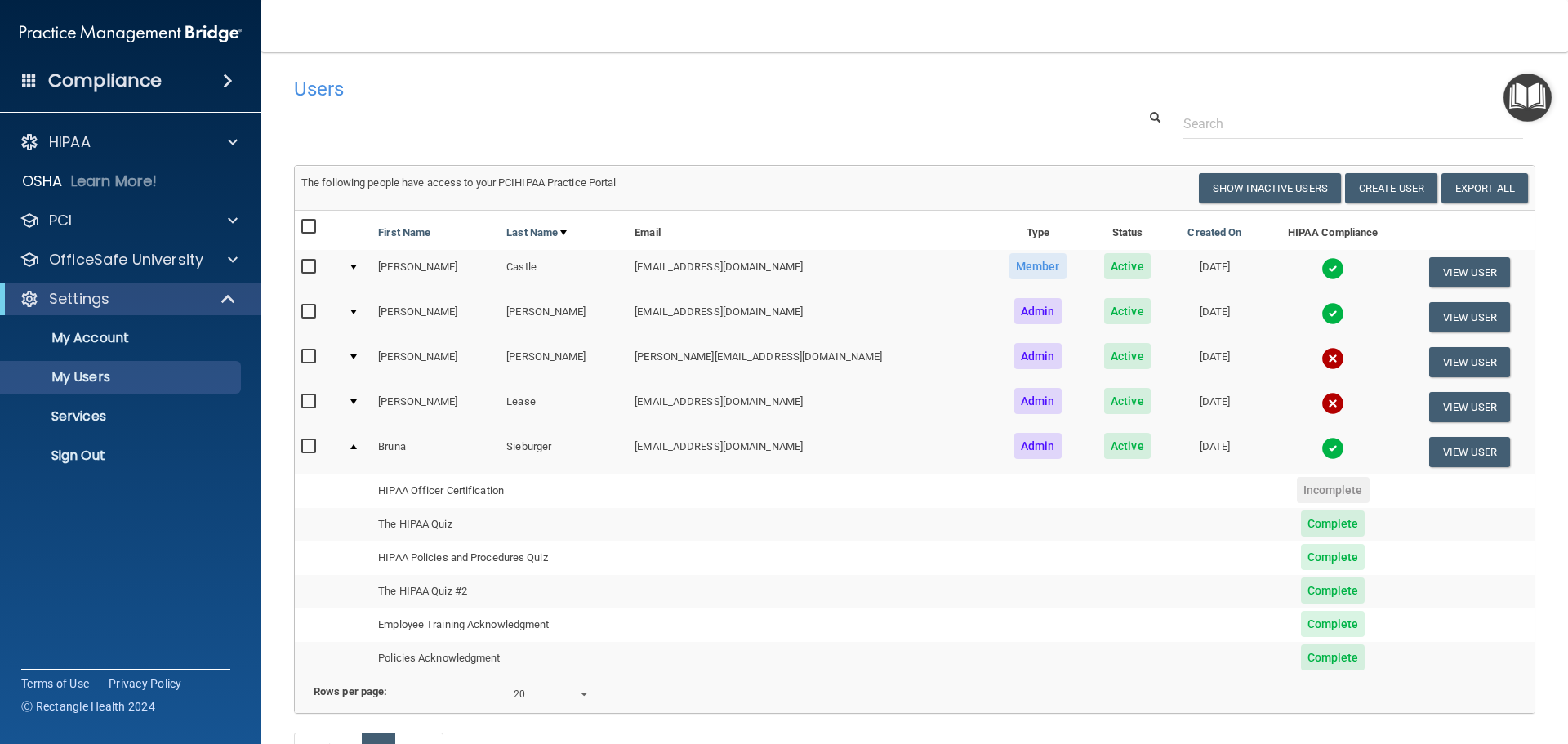
click at [356, 444] on div at bounding box center [353, 446] width 7 height 5
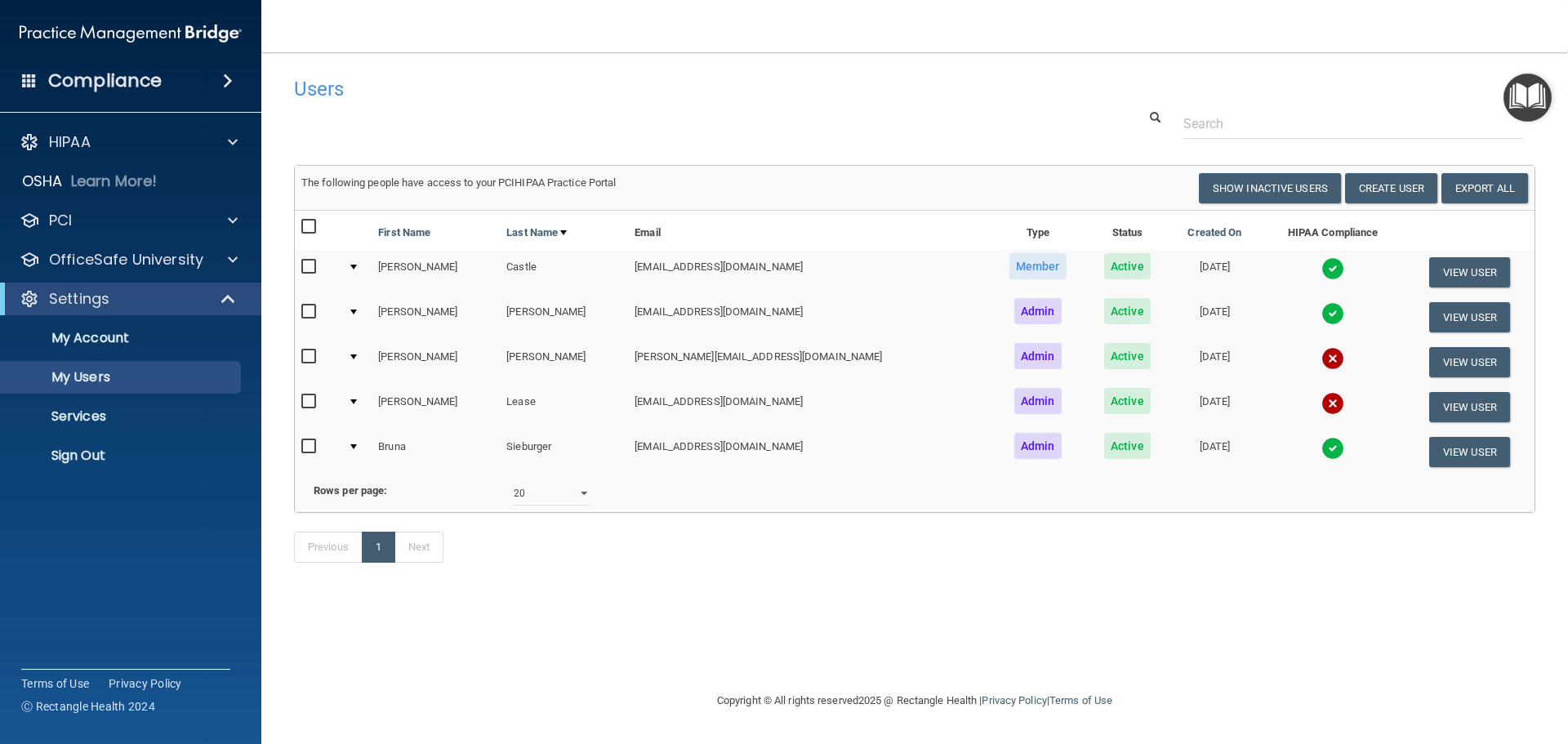
click at [367, 265] on td at bounding box center [356, 272] width 30 height 45
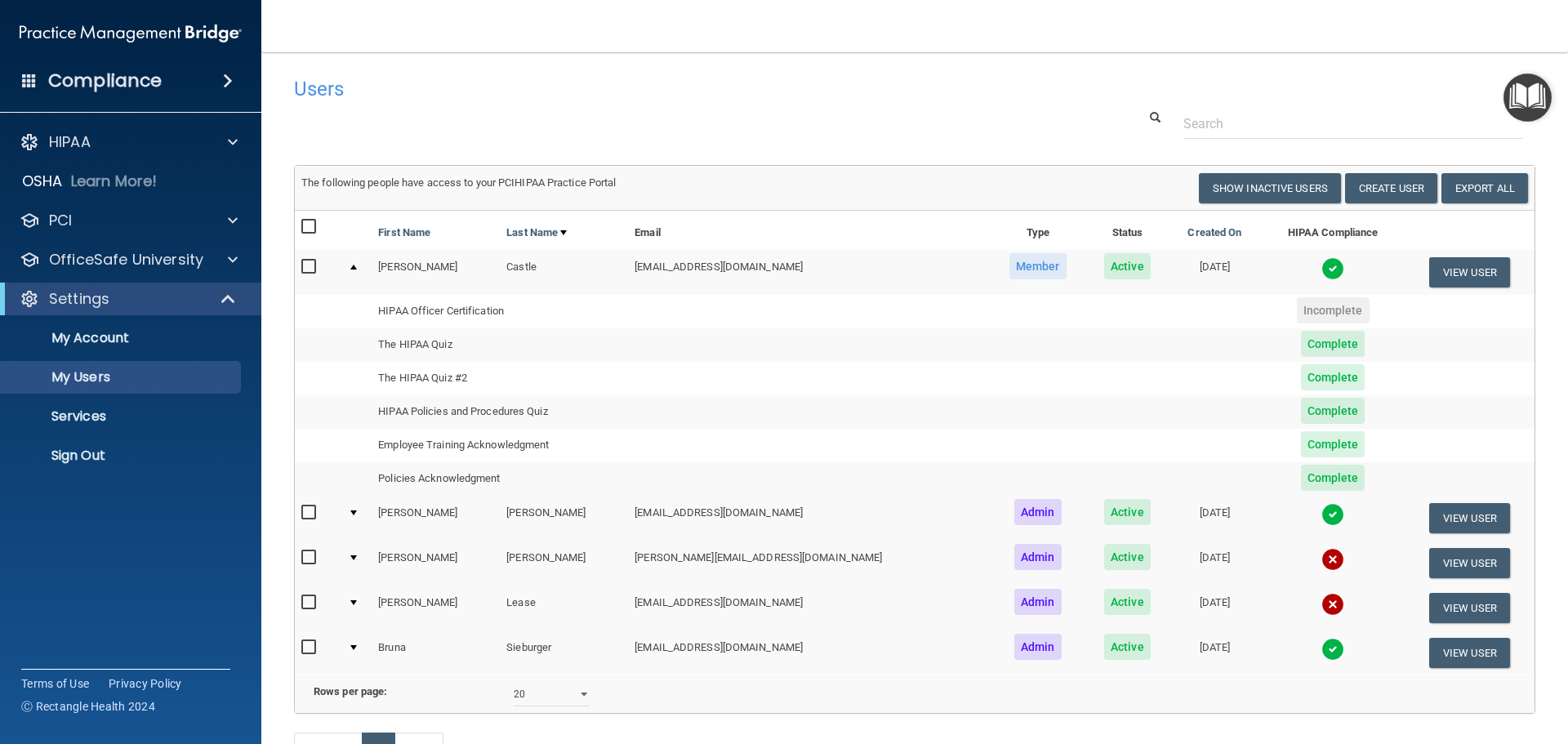
click at [356, 267] on div at bounding box center [353, 266] width 7 height 5
